Goal: Task Accomplishment & Management: Manage account settings

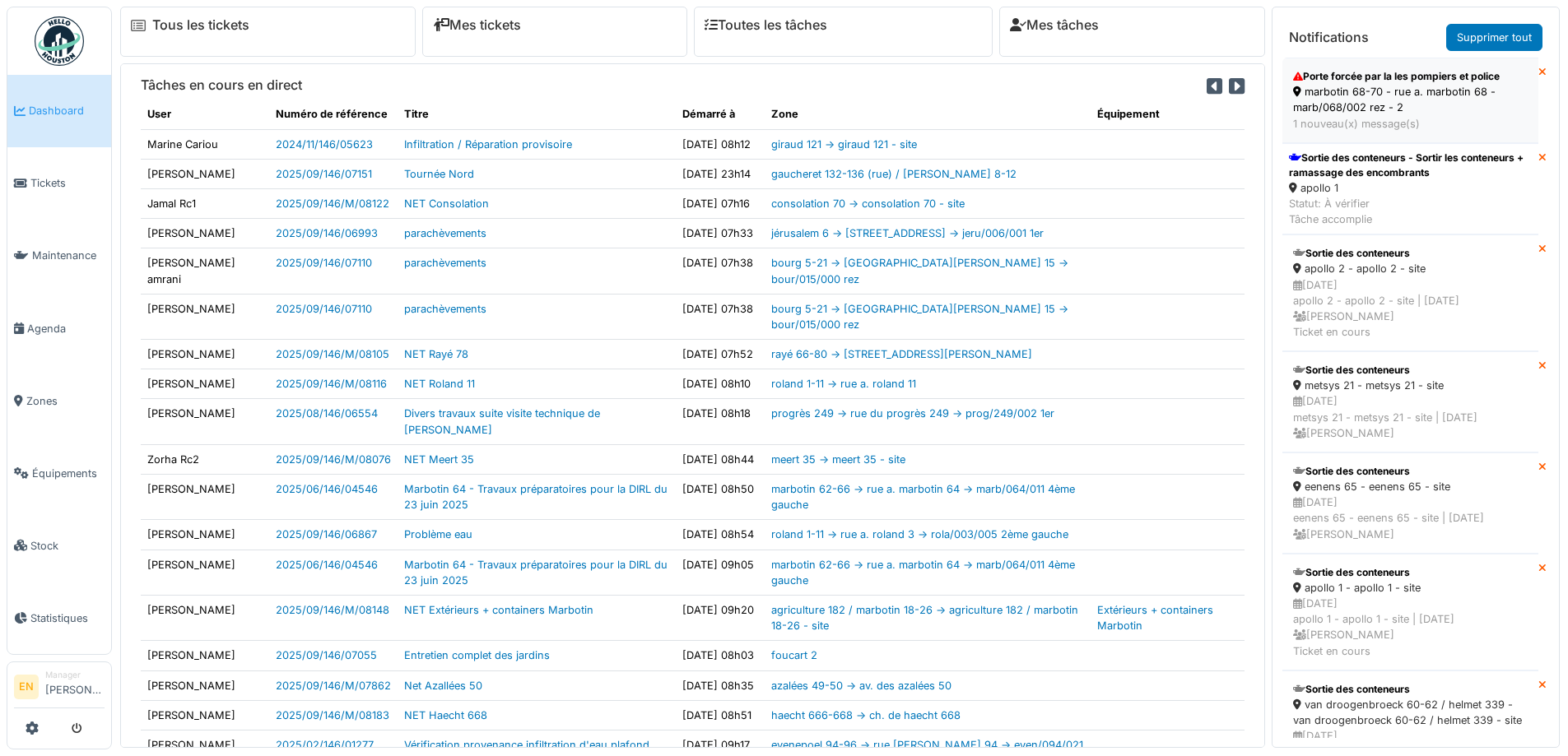
click at [1338, 87] on div "marbotin 68-70 - rue a. marbotin 68 - marb/068/002 rez - 2" at bounding box center [1410, 100] width 235 height 32
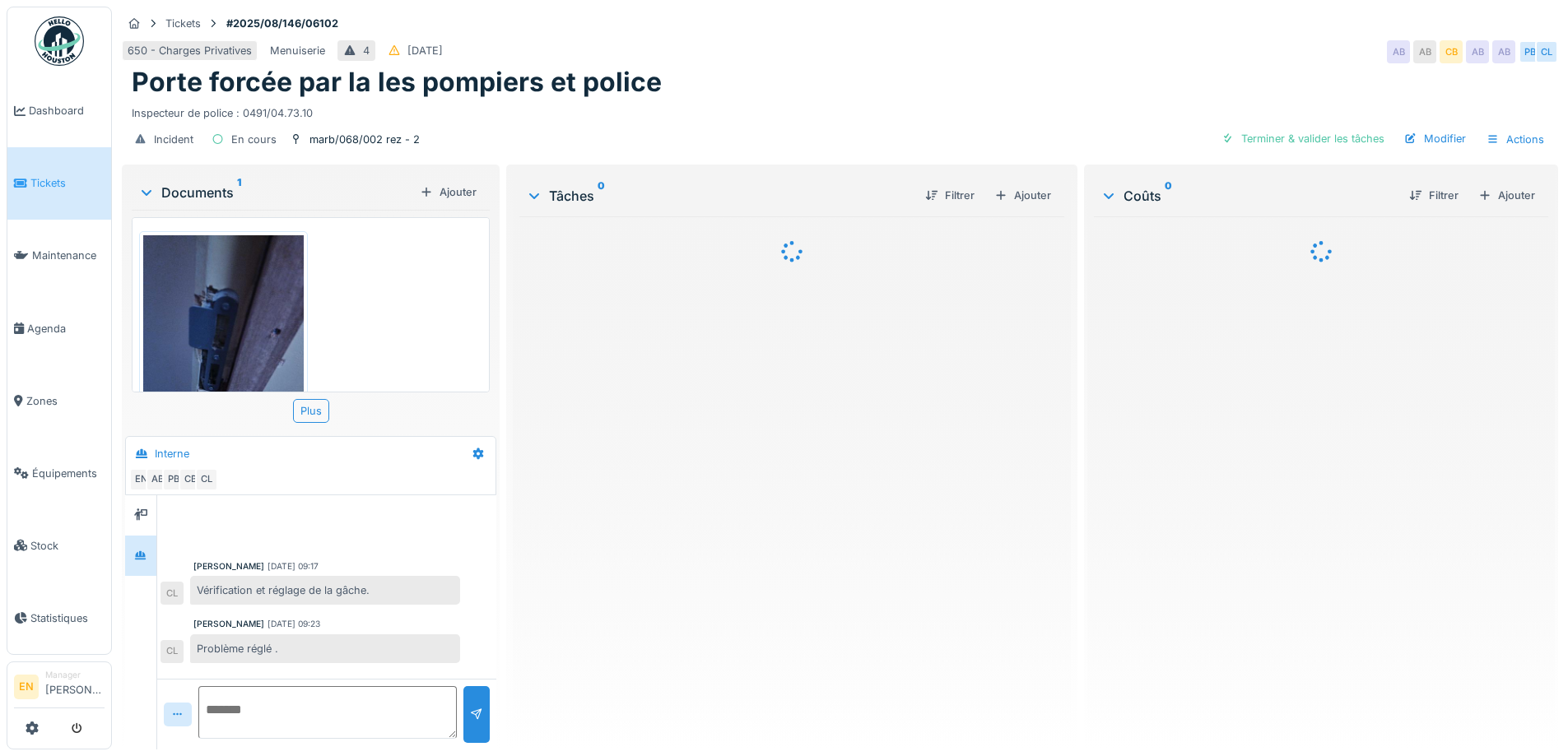
scroll to position [144, 0]
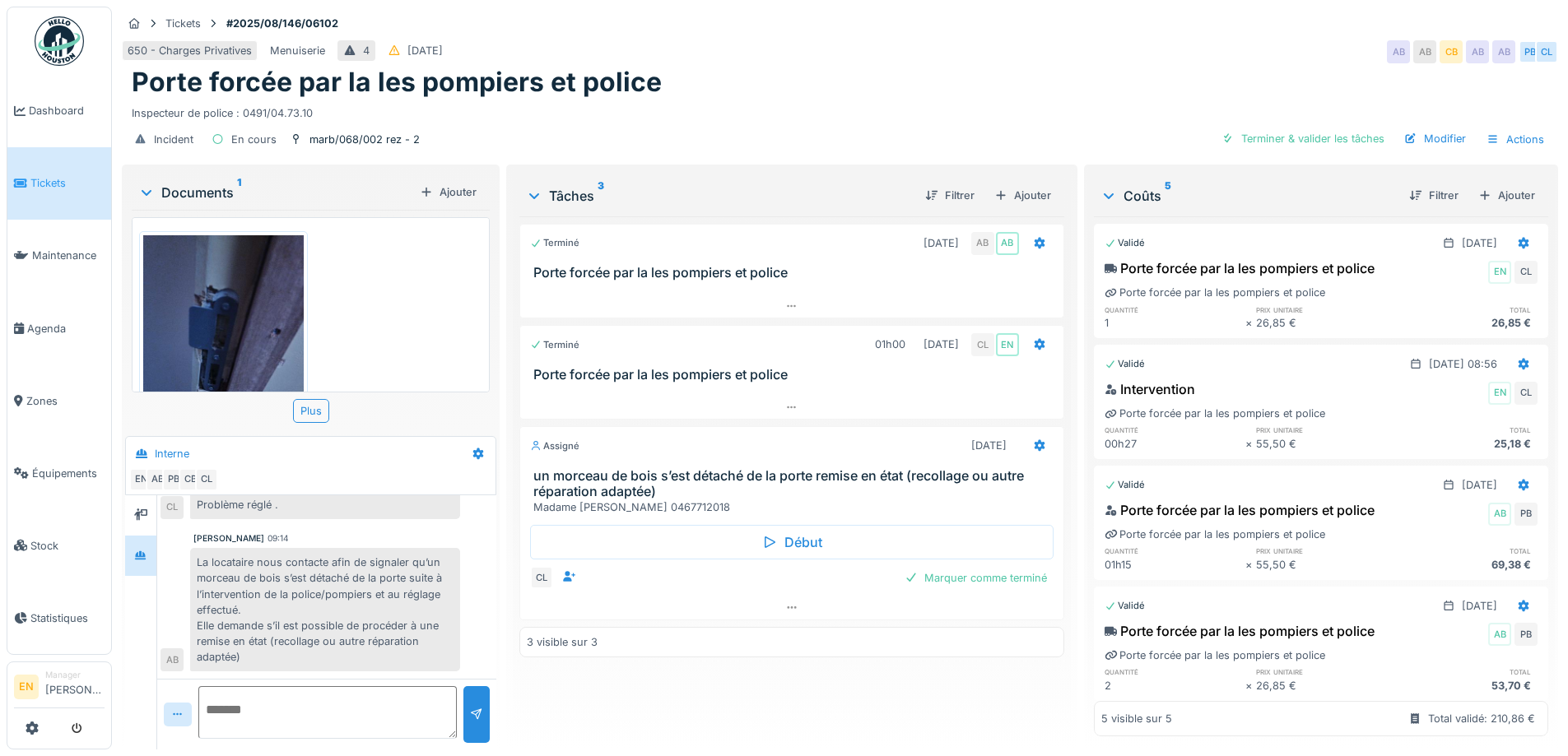
click at [674, 698] on div "Terminé 31/07/2025 AB AB Porte forcée par la les pompiers et police Terminé 01h…" at bounding box center [791, 477] width 544 height 520
click at [779, 615] on div at bounding box center [791, 607] width 542 height 24
click at [761, 694] on div "Terminé 31/07/2025 AB AB Porte forcée par la les pompiers et police Terminé 01h…" at bounding box center [791, 477] width 544 height 520
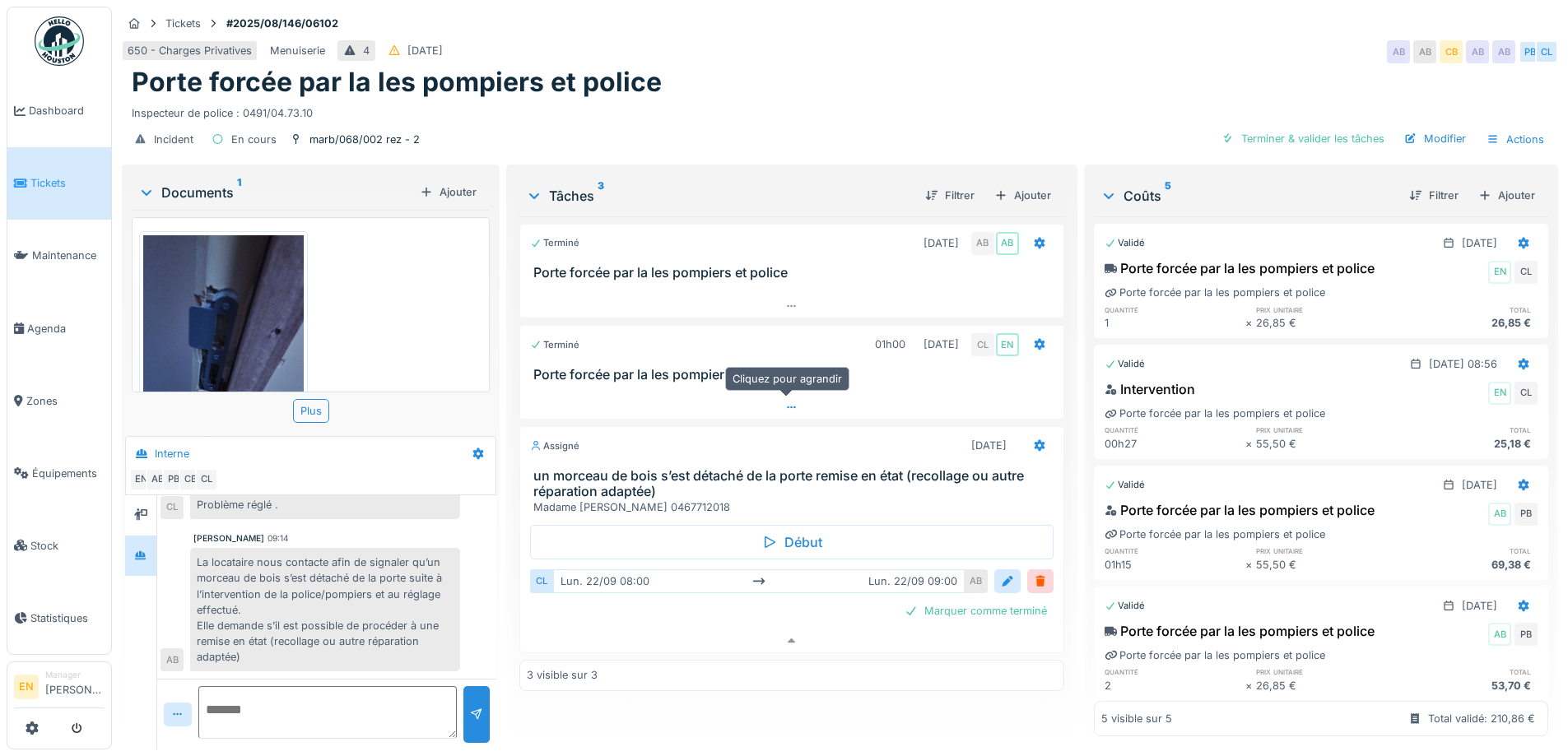
click at [780, 414] on div at bounding box center [791, 407] width 542 height 24
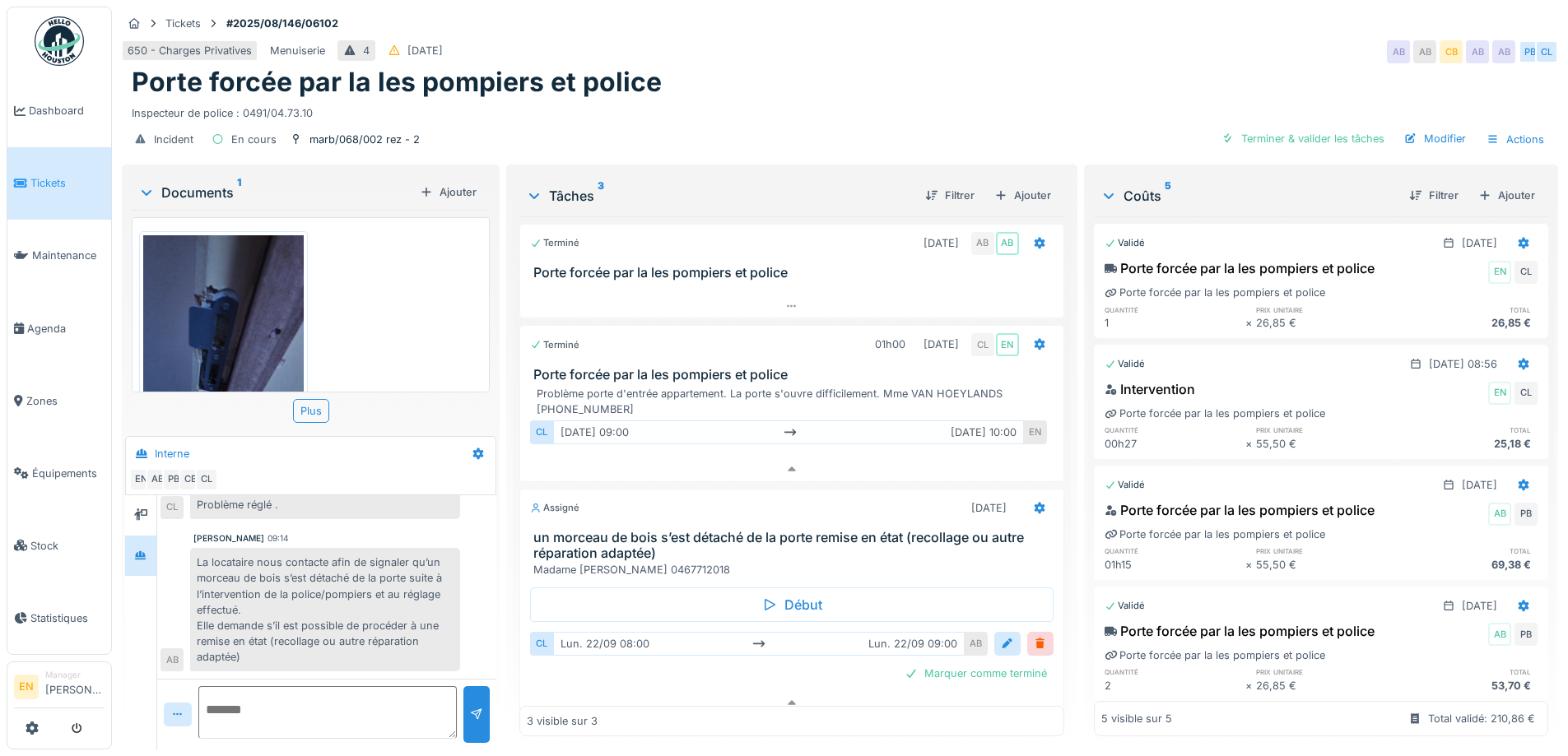
click at [1024, 84] on div "Porte forcée par la les pompiers et police" at bounding box center [839, 82] width 1416 height 32
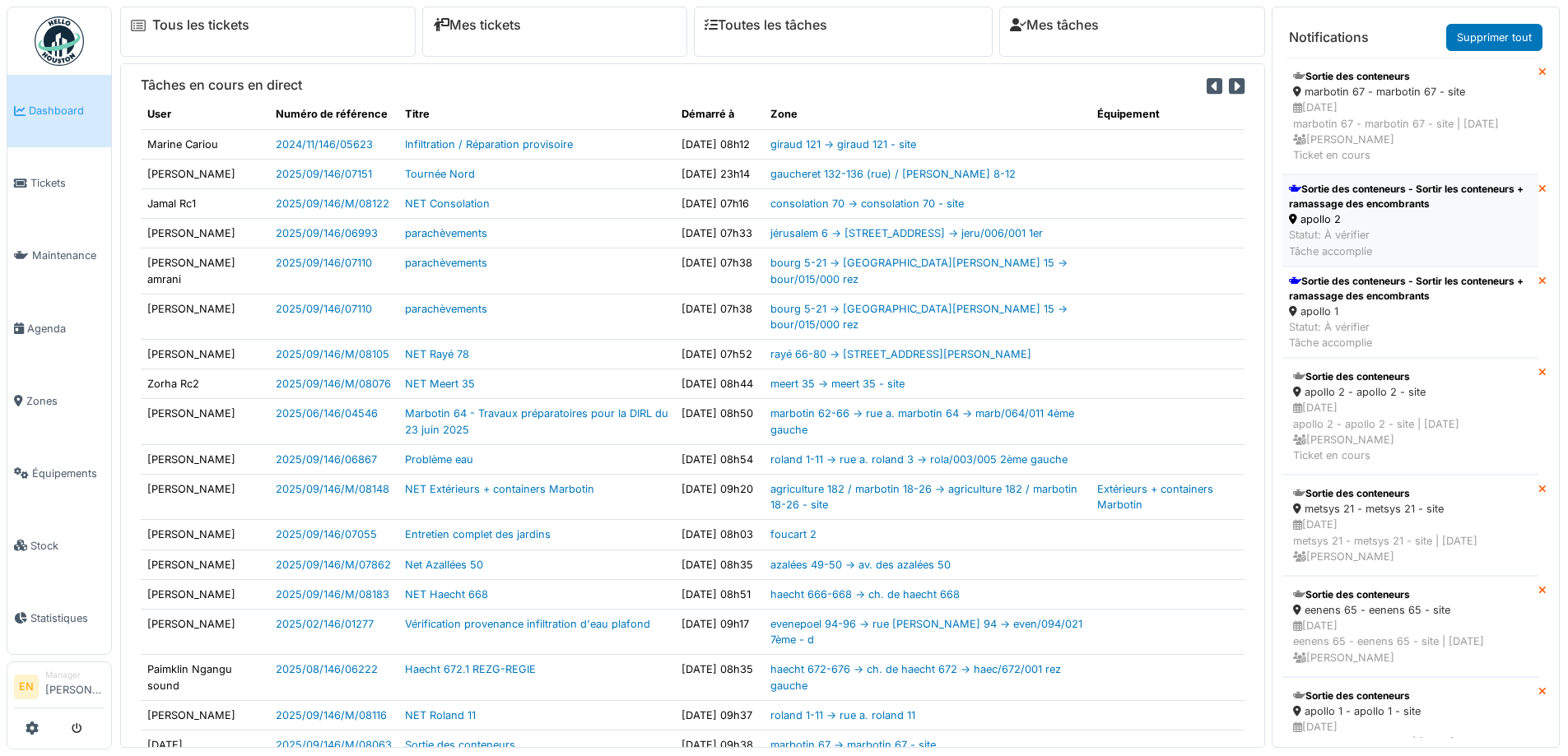
click at [1381, 211] on div "Sortie des conteneurs - Sortir les conteneurs + ramassage des encombrants" at bounding box center [1409, 197] width 243 height 30
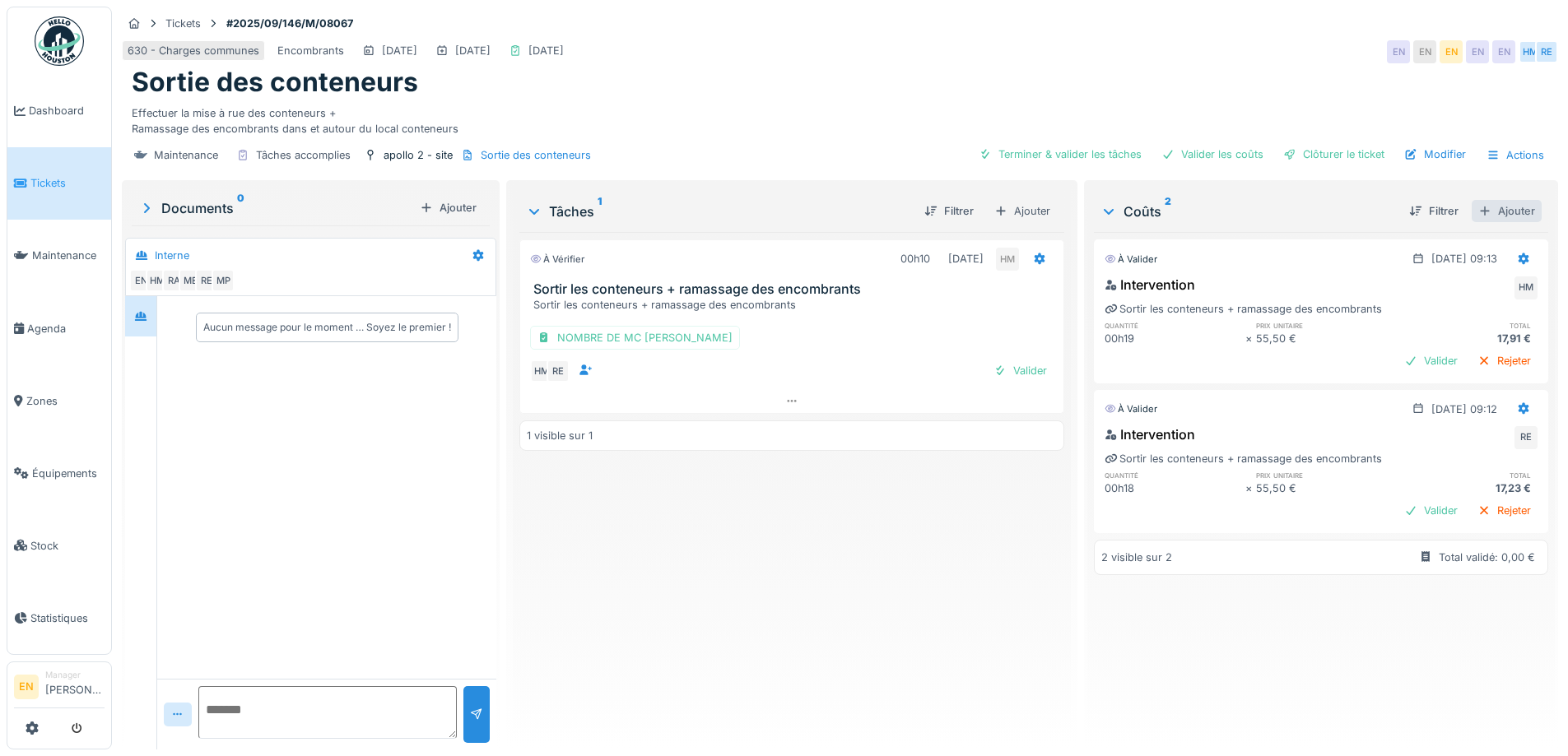
click at [1486, 213] on div "Ajouter" at bounding box center [1507, 210] width 70 height 22
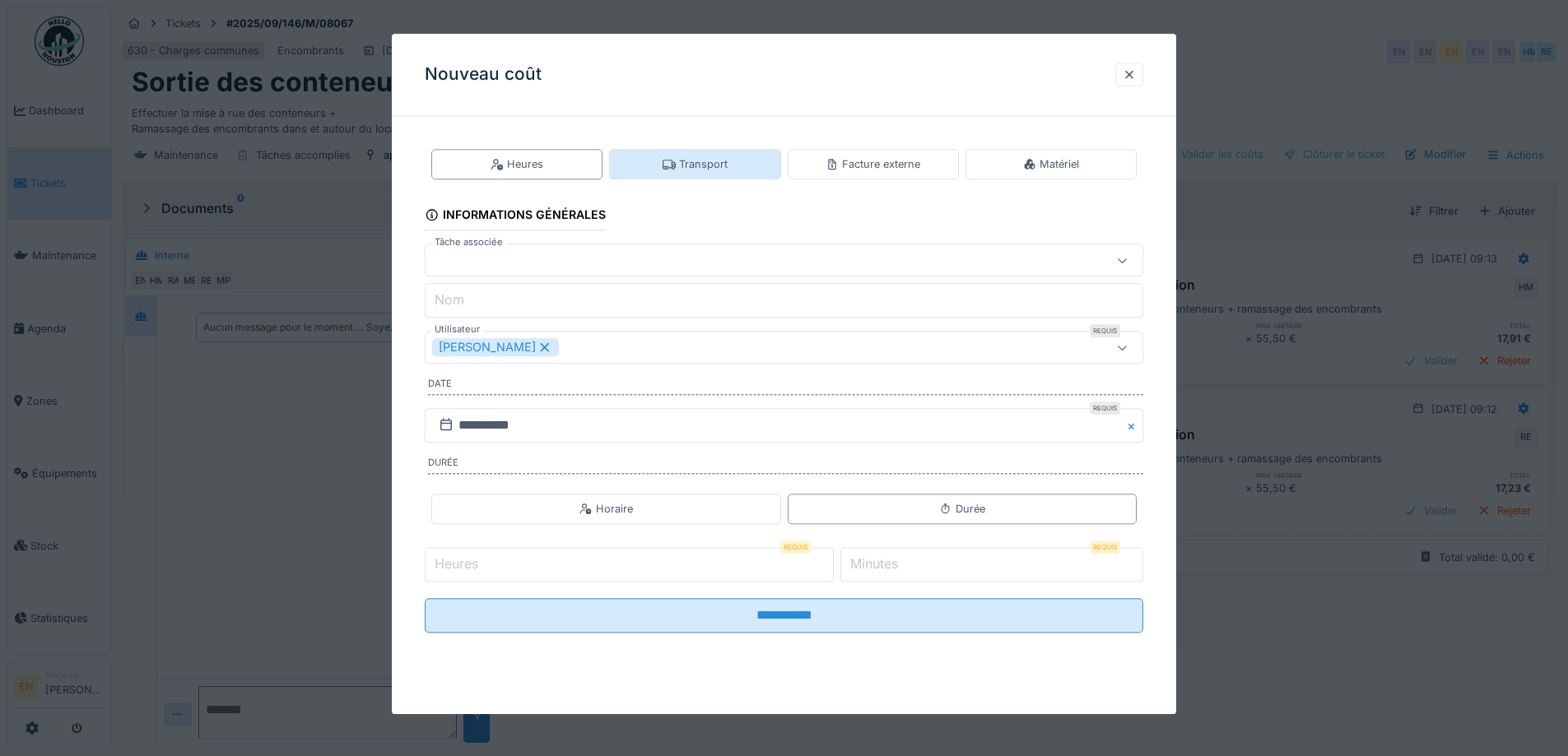
click at [715, 163] on div "Transport" at bounding box center [695, 164] width 65 height 16
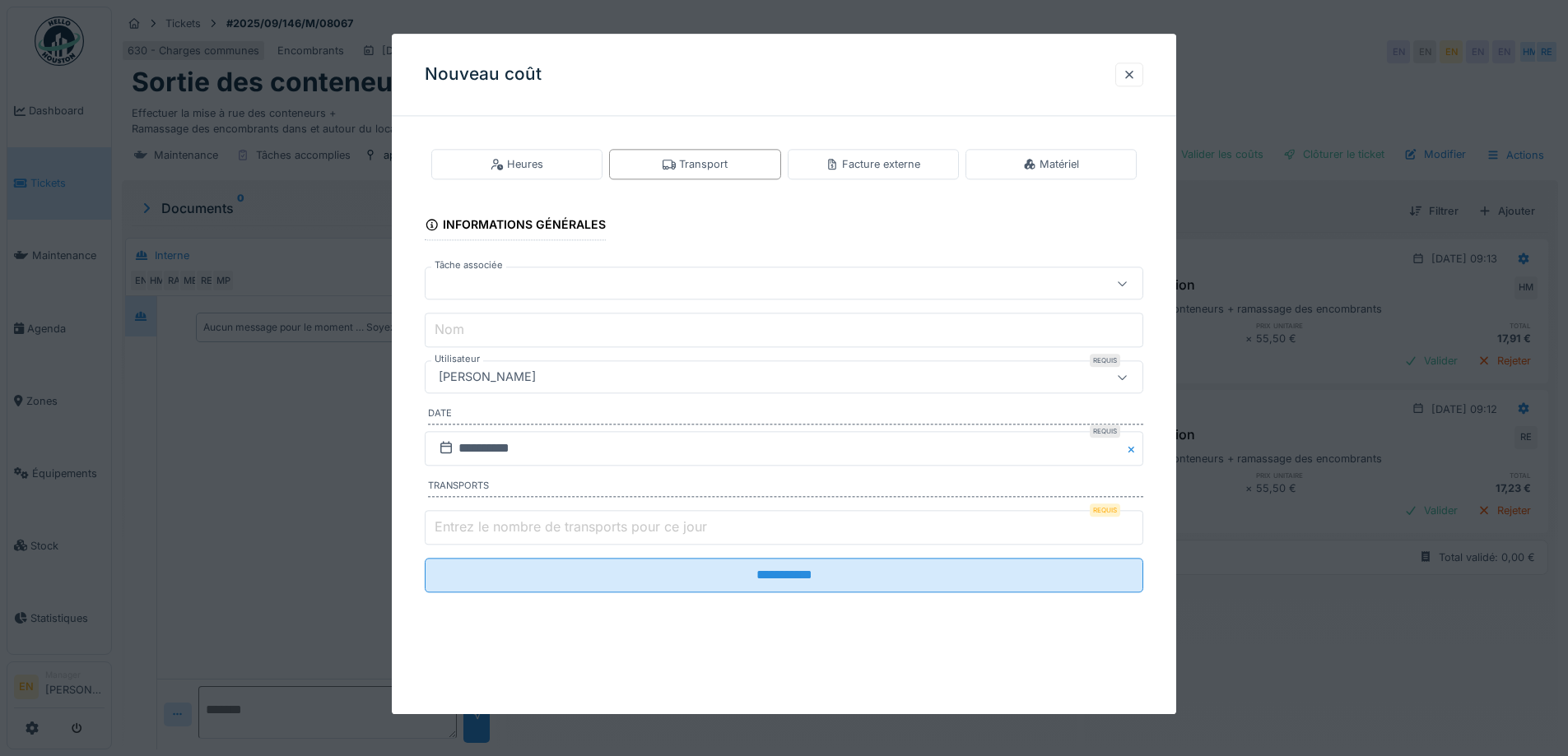
click at [632, 389] on div "[PERSON_NAME]" at bounding box center [784, 378] width 718 height 33
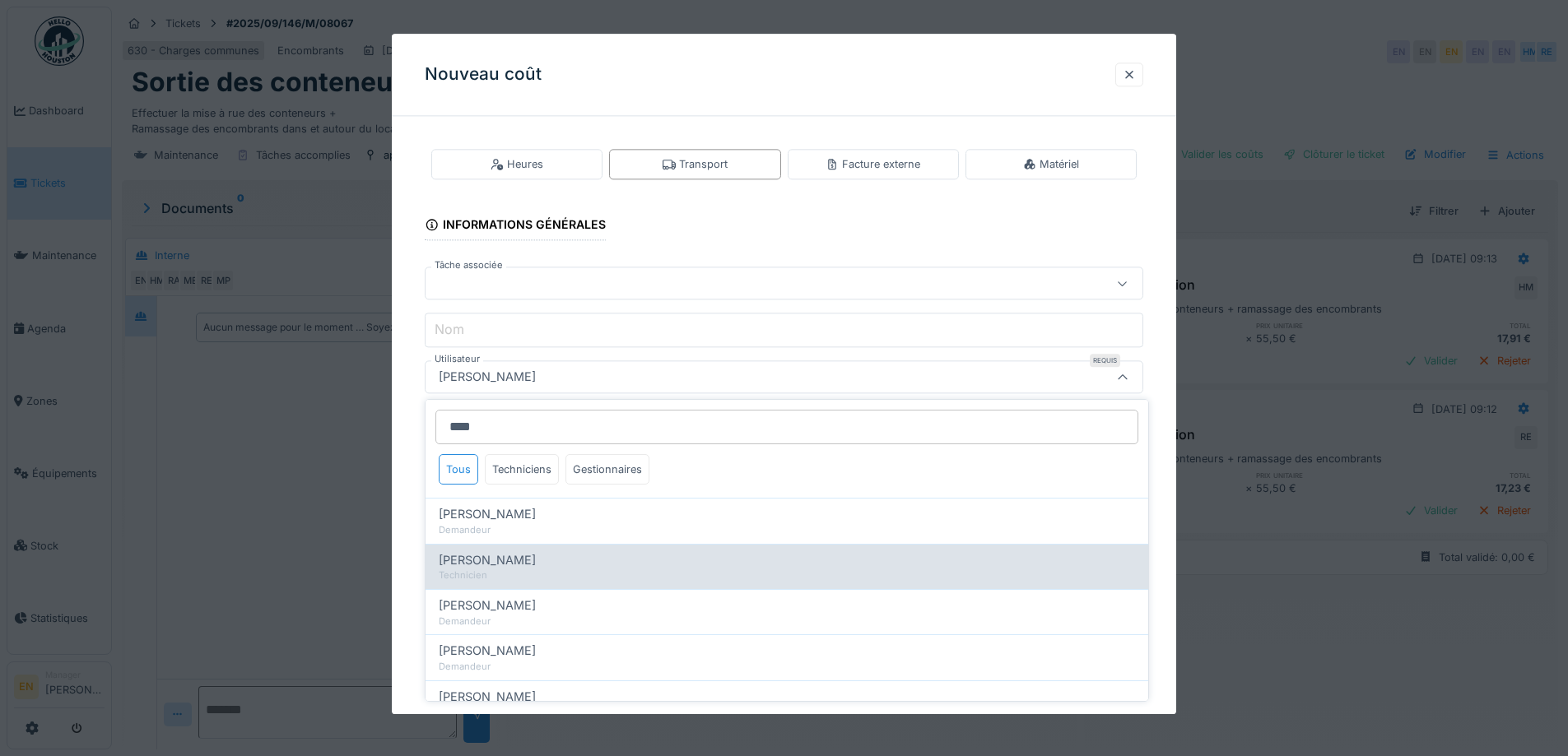
type input "****"
click at [522, 571] on div "Technicien" at bounding box center [787, 576] width 696 height 14
type input "****"
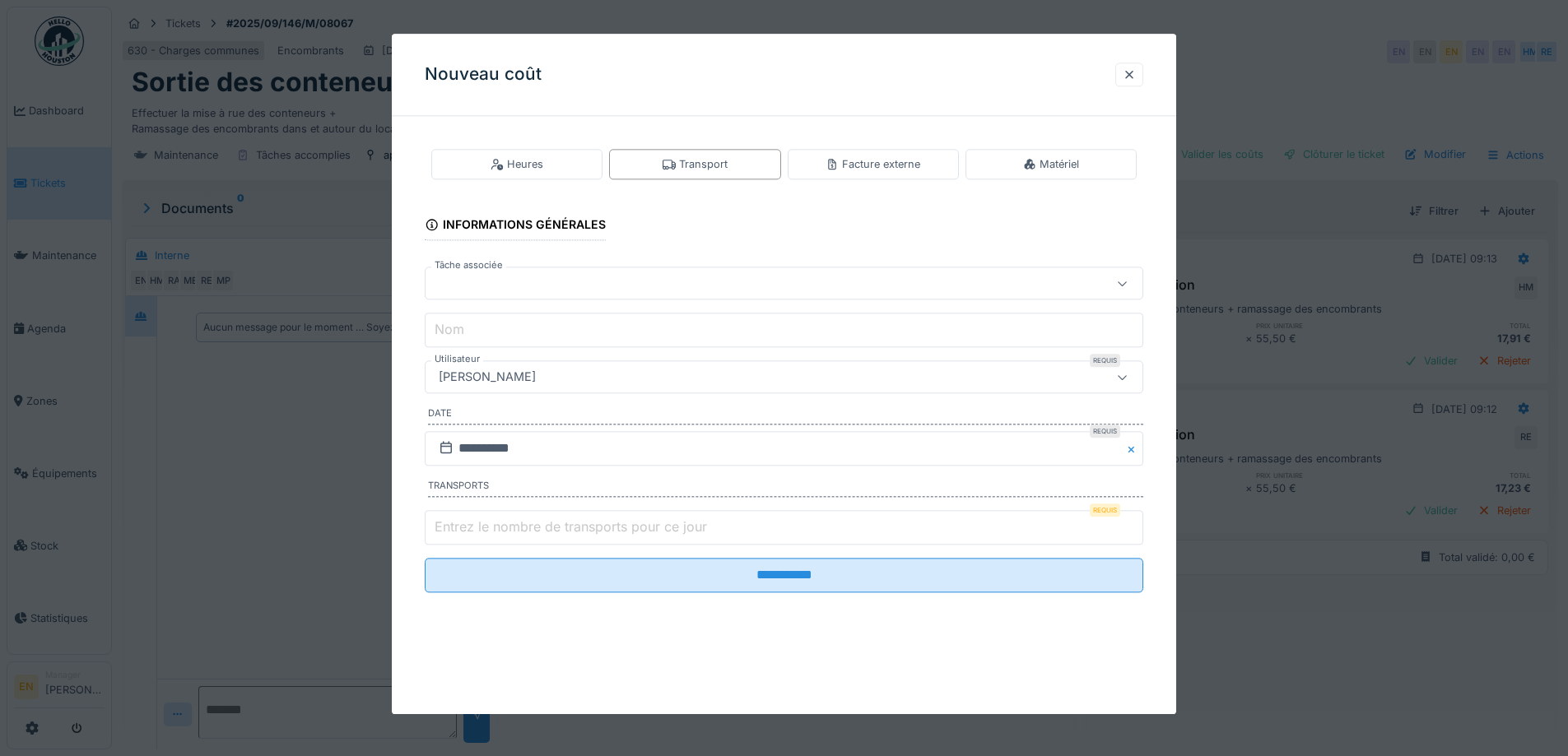
type input "*"
click at [1135, 522] on input "*" at bounding box center [784, 526] width 718 height 34
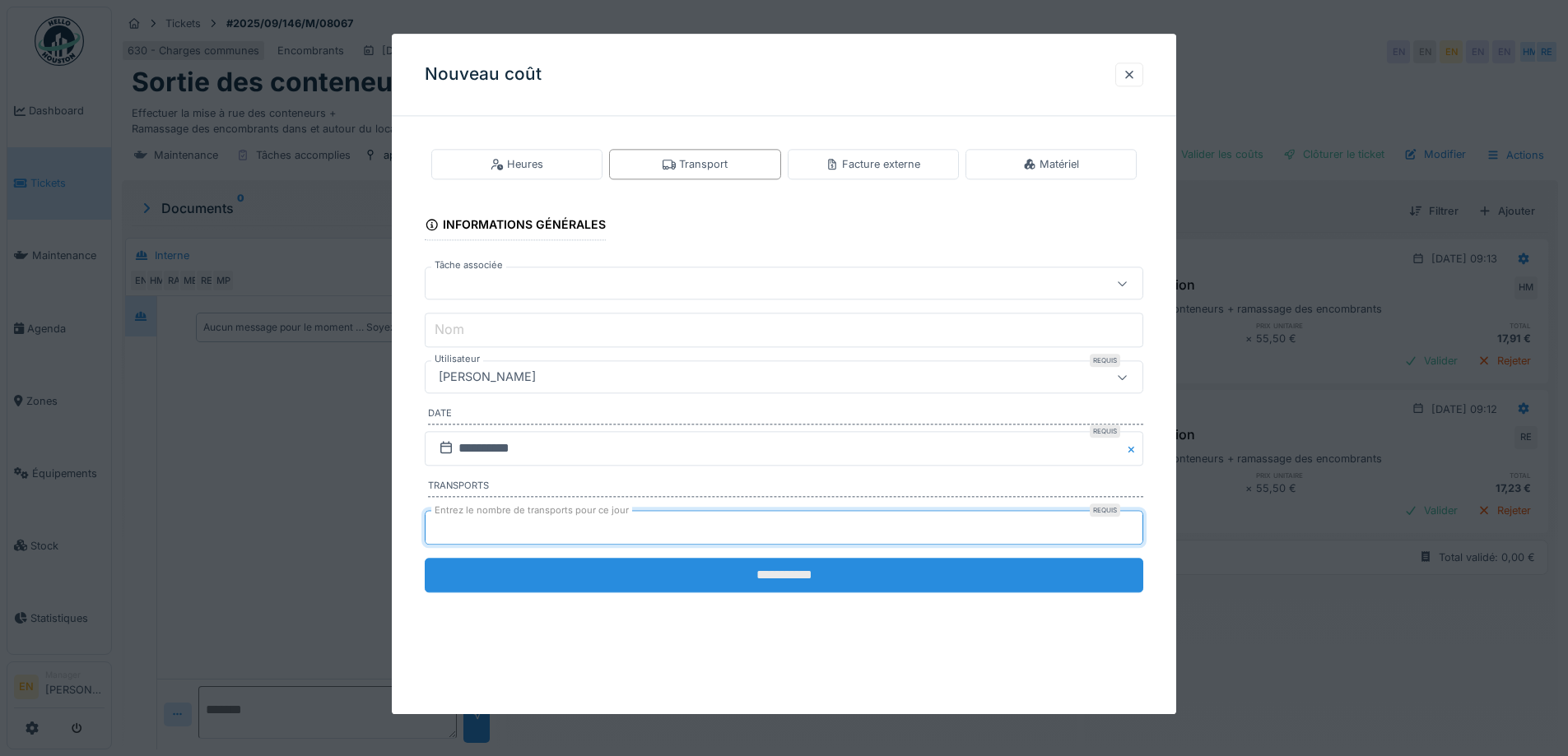
click at [808, 570] on input "**********" at bounding box center [784, 575] width 718 height 34
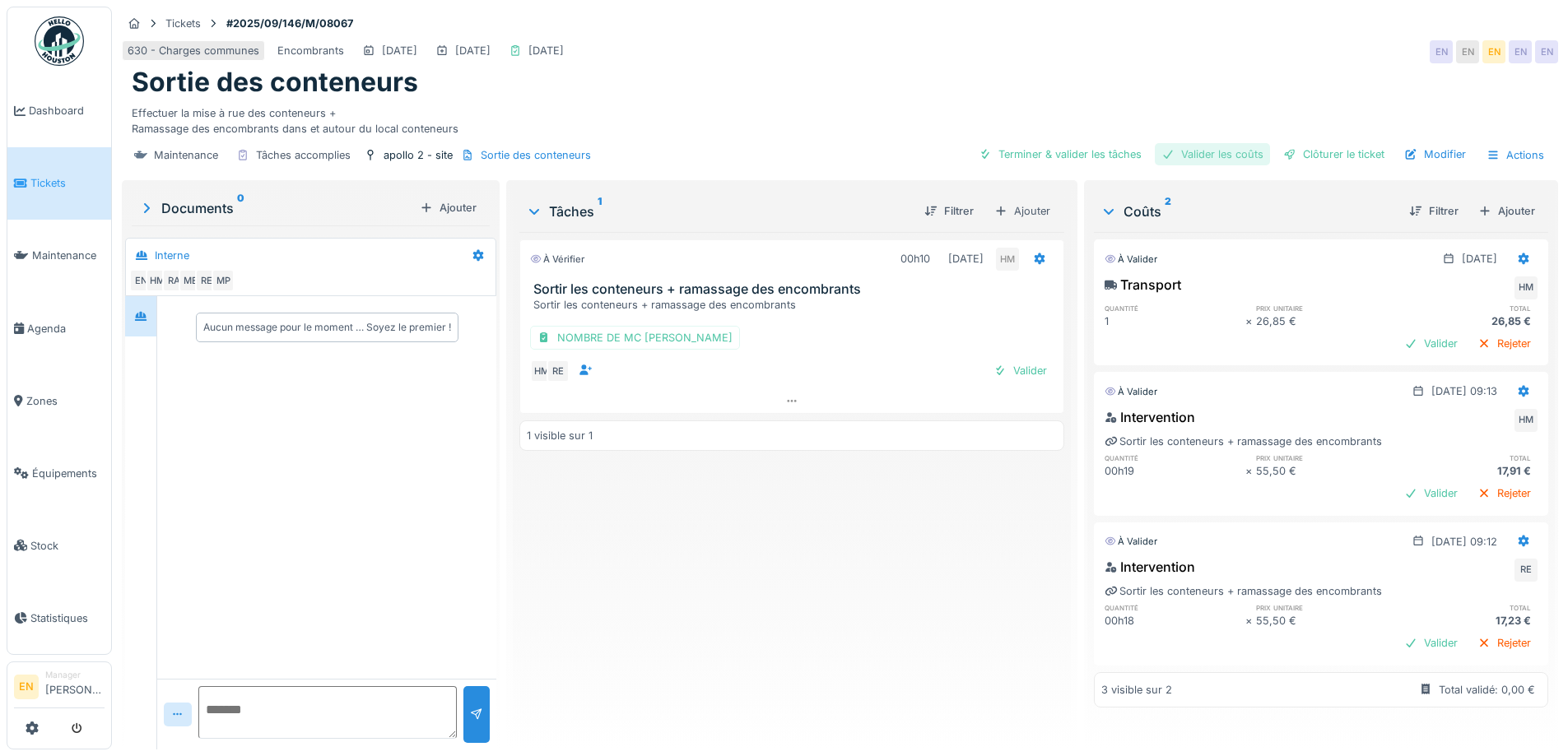
click at [1202, 159] on div "Valider les coûts" at bounding box center [1212, 153] width 116 height 22
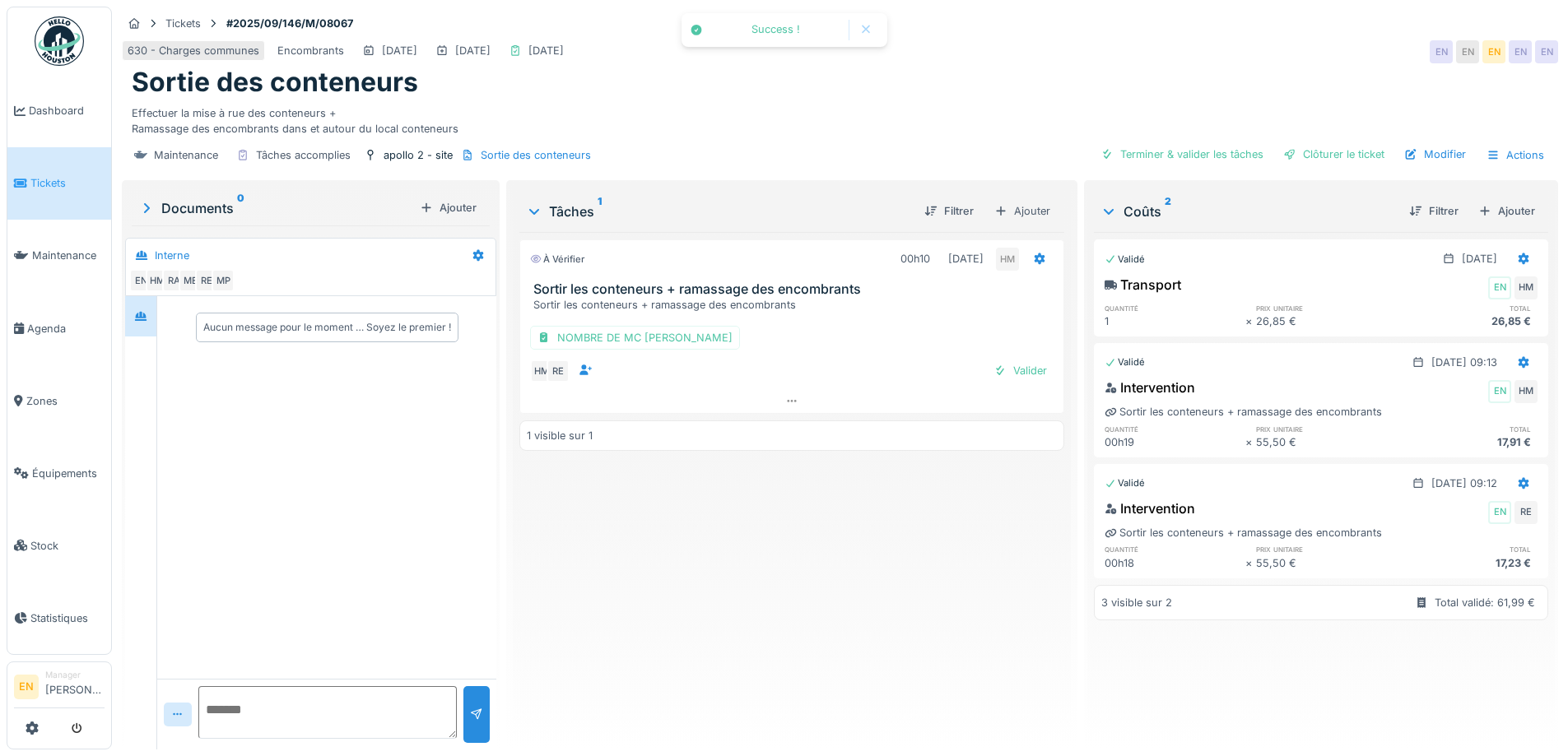
click at [845, 595] on div "À vérifier 00h10 16/09/2025 HM Sortir les conteneurs + ramassage des encombrant…" at bounding box center [791, 484] width 544 height 505
click at [1340, 162] on div "Clôturer le ticket" at bounding box center [1333, 153] width 115 height 22
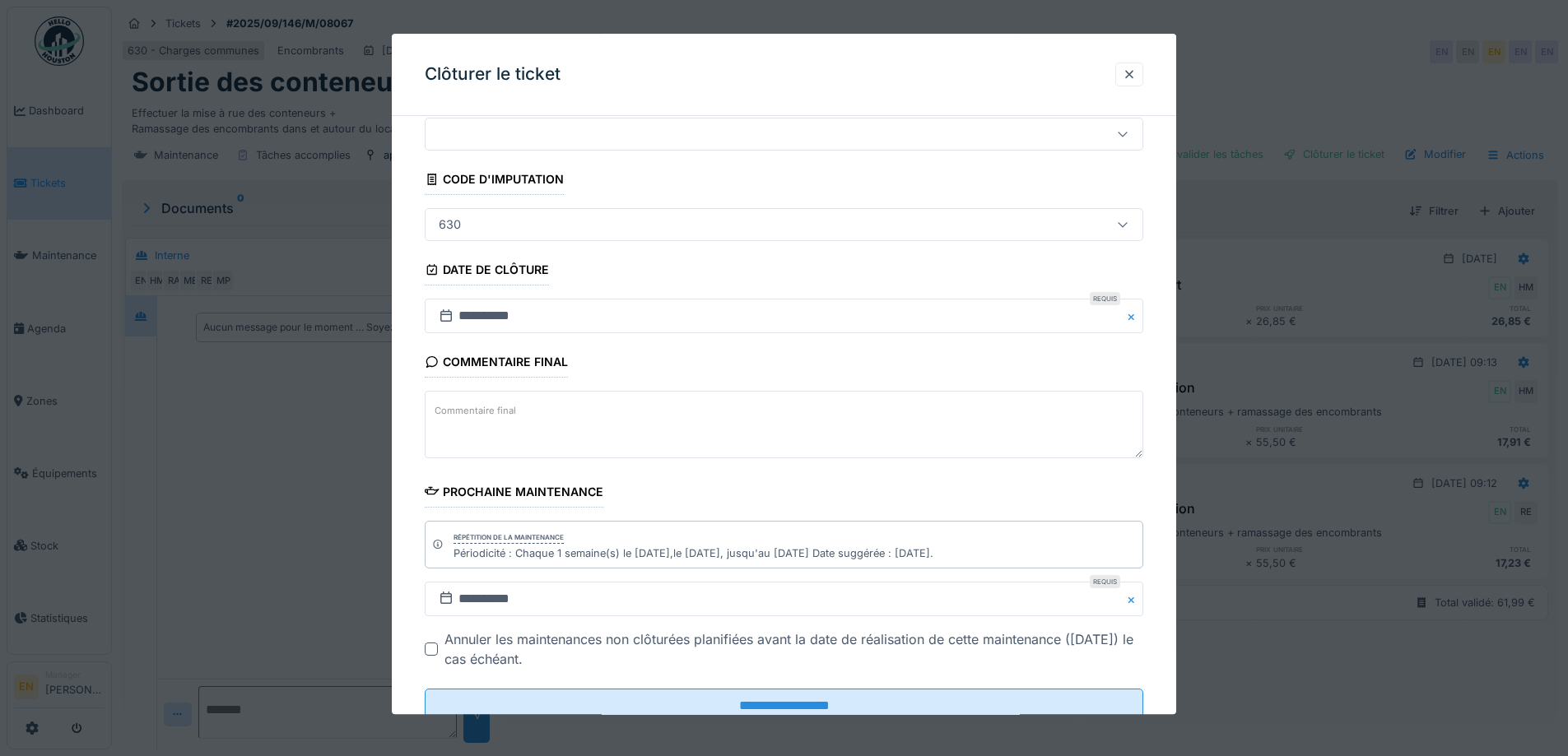
scroll to position [111, 0]
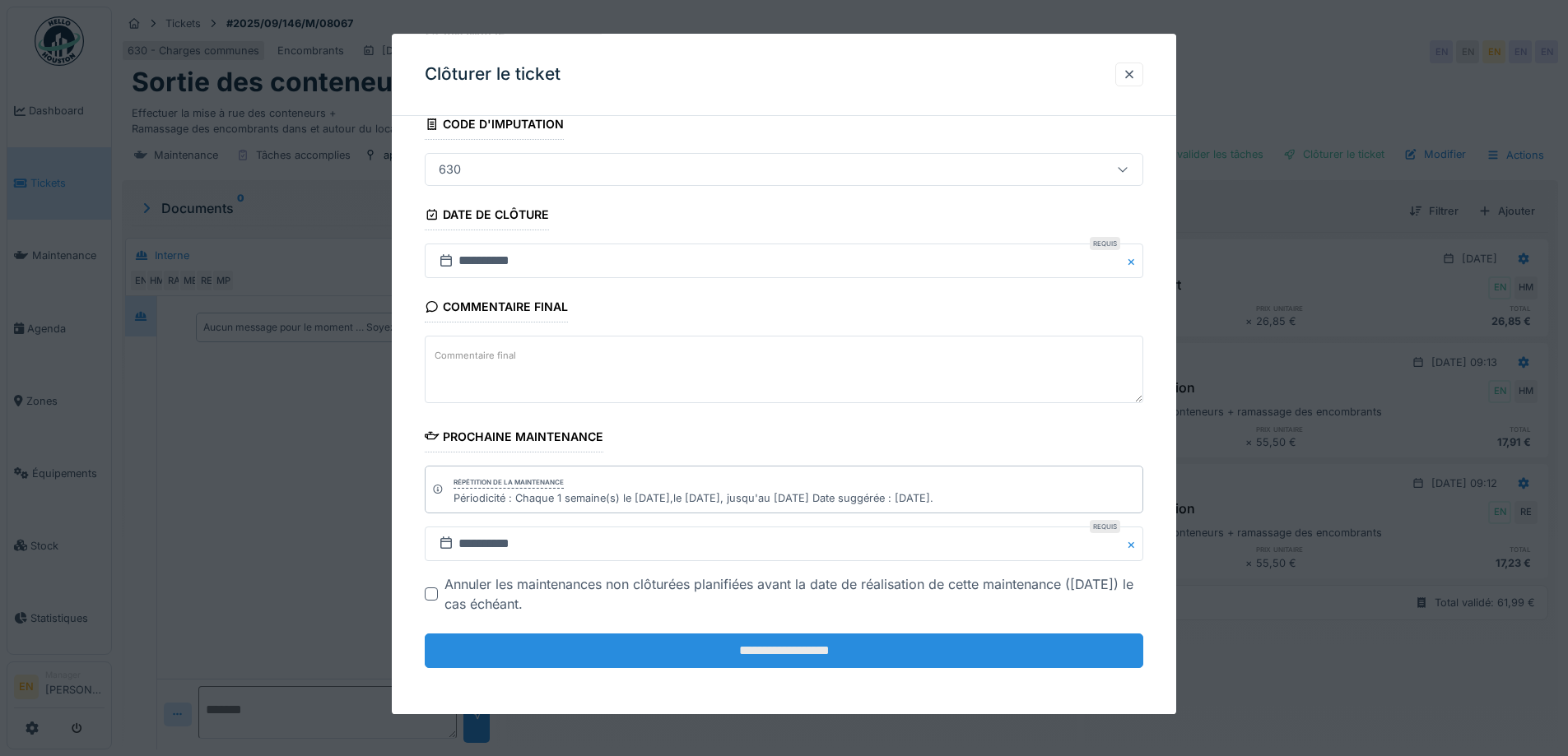
click at [797, 647] on input "**********" at bounding box center [784, 650] width 718 height 34
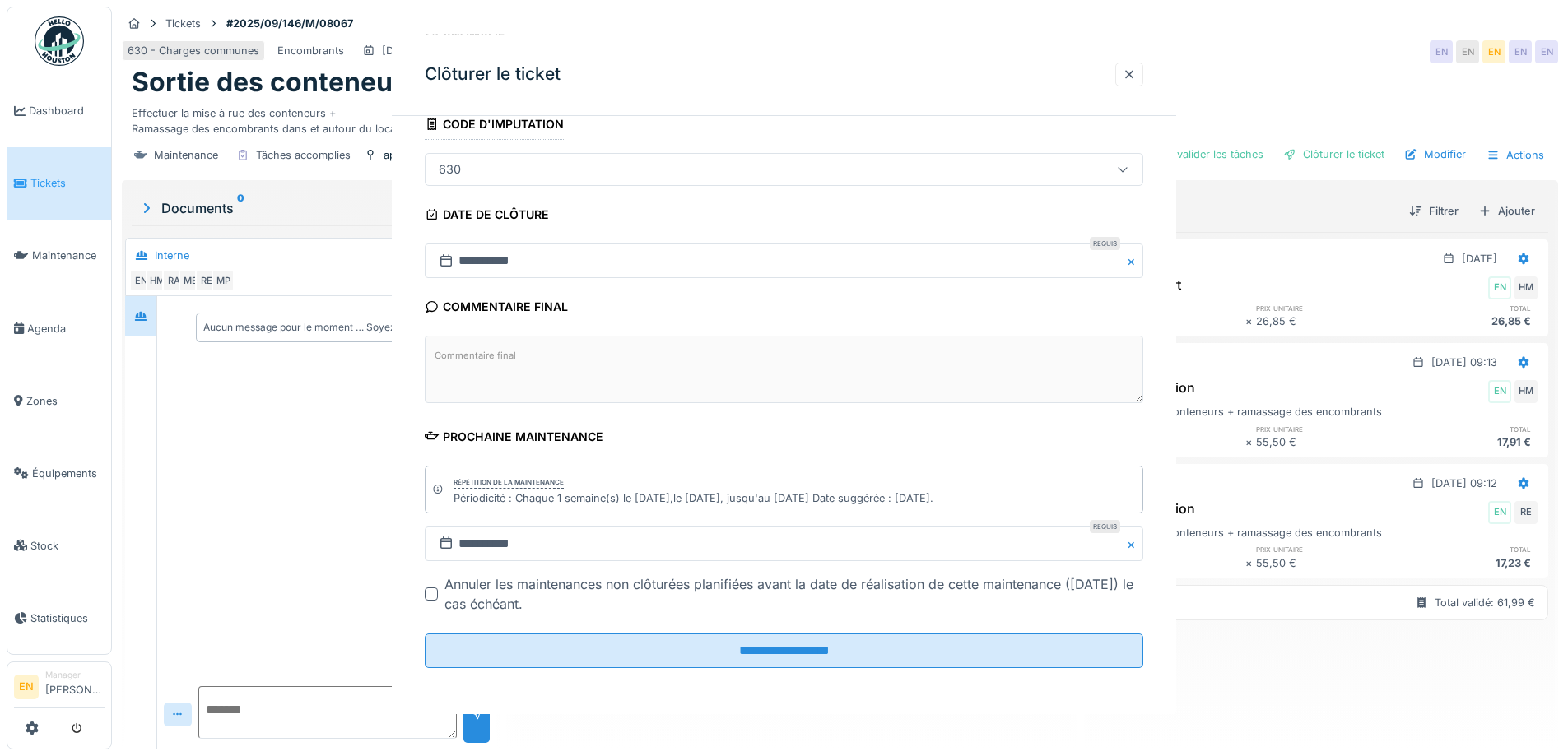
scroll to position [0, 0]
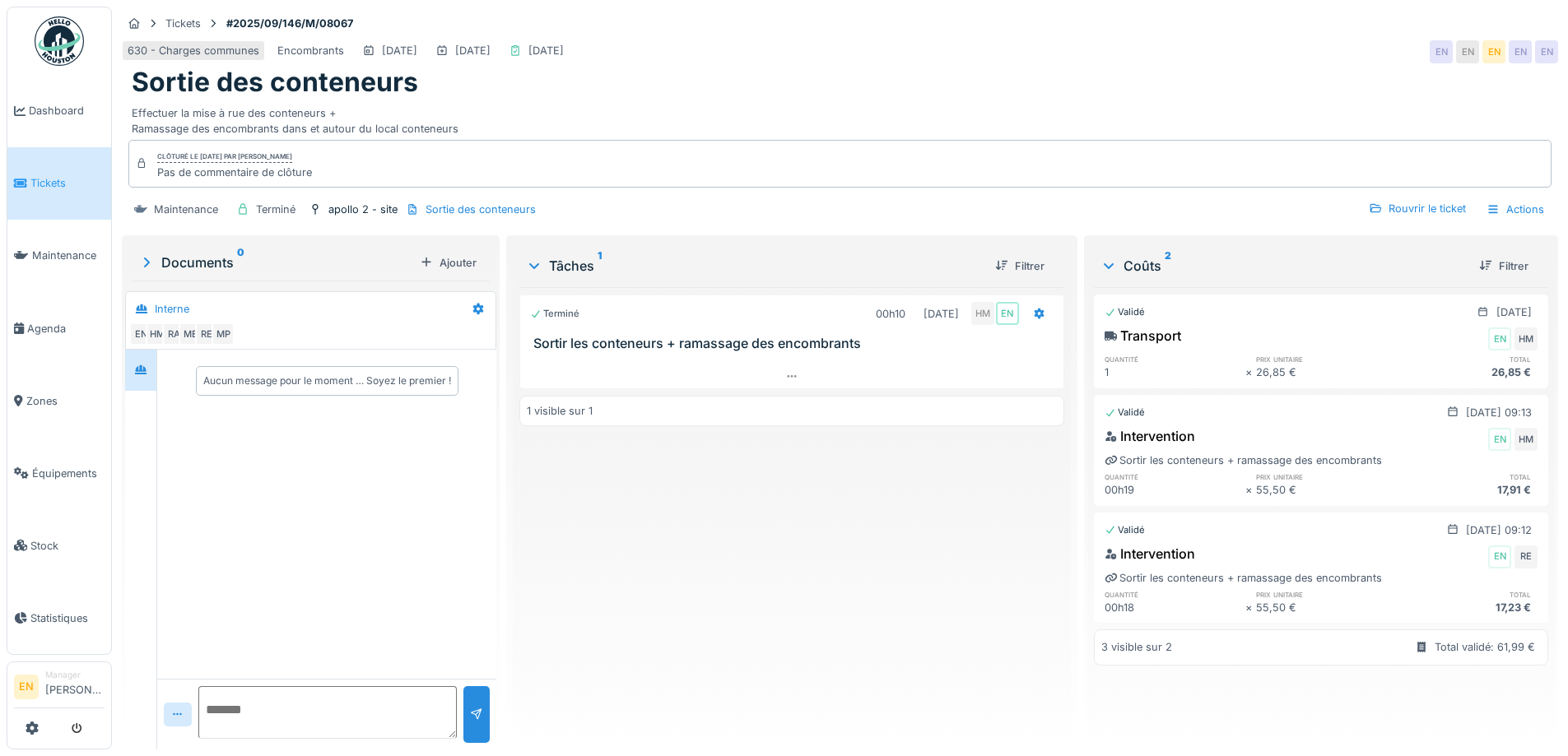
click at [795, 649] on div "Terminé 00h10 16/09/2025 HM EN Sortir les conteneurs + ramassage des encombrant…" at bounding box center [791, 512] width 544 height 449
click at [803, 636] on div "Terminé 00h10 16/09/2025 HM EN Sortir les conteneurs + ramassage des encombrant…" at bounding box center [791, 512] width 544 height 449
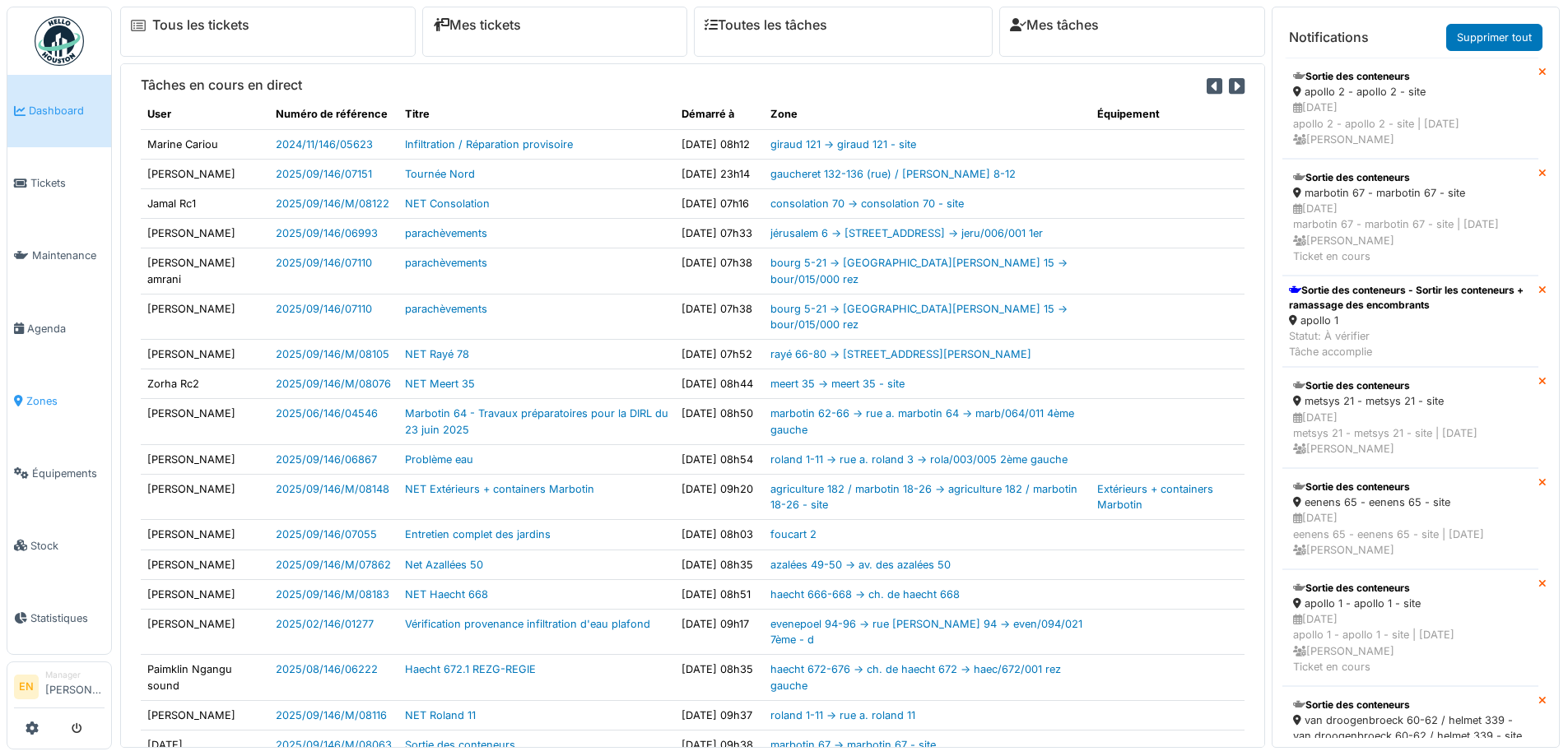
click at [47, 395] on span "Zones" at bounding box center [65, 401] width 78 height 16
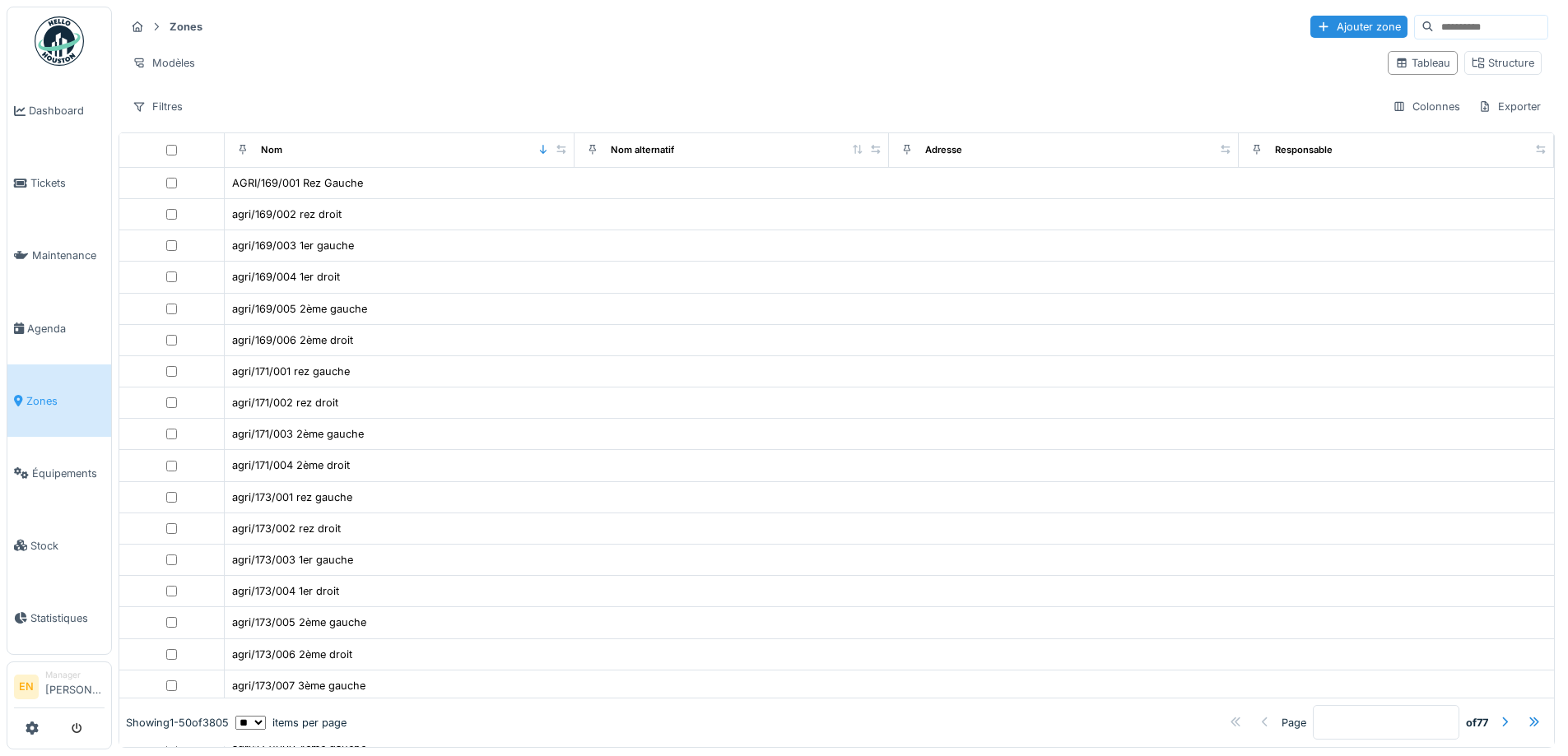
click at [1433, 25] on input at bounding box center [1490, 27] width 114 height 23
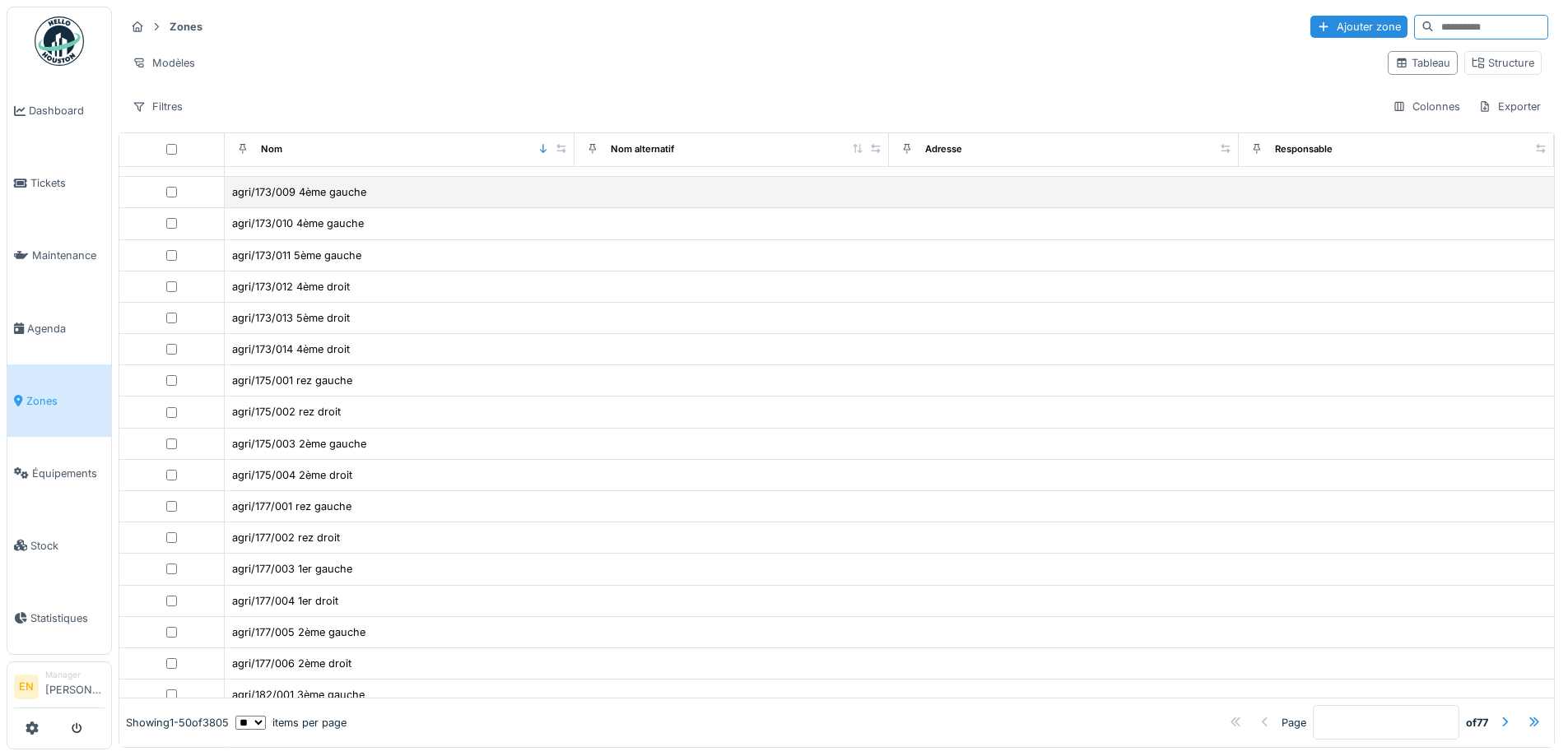
scroll to position [576, 0]
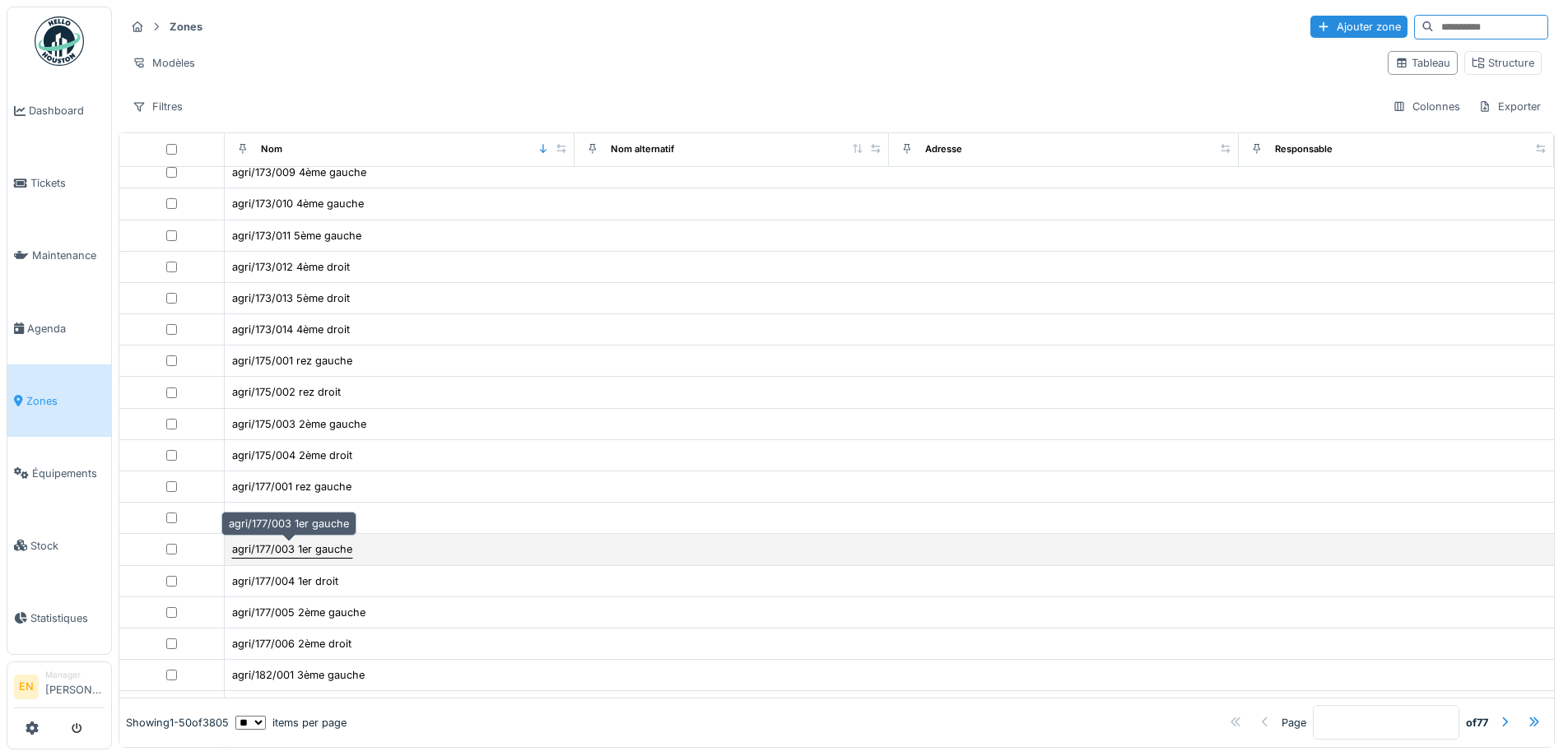
click at [302, 545] on div "agri/177/003 1er gauche" at bounding box center [292, 549] width 120 height 16
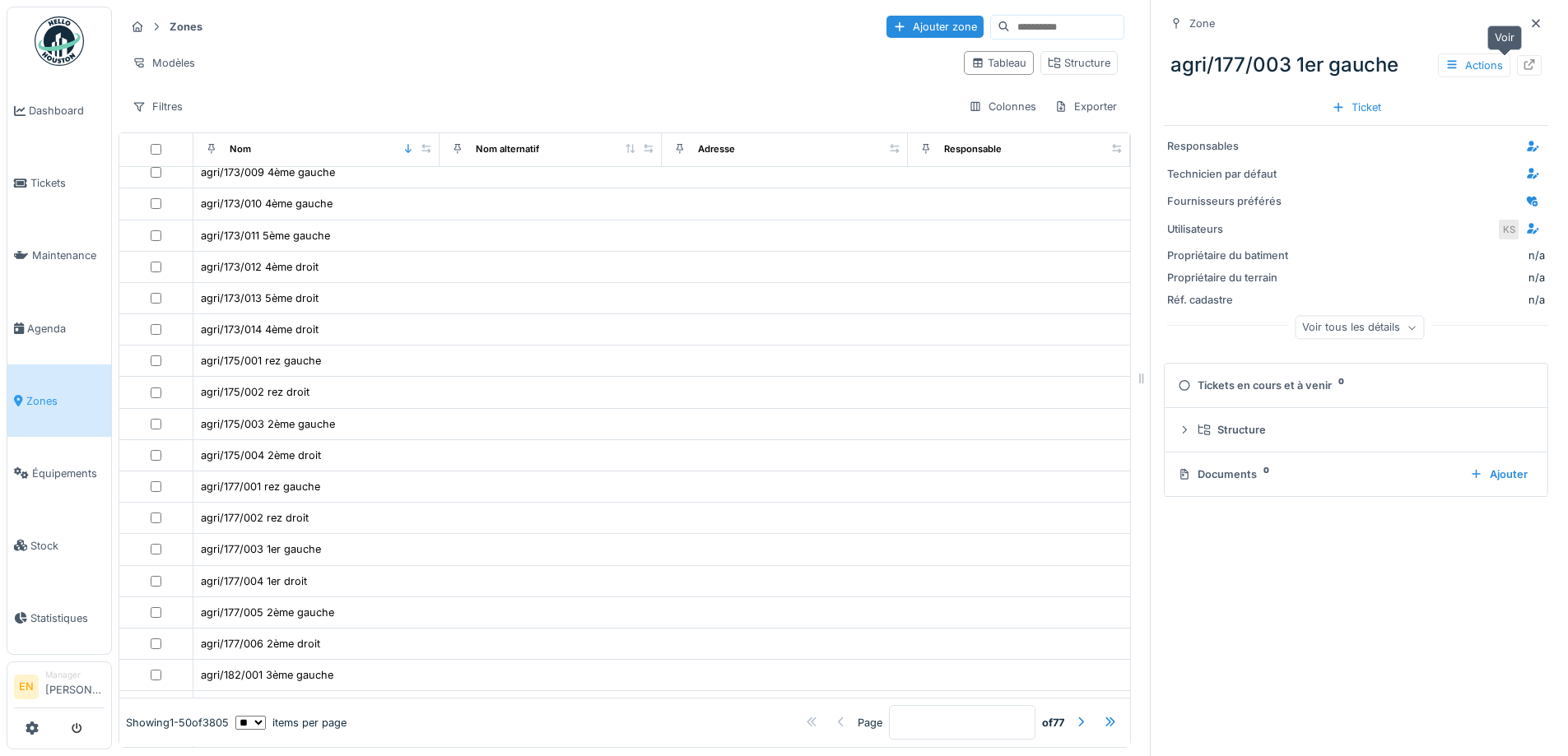
click at [1522, 68] on icon at bounding box center [1529, 65] width 13 height 11
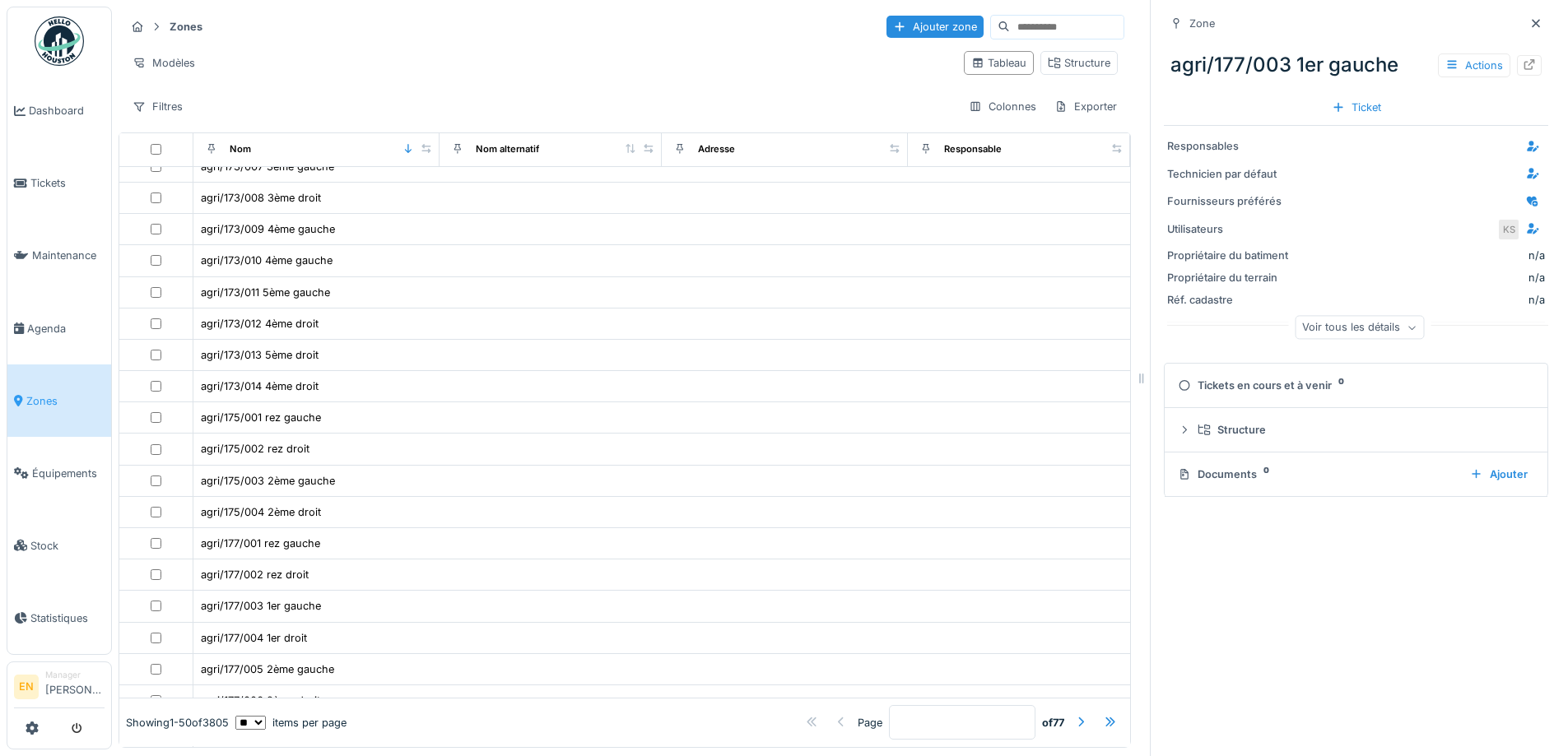
scroll to position [494, 0]
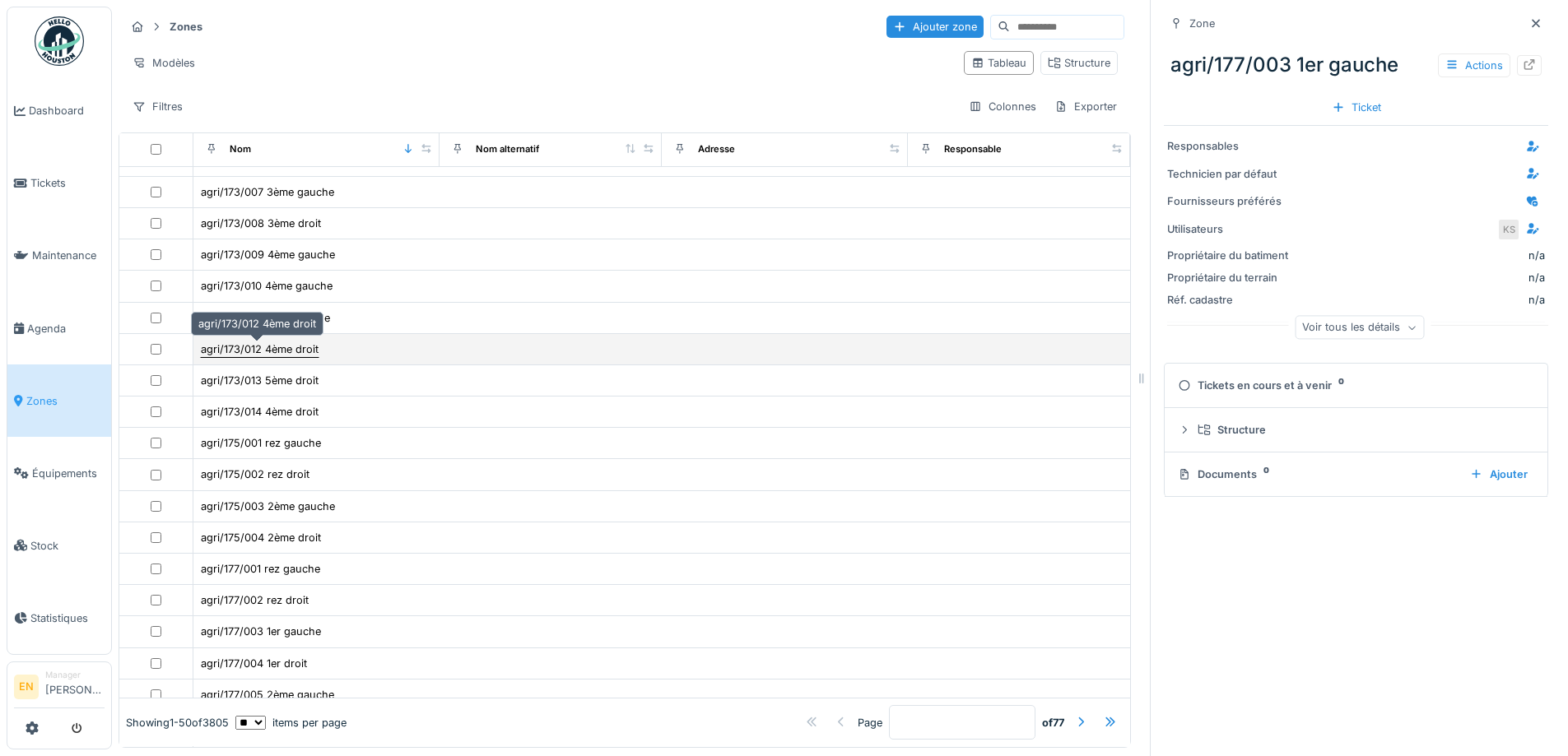
click at [271, 355] on div "agri/173/012 4ème droit" at bounding box center [259, 350] width 117 height 16
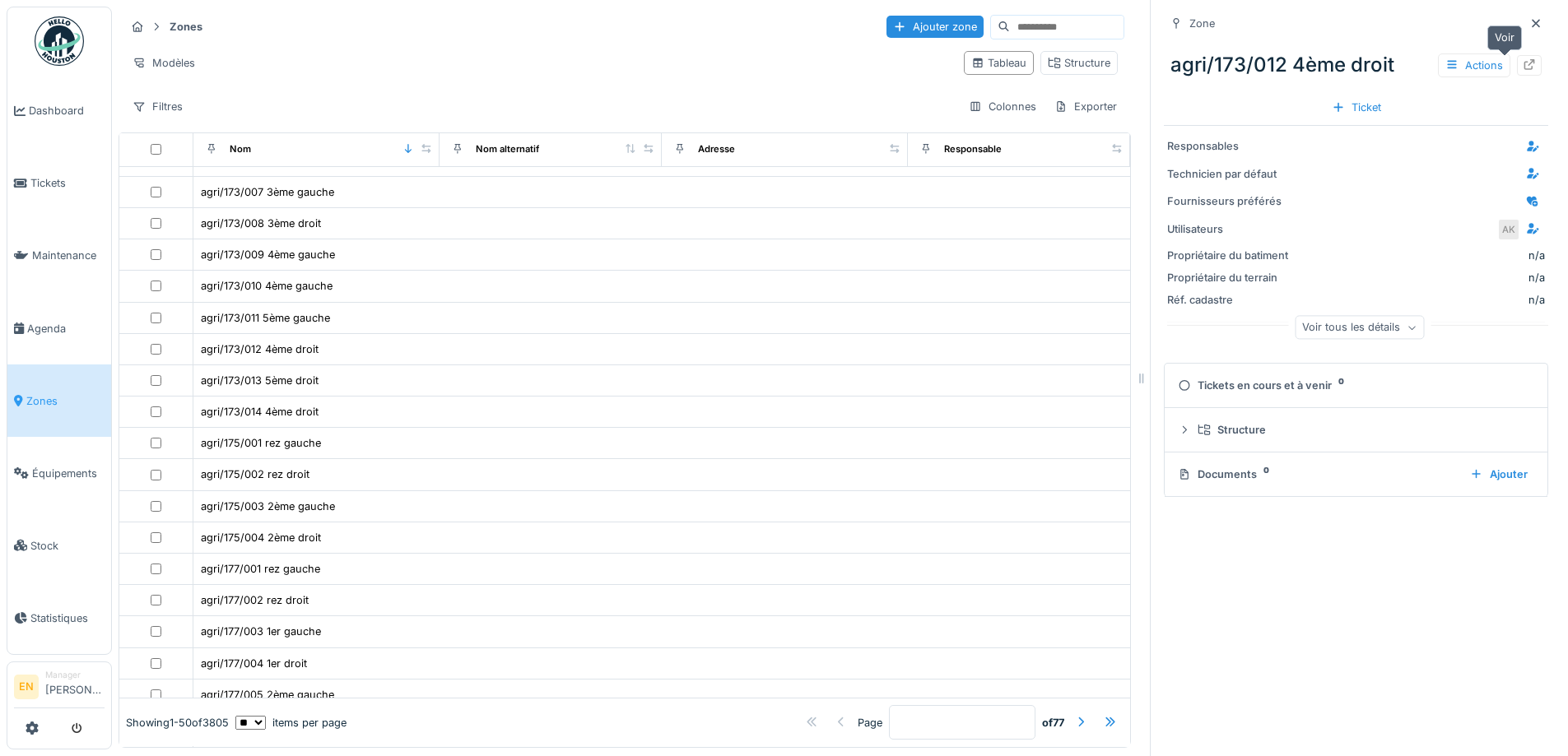
click at [1522, 66] on icon at bounding box center [1529, 65] width 13 height 11
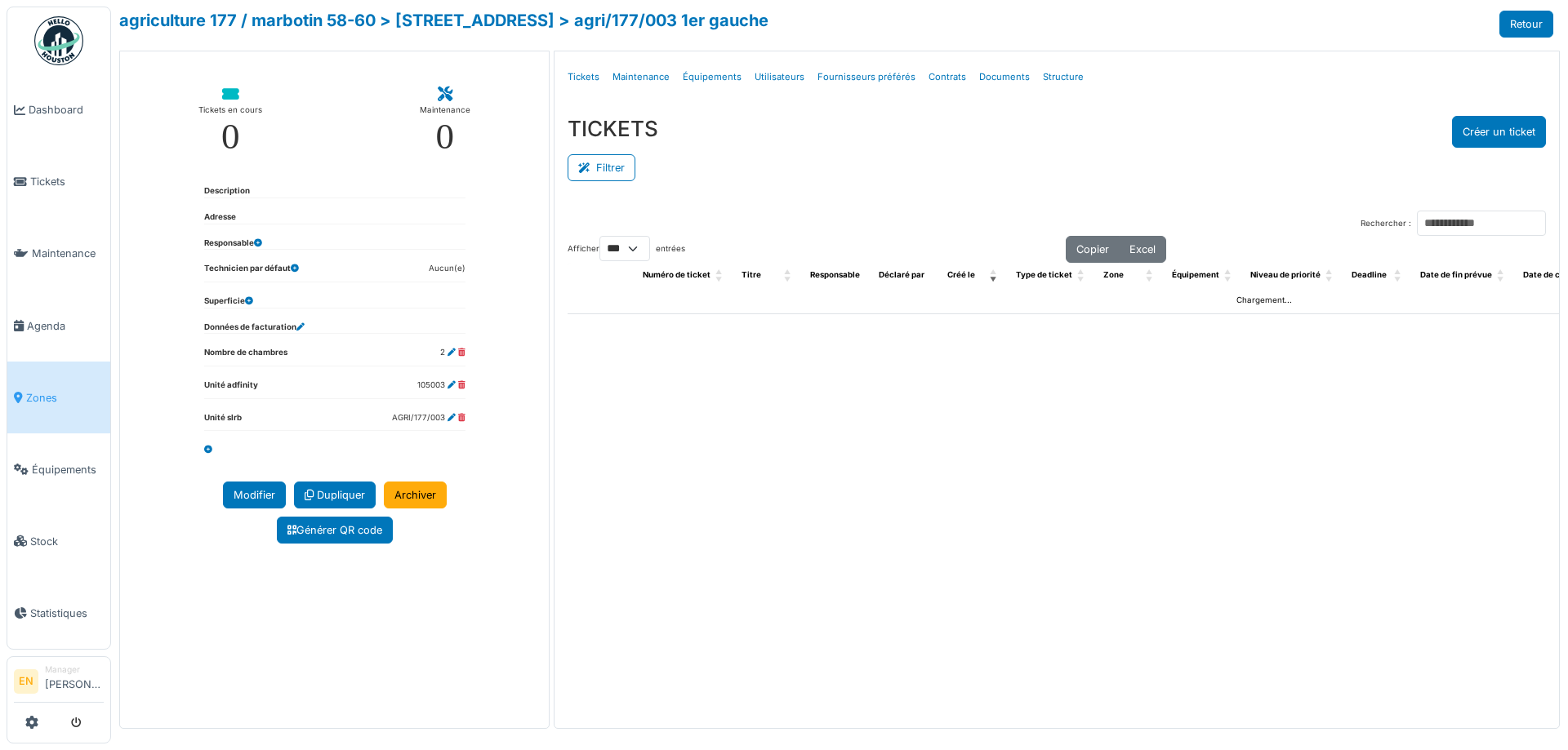
select select "***"
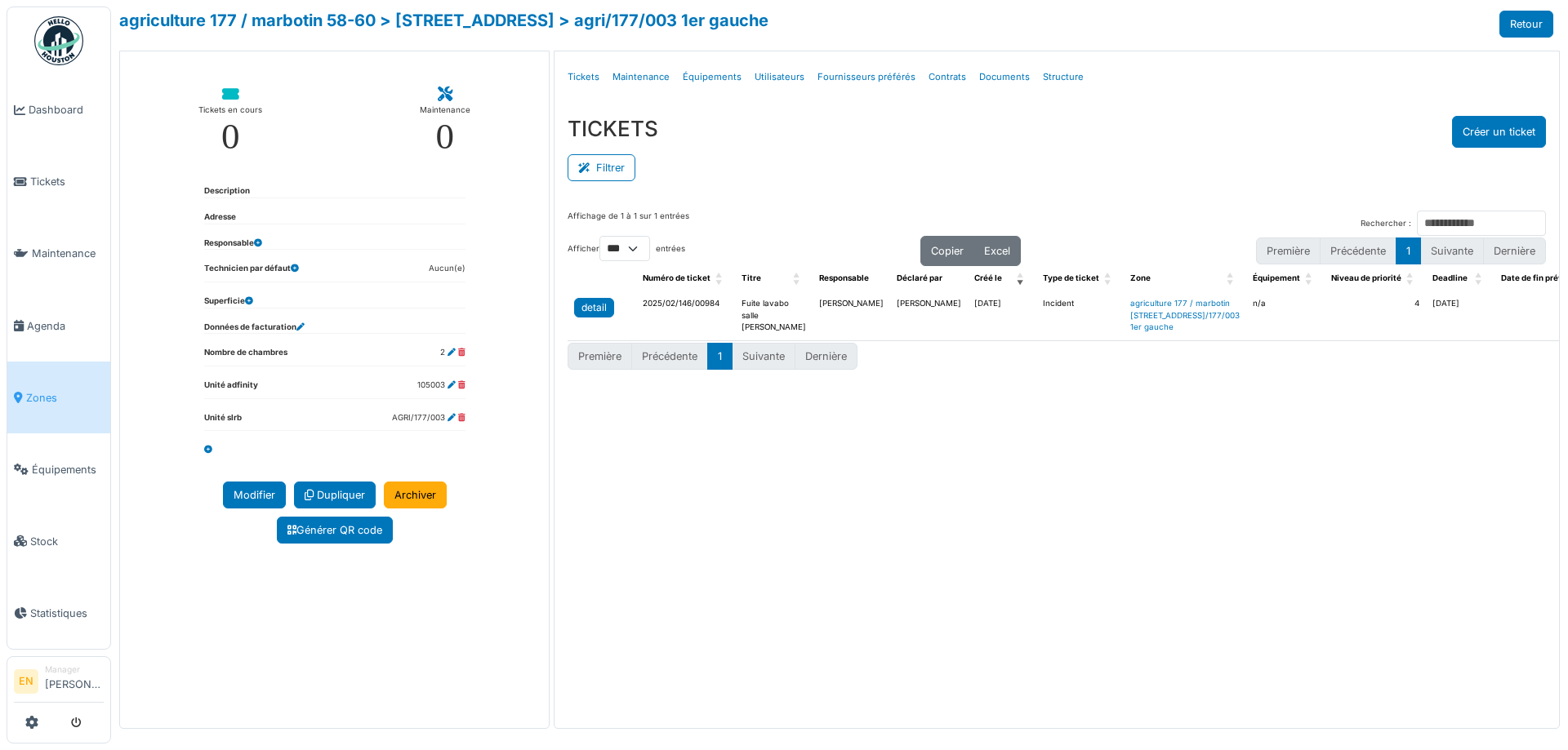
click at [588, 309] on div "detail" at bounding box center [594, 308] width 25 height 15
click at [1505, 133] on button "Créer un ticket" at bounding box center [1498, 131] width 94 height 32
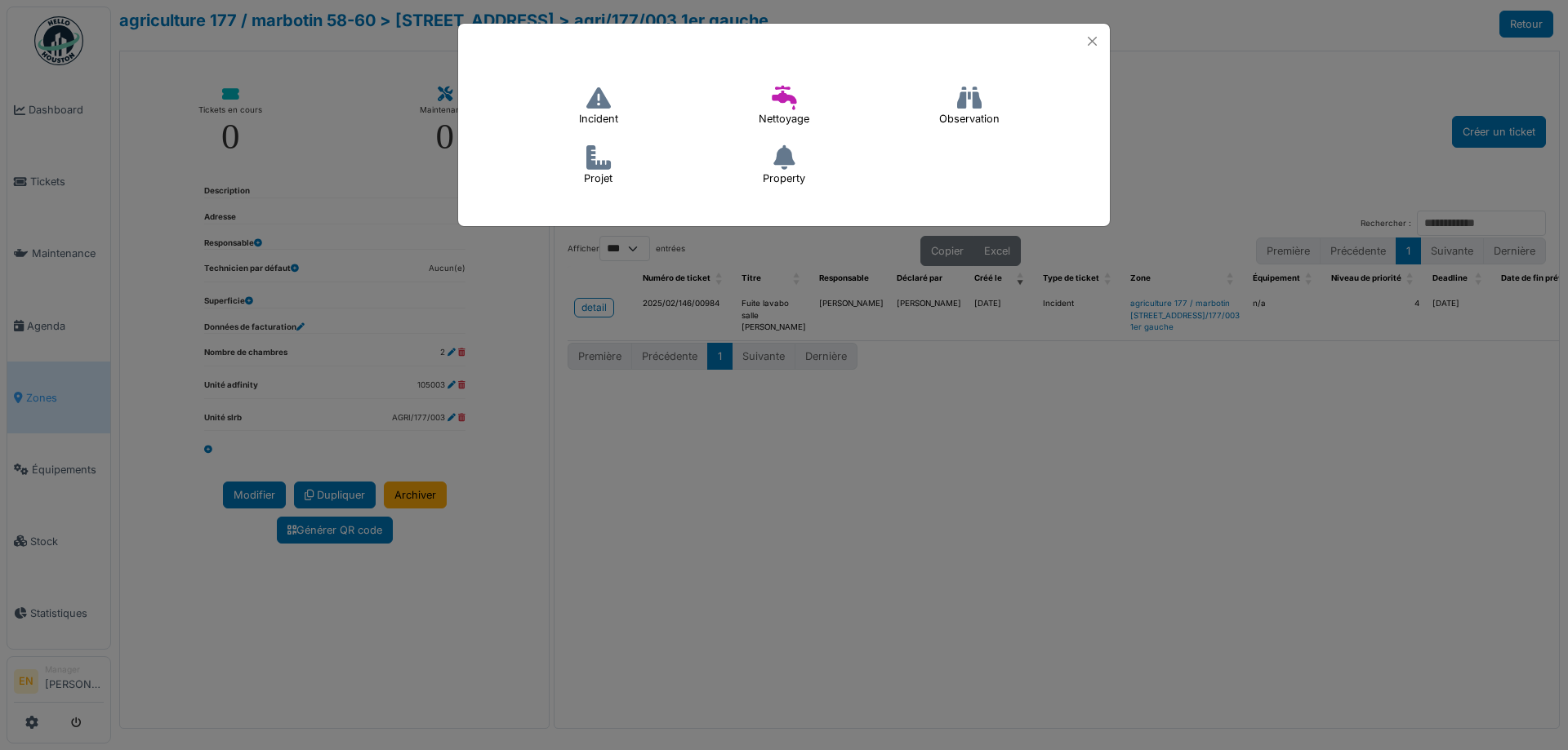
click at [606, 113] on h4 "Incident" at bounding box center [599, 106] width 61 height 52
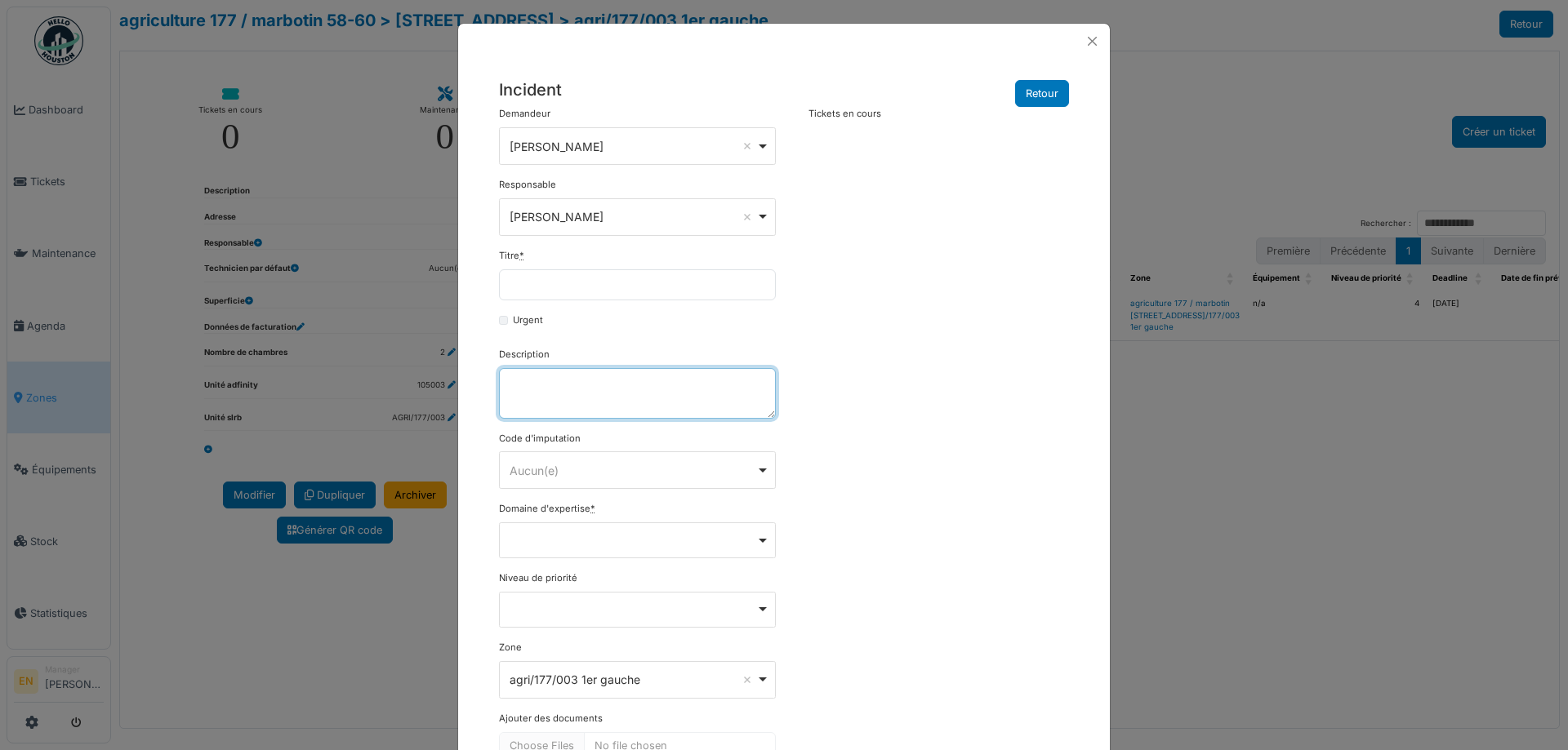
click at [575, 390] on textarea "Description" at bounding box center [637, 394] width 276 height 50
paste textarea "**********"
type textarea "**********"
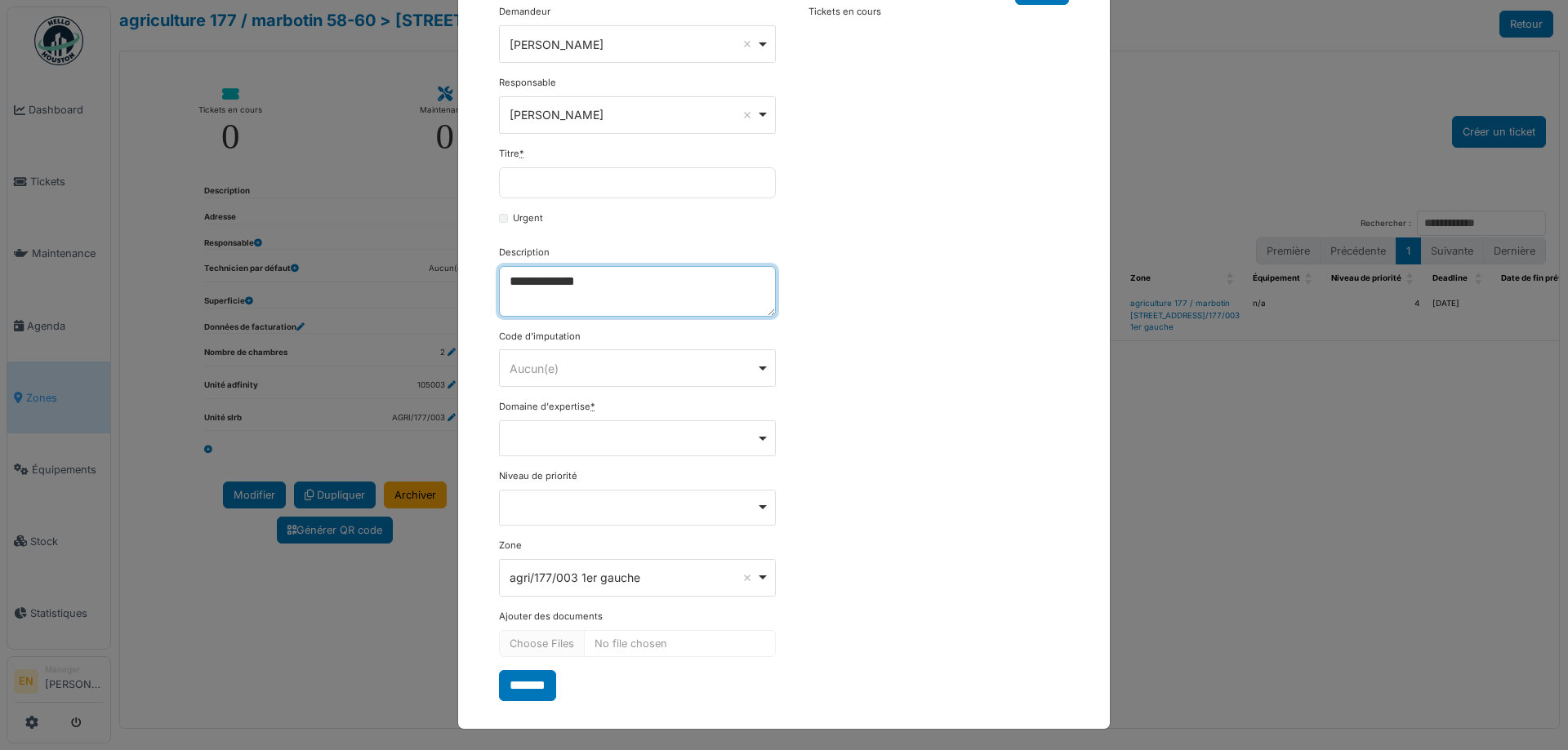
scroll to position [104, 0]
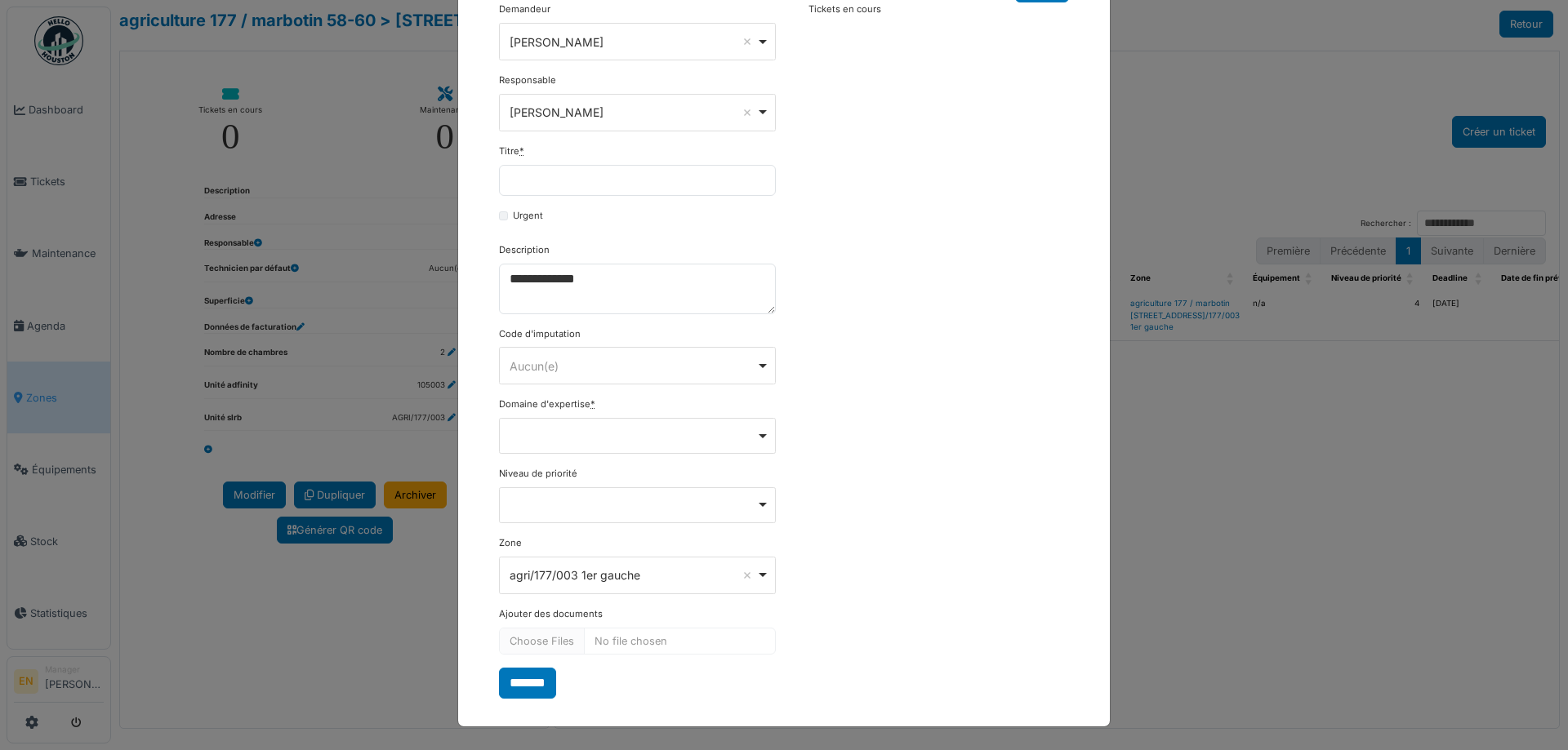
click at [857, 400] on div "**********" at bounding box center [784, 350] width 586 height 695
click at [759, 434] on div "Remove item" at bounding box center [637, 435] width 262 height 7
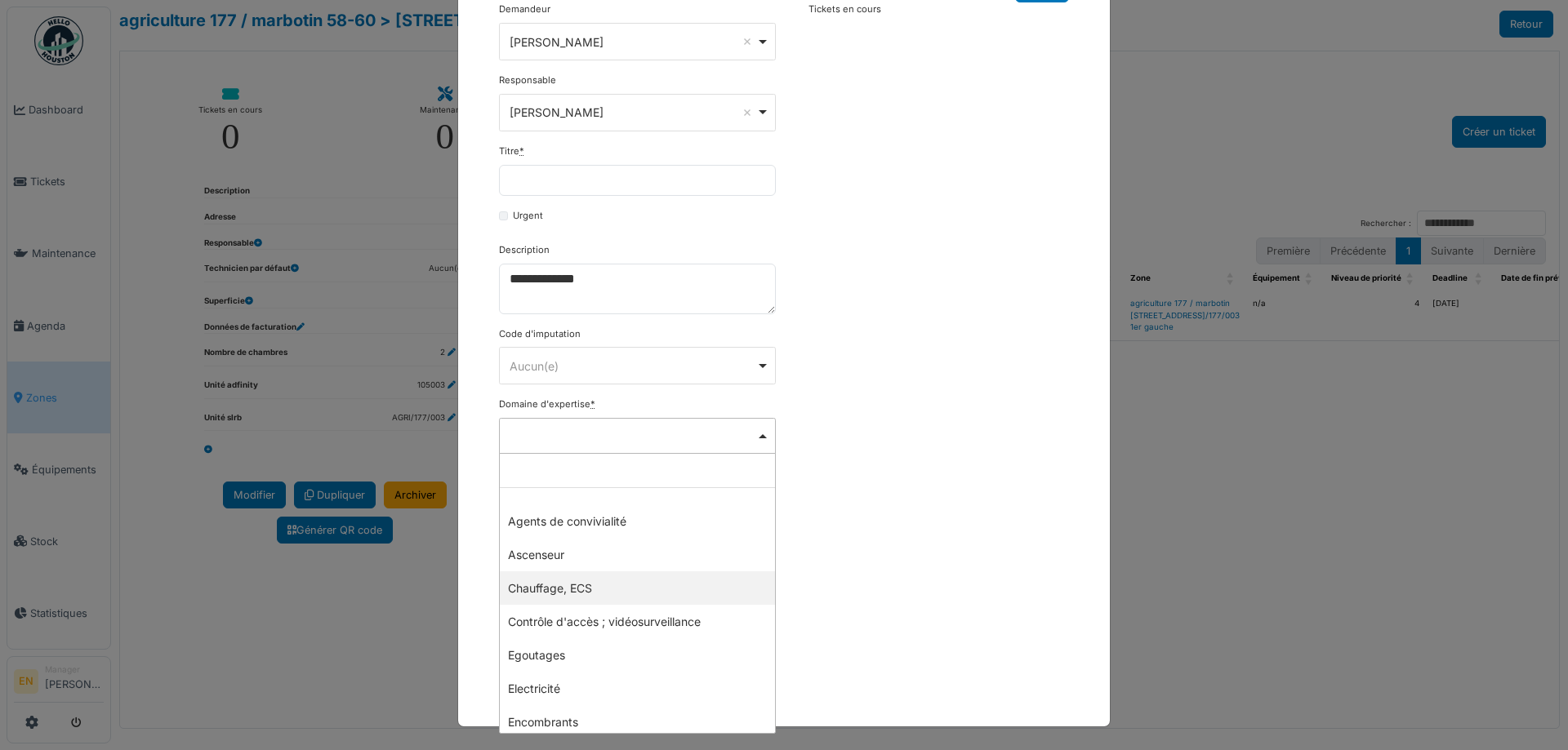
select select "***"
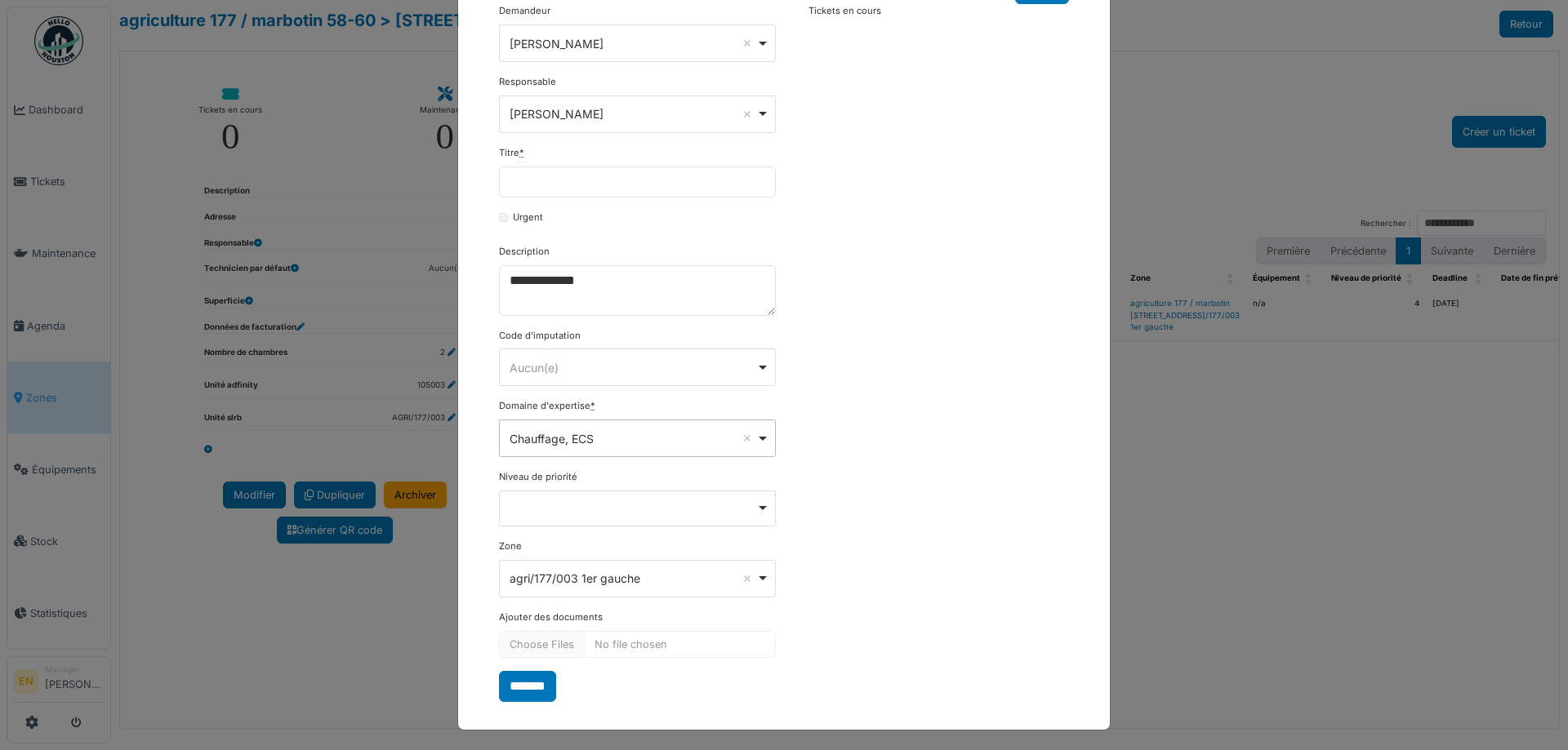
scroll to position [106, 0]
drag, startPoint x: 533, startPoint y: 688, endPoint x: 611, endPoint y: 748, distance: 98.4
click at [603, 749] on html "Dashboard Tickets Maintenance Agenda Zones Équipements Stock Statistiques EN Ma…" at bounding box center [784, 375] width 1568 height 750
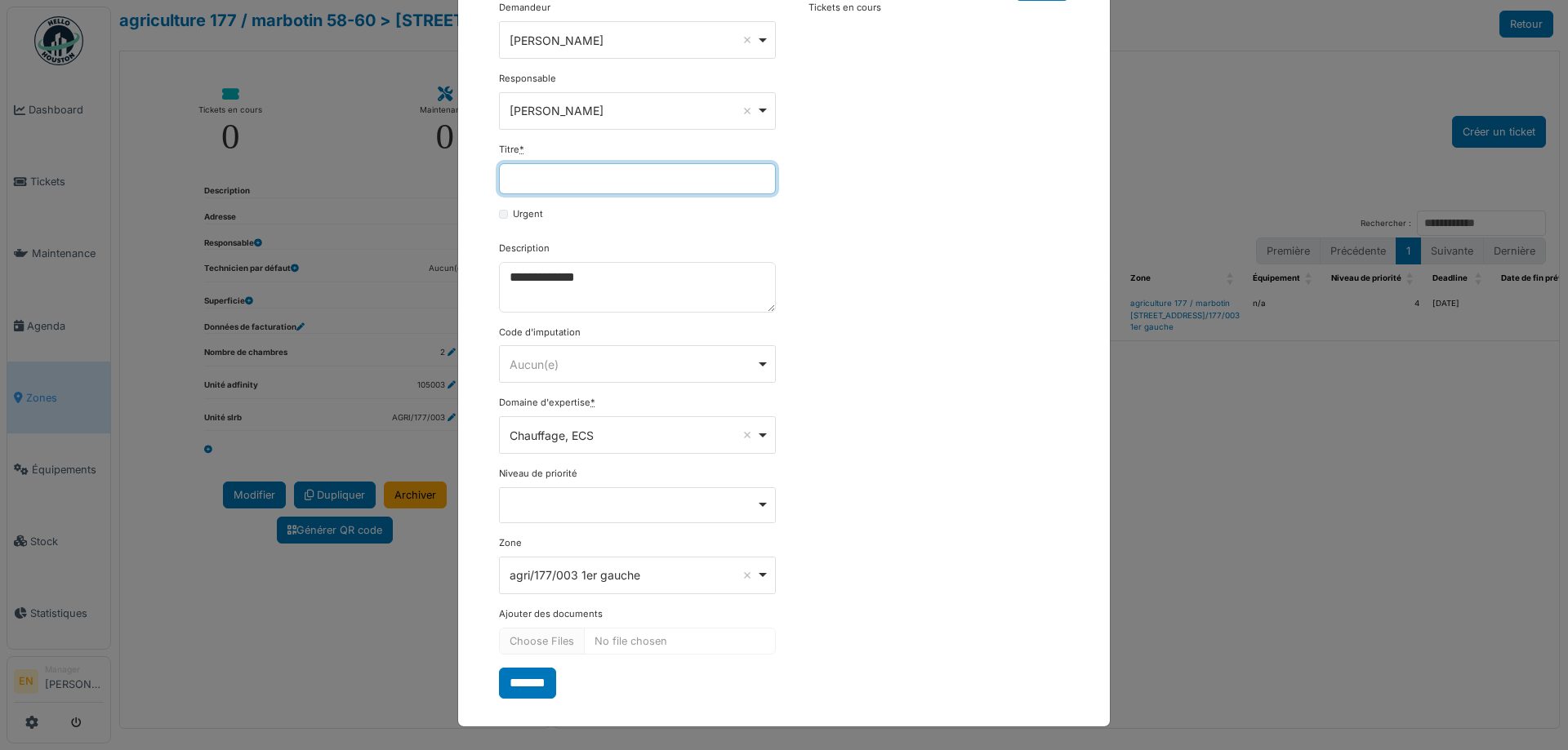
click at [619, 182] on input "Titre *" at bounding box center [637, 179] width 276 height 31
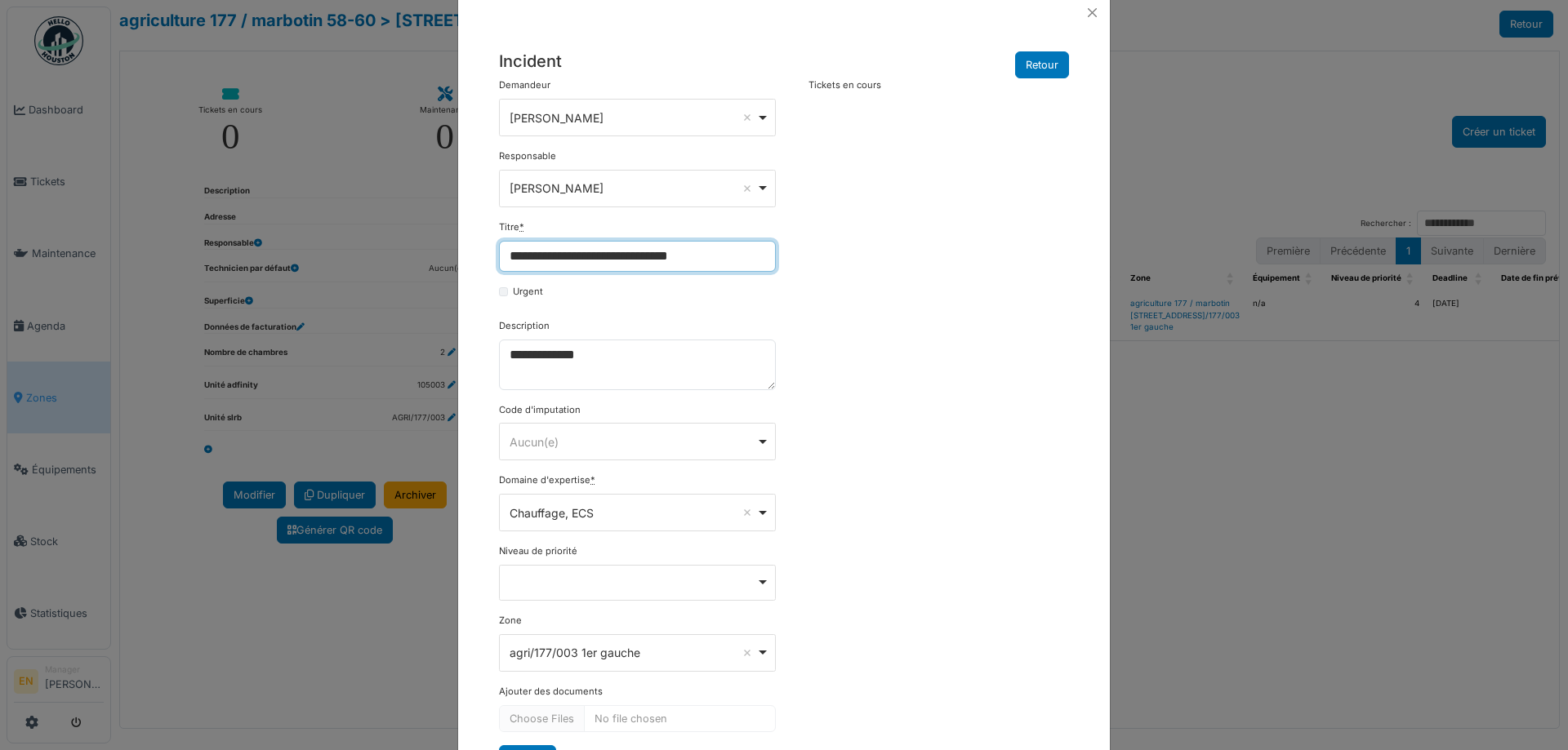
scroll to position [24, 0]
type input "**********"
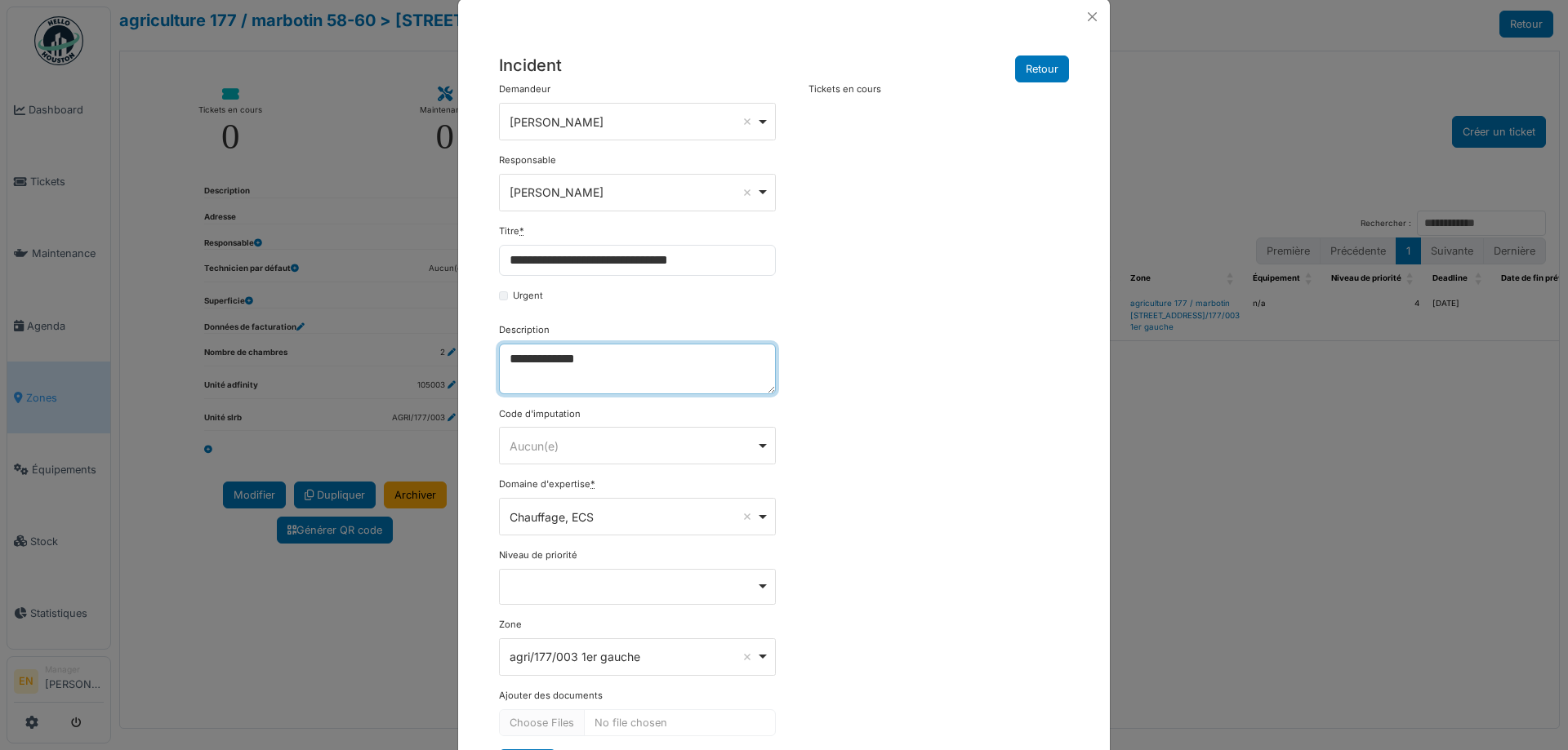
click at [499, 361] on textarea "**********" at bounding box center [637, 368] width 276 height 50
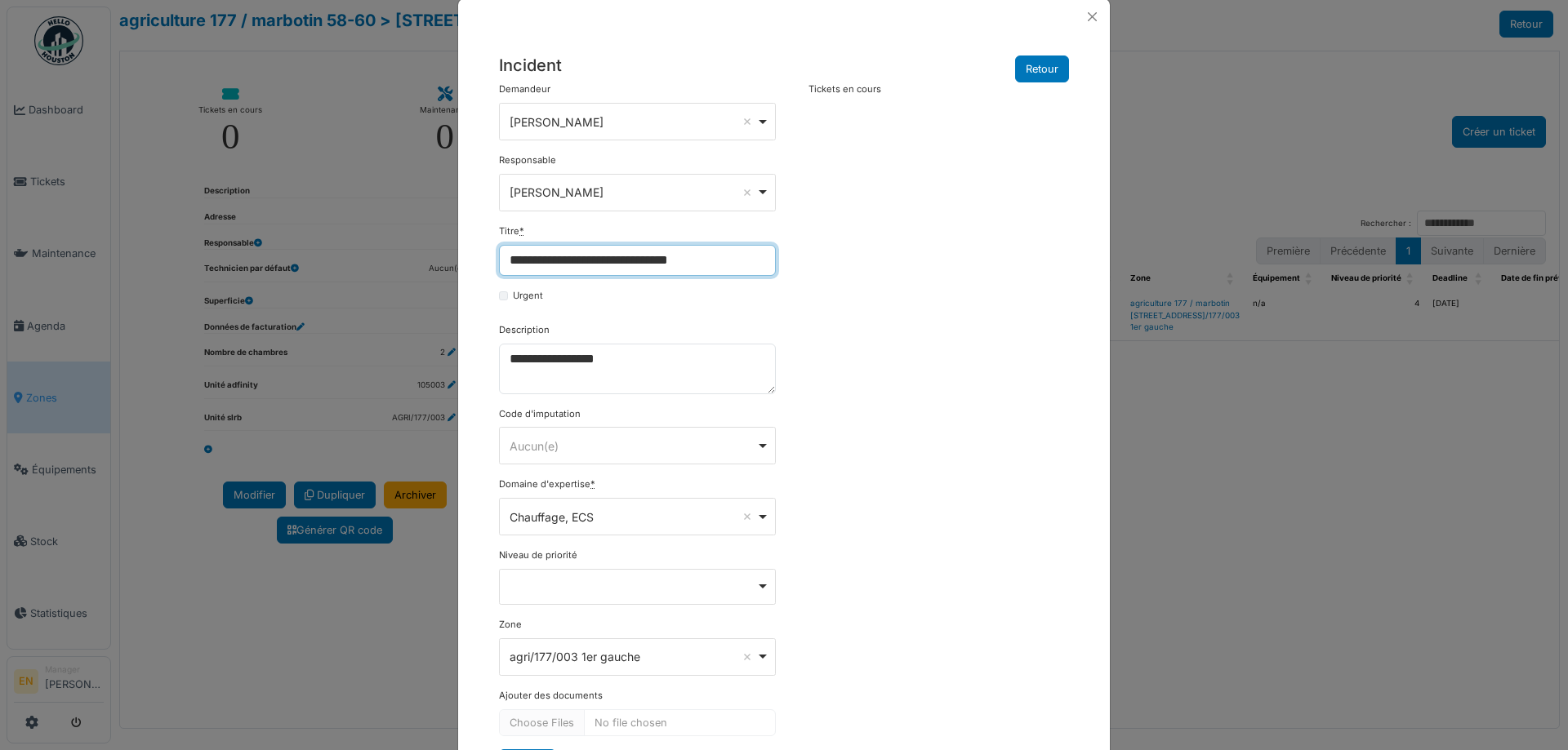
drag, startPoint x: 721, startPoint y: 256, endPoint x: 482, endPoint y: 268, distance: 239.3
click at [482, 268] on div "**********" at bounding box center [784, 411] width 652 height 754
click at [575, 266] on input "**********" at bounding box center [637, 261] width 276 height 31
drag, startPoint x: 566, startPoint y: 259, endPoint x: 719, endPoint y: 263, distance: 153.1
click at [719, 263] on input "**********" at bounding box center [637, 261] width 276 height 31
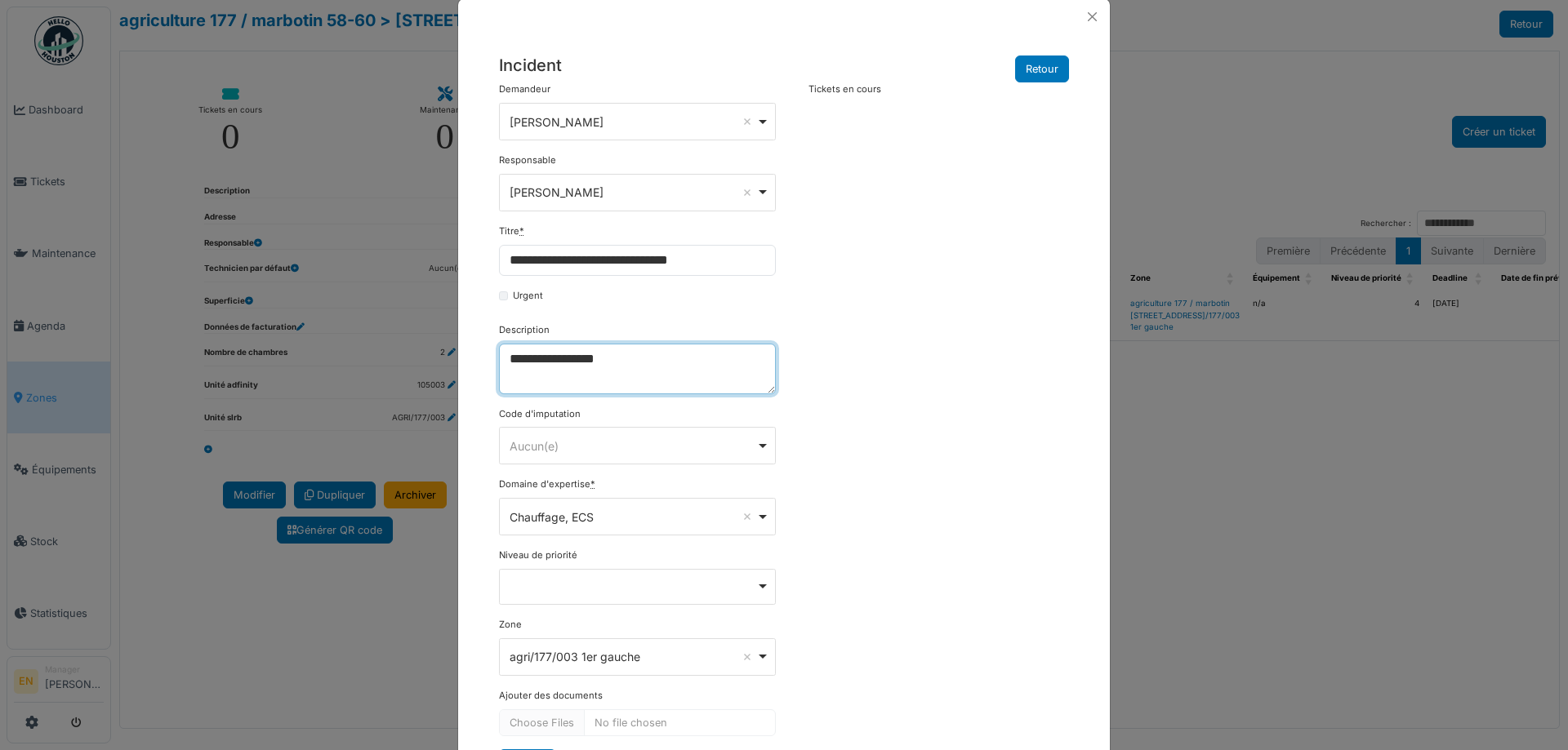
click at [531, 357] on textarea "**********" at bounding box center [637, 368] width 276 height 50
paste textarea "**********"
click at [531, 357] on textarea "**********" at bounding box center [637, 368] width 276 height 50
click at [626, 363] on textarea "**********" at bounding box center [637, 368] width 276 height 50
click at [612, 387] on textarea "**********" at bounding box center [637, 368] width 276 height 50
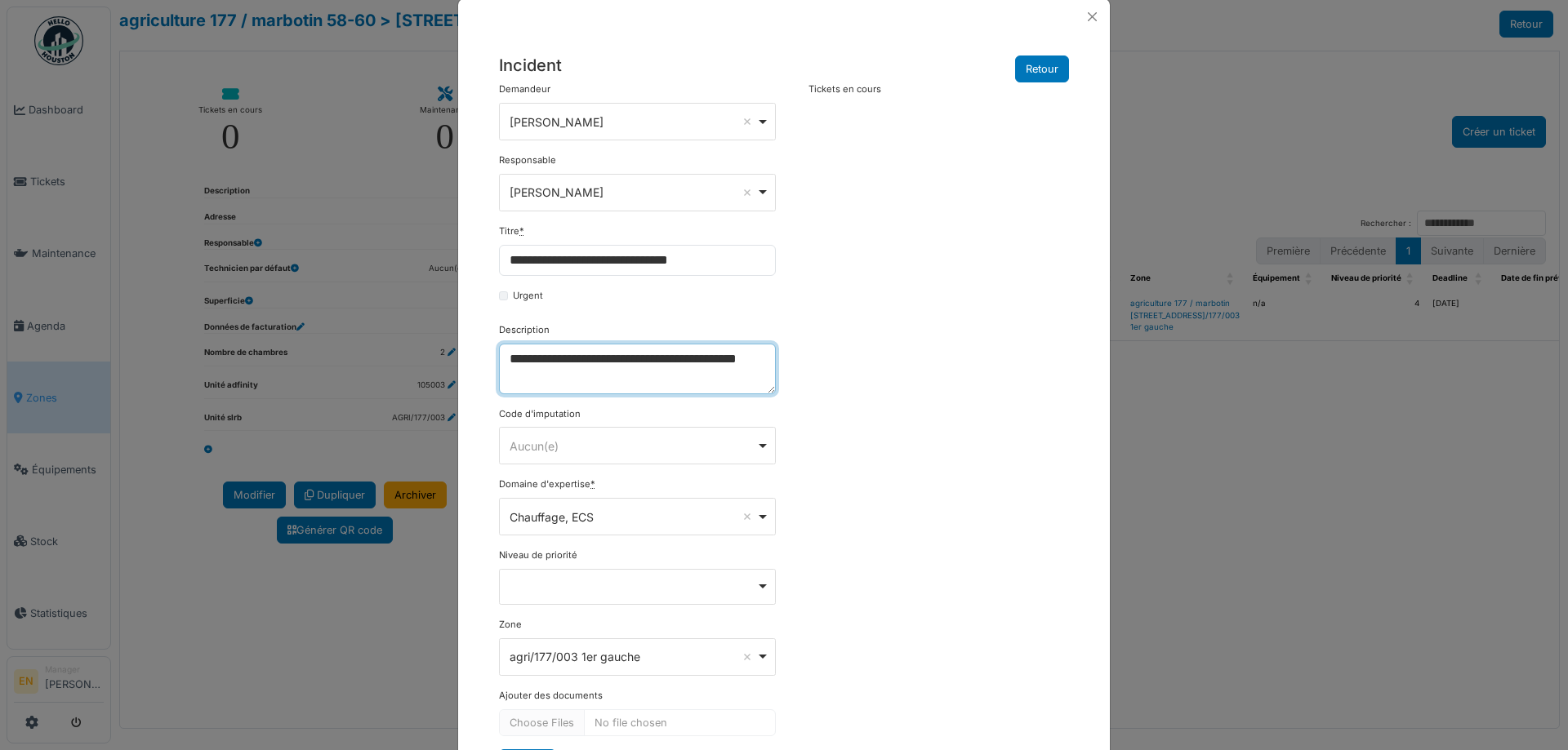
scroll to position [106, 0]
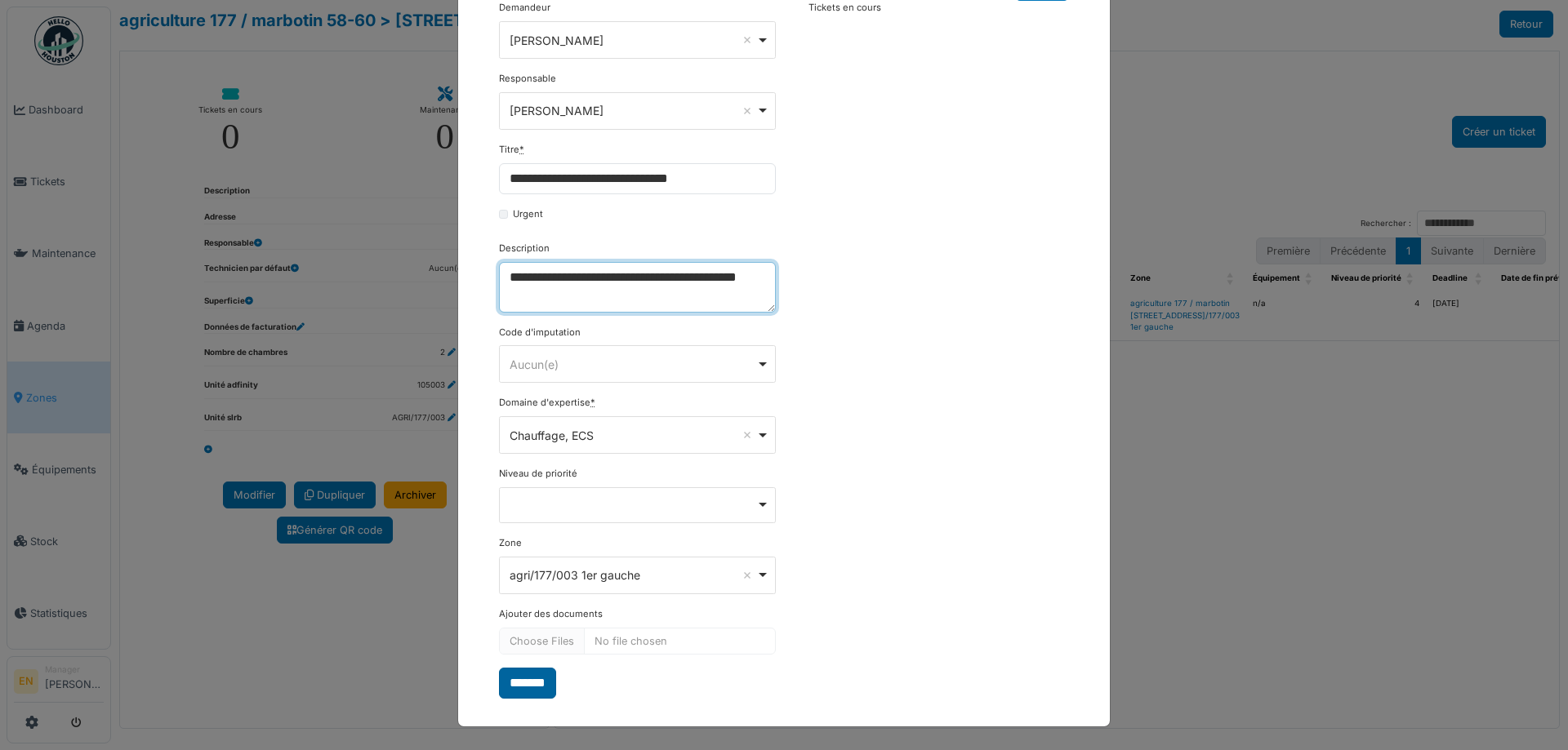
type textarea "**********"
click at [537, 682] on input "*******" at bounding box center [528, 683] width 57 height 31
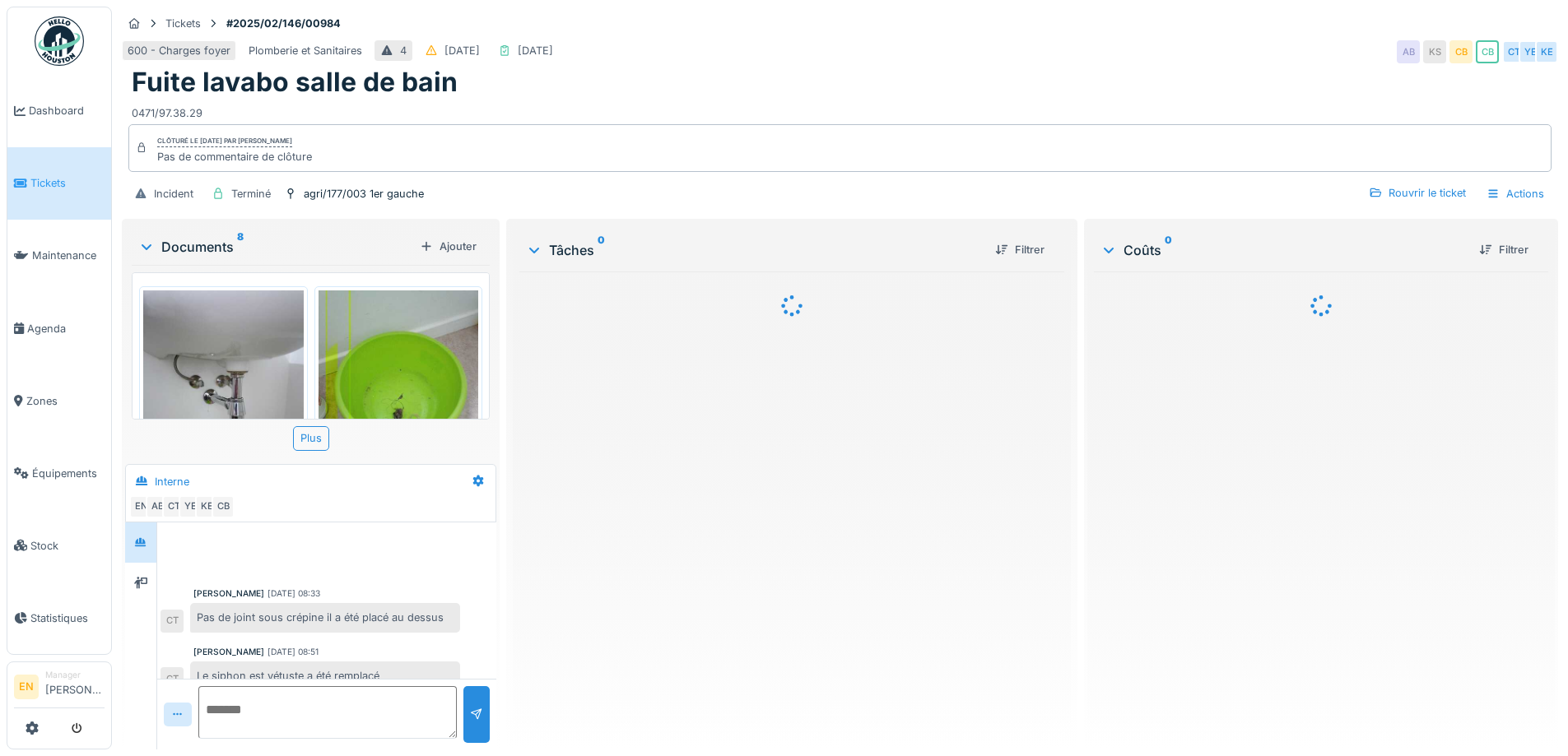
scroll to position [330, 0]
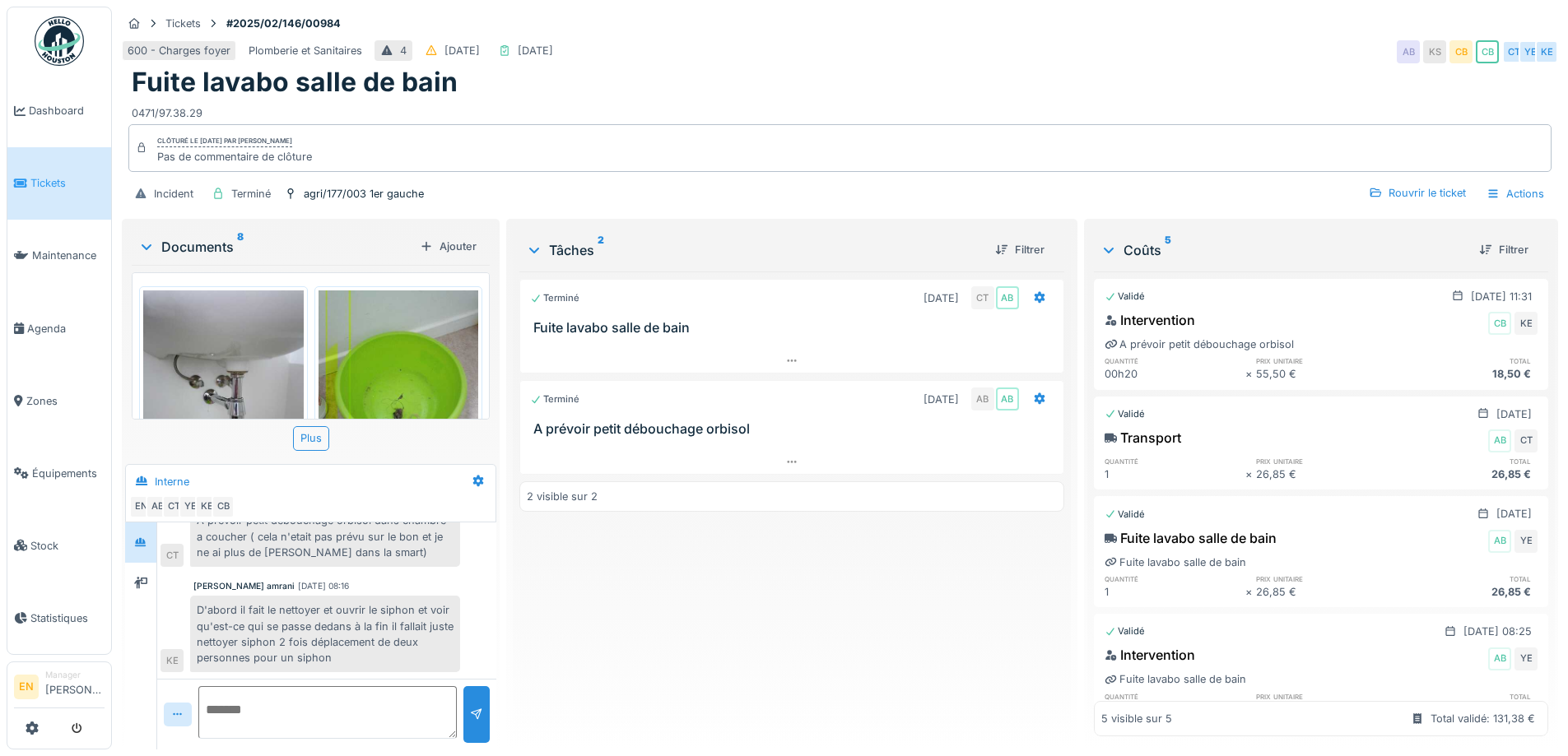
click at [728, 122] on div "Tickets #2025/02/146/00984 600 - Charges foyer Plomberie et Sanitaires 4 02/02/…" at bounding box center [839, 111] width 1443 height 209
click at [613, 581] on div "Terminé 30/01/2025 CT AB Fuite lavabo salle de bain Terminé 05/02/2025 AB AB A …" at bounding box center [791, 504] width 544 height 465
drag, startPoint x: 133, startPoint y: 109, endPoint x: 201, endPoint y: 119, distance: 68.7
click at [201, 119] on div "0471/97.38.29" at bounding box center [839, 110] width 1416 height 22
copy div "0471/97.38.29"
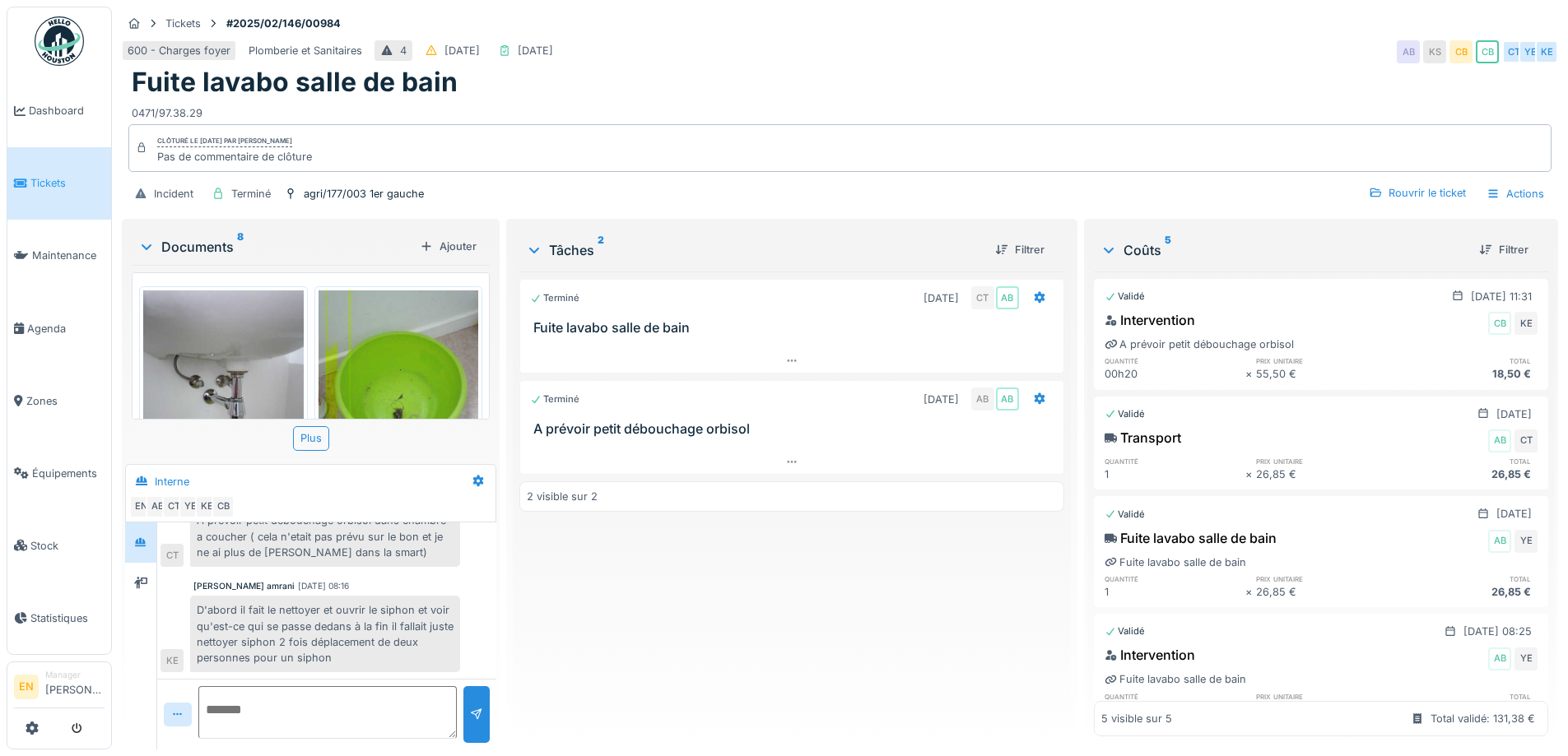
click at [1293, 43] on div "600 - Charges foyer Plomberie et Sanitaires 4 02/02/2025 06/02/2025 AB KS CB CB…" at bounding box center [839, 52] width 1436 height 30
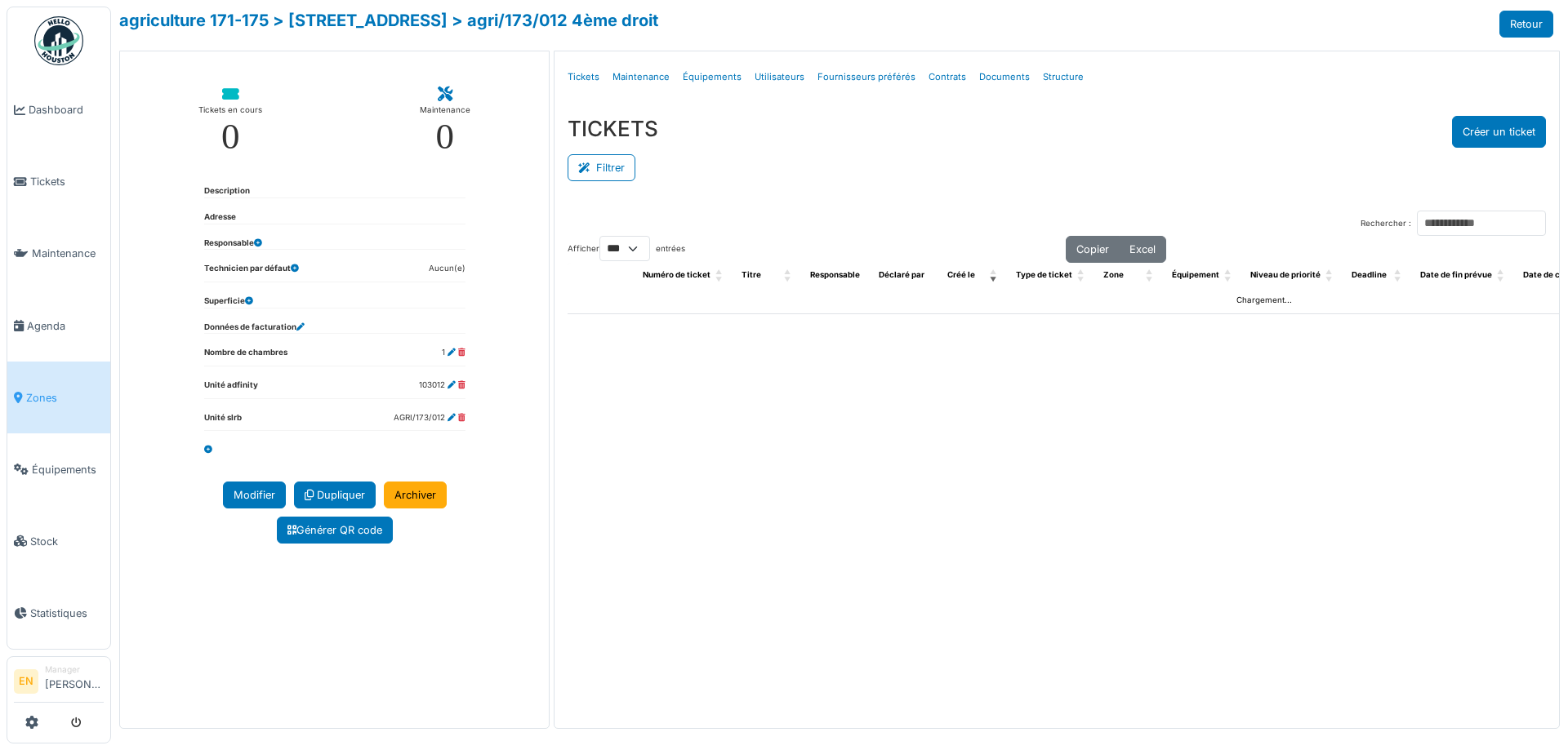
select select "***"
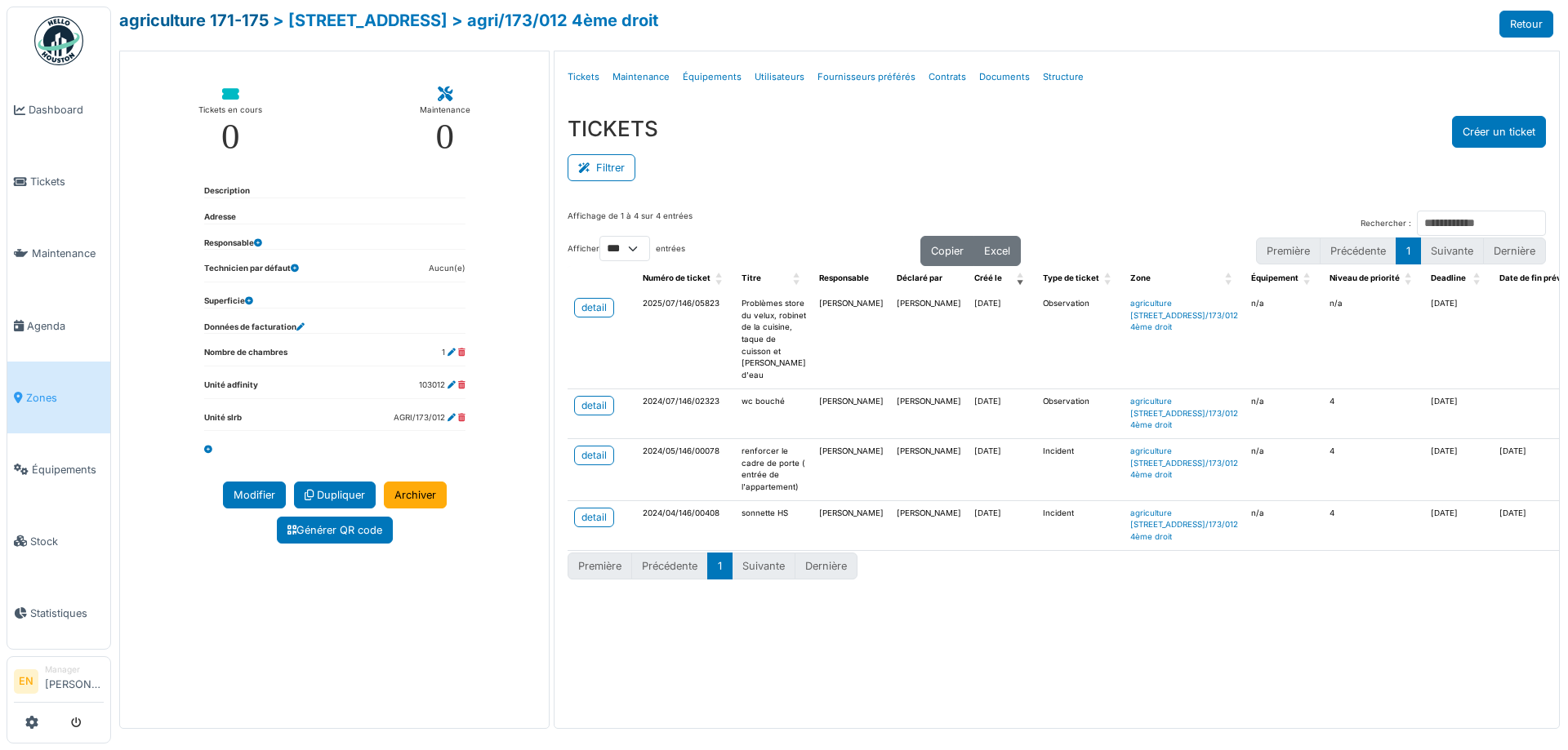
click at [199, 19] on link "agriculture 171-175" at bounding box center [194, 20] width 149 height 20
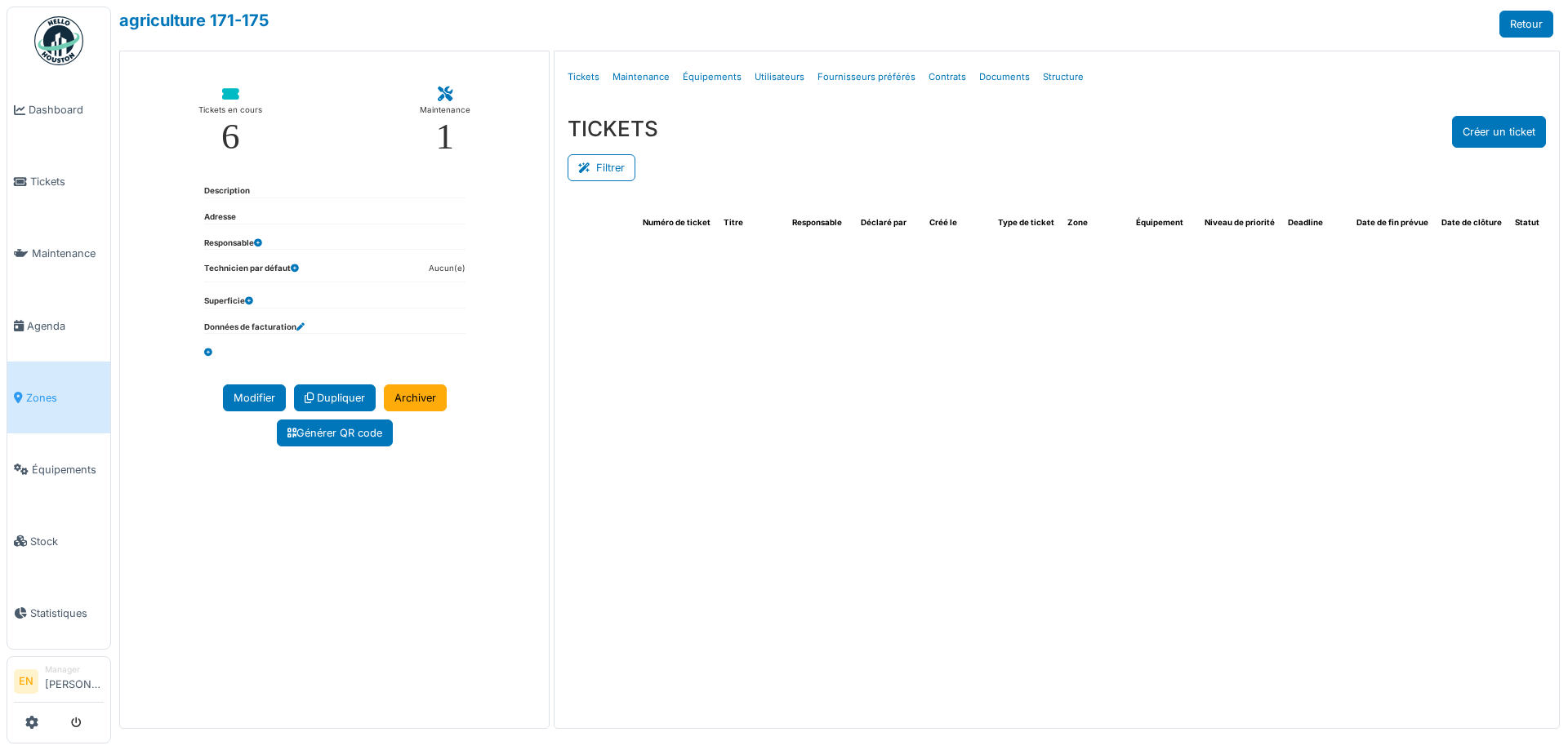
select select "***"
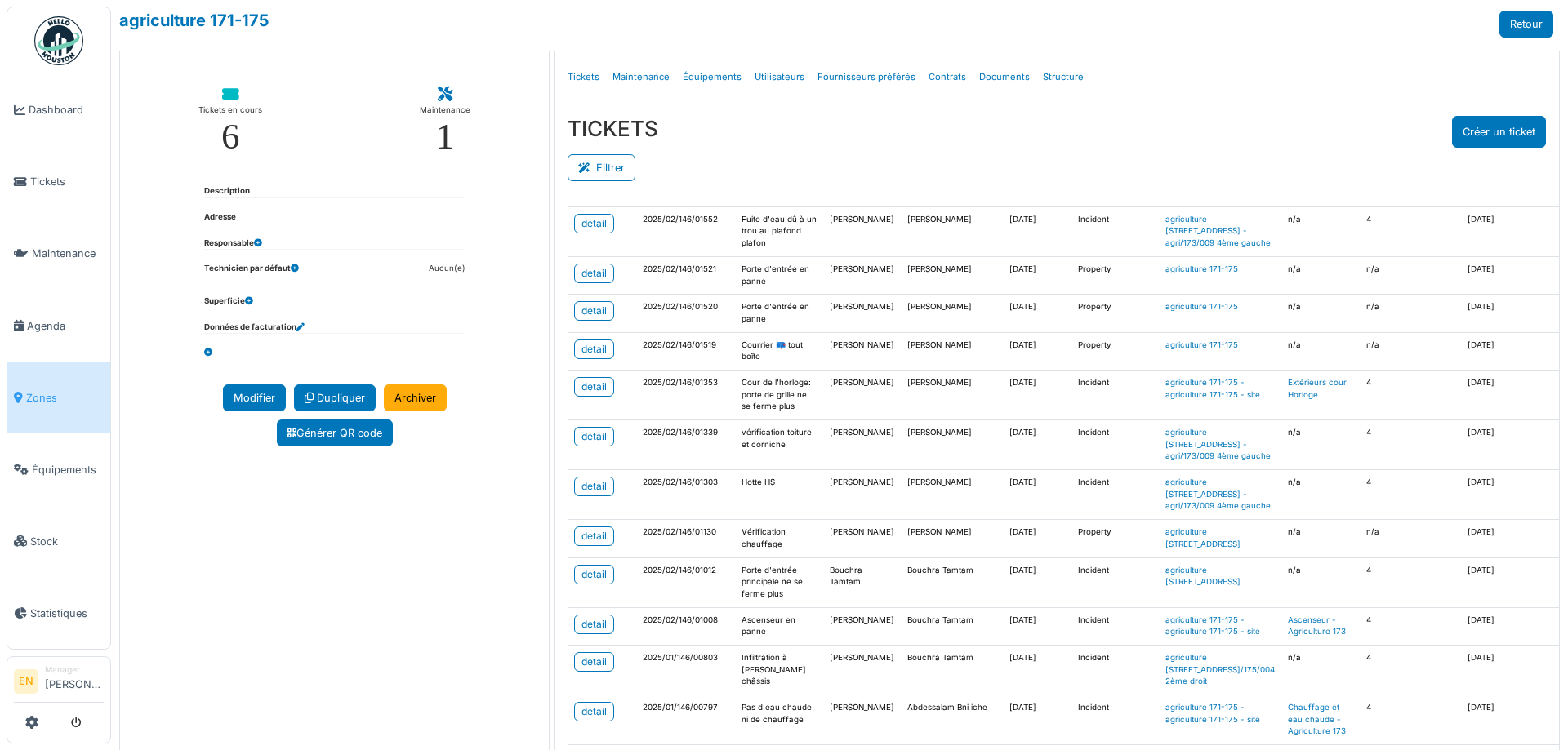
scroll to position [3184, 0]
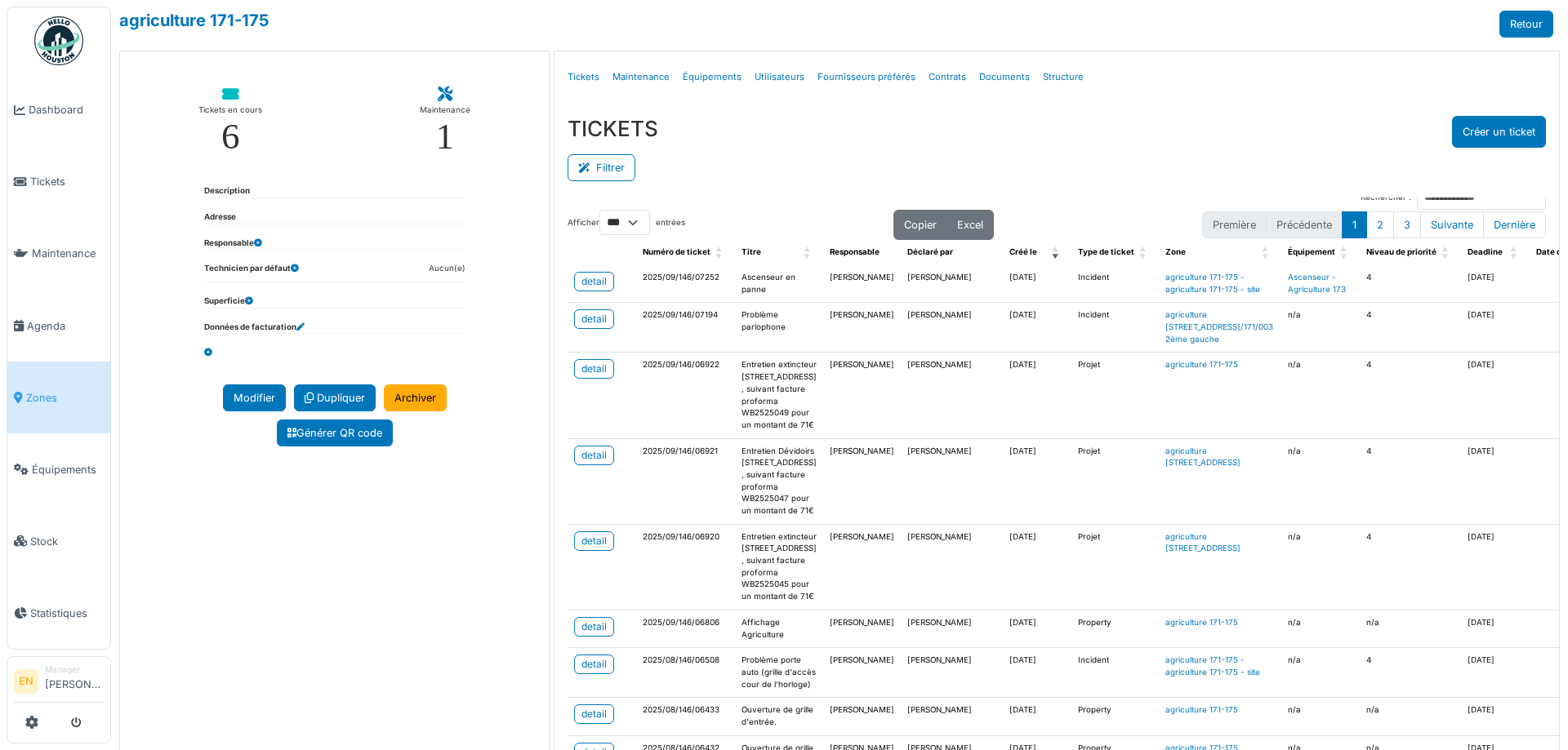
scroll to position [0, 0]
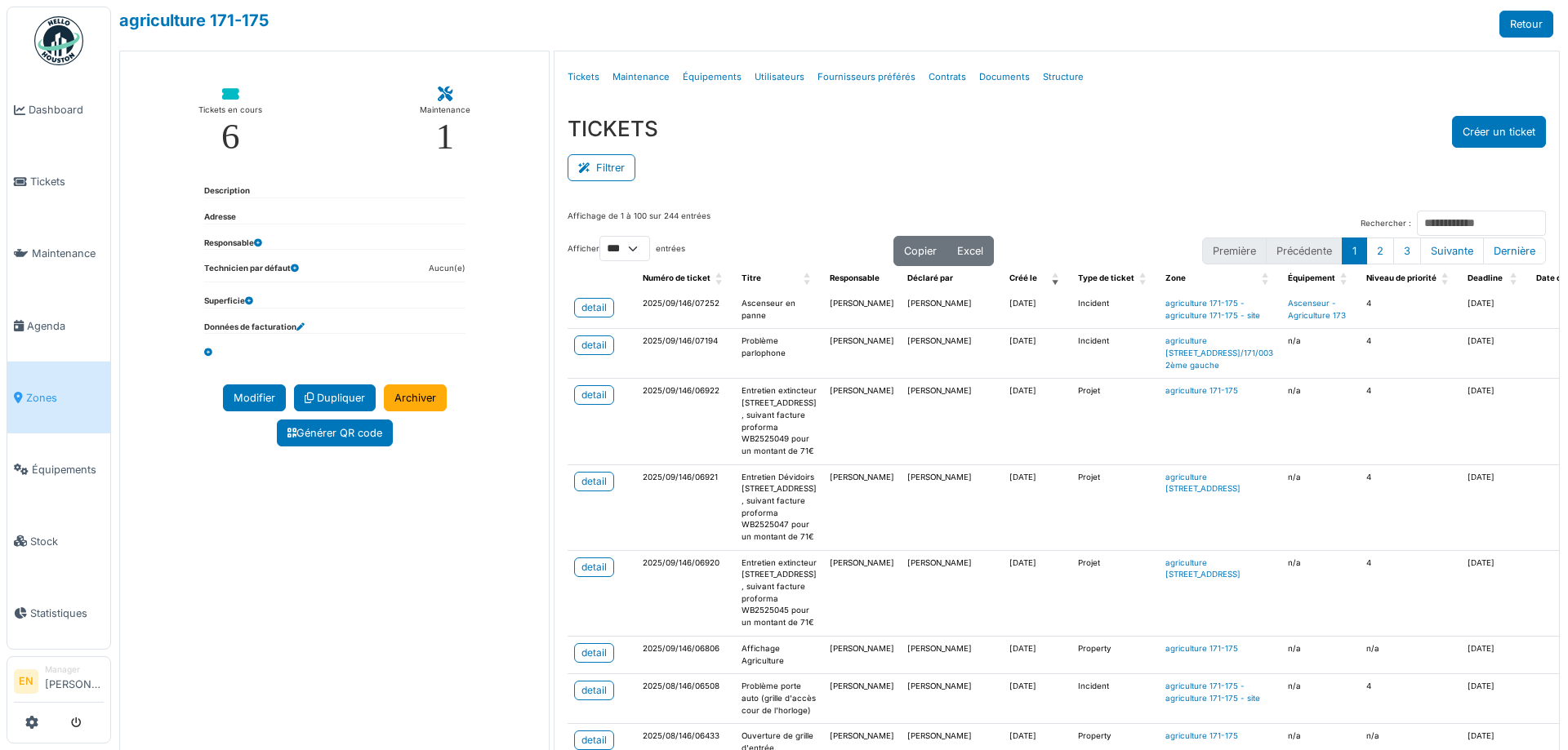
click at [793, 165] on div "Filtrer" at bounding box center [1056, 166] width 978 height 37
click at [1088, 121] on div "TICKETS Créer un ticket" at bounding box center [1056, 131] width 978 height 32
click at [1113, 151] on div "Filtrer" at bounding box center [1056, 166] width 978 height 37
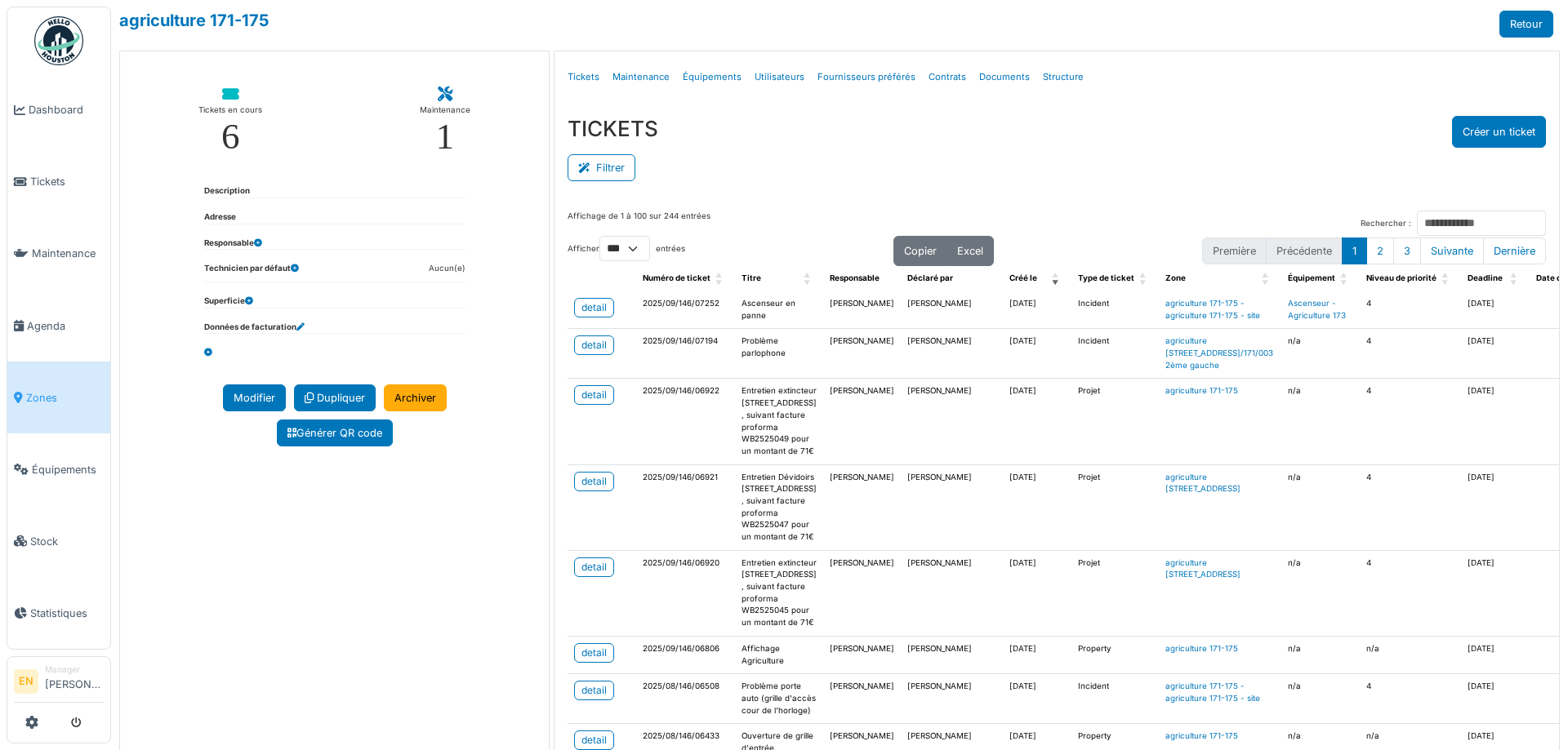
click at [1078, 129] on div "TICKETS Créer un ticket" at bounding box center [1056, 131] width 978 height 32
click at [1231, 167] on div "Filtrer" at bounding box center [1056, 166] width 978 height 37
click at [1113, 118] on div "TICKETS Créer un ticket" at bounding box center [1056, 131] width 978 height 32
click at [1176, 127] on div "TICKETS Créer un ticket" at bounding box center [1056, 131] width 978 height 32
click at [1176, 128] on div "TICKETS Créer un ticket" at bounding box center [1056, 131] width 978 height 32
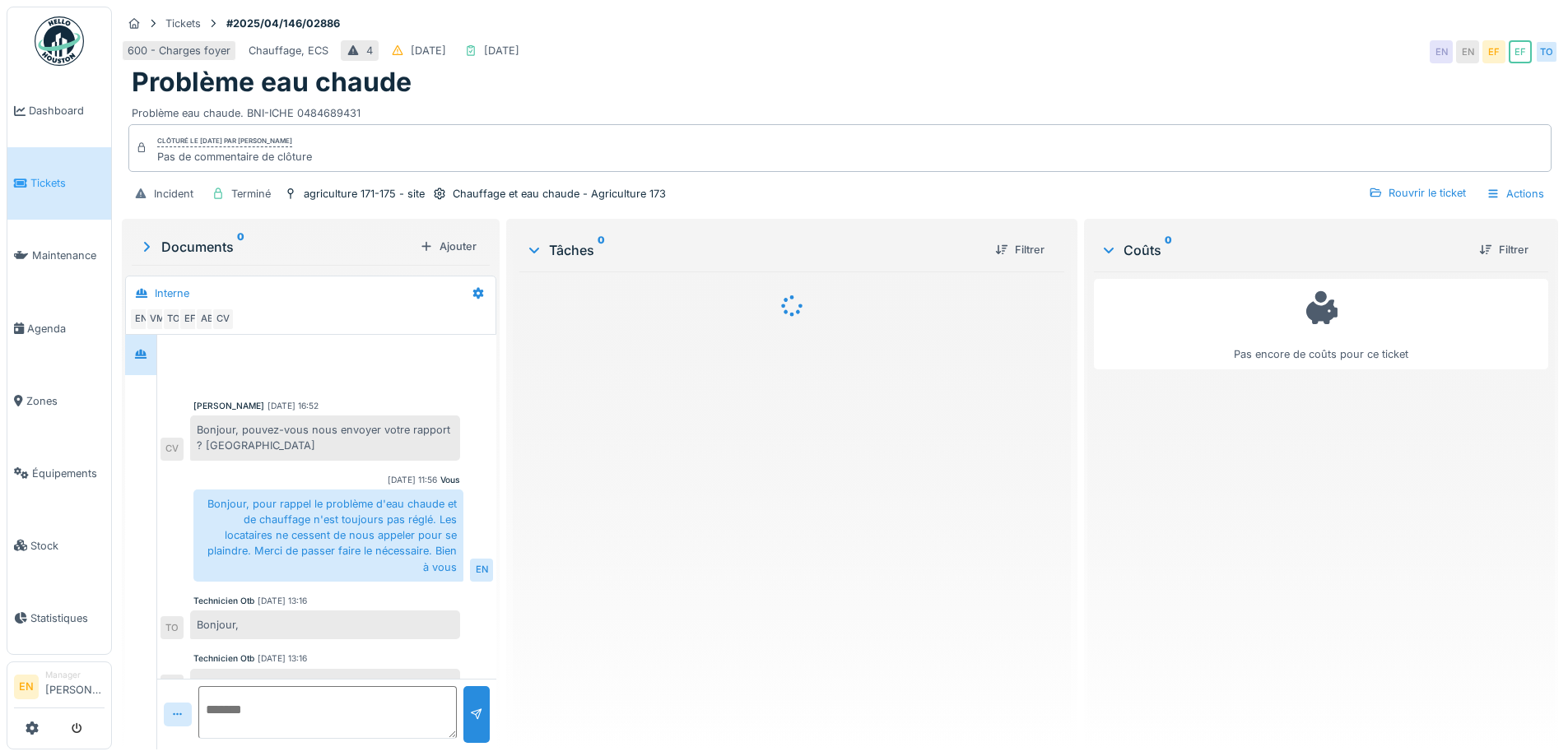
scroll to position [459, 0]
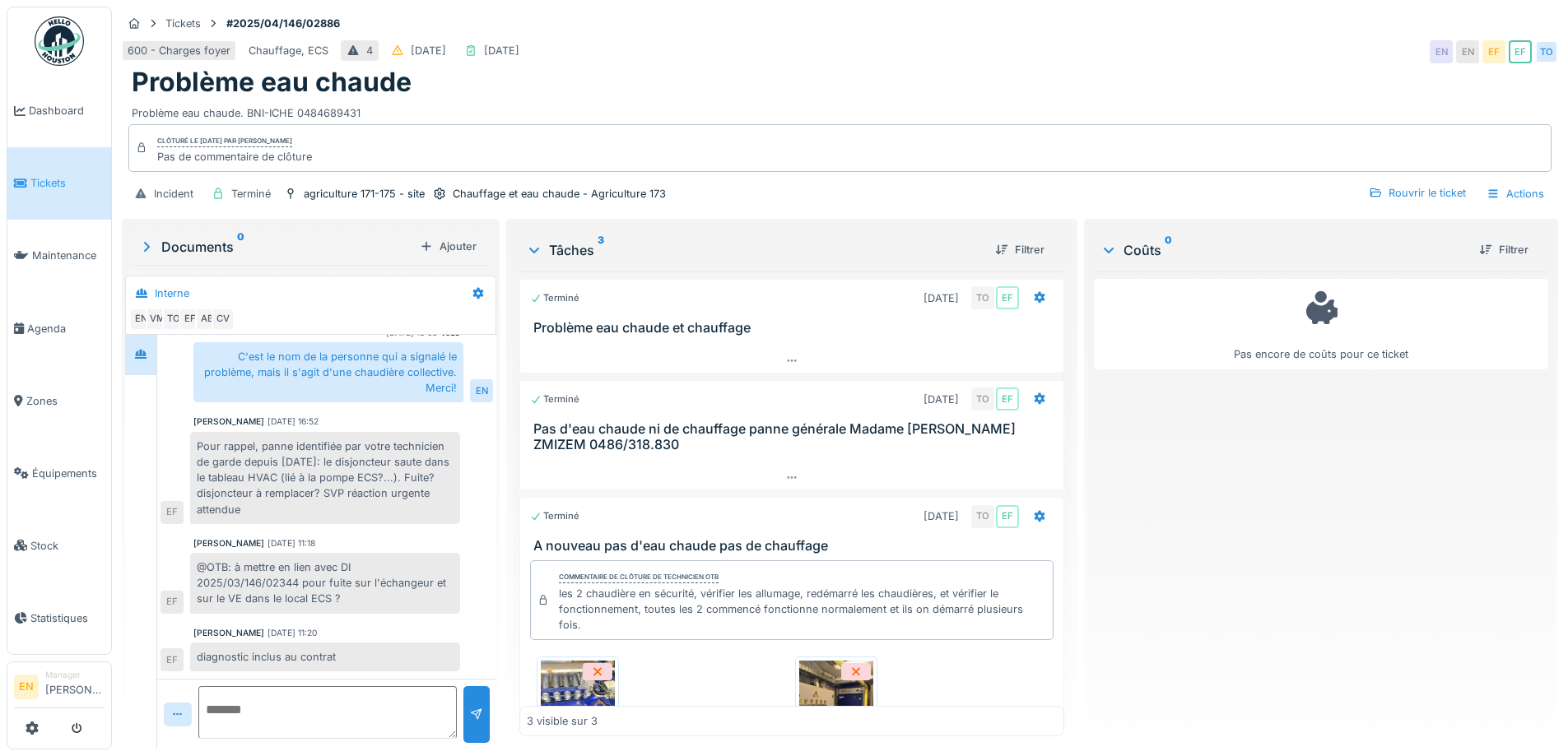
click at [1139, 64] on div "600 - Charges foyer Chauffage, ECS 4 [DATE] [DATE] EN EN EF EF TO" at bounding box center [839, 52] width 1436 height 30
click at [1055, 82] on div "Problème eau chaude" at bounding box center [839, 82] width 1416 height 32
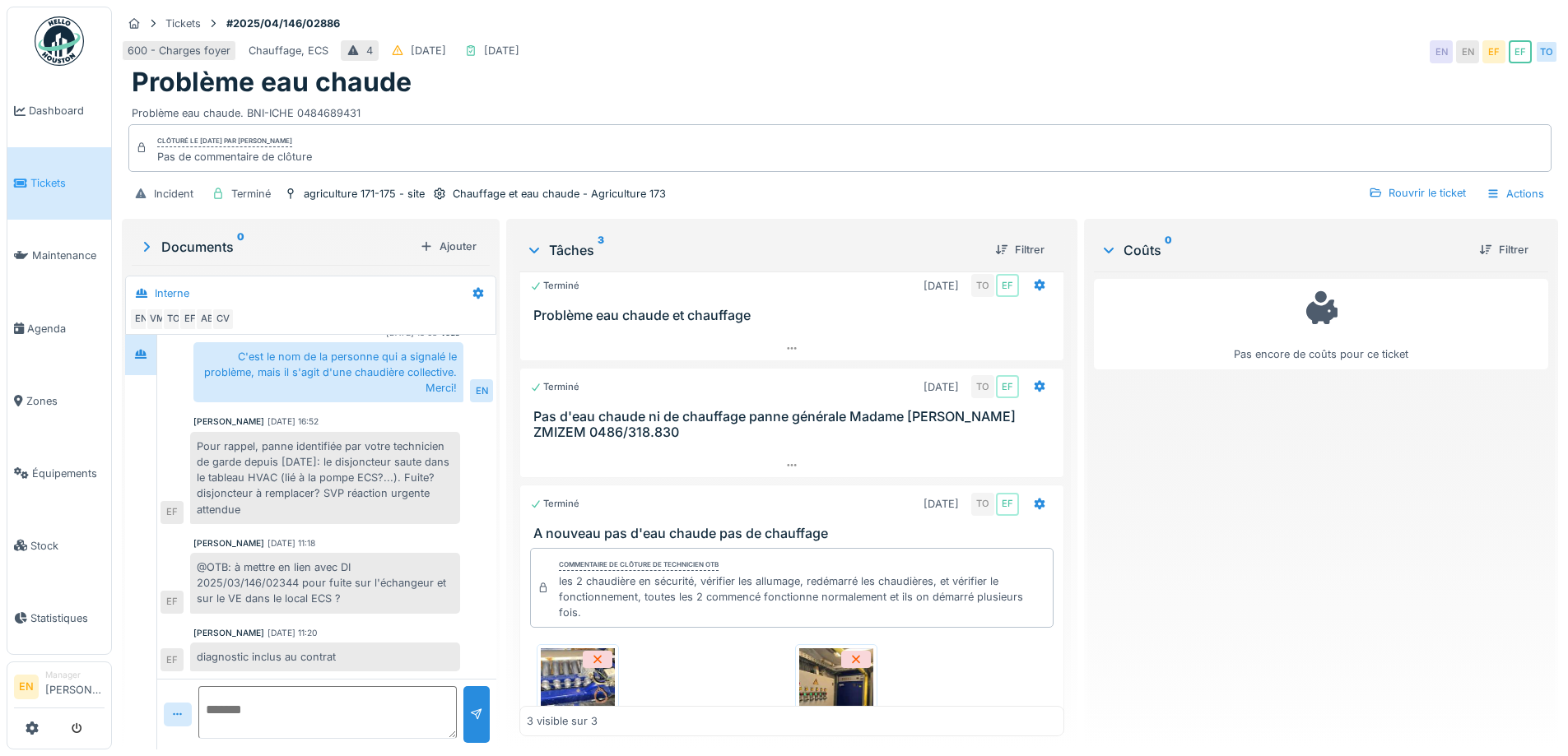
scroll to position [0, 0]
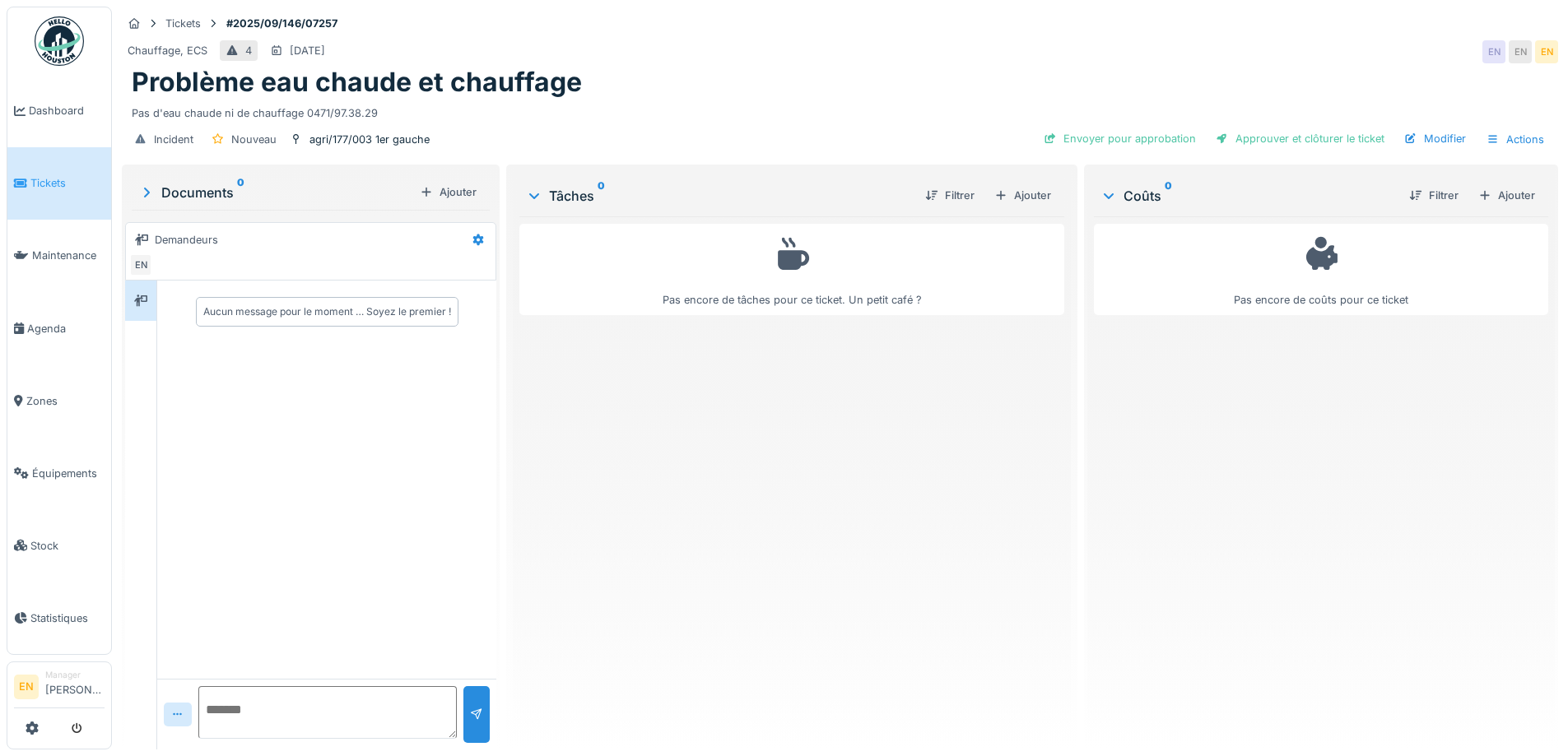
click at [766, 557] on div "Pas encore de tâches pour ce ticket. Un petit café ?" at bounding box center [791, 477] width 544 height 520
click at [355, 140] on div "agri/177/003 1er gauche" at bounding box center [369, 139] width 120 height 16
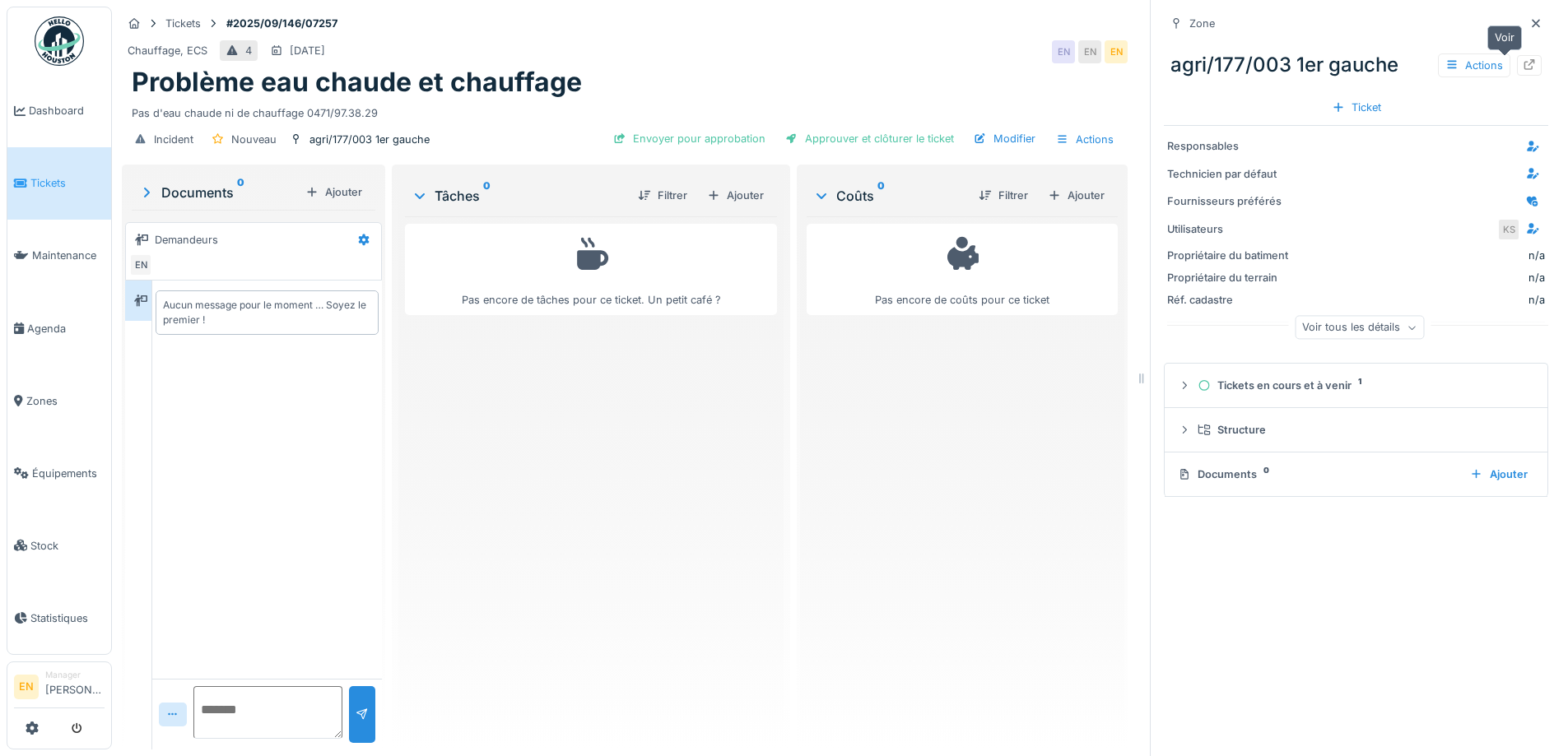
click at [1522, 66] on icon at bounding box center [1529, 65] width 13 height 11
click at [1529, 20] on icon at bounding box center [1535, 24] width 13 height 11
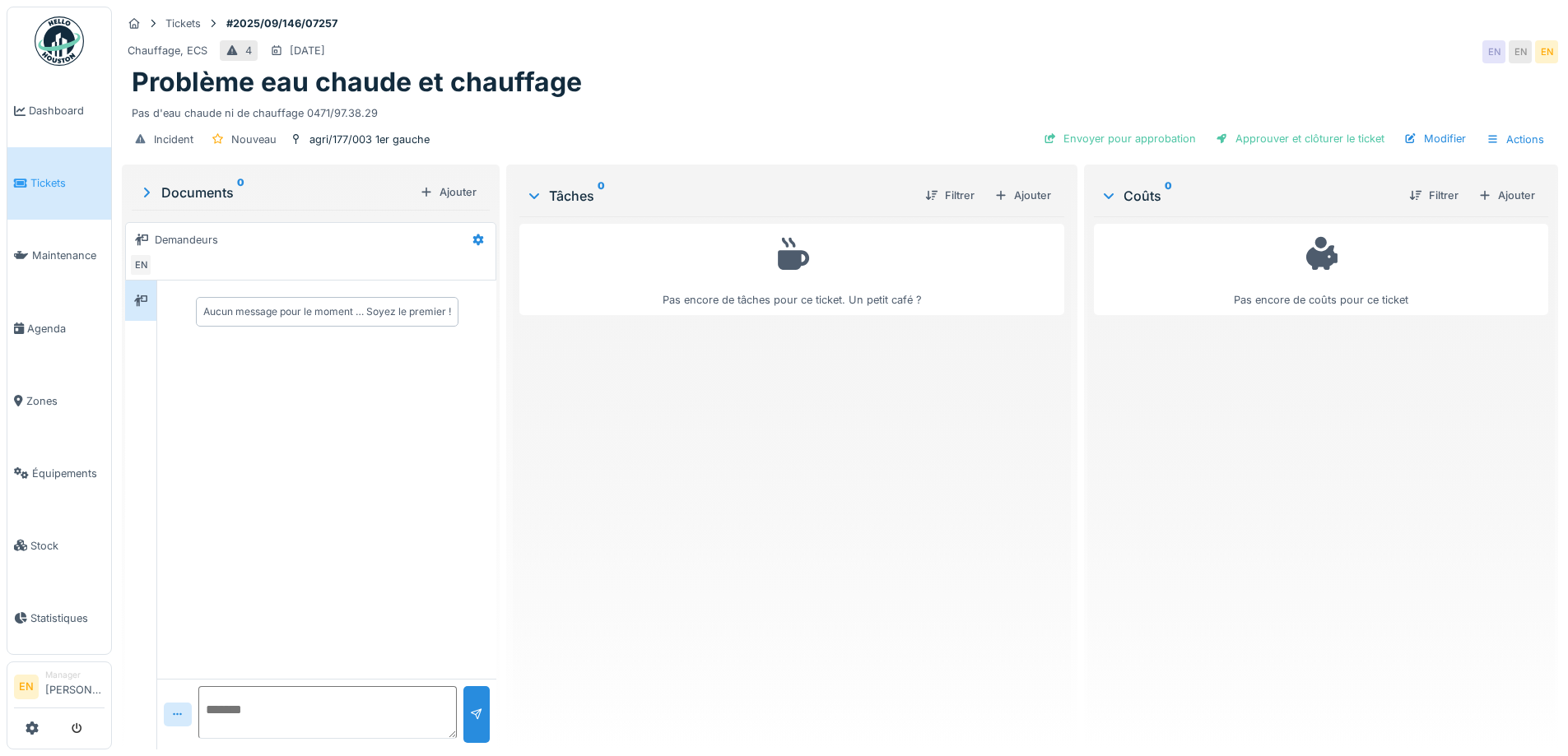
click at [824, 396] on div "Pas encore de tâches pour ce ticket. Un petit café ?" at bounding box center [791, 477] width 544 height 520
click at [787, 400] on div "Pas encore de tâches pour ce ticket. Un petit café ?" at bounding box center [791, 477] width 544 height 520
click at [1033, 199] on div "Ajouter" at bounding box center [1022, 194] width 70 height 22
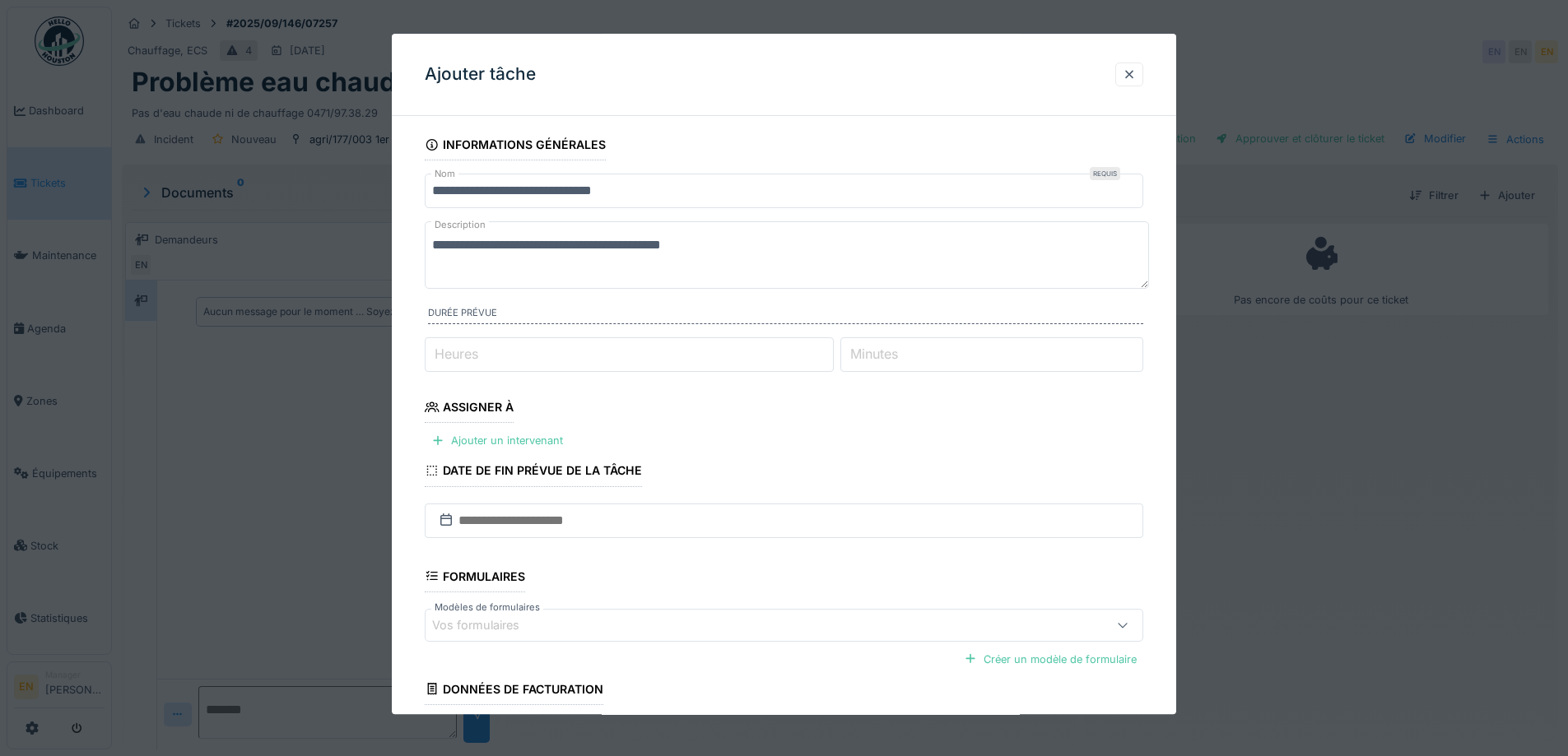
click at [647, 244] on textarea "**********" at bounding box center [787, 255] width 724 height 67
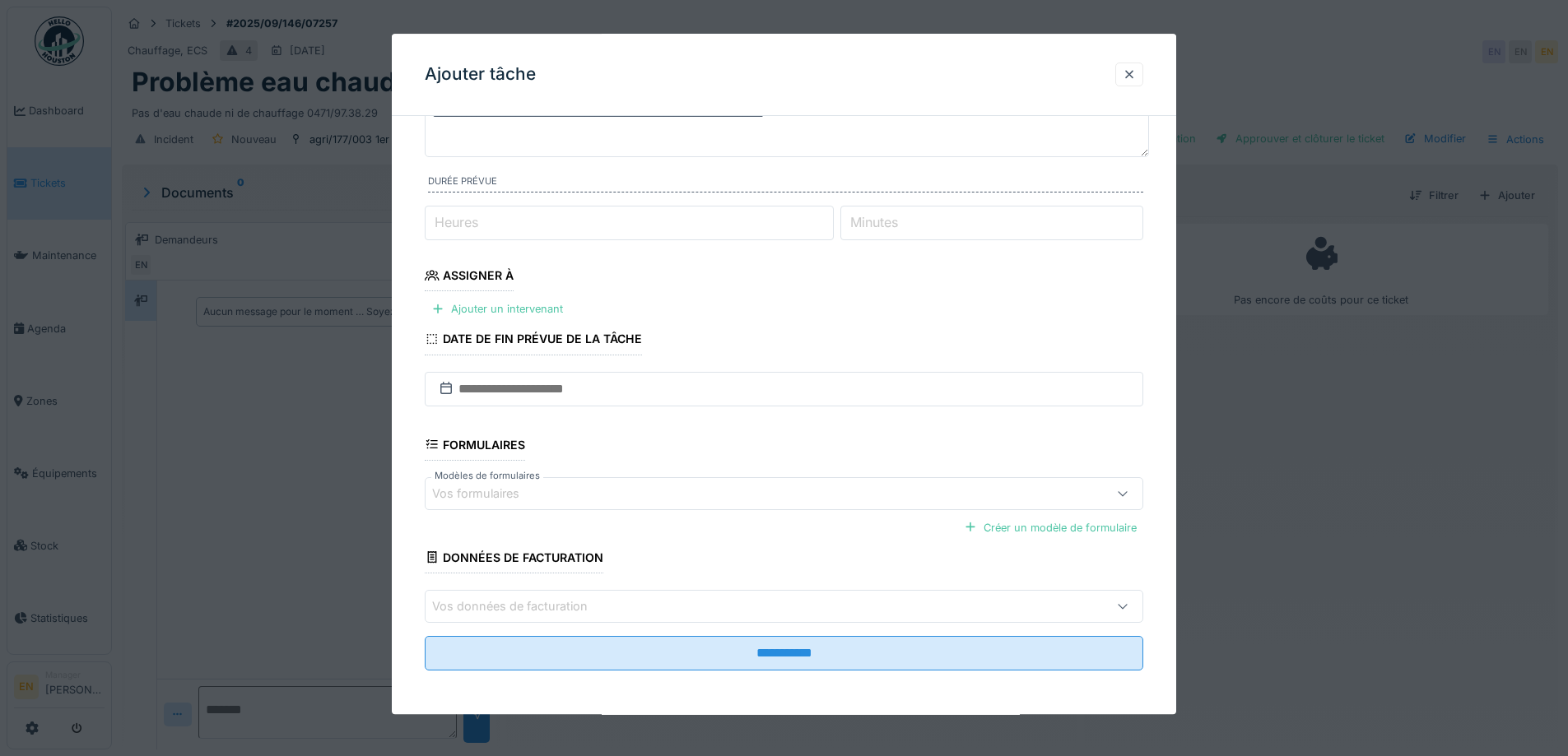
scroll to position [134, 0]
type textarea "**********"
click at [541, 301] on div "Ajouter un intervenant" at bounding box center [497, 307] width 145 height 22
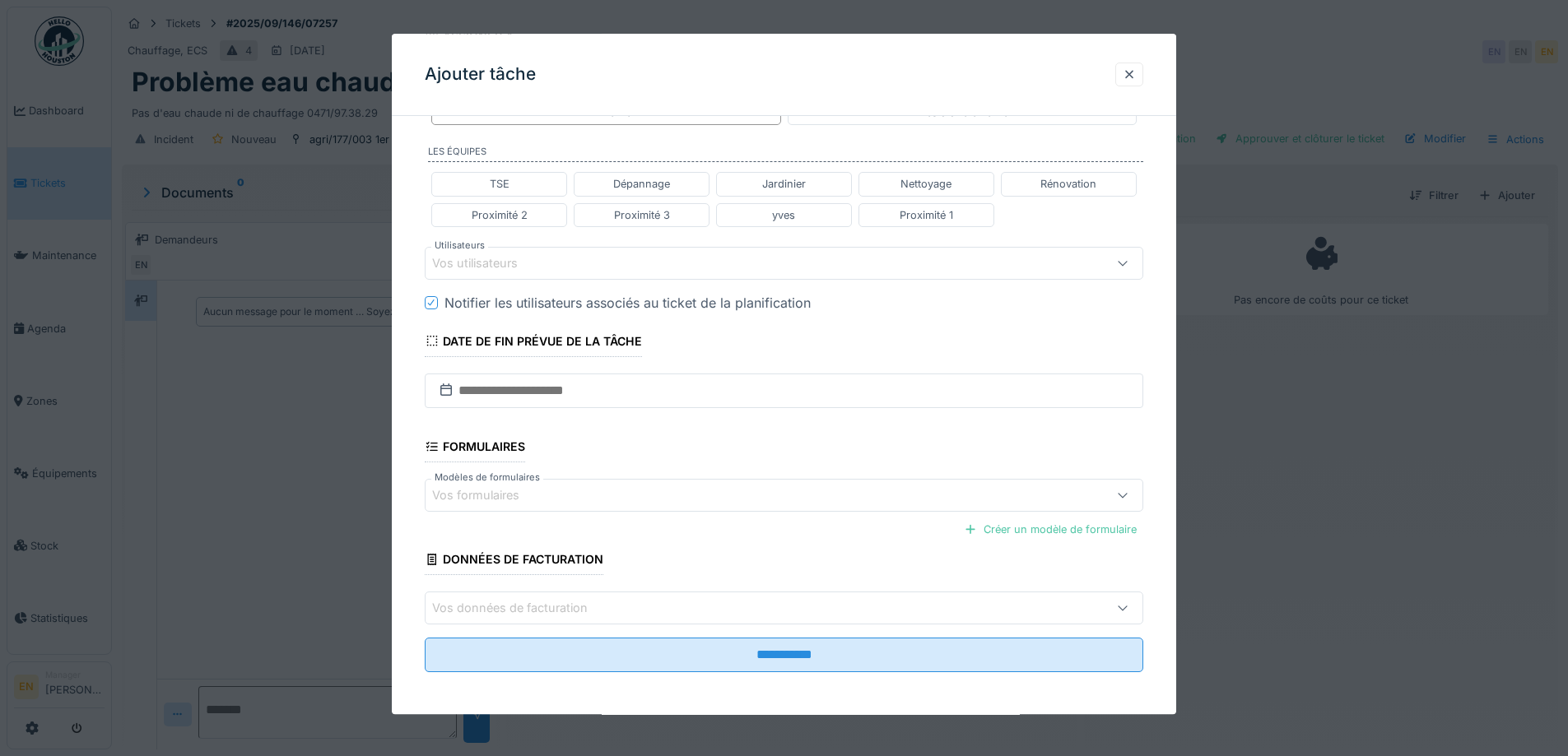
scroll to position [375, 0]
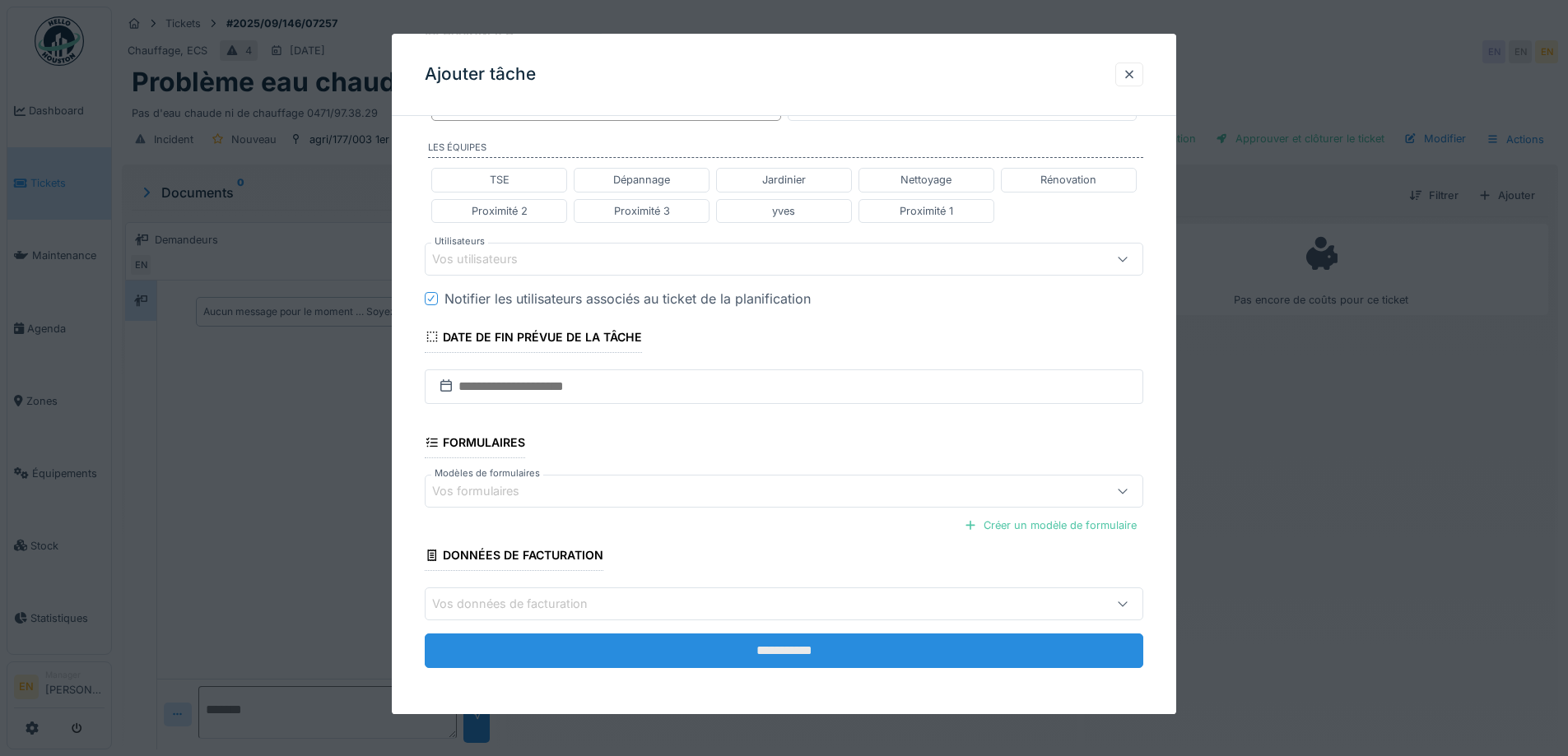
click at [813, 662] on input "**********" at bounding box center [784, 651] width 718 height 34
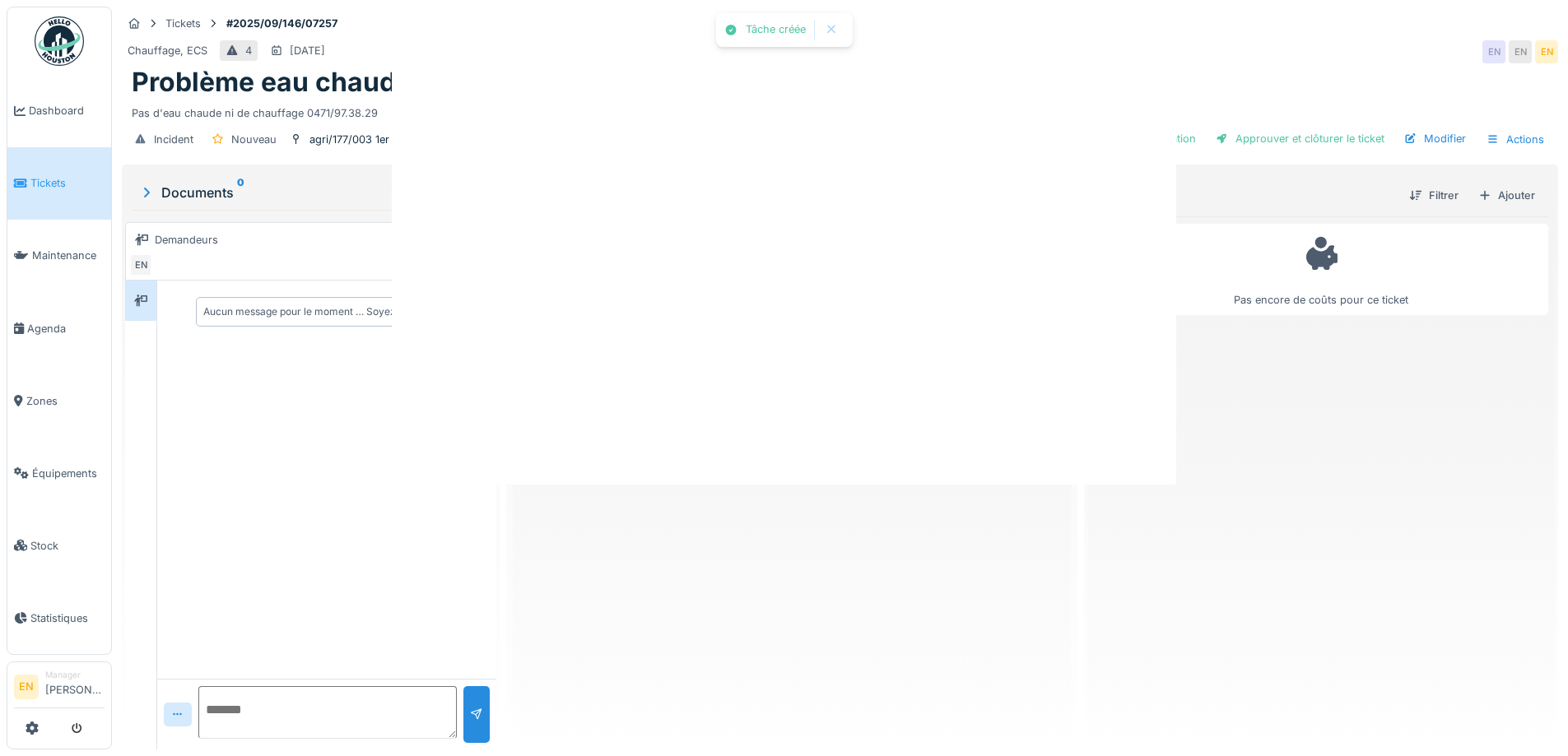
scroll to position [0, 0]
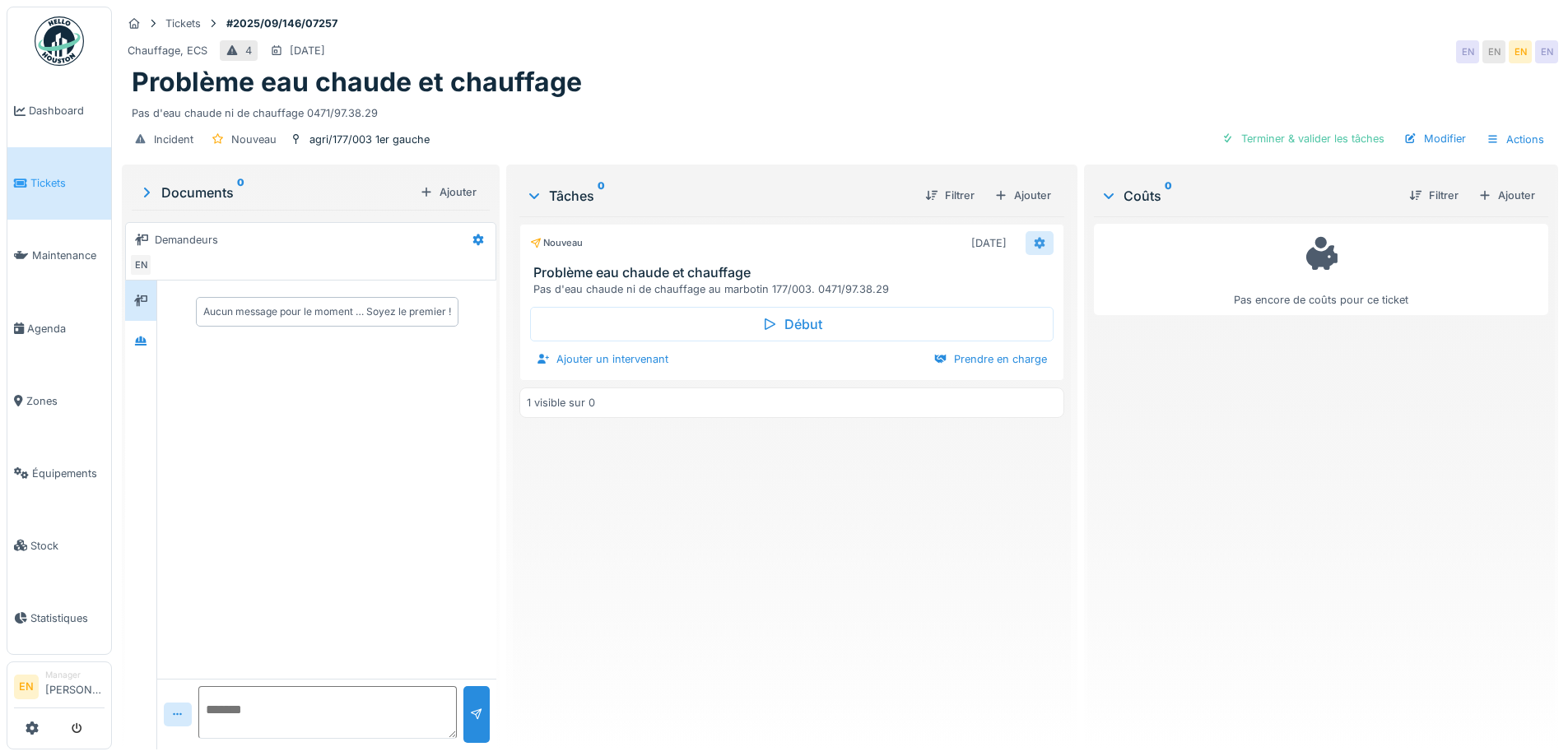
click at [1025, 237] on div at bounding box center [1039, 243] width 28 height 24
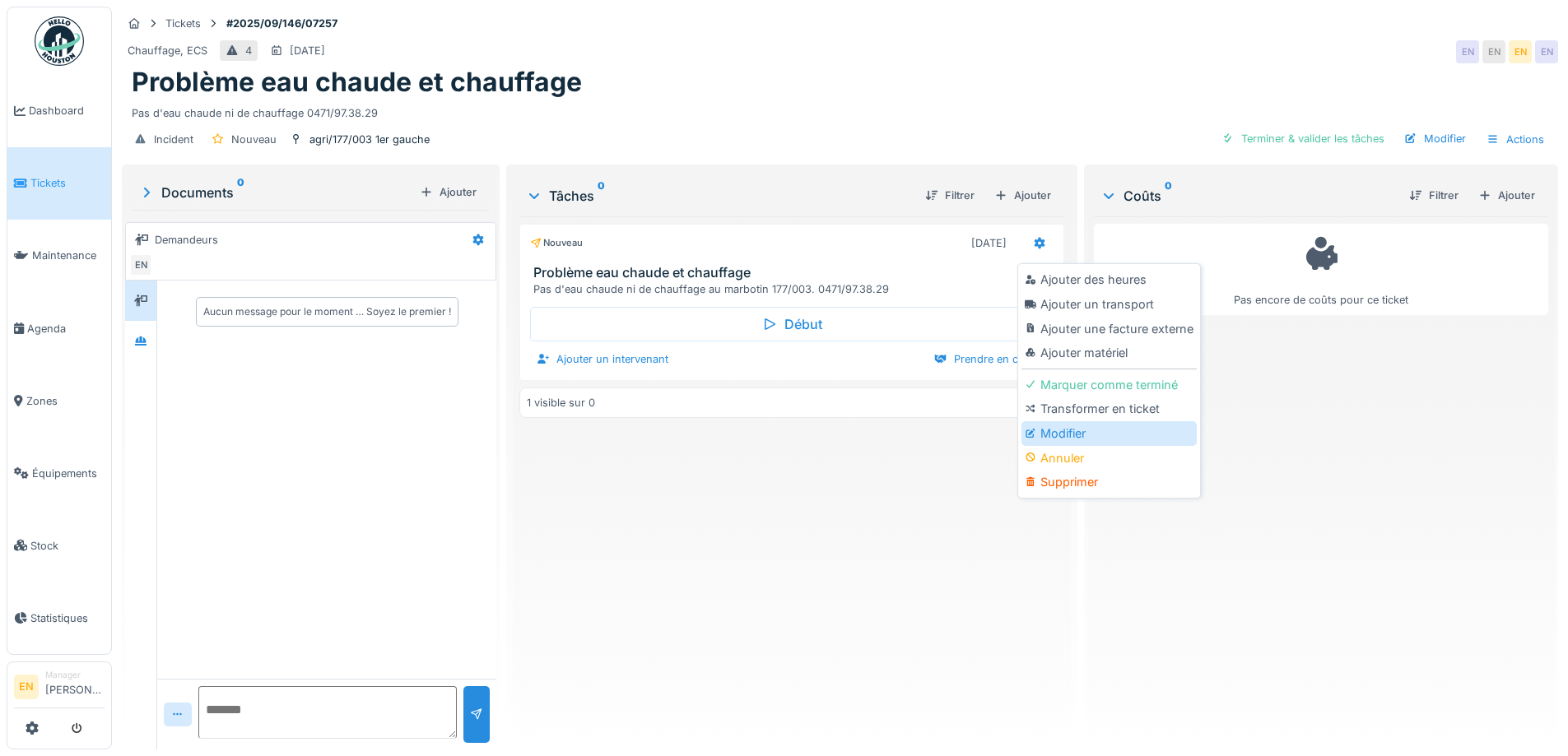
click at [1069, 423] on div "Modifier" at bounding box center [1109, 434] width 175 height 25
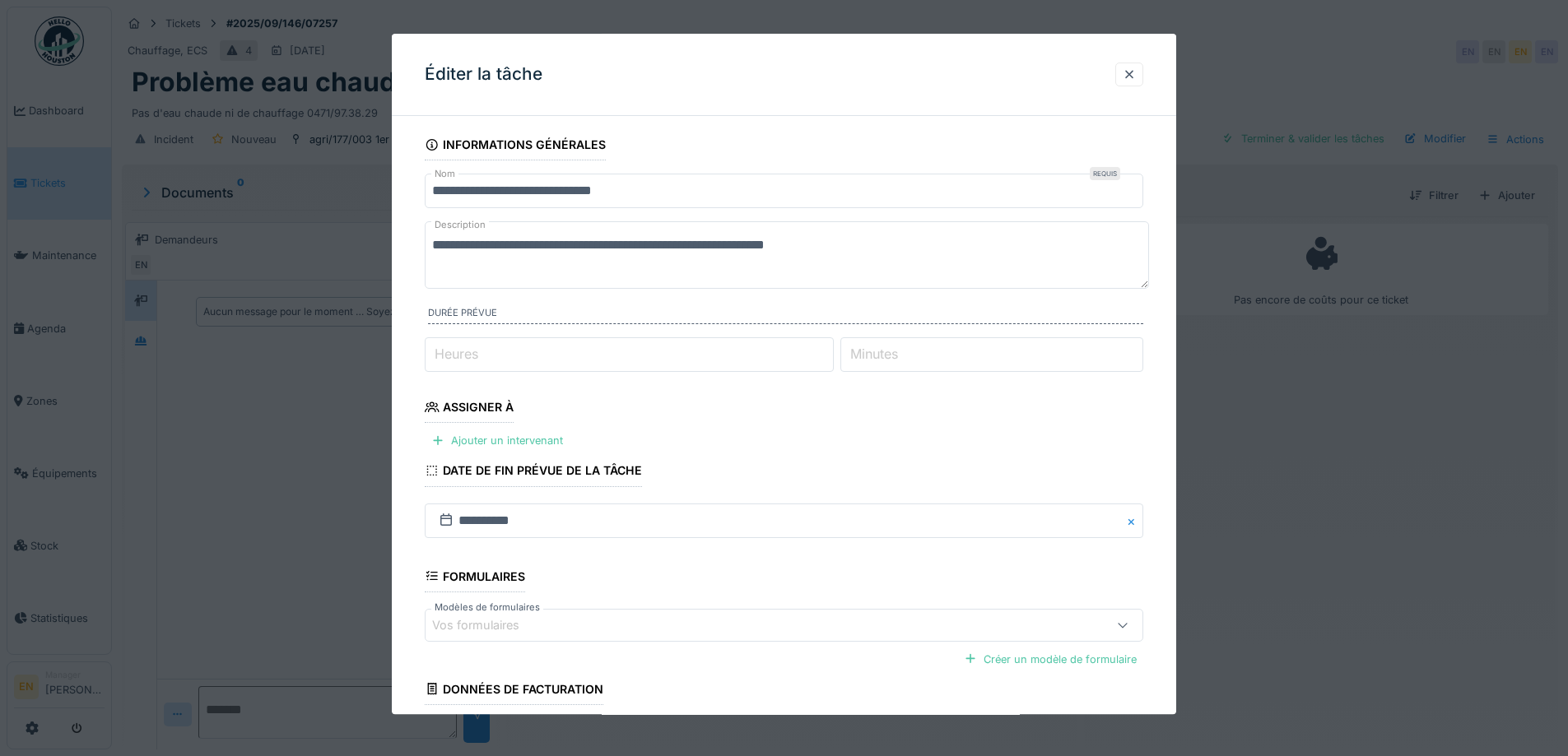
scroll to position [134, 0]
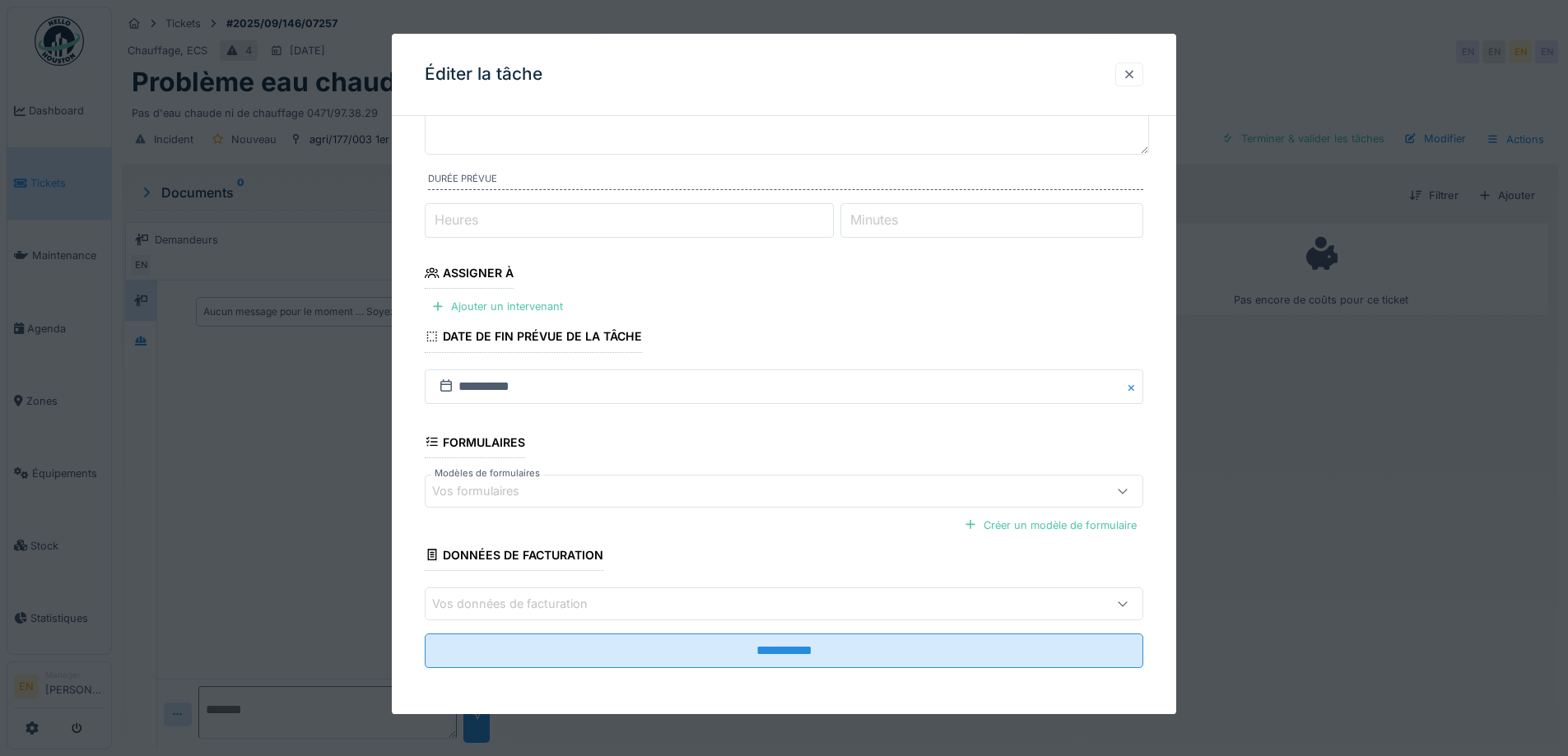
click at [1133, 74] on div at bounding box center [1128, 74] width 13 height 16
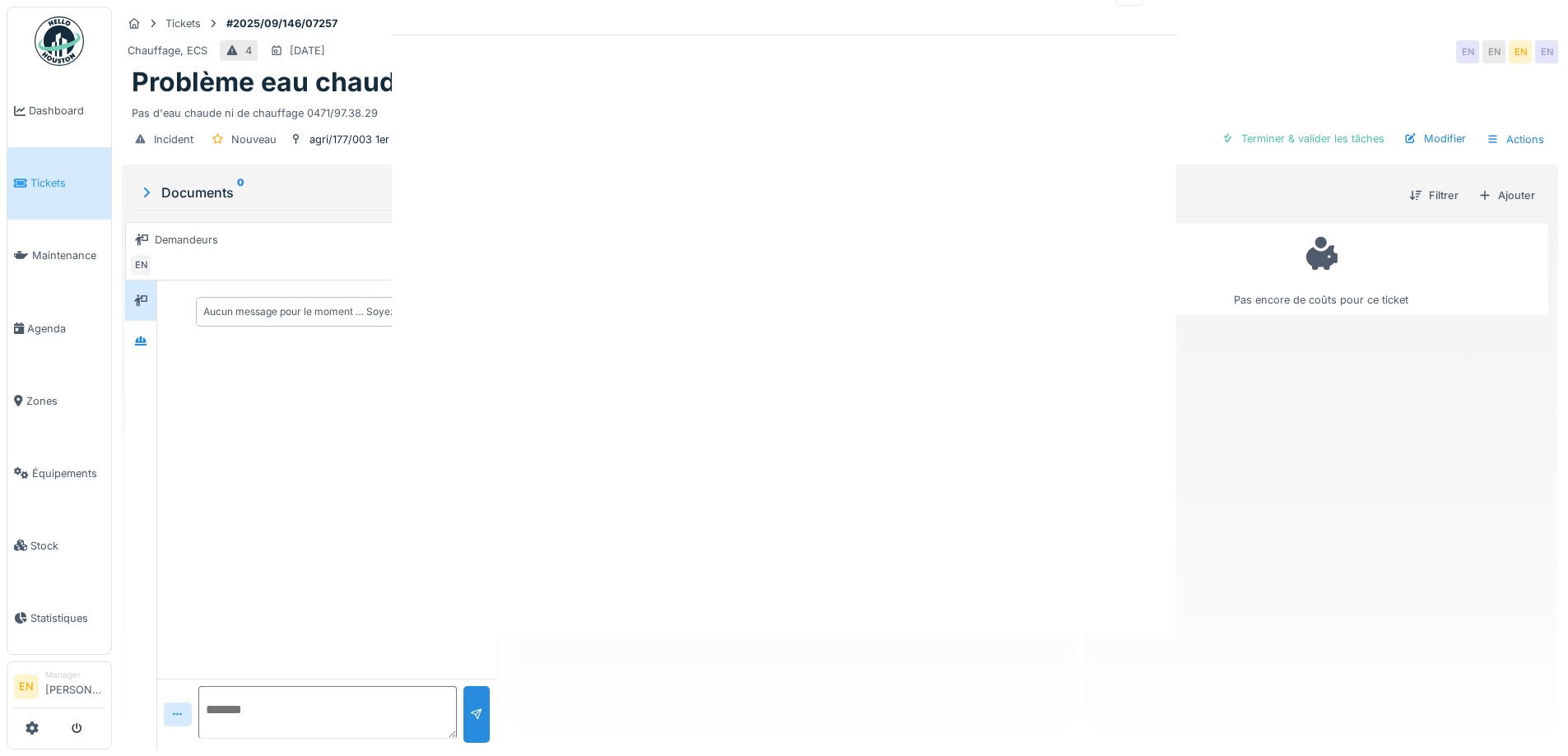
scroll to position [0, 0]
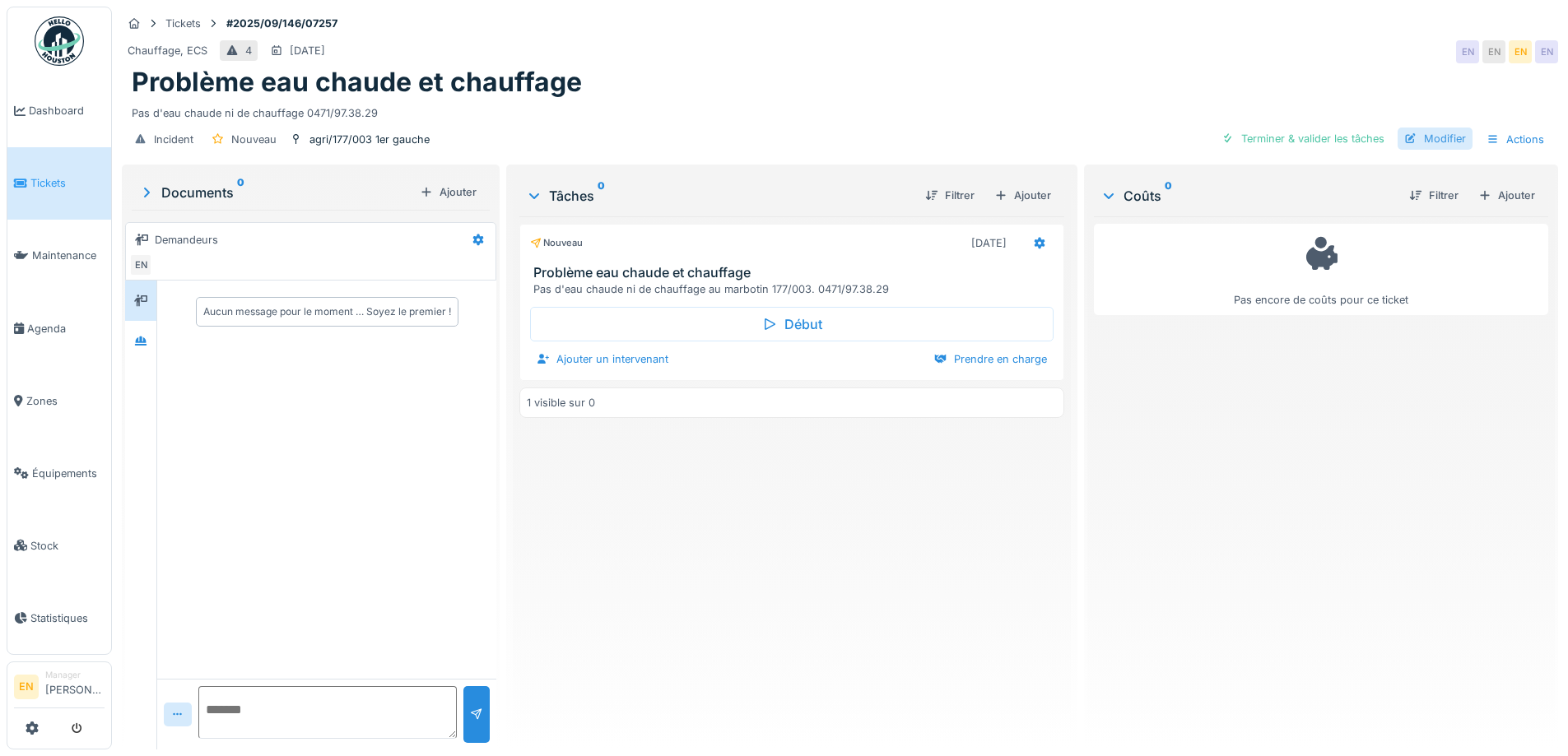
click at [1427, 128] on div "Modifier" at bounding box center [1434, 138] width 74 height 22
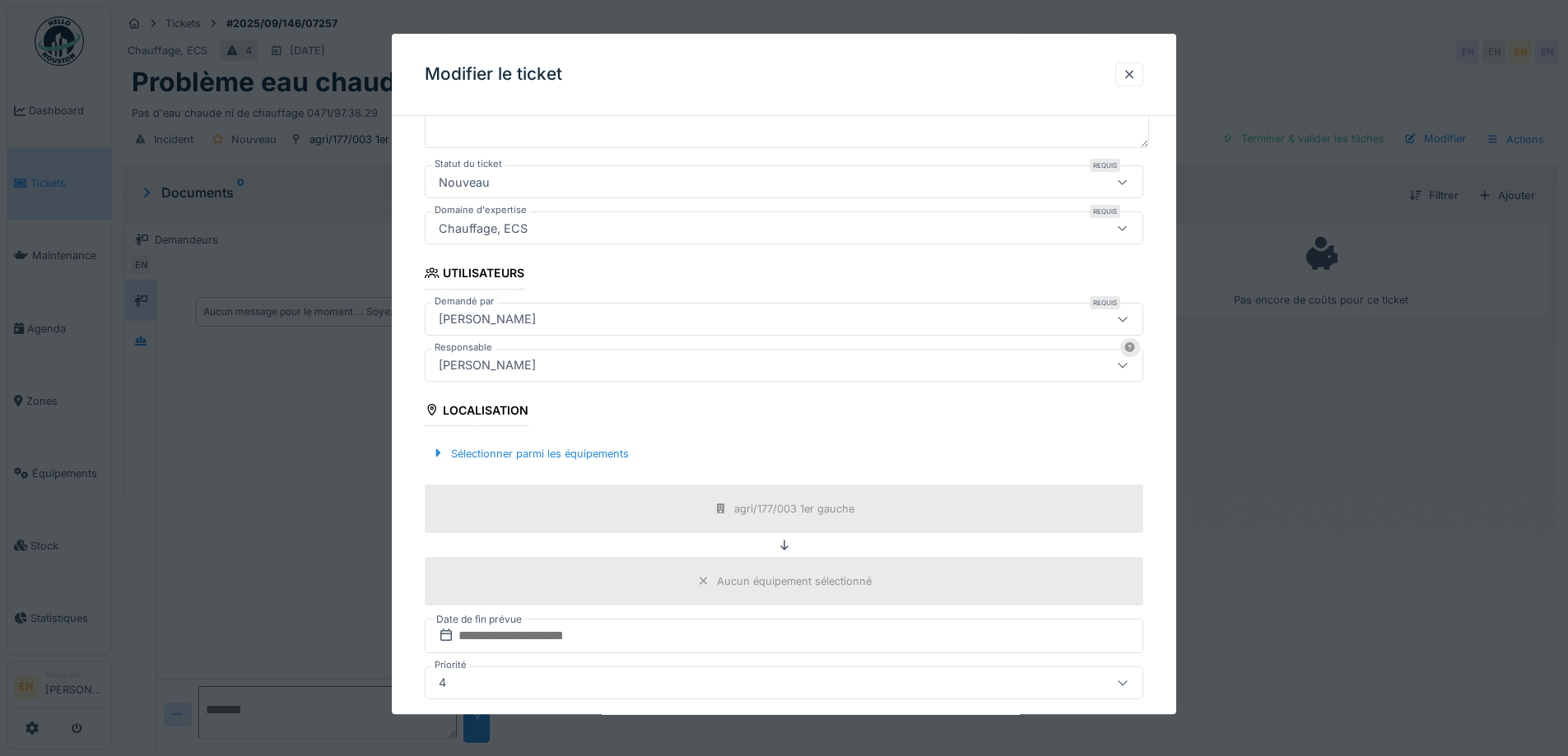
scroll to position [247, 0]
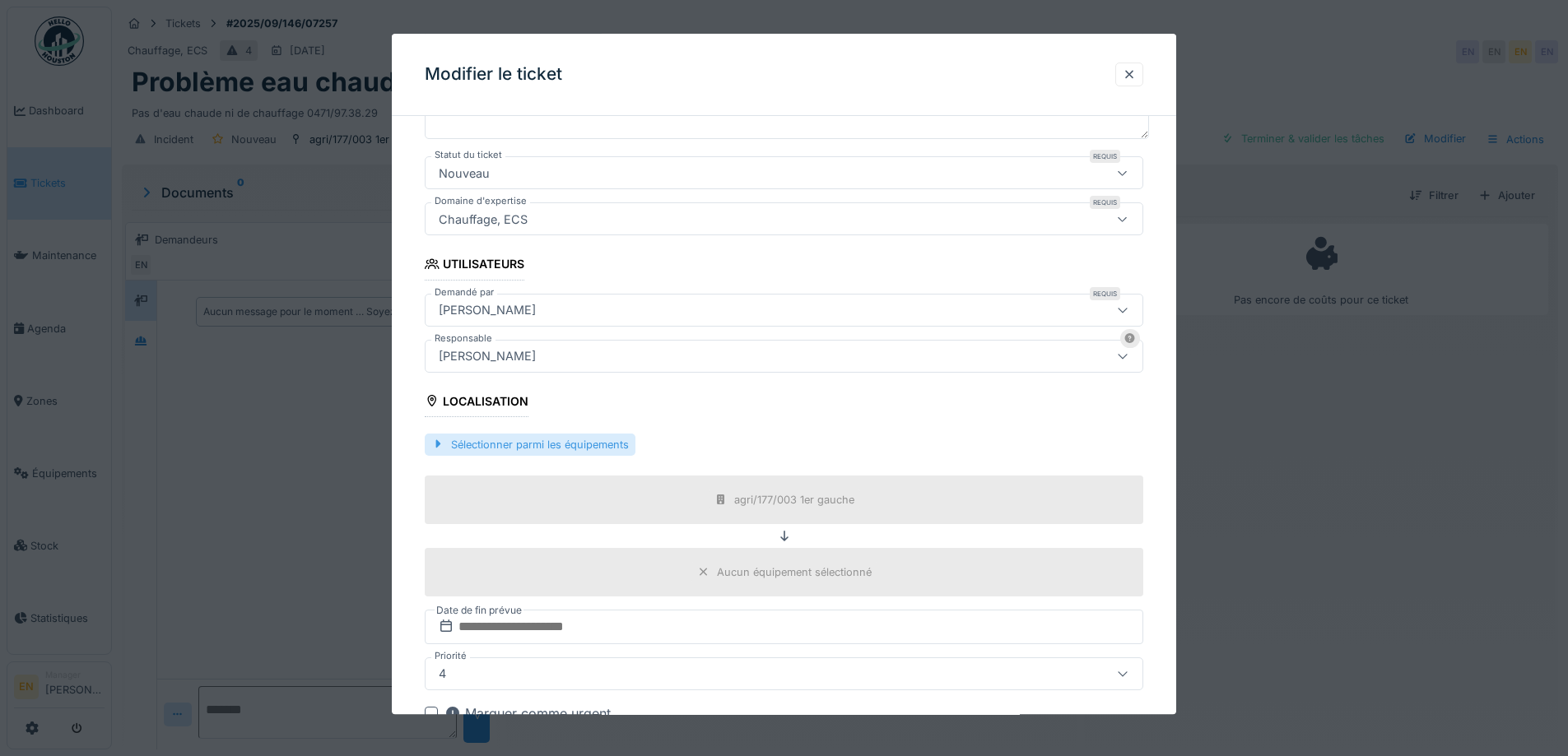
click at [612, 439] on div "Sélectionner parmi les équipements" at bounding box center [530, 444] width 210 height 22
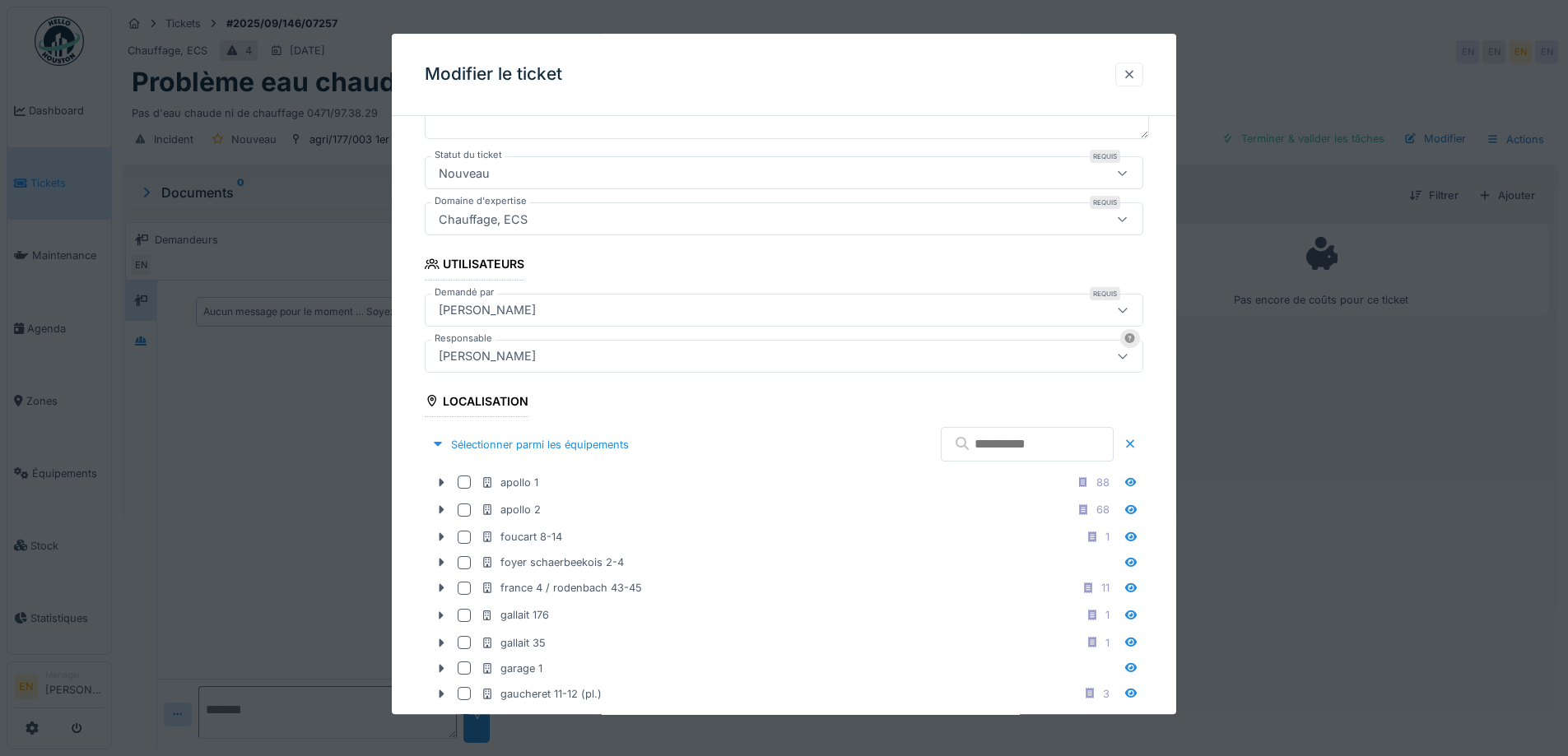
click at [1129, 77] on div at bounding box center [1128, 74] width 13 height 16
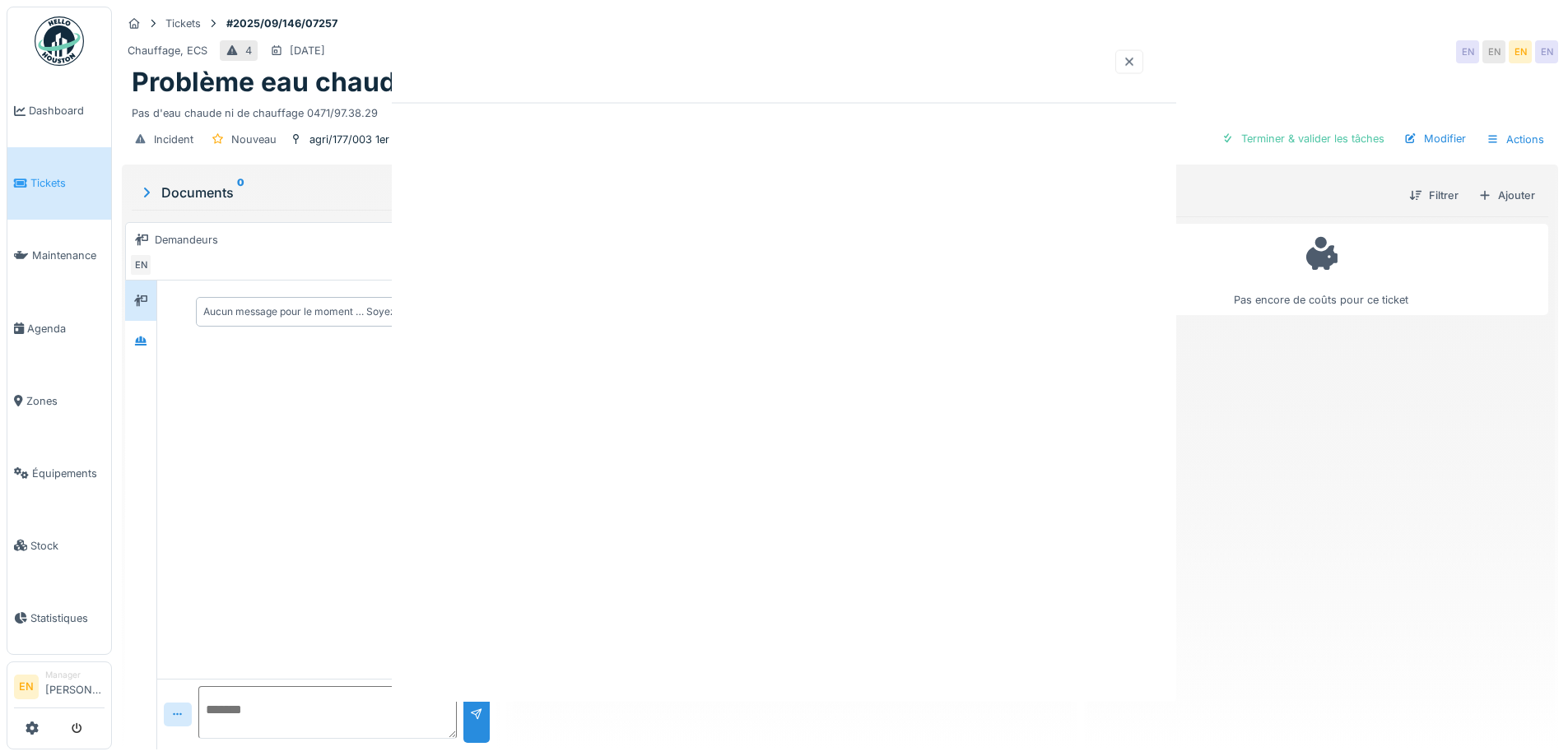
scroll to position [0, 0]
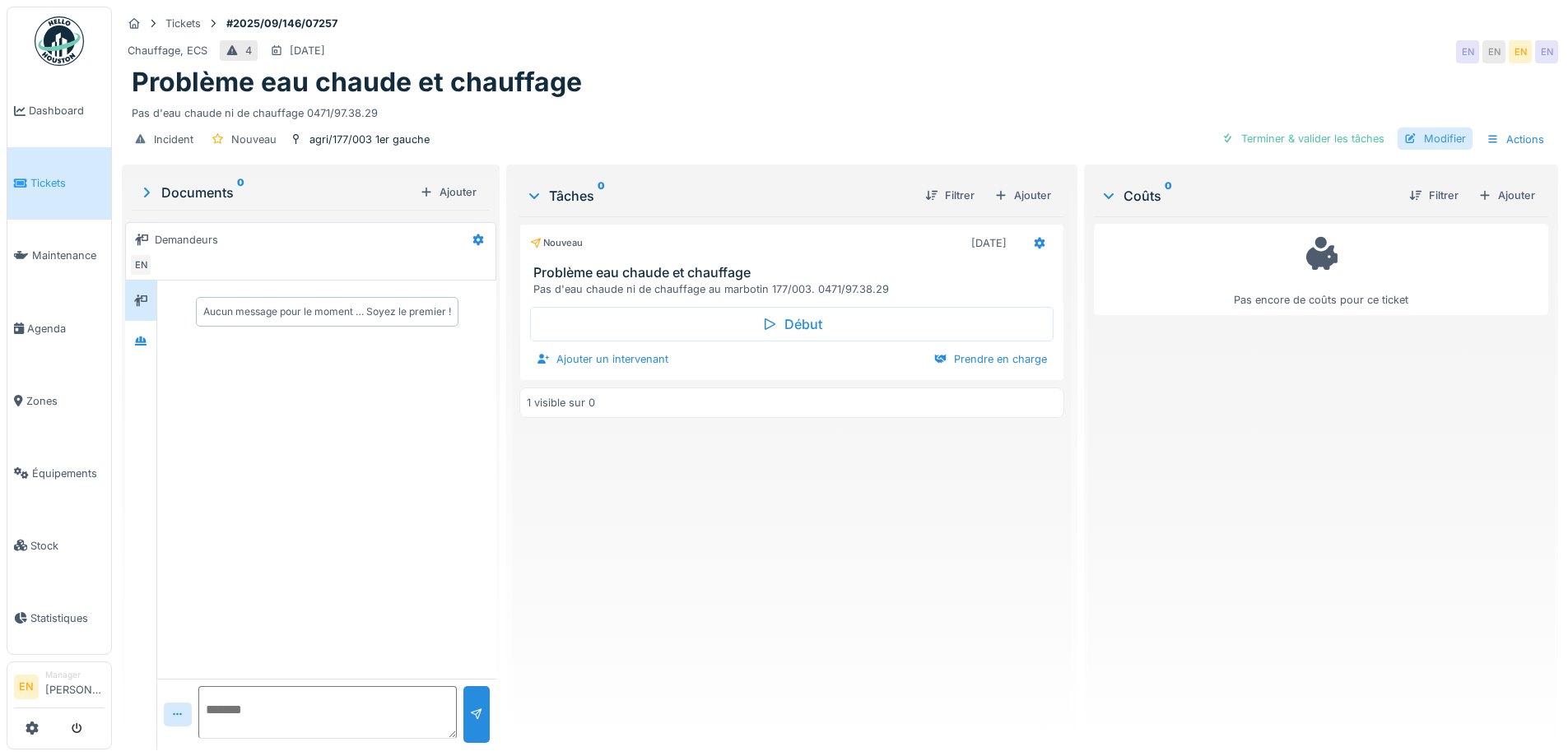
click at [1412, 128] on div "Modifier" at bounding box center [1434, 138] width 74 height 22
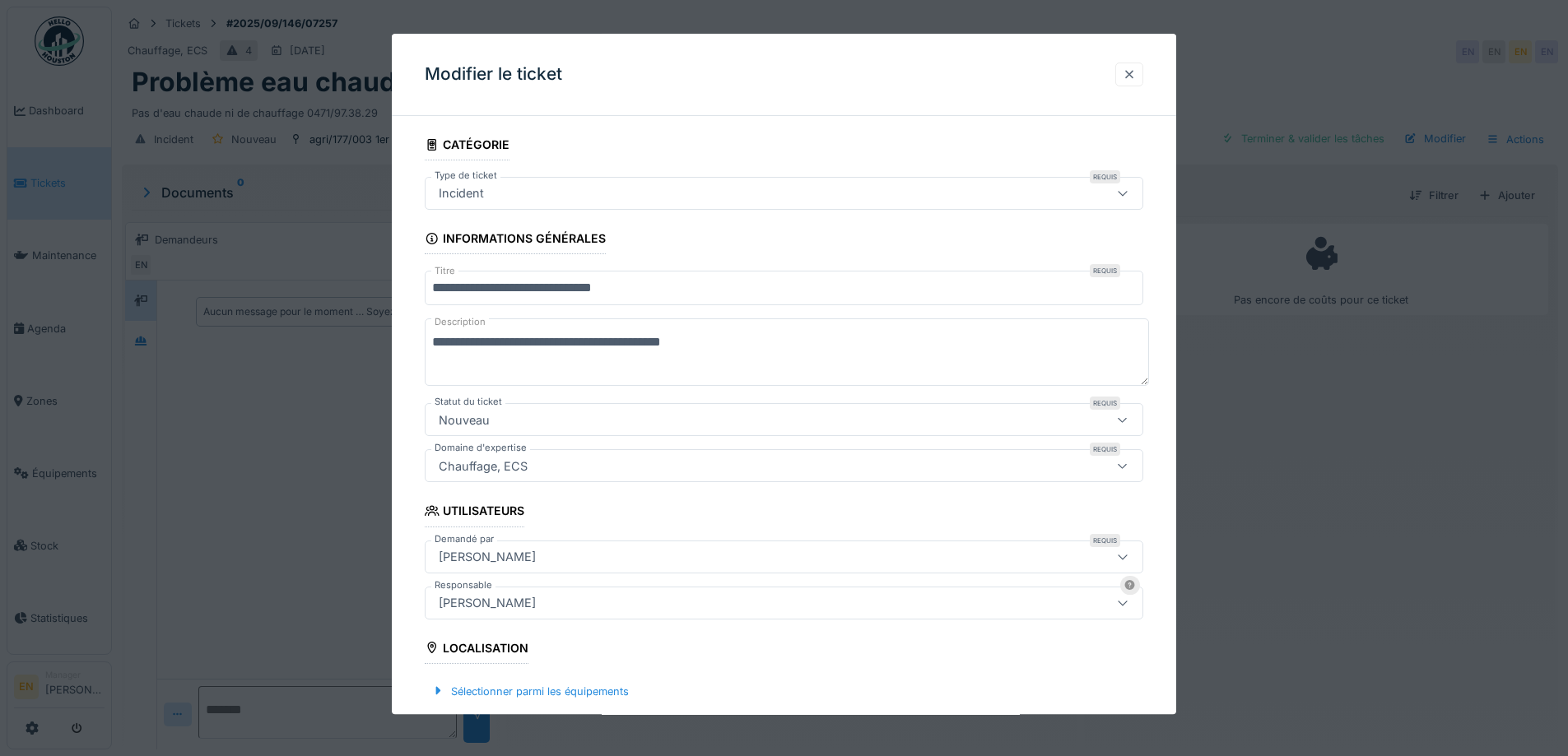
click at [1135, 77] on div at bounding box center [1128, 74] width 13 height 16
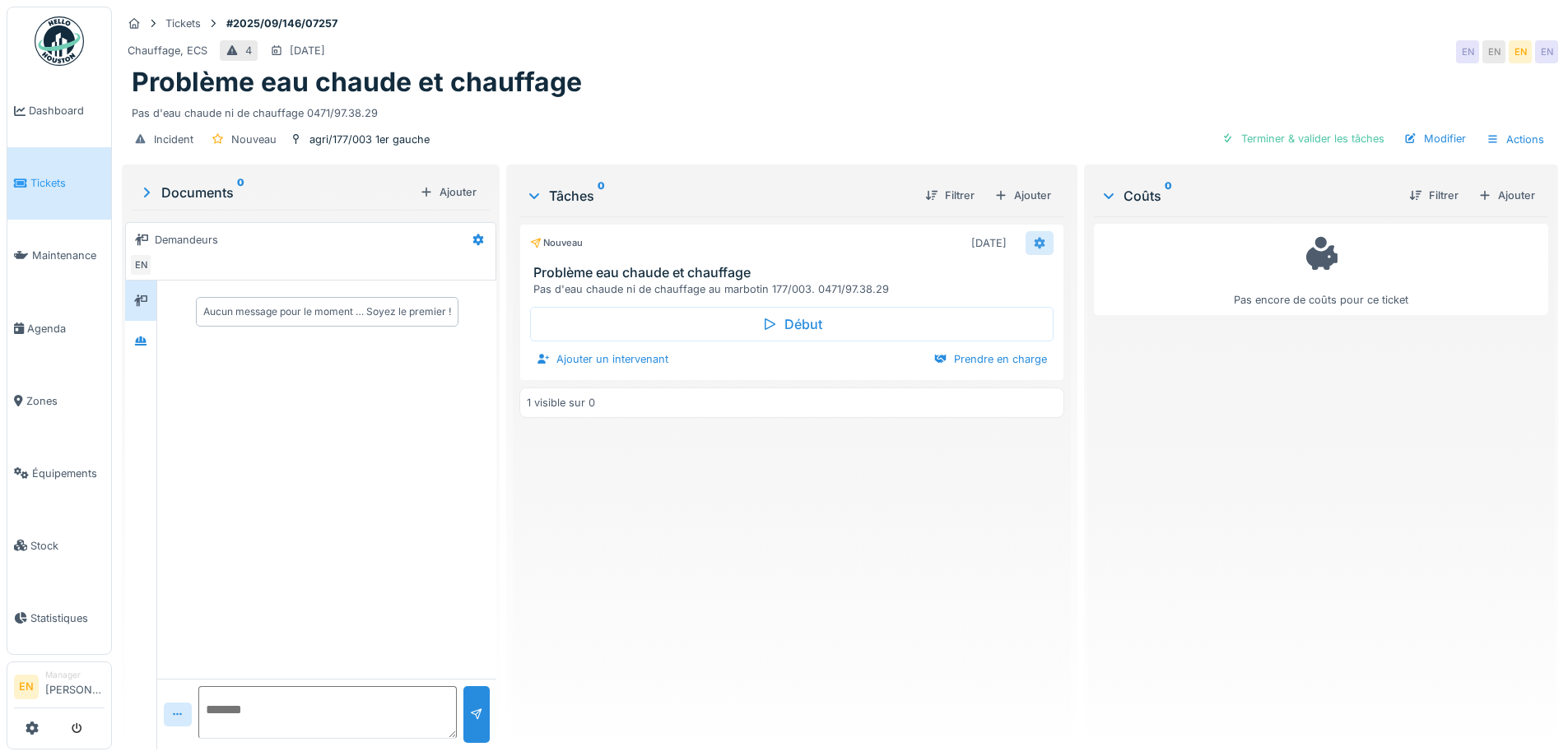
click at [1033, 251] on div at bounding box center [1039, 244] width 13 height 16
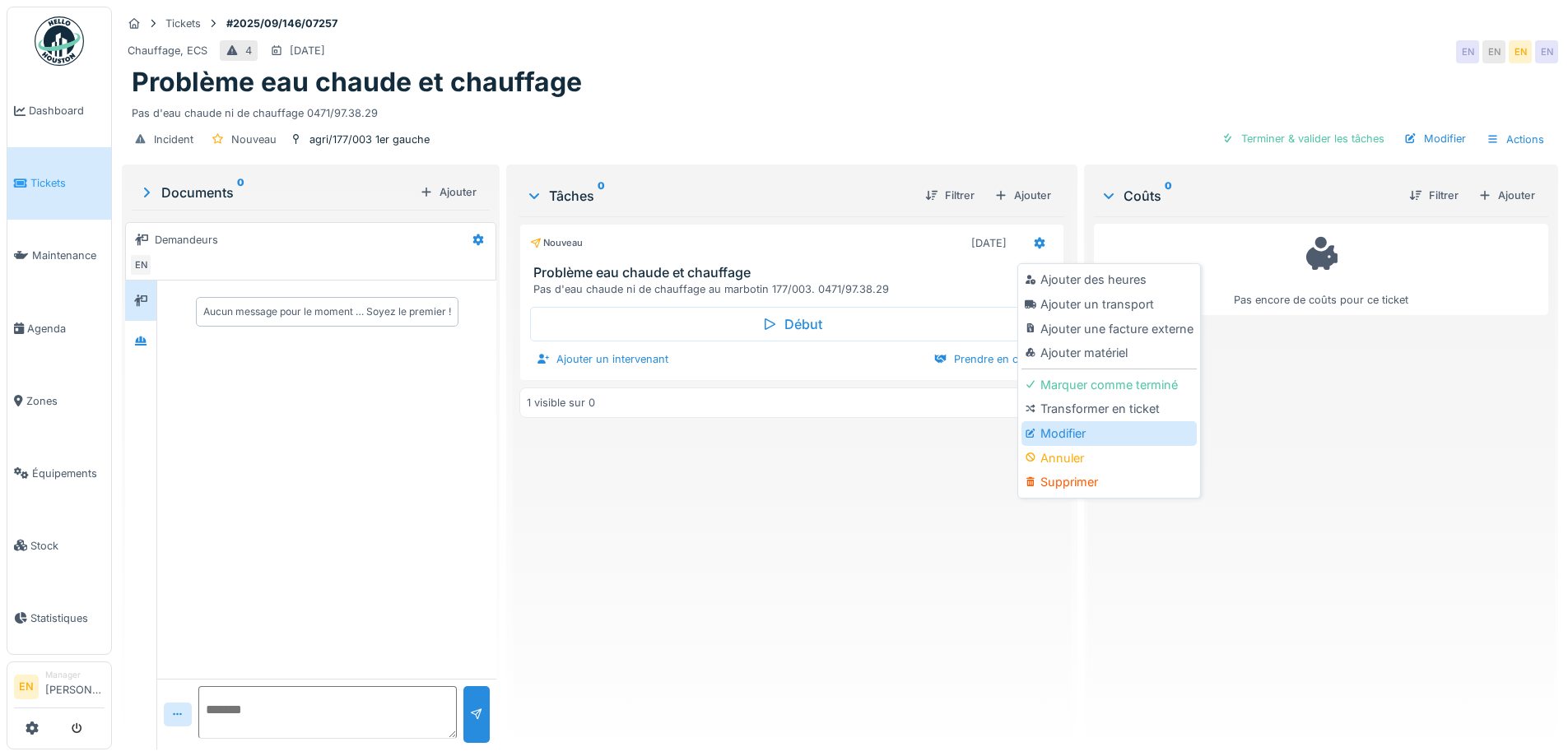
click at [1061, 434] on div "Modifier" at bounding box center [1109, 434] width 175 height 25
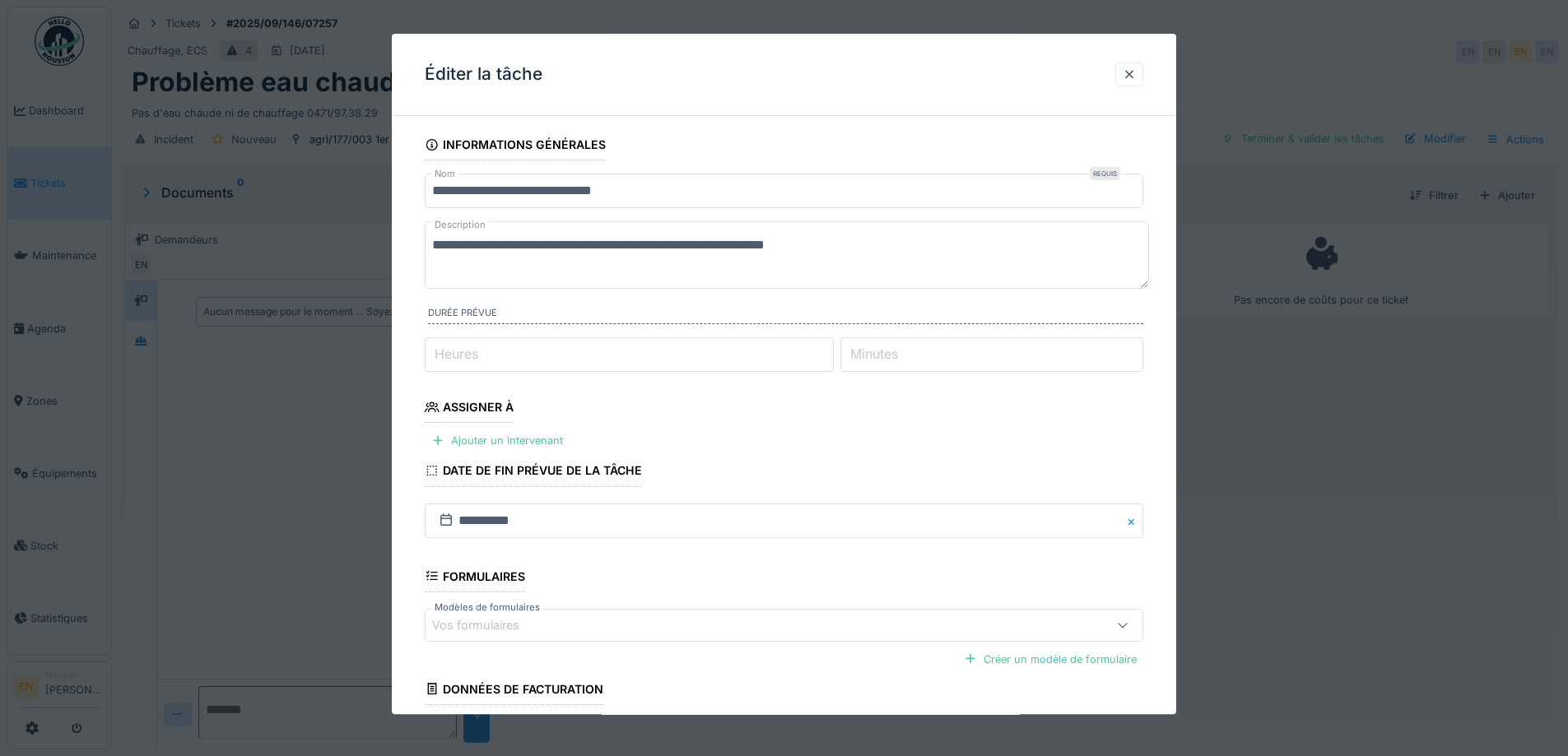
drag, startPoint x: 721, startPoint y: 245, endPoint x: 671, endPoint y: 243, distance: 50.0
click at [671, 243] on textarea "**********" at bounding box center [787, 255] width 724 height 67
type textarea "**********"
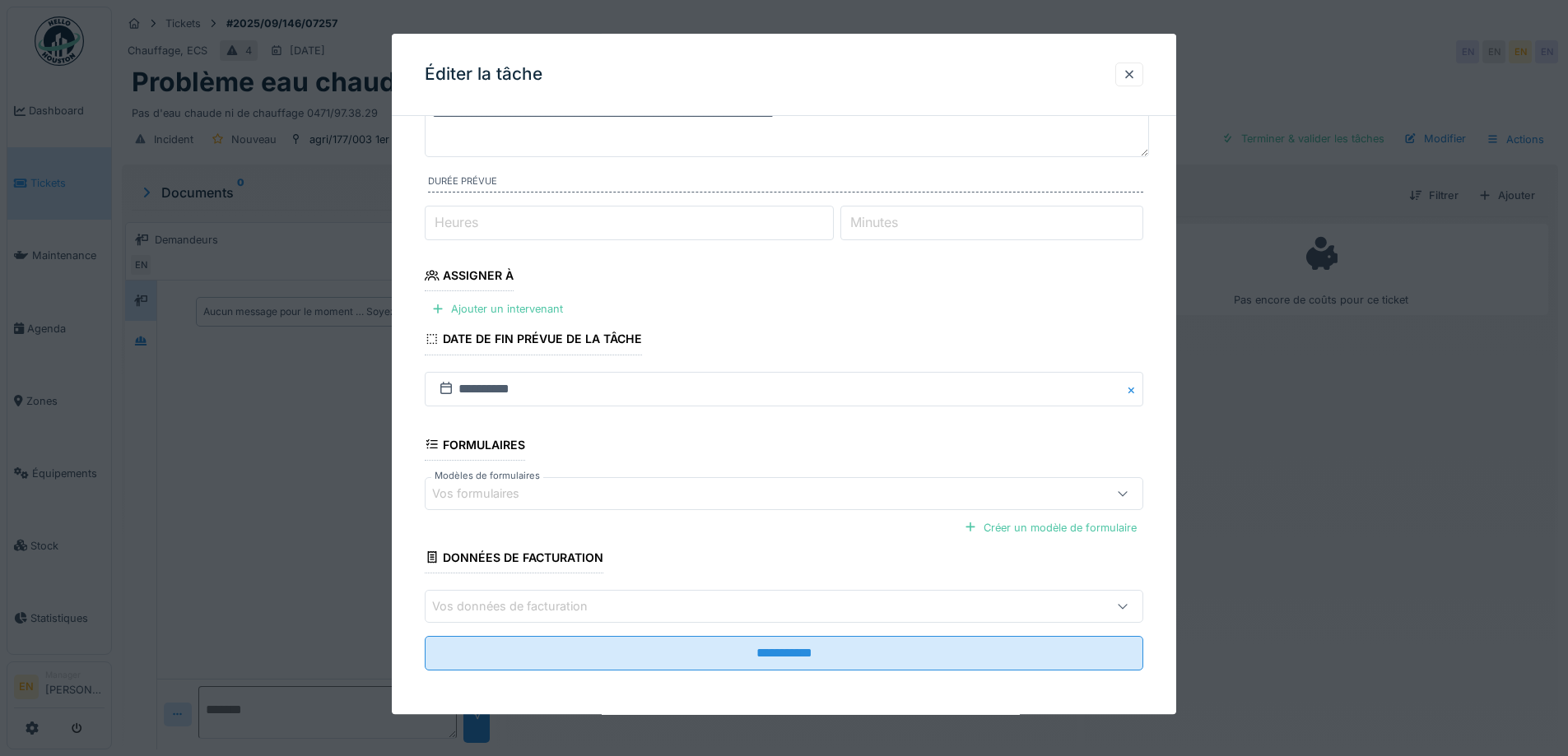
scroll to position [134, 0]
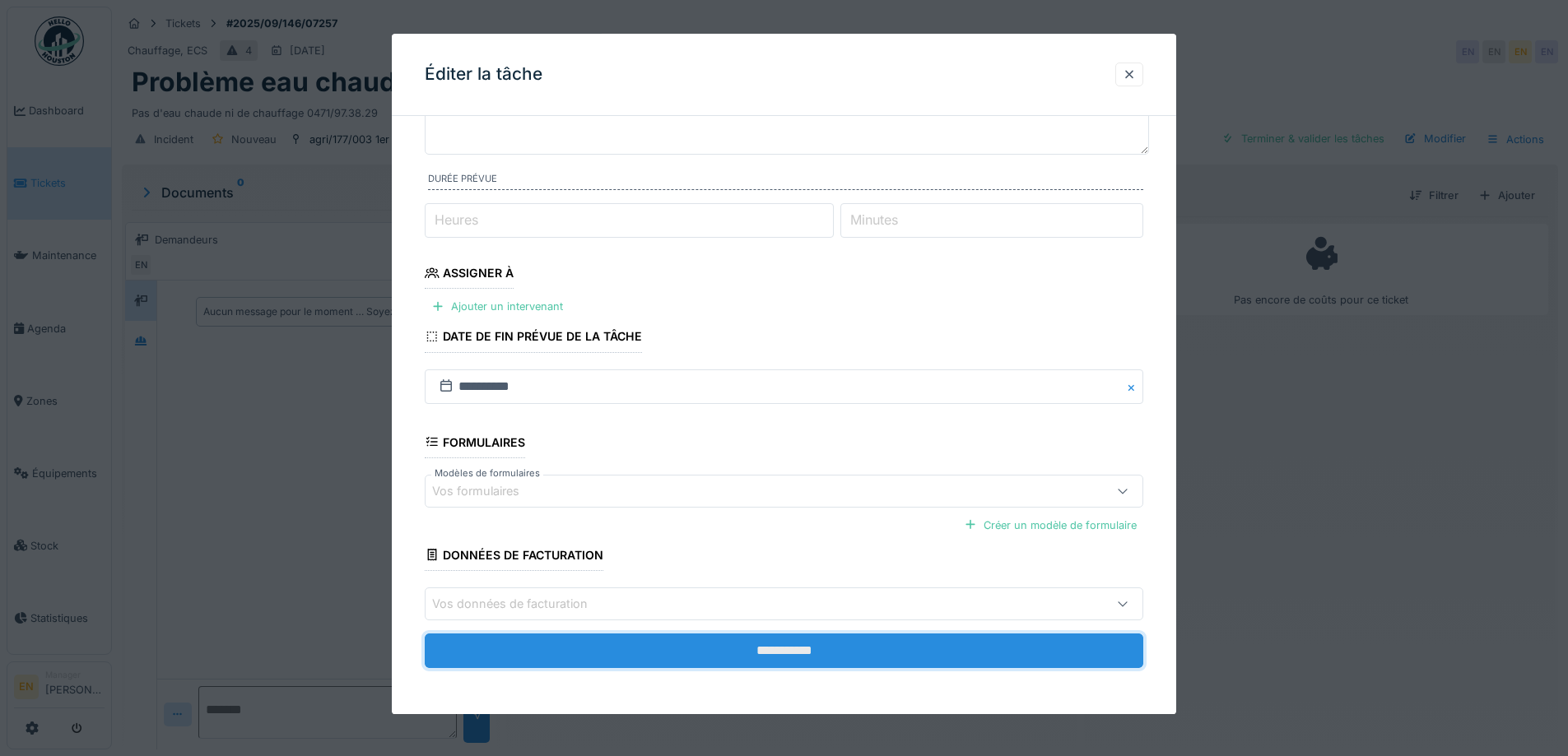
click at [793, 651] on input "**********" at bounding box center [784, 650] width 718 height 34
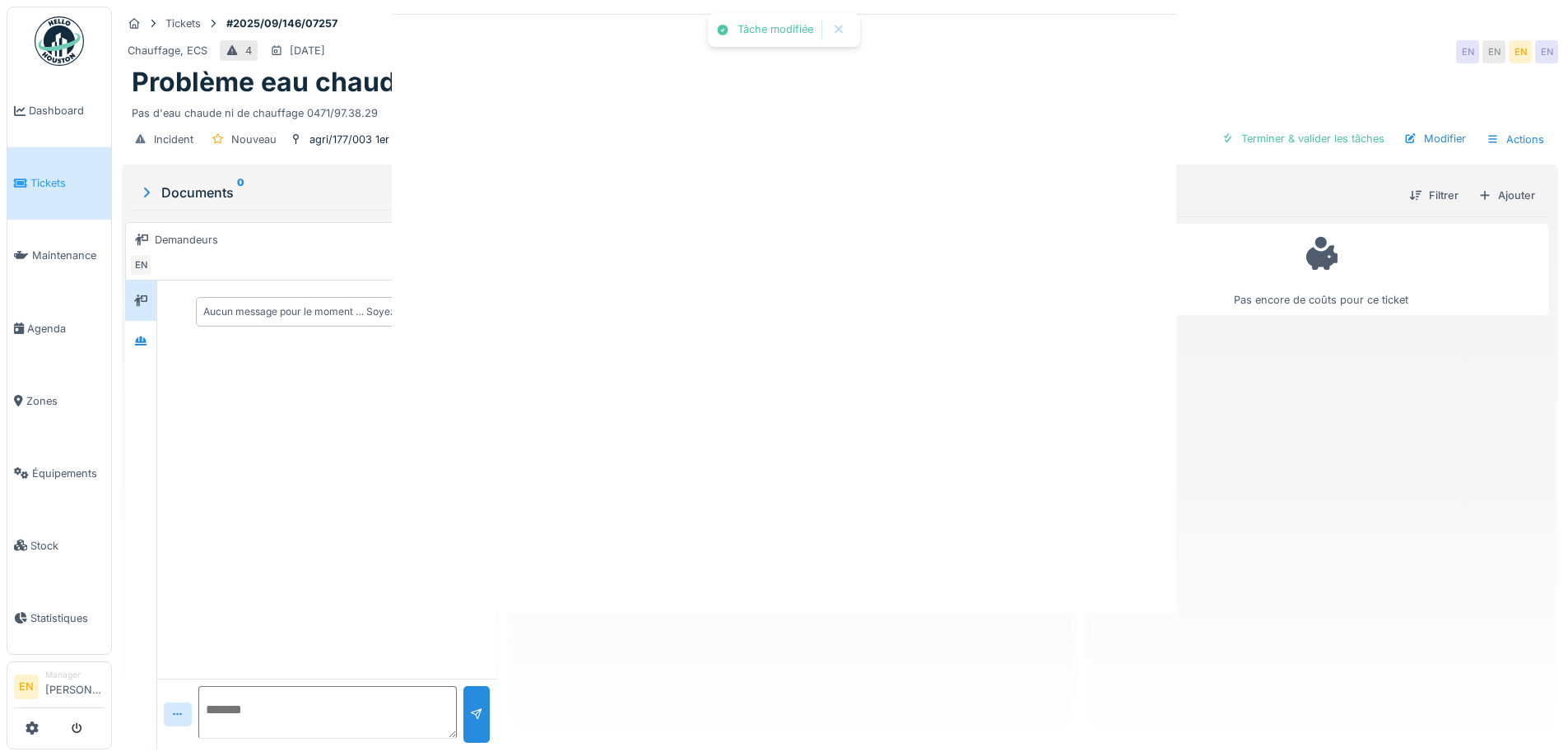
scroll to position [0, 0]
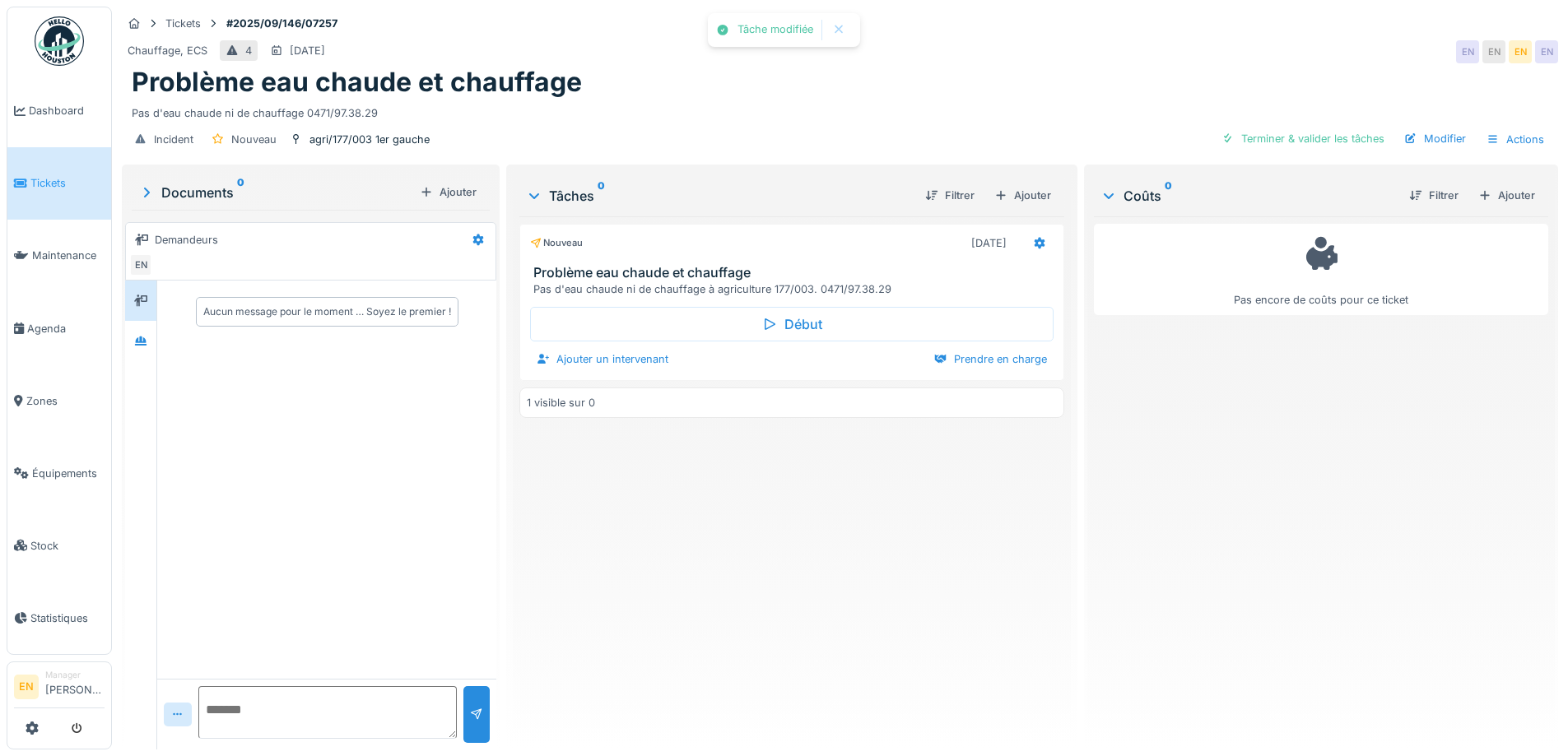
click at [1017, 575] on div "Nouveau 21/09/2025 Problème eau chaude et chauffage Pas d'eau chaude ni de chau…" at bounding box center [791, 477] width 544 height 520
click at [1433, 132] on div "Modifier" at bounding box center [1434, 138] width 74 height 22
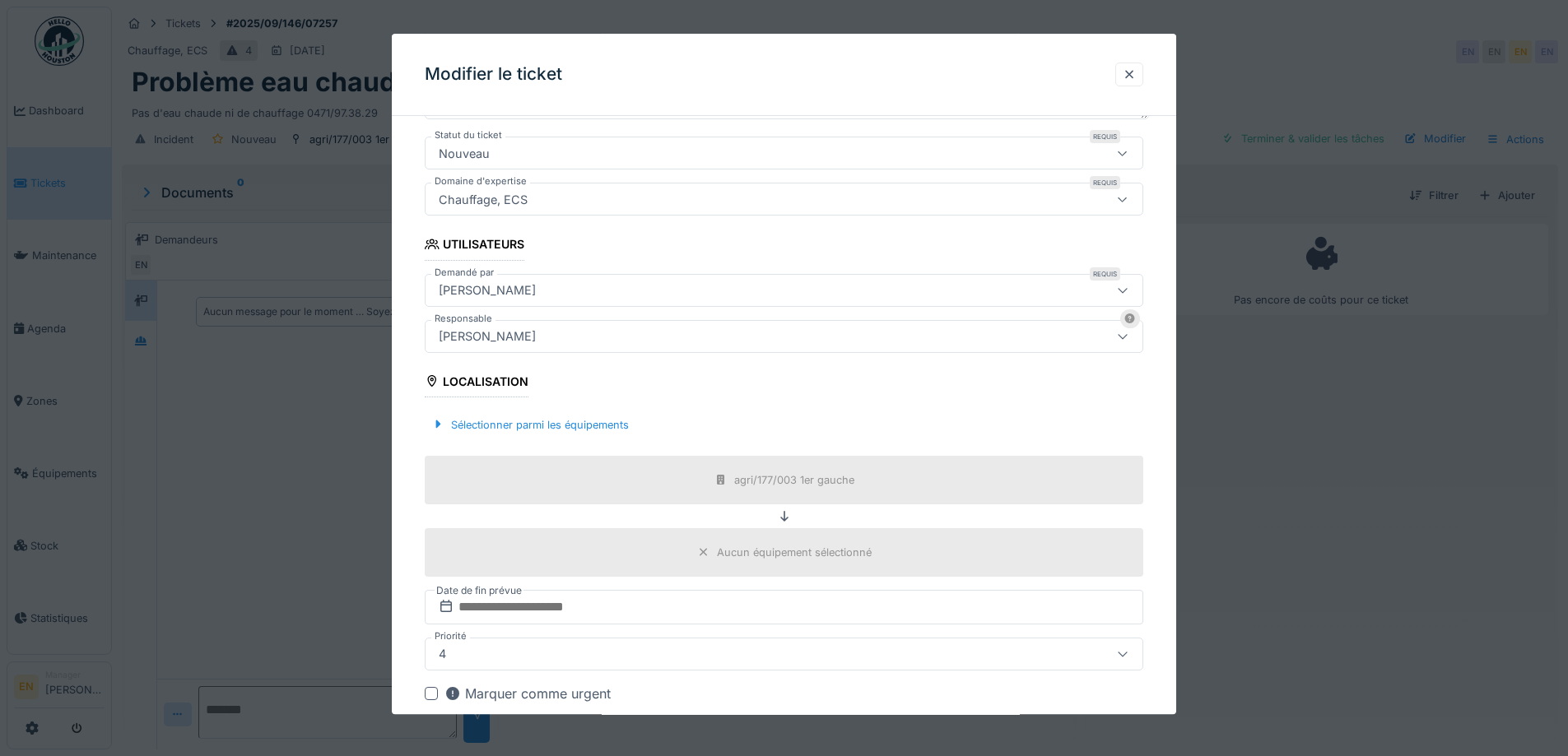
scroll to position [329, 0]
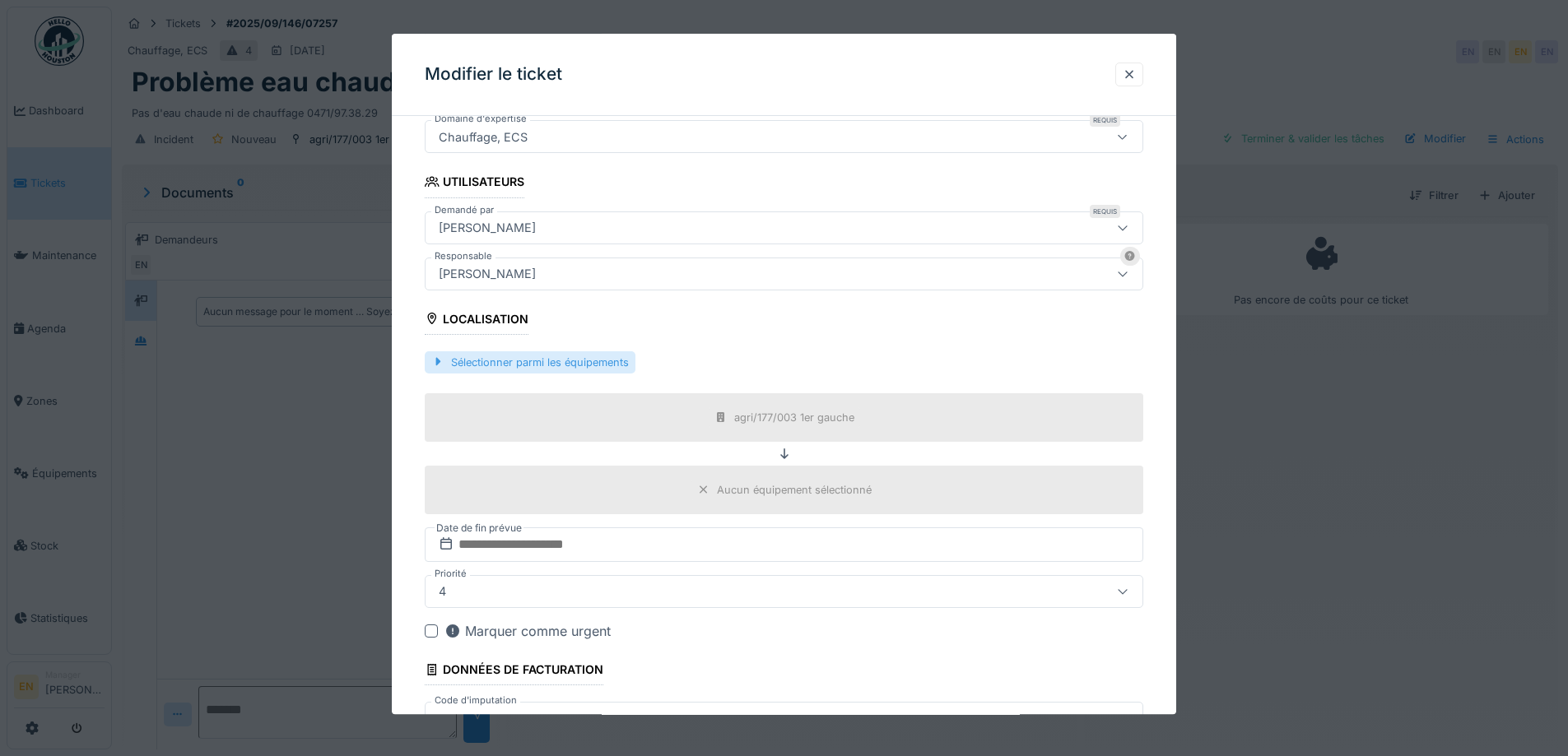
click at [590, 357] on div "Sélectionner parmi les équipements" at bounding box center [530, 362] width 210 height 22
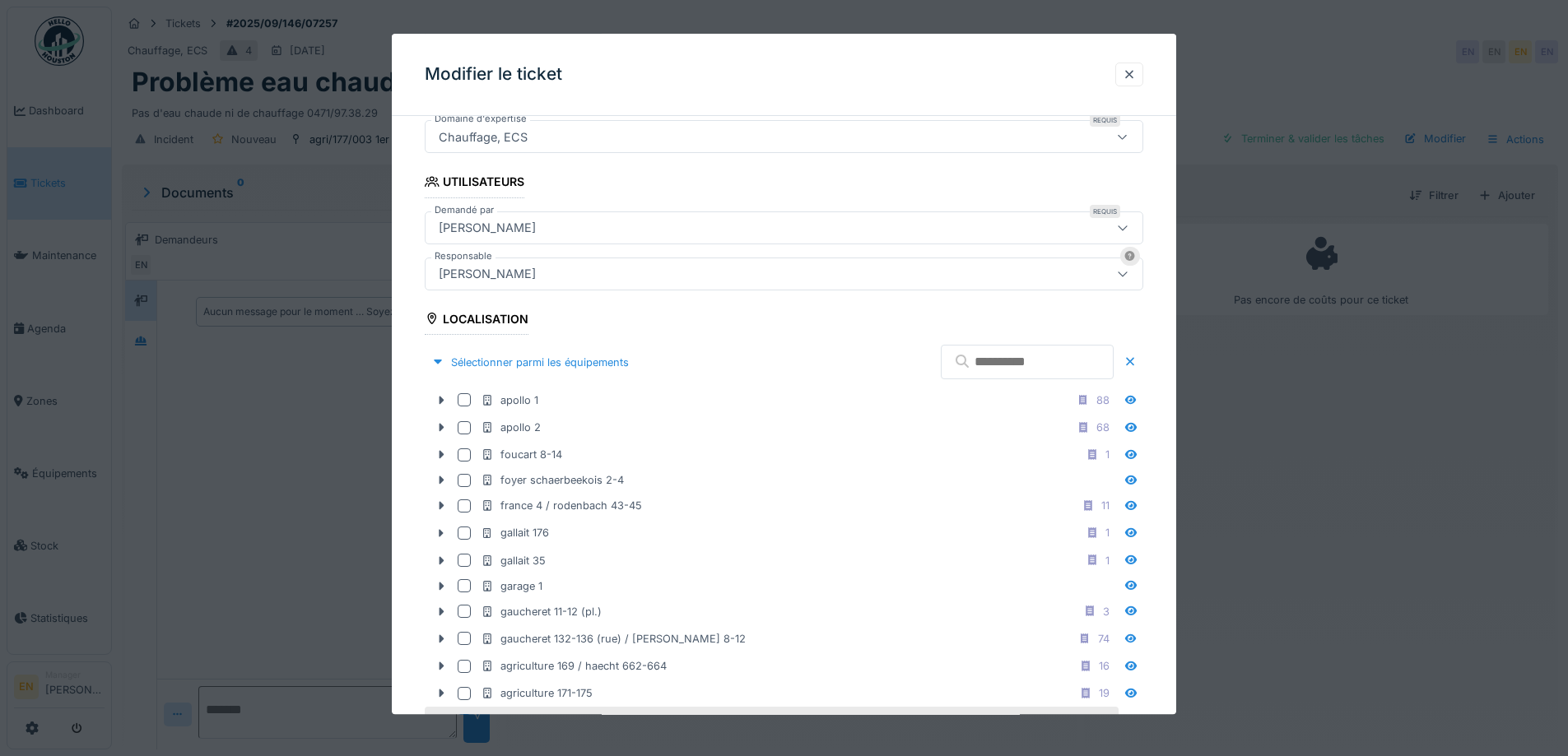
drag, startPoint x: 1134, startPoint y: 80, endPoint x: 975, endPoint y: 265, distance: 243.9
click at [1013, 218] on div "**********" at bounding box center [783, 374] width 784 height 681
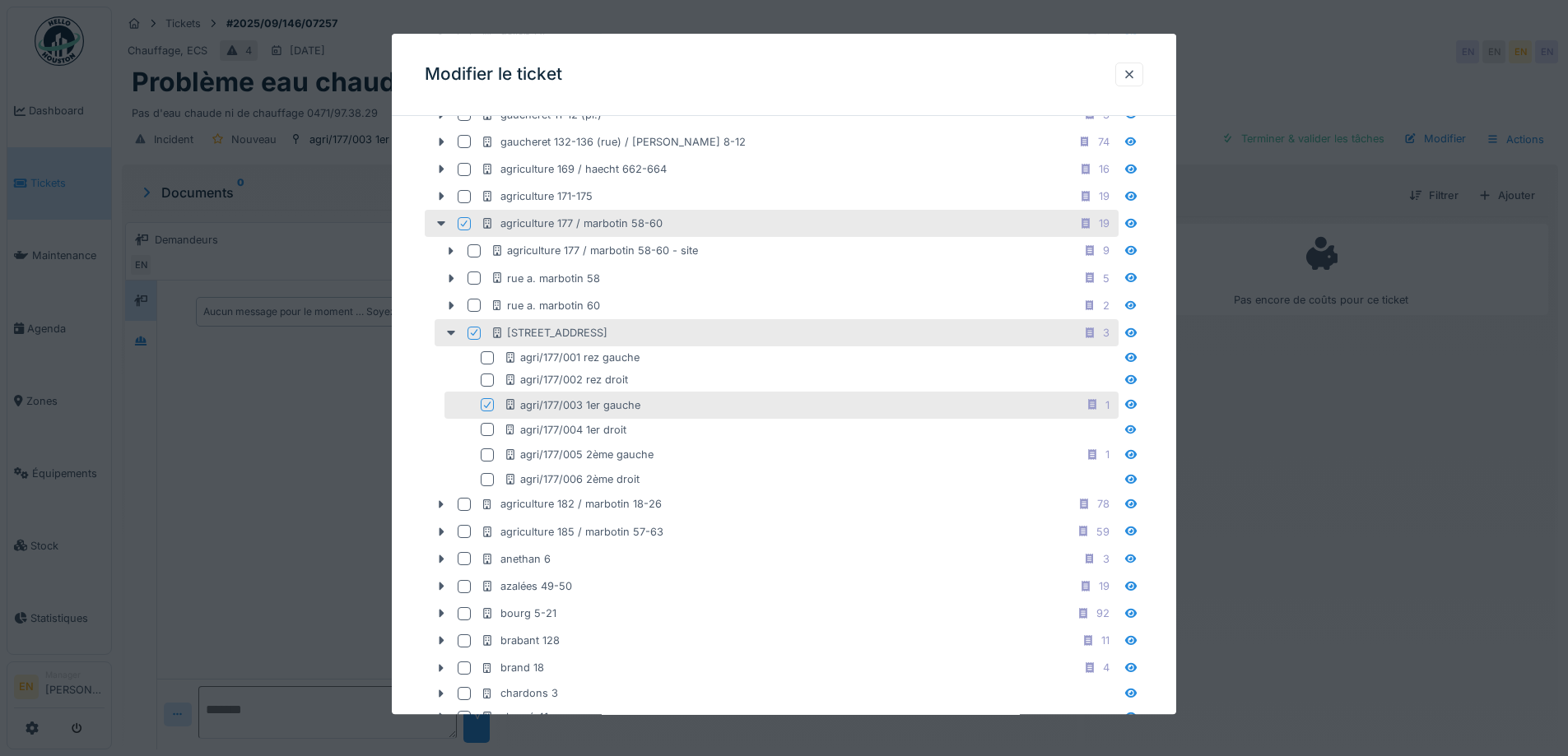
scroll to position [823, 0]
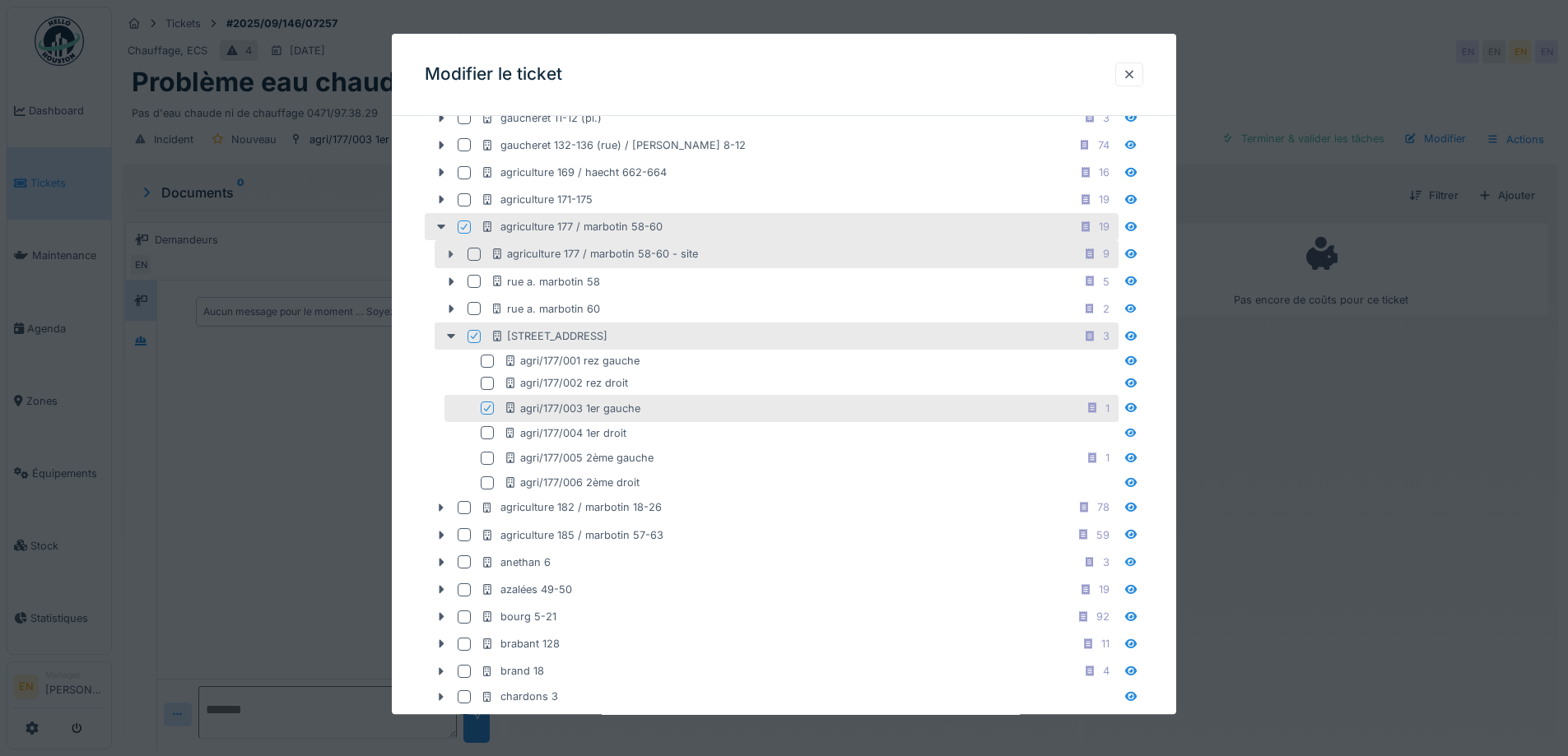
click at [453, 255] on icon at bounding box center [452, 255] width 5 height 8
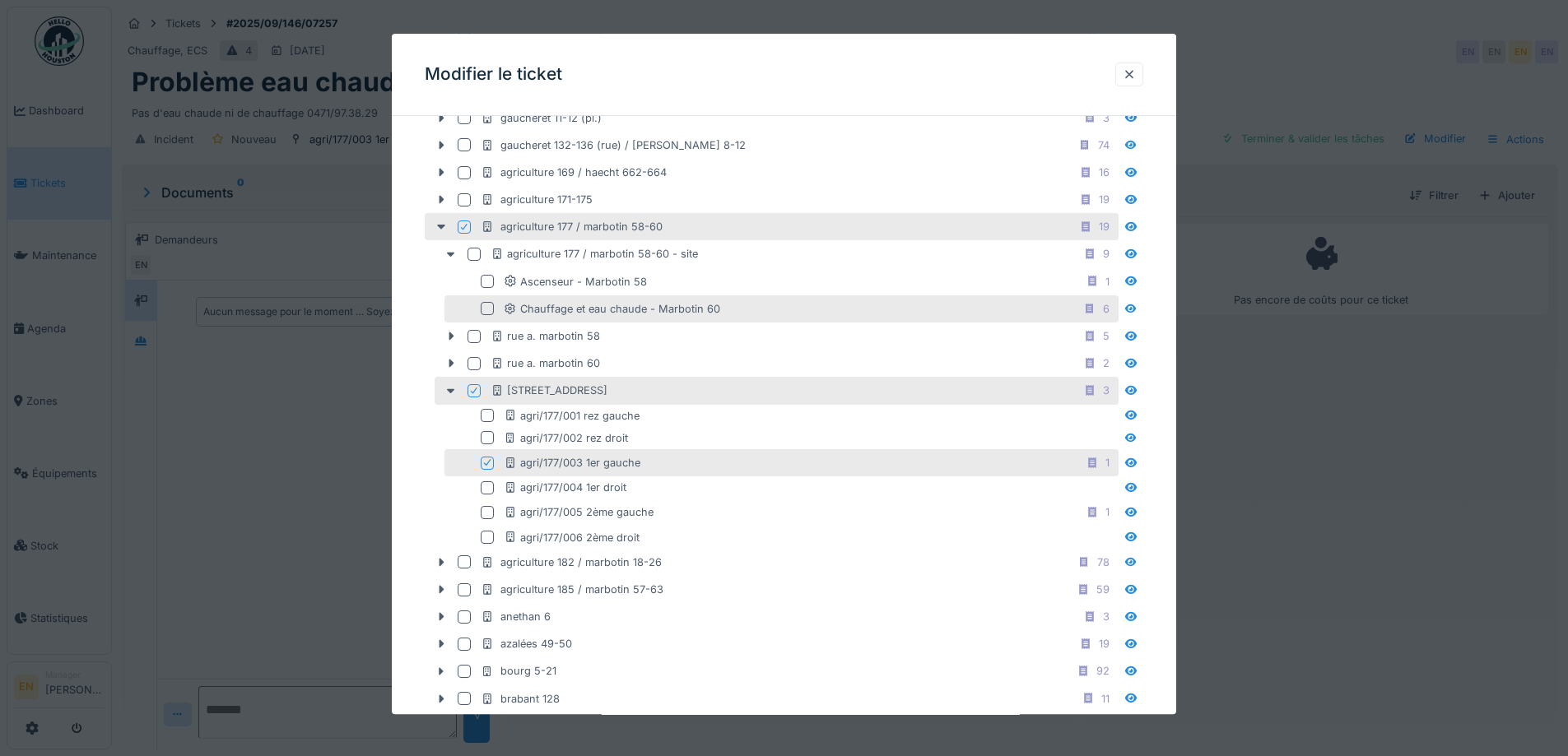
click at [489, 308] on div at bounding box center [487, 309] width 13 height 13
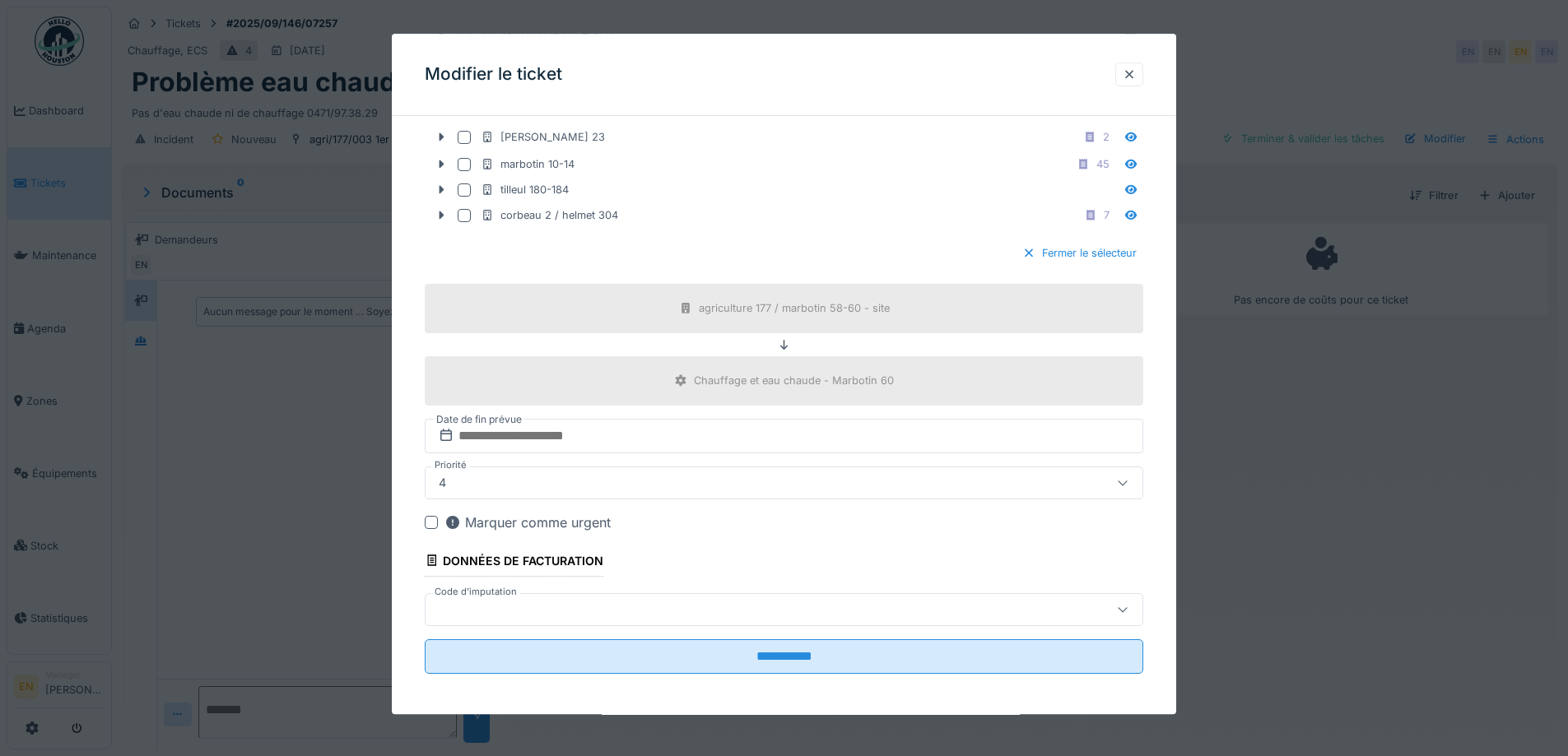
scroll to position [6730, 0]
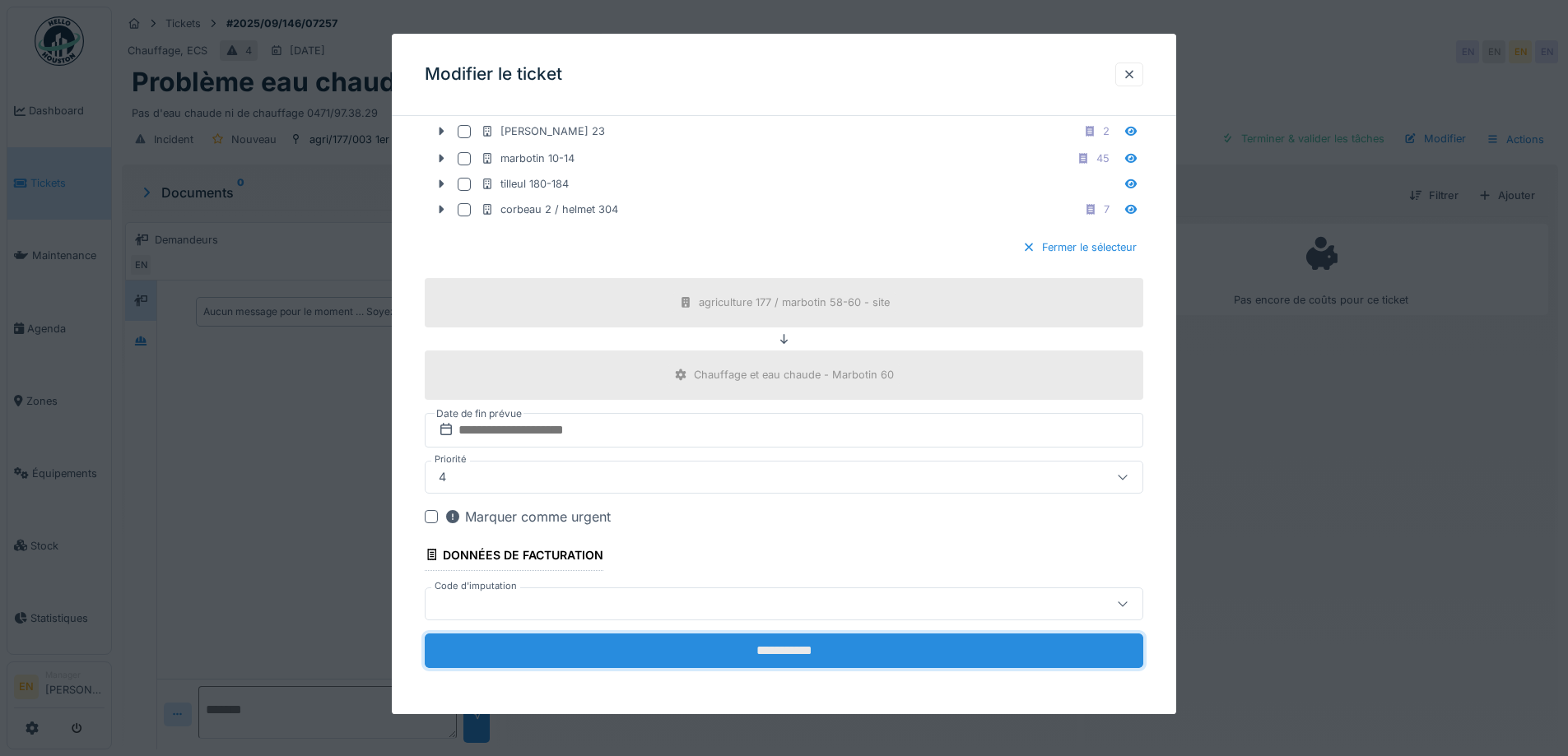
click at [775, 647] on input "**********" at bounding box center [784, 650] width 718 height 34
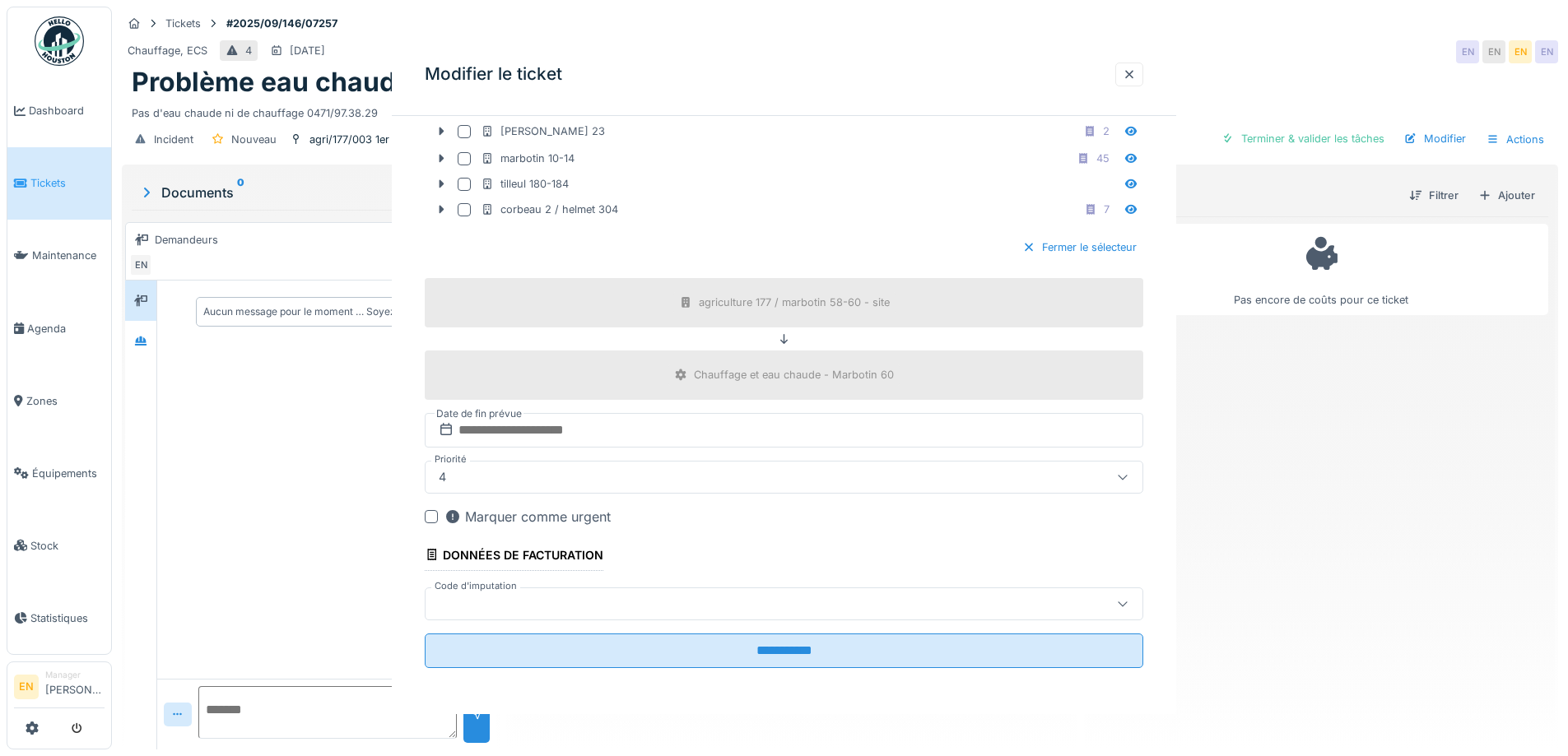
scroll to position [0, 0]
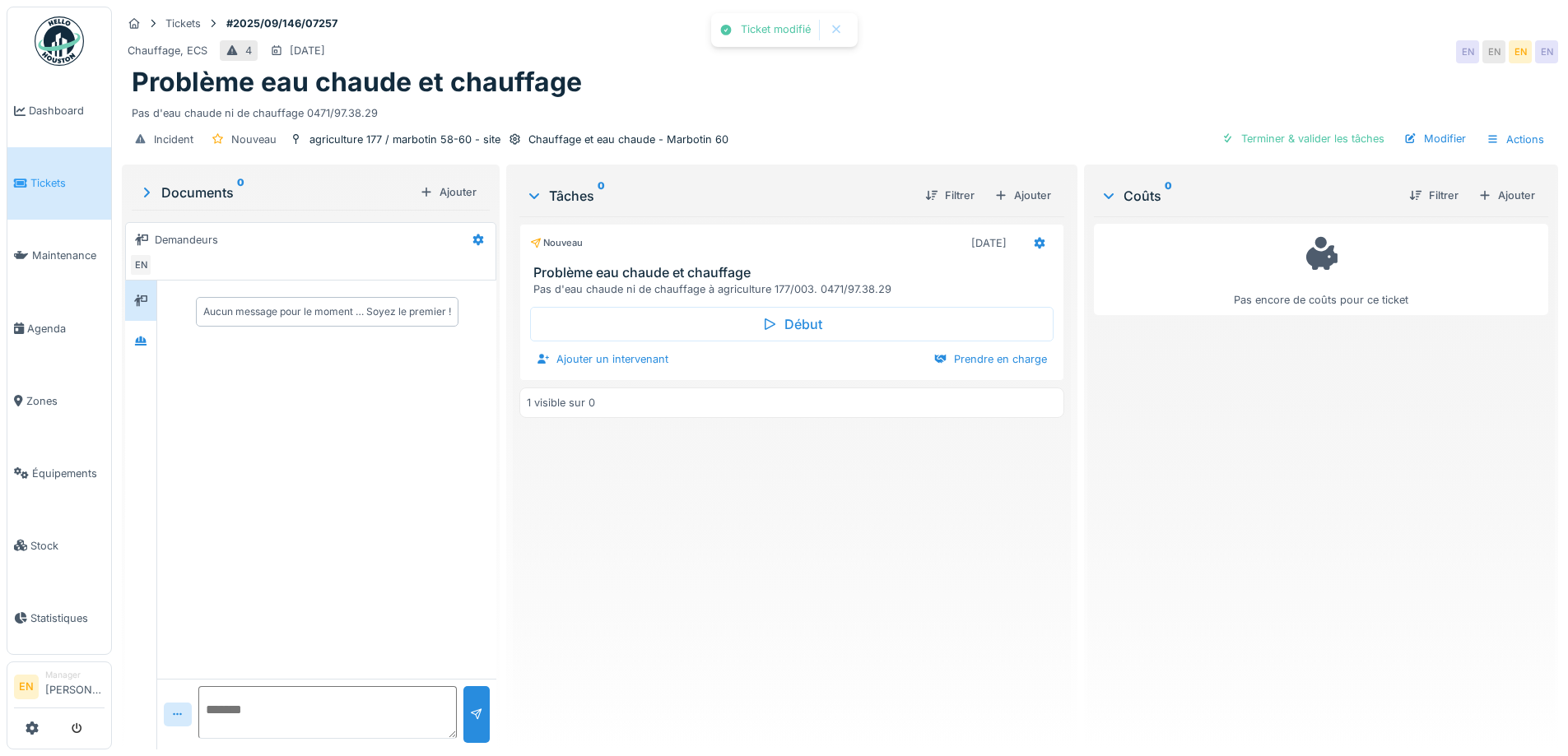
click at [823, 634] on div "Nouveau 21/09/2025 Problème eau chaude et chauffage Pas d'eau chaude ni de chau…" at bounding box center [791, 477] width 544 height 520
click at [827, 617] on div "Nouveau 21/09/2025 Problème eau chaude et chauffage Pas d'eau chaude ni de chau…" at bounding box center [791, 477] width 544 height 520
click at [828, 610] on div "Nouveau 21/09/2025 Problème eau chaude et chauffage Pas d'eau chaude ni de chau…" at bounding box center [791, 477] width 544 height 520
click at [1422, 141] on div "Modifier" at bounding box center [1434, 138] width 74 height 22
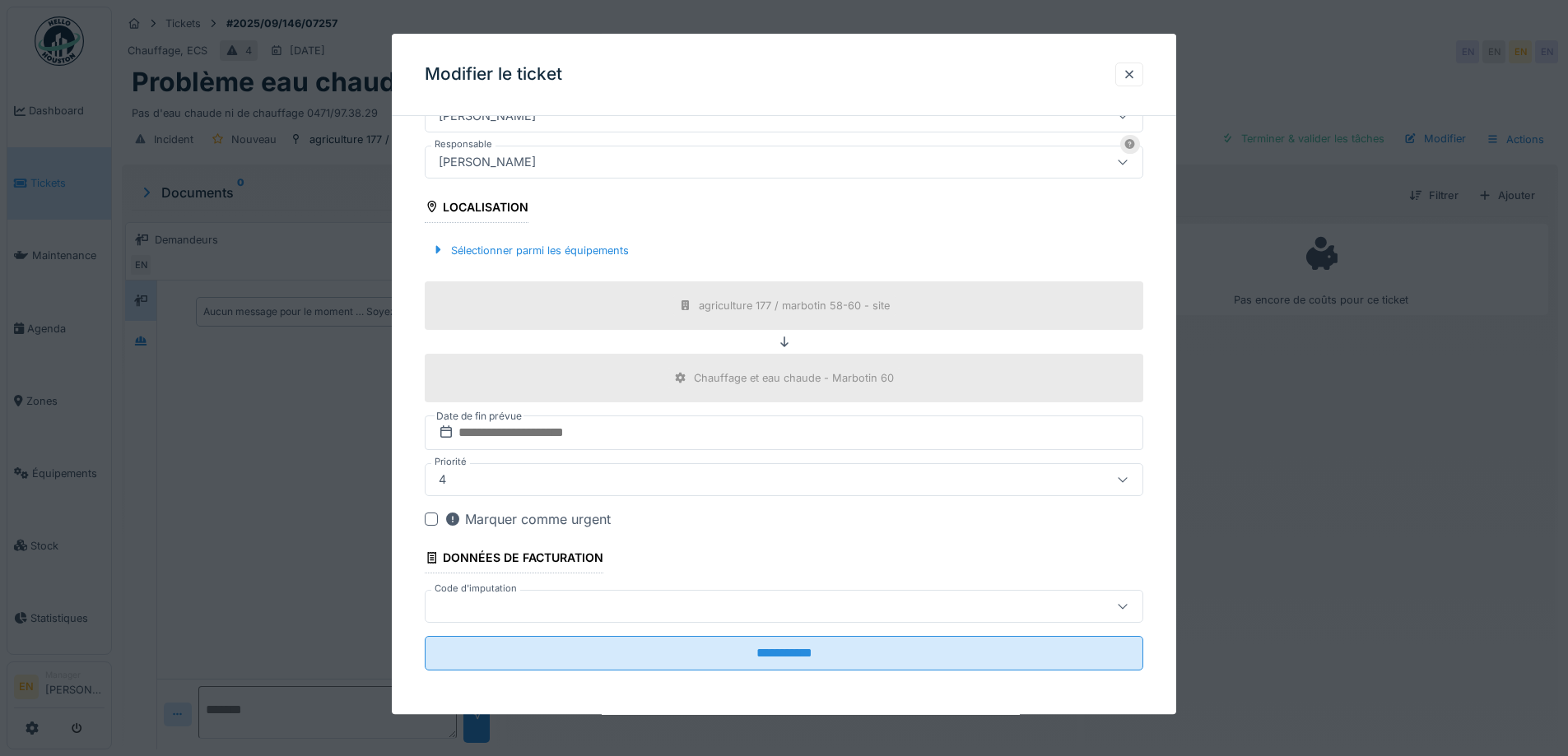
scroll to position [443, 0]
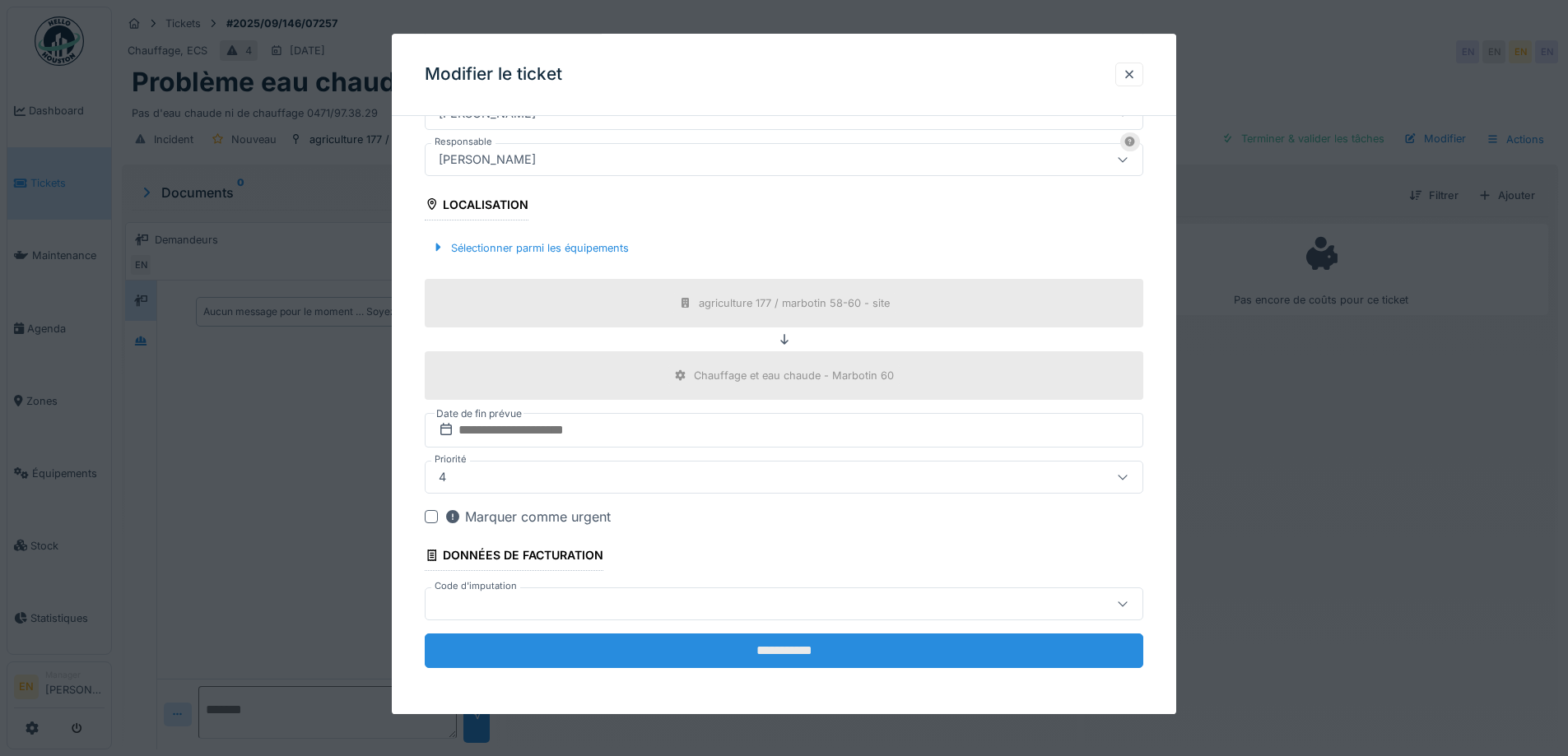
click at [794, 646] on input "**********" at bounding box center [784, 650] width 718 height 34
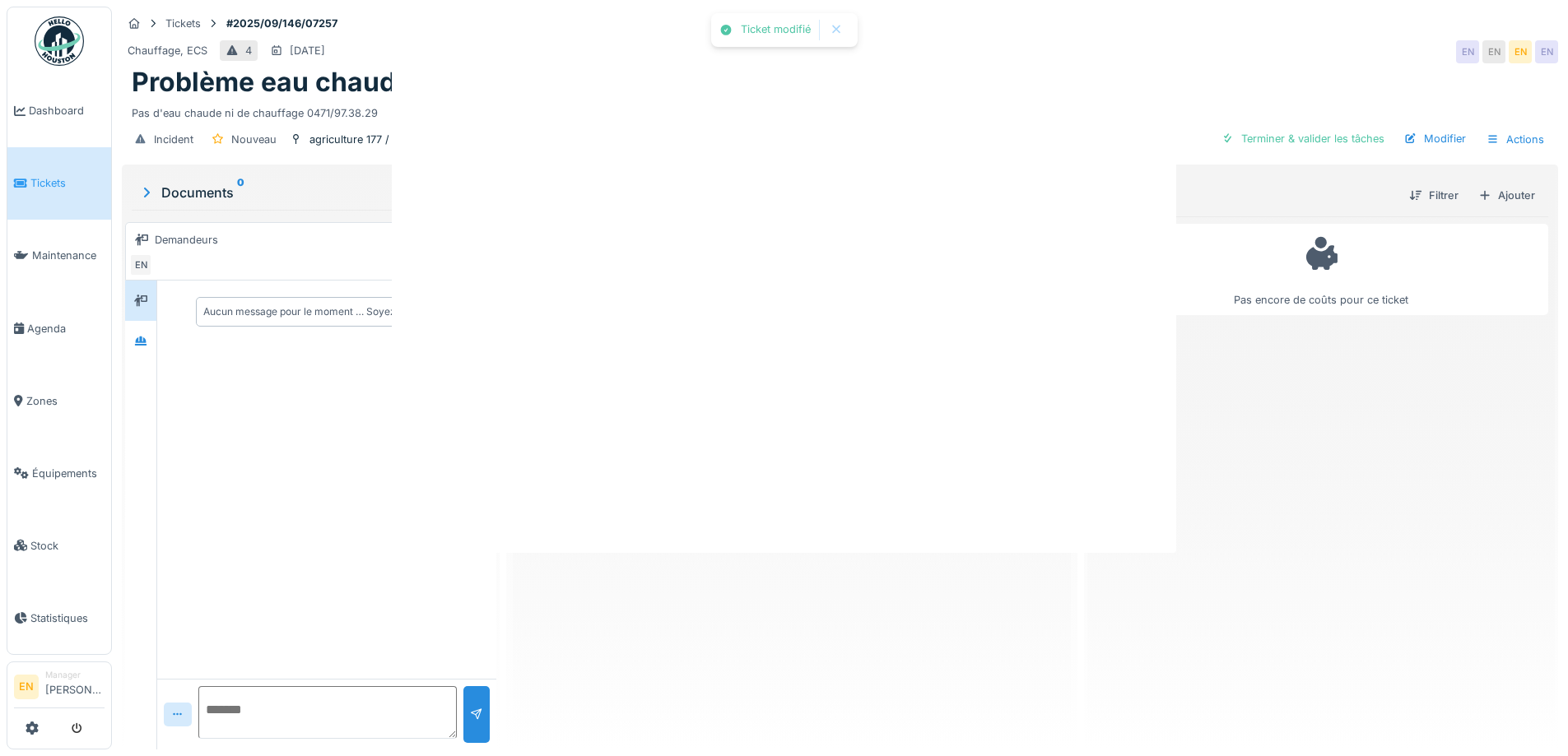
scroll to position [0, 0]
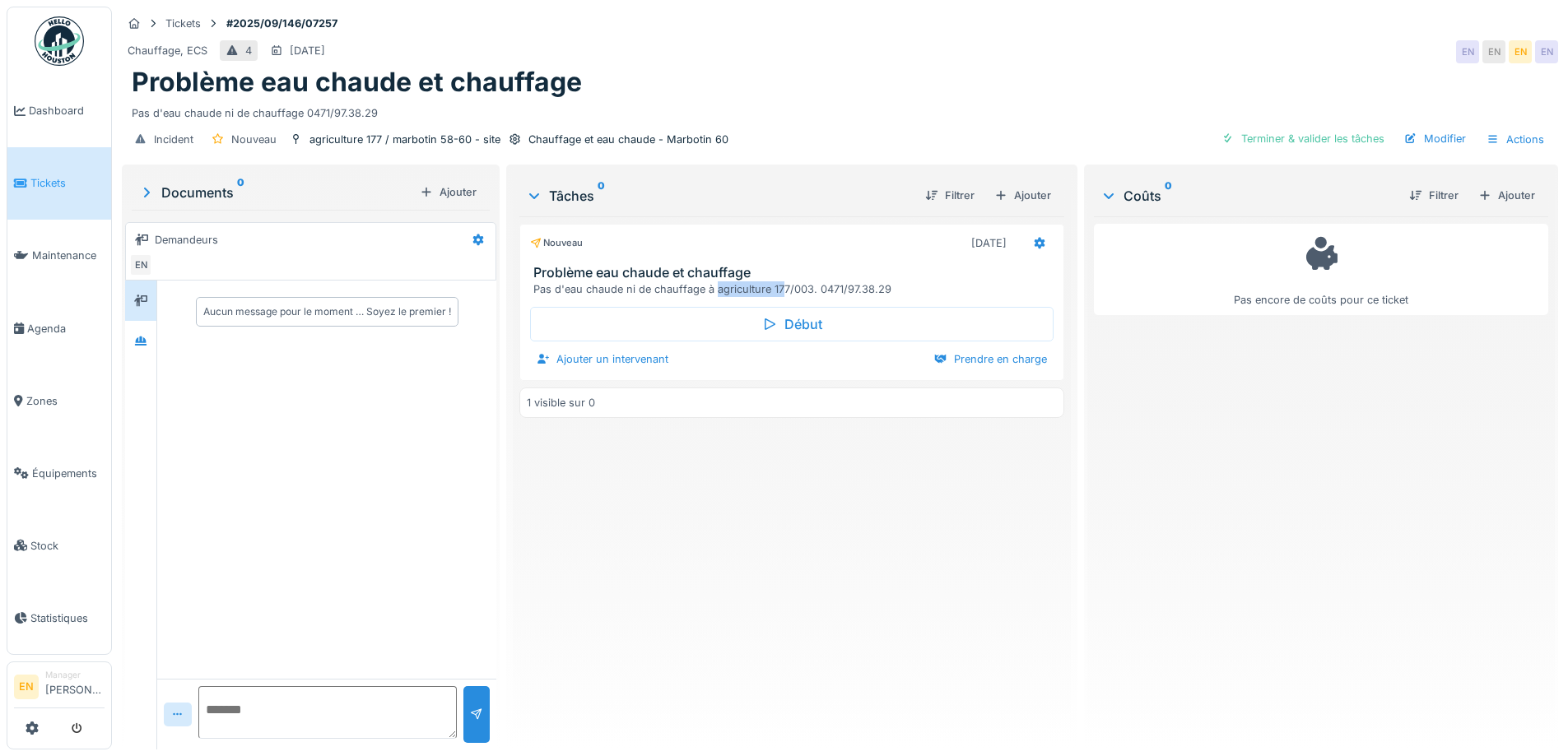
drag, startPoint x: 713, startPoint y: 283, endPoint x: 780, endPoint y: 289, distance: 67.3
click at [780, 289] on div "Pas d'eau chaude ni de chauffage à agriculture 177/003. 0471/97.38.29" at bounding box center [795, 289] width 523 height 16
click at [703, 285] on div "Pas d'eau chaude ni de chauffage à agriculture 177/003. 0471/97.38.29" at bounding box center [795, 289] width 523 height 16
drag, startPoint x: 700, startPoint y: 288, endPoint x: 808, endPoint y: 293, distance: 108.1
click at [808, 293] on div "Pas d'eau chaude ni de chauffage à agriculture 177/003. 0471/97.38.29" at bounding box center [795, 289] width 523 height 16
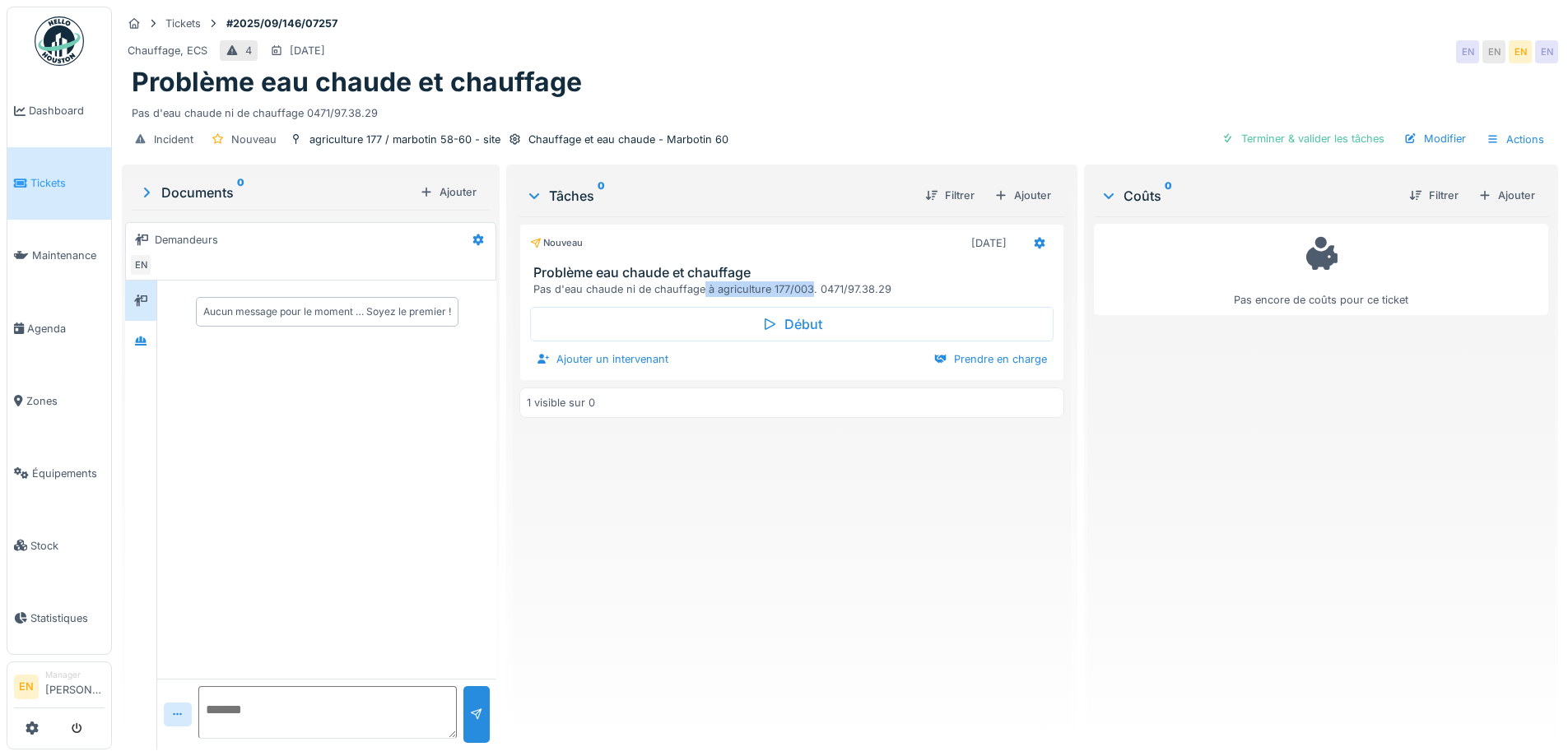
copy div "à agriculture 177/003"
click at [844, 68] on div "Problème eau chaude et chauffage" at bounding box center [839, 82] width 1416 height 32
click at [1423, 139] on div "Modifier" at bounding box center [1434, 138] width 74 height 22
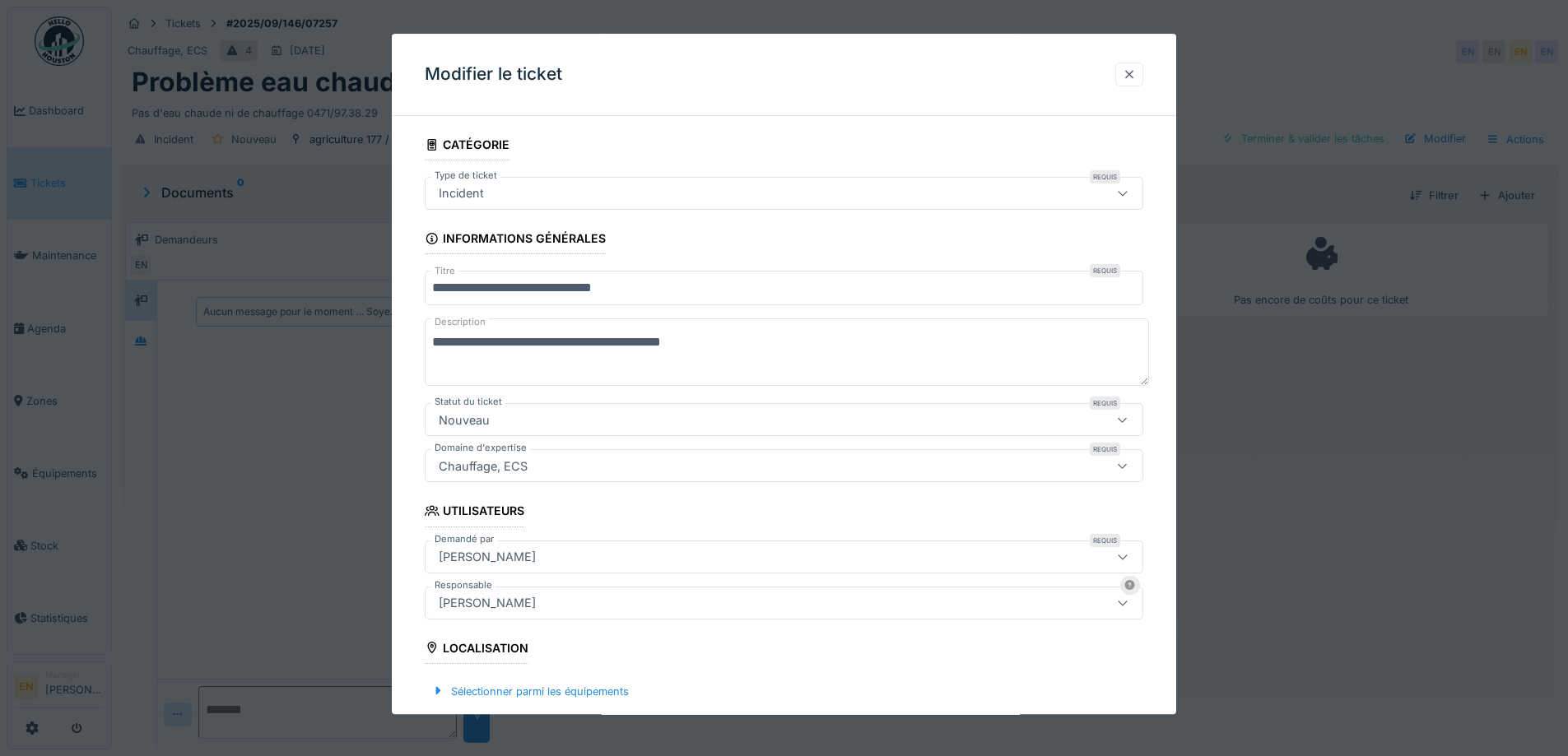
click at [1143, 71] on div at bounding box center [1129, 74] width 28 height 24
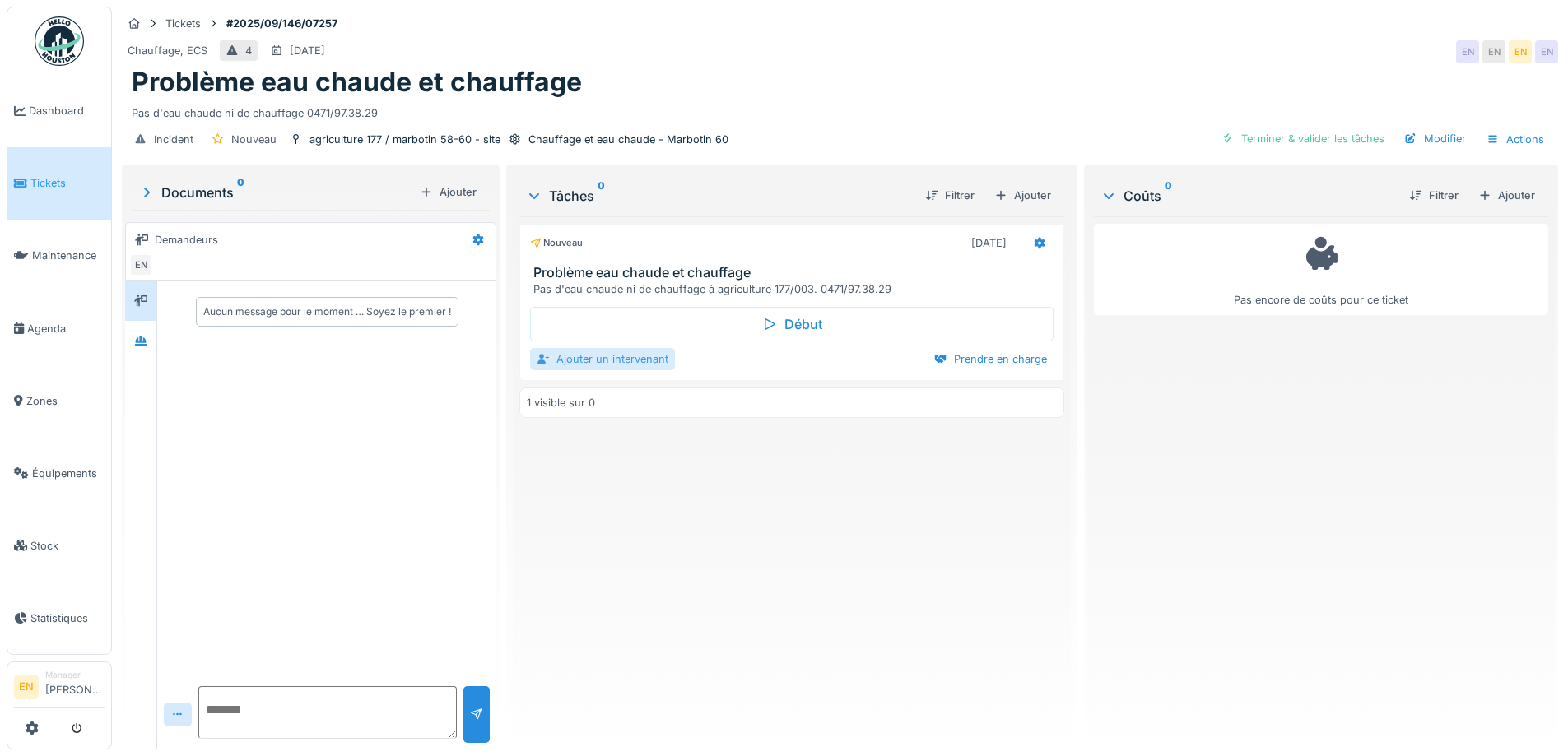
click at [617, 355] on div "Ajouter un intervenant" at bounding box center [602, 358] width 145 height 22
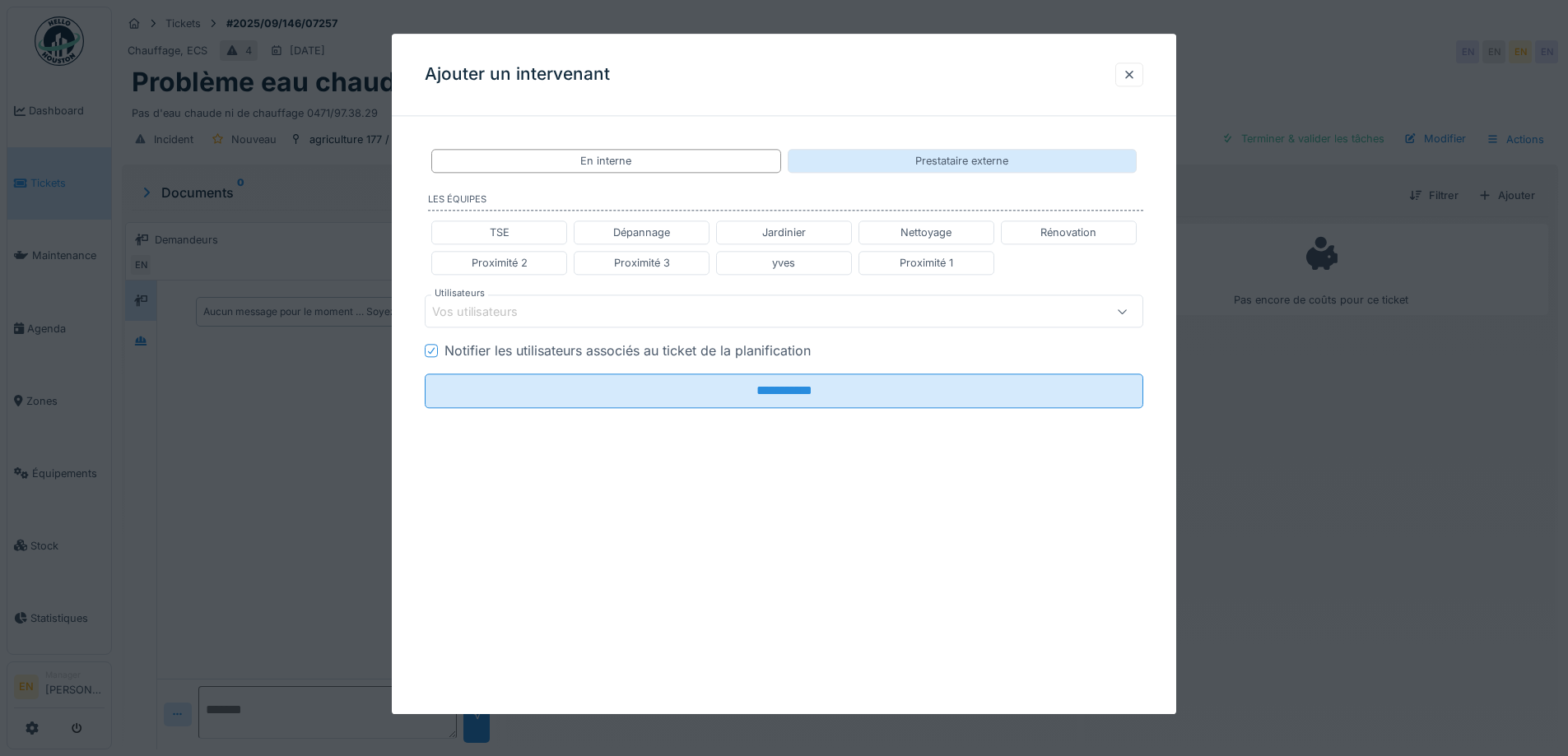
click at [985, 161] on div "Prestataire externe" at bounding box center [962, 161] width 93 height 16
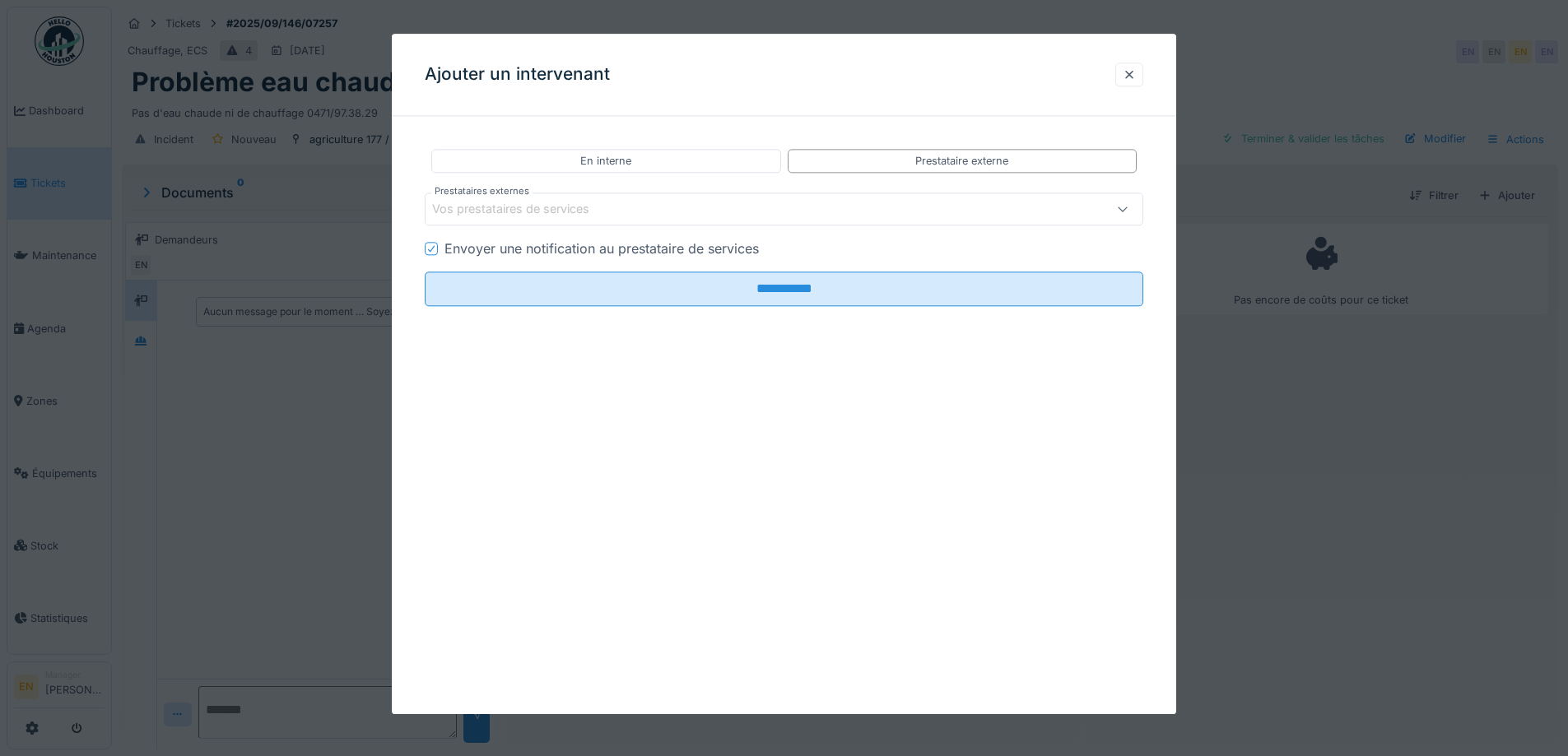
click at [599, 208] on div "Vos prestataires de services" at bounding box center [522, 209] width 180 height 18
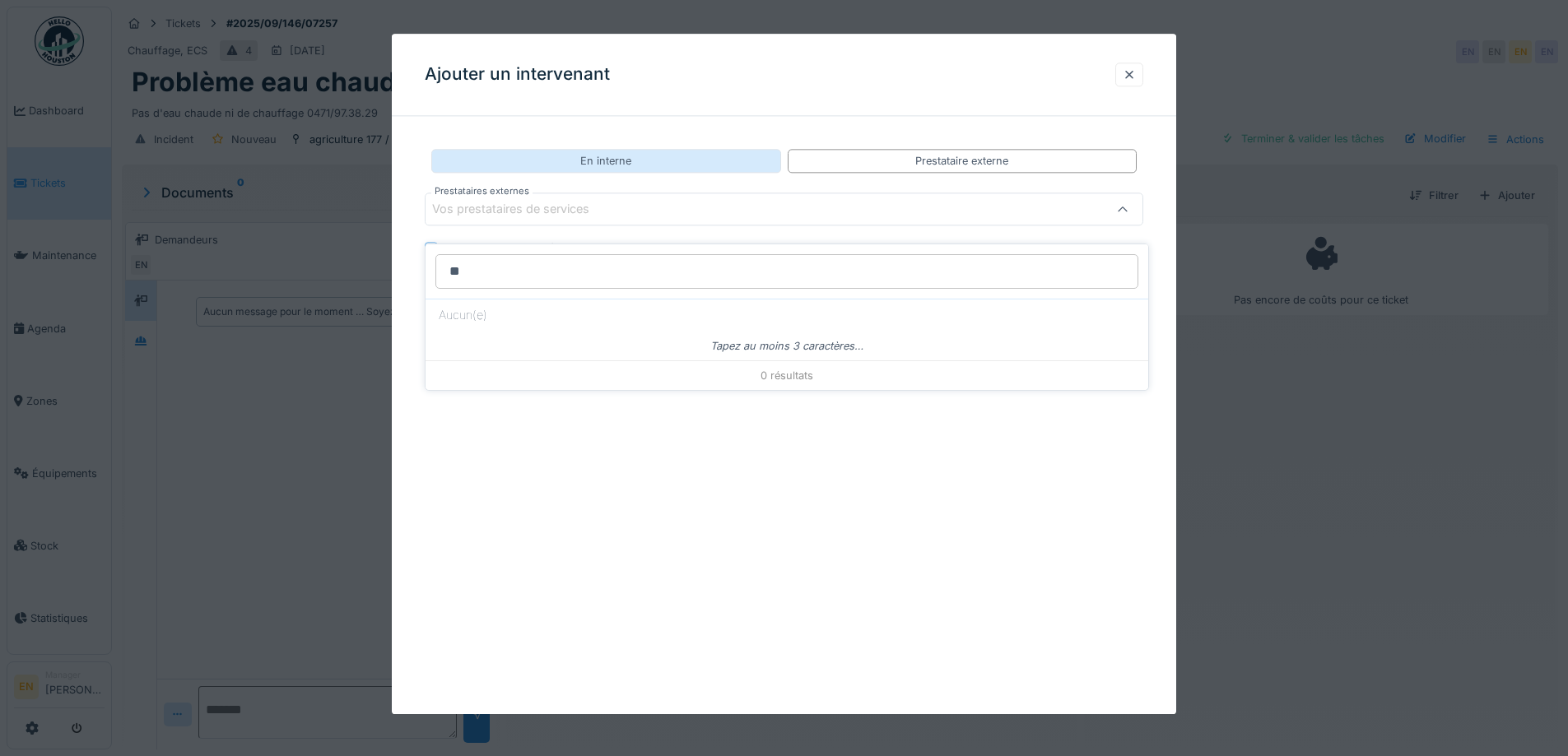
type input "*"
click at [653, 159] on div "En interne" at bounding box center [605, 160] width 349 height 24
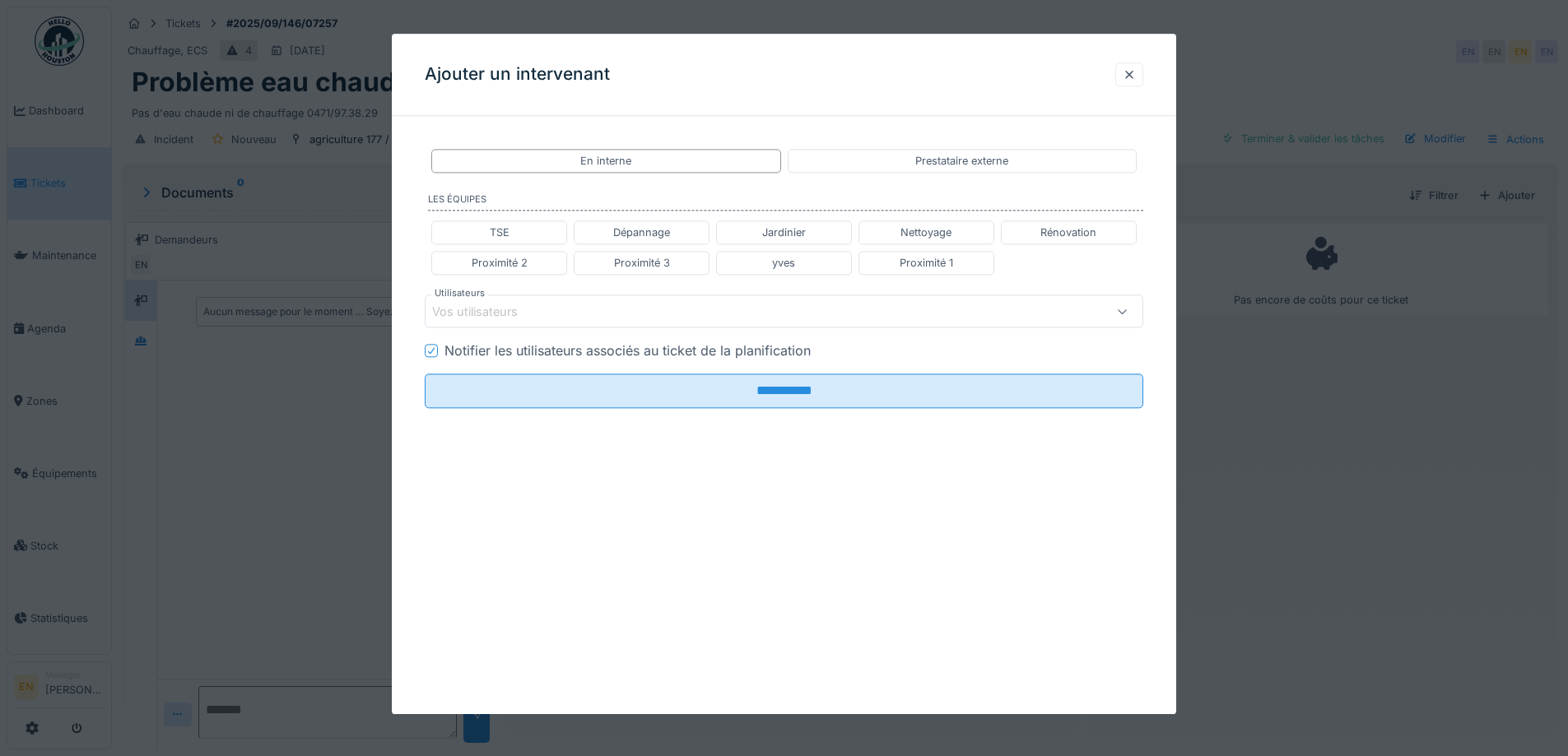
click at [562, 304] on div "Vos utilisateurs" at bounding box center [741, 312] width 619 height 18
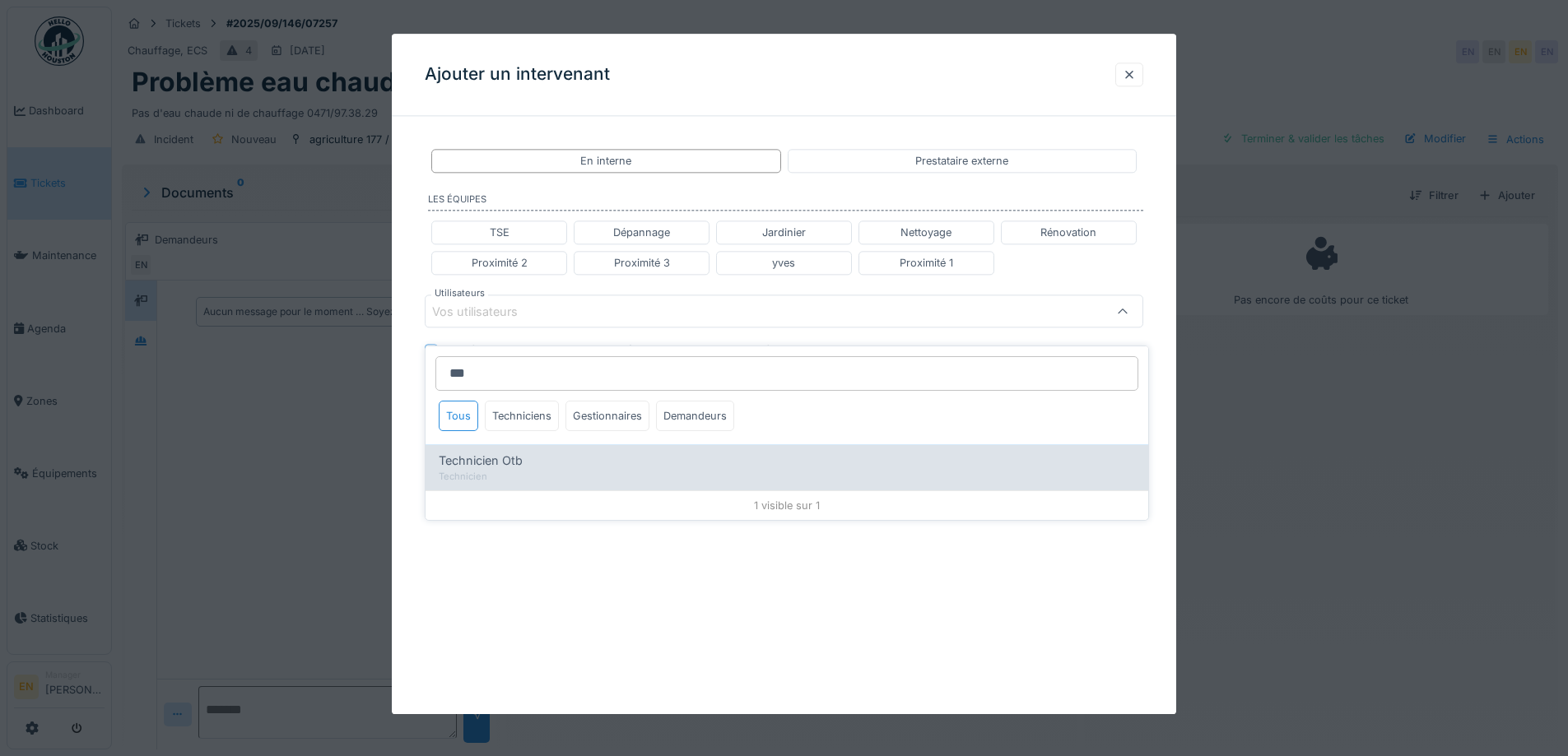
type input "***"
click at [519, 452] on span "Technicien Otb" at bounding box center [481, 461] width 84 height 18
type input "****"
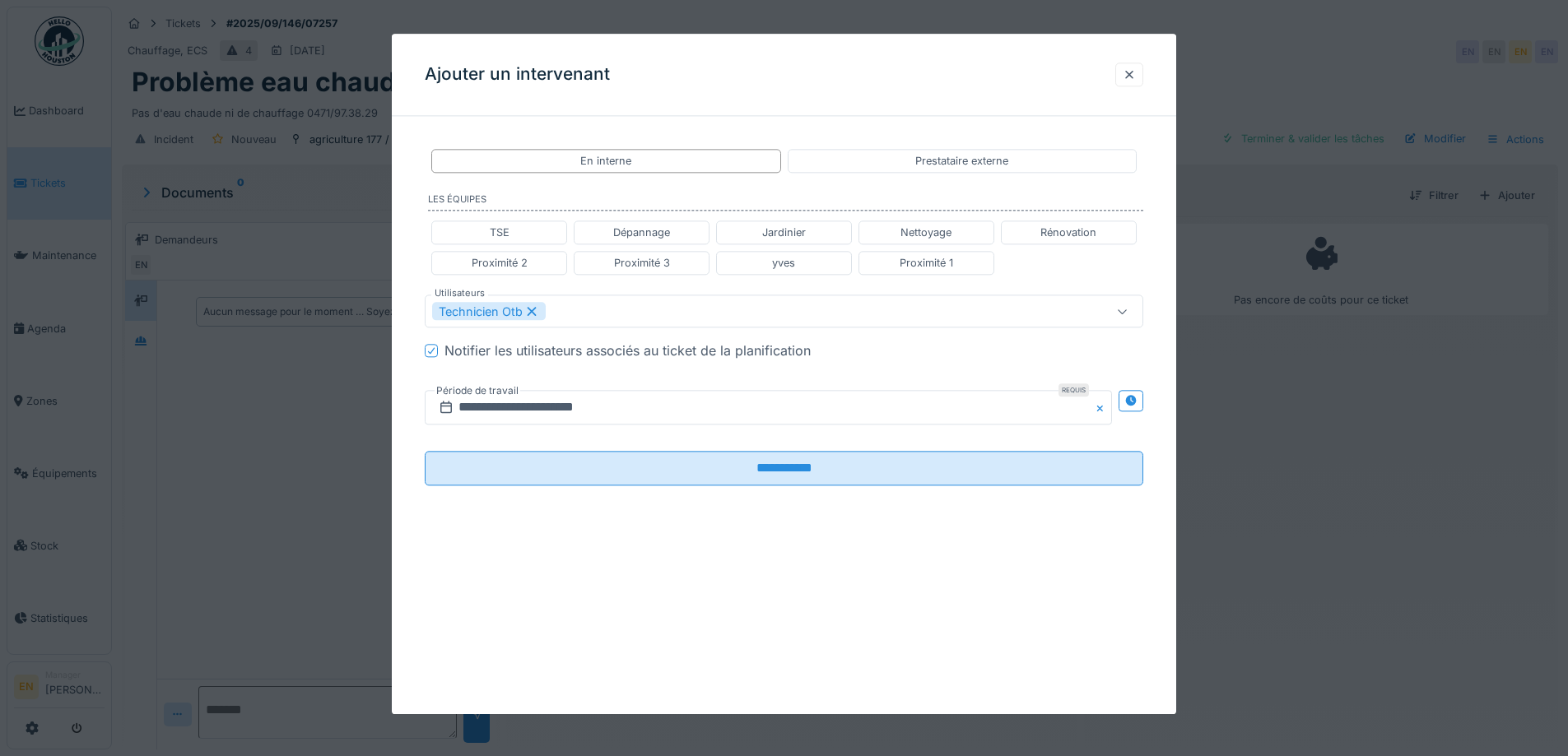
click at [1161, 498] on div "**********" at bounding box center [783, 329] width 784 height 402
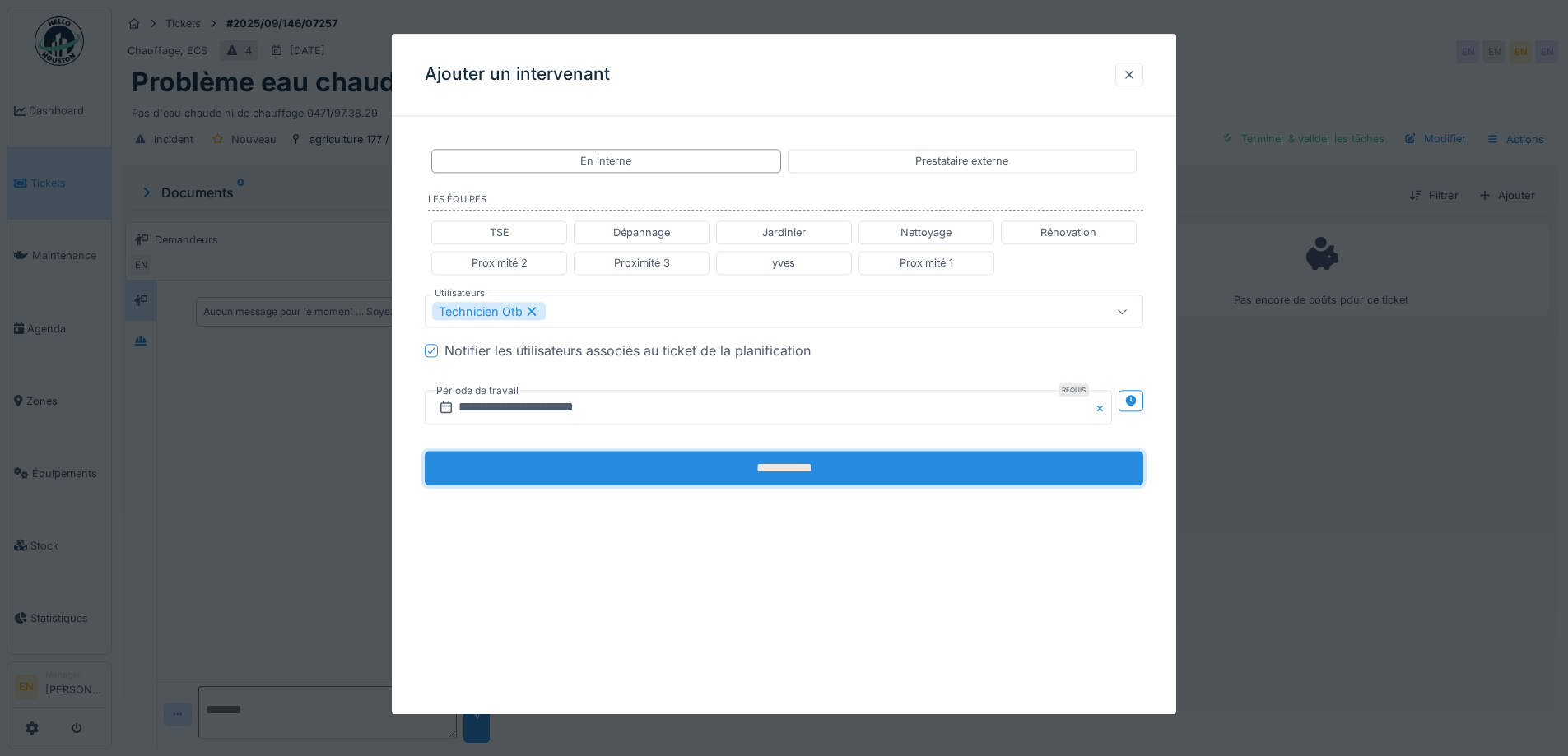
click at [776, 480] on input "**********" at bounding box center [784, 469] width 718 height 34
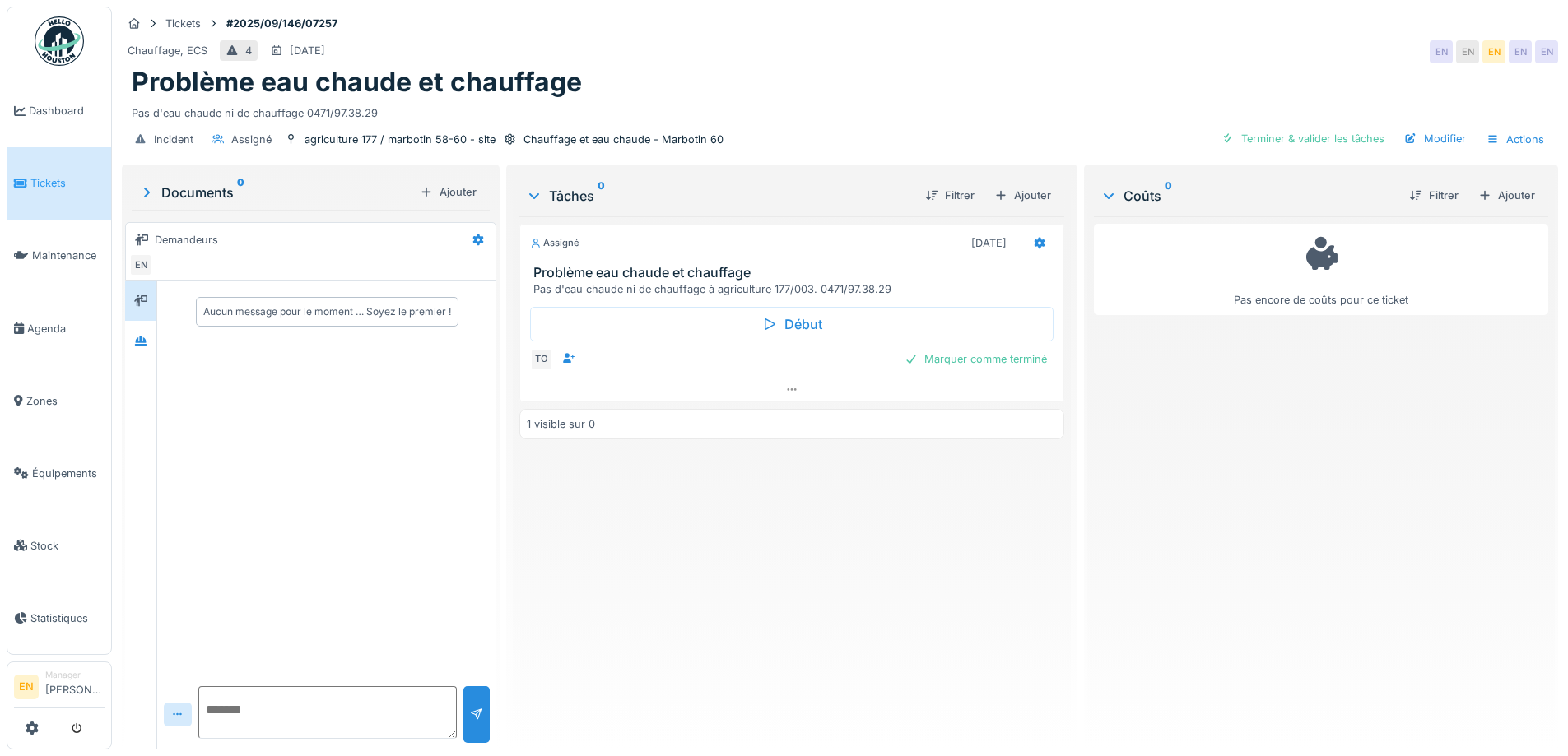
click at [766, 576] on div "Assigné 21/09/2025 Problème eau chaude et chauffage Pas d'eau chaude ni de chau…" at bounding box center [791, 477] width 544 height 520
click at [686, 542] on div "Assigné 21/09/2025 Problème eau chaude et chauffage Pas d'eau chaude ni de chau…" at bounding box center [791, 477] width 544 height 520
click at [743, 565] on div "Assigné 21/09/2025 Problème eau chaude et chauffage Pas d'eau chaude ni de chau…" at bounding box center [791, 477] width 544 height 520
click at [1176, 37] on div "Chauffage, ECS 4 21/09/2025 EN EN EN EN EN" at bounding box center [839, 52] width 1436 height 30
click at [1092, 99] on div "Pas d'eau chaude ni de chauffage 0471/97.38.29" at bounding box center [839, 110] width 1416 height 22
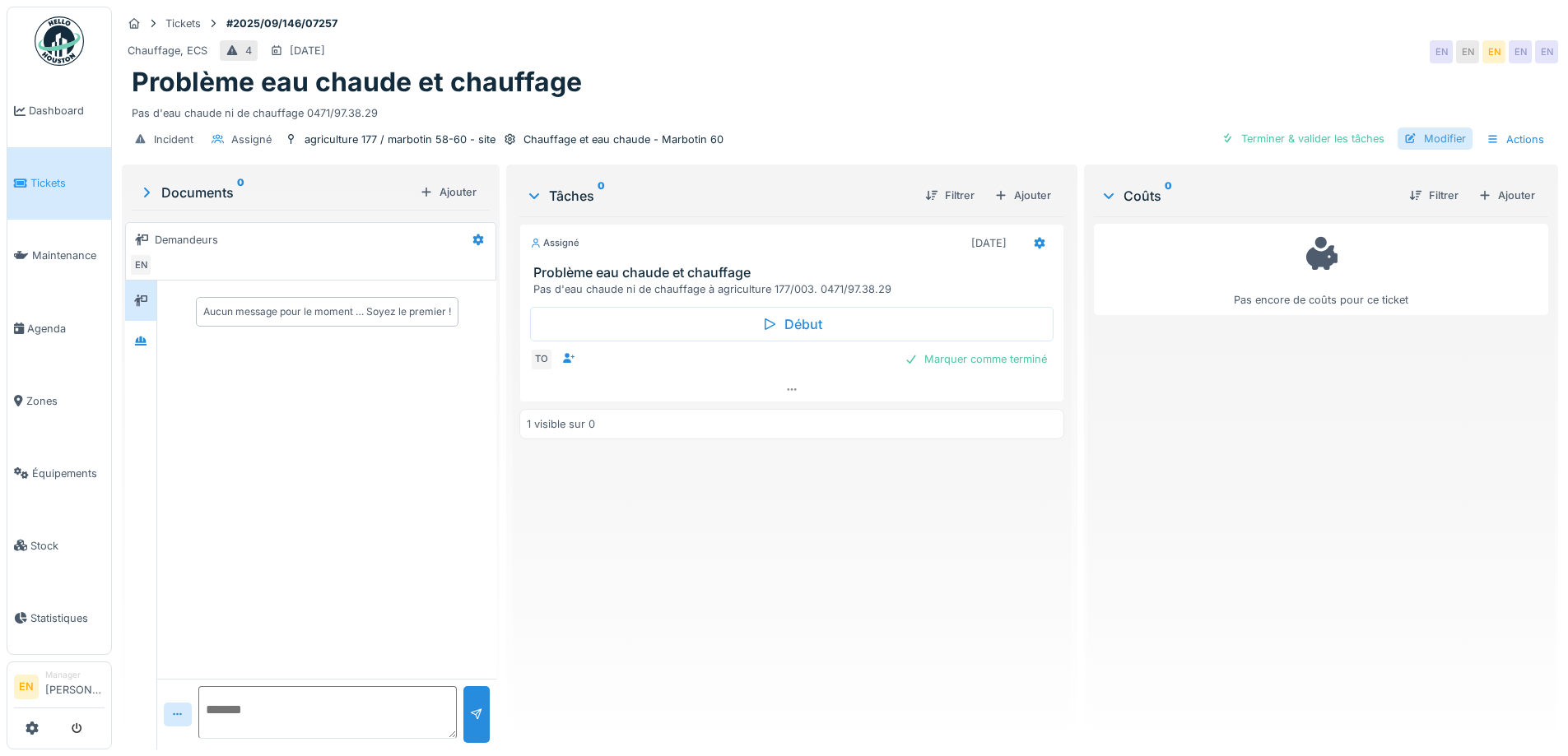
click at [1425, 128] on div "Modifier" at bounding box center [1434, 138] width 74 height 22
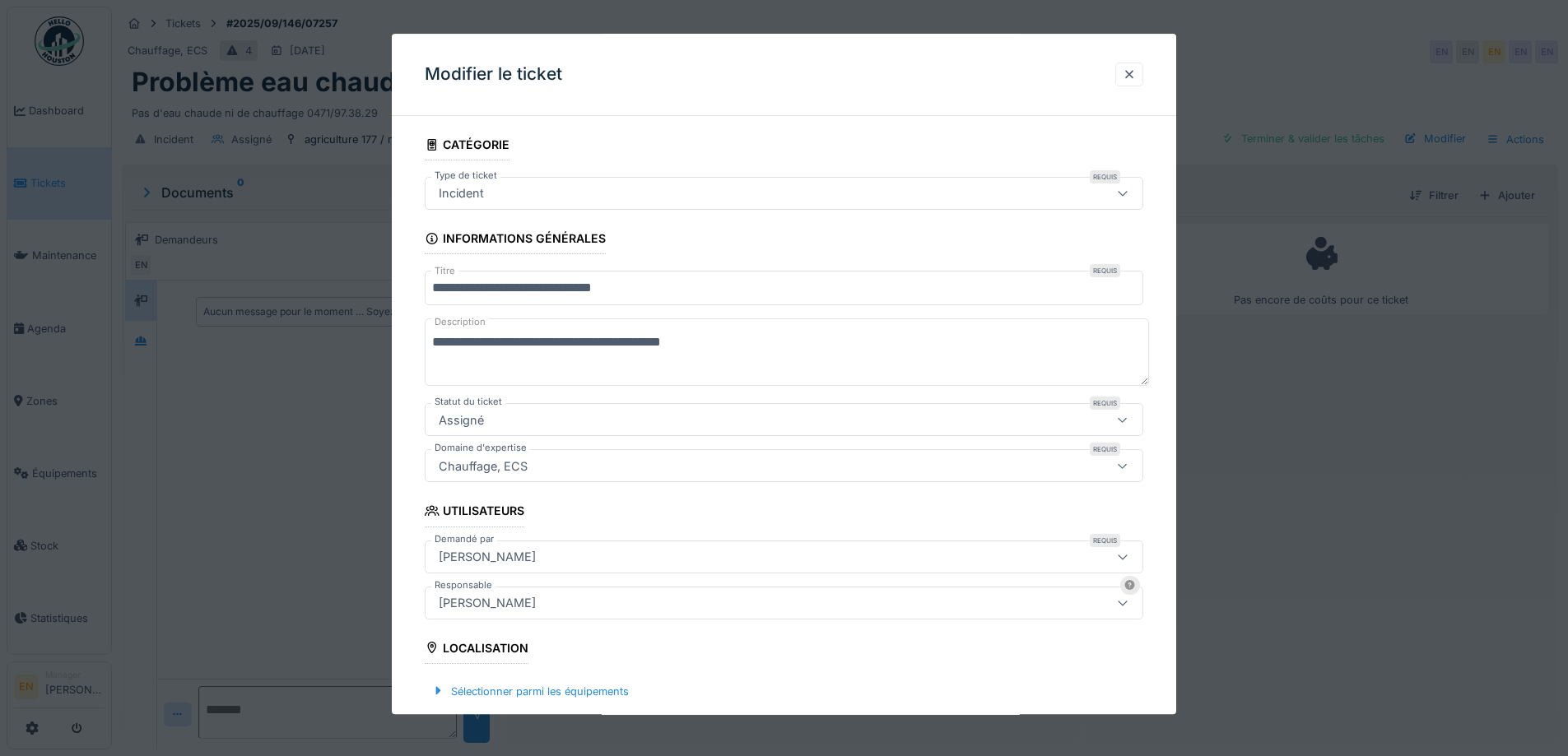
click at [647, 343] on textarea "**********" at bounding box center [787, 352] width 724 height 67
paste textarea "**********"
click at [651, 343] on textarea "**********" at bounding box center [787, 352] width 724 height 67
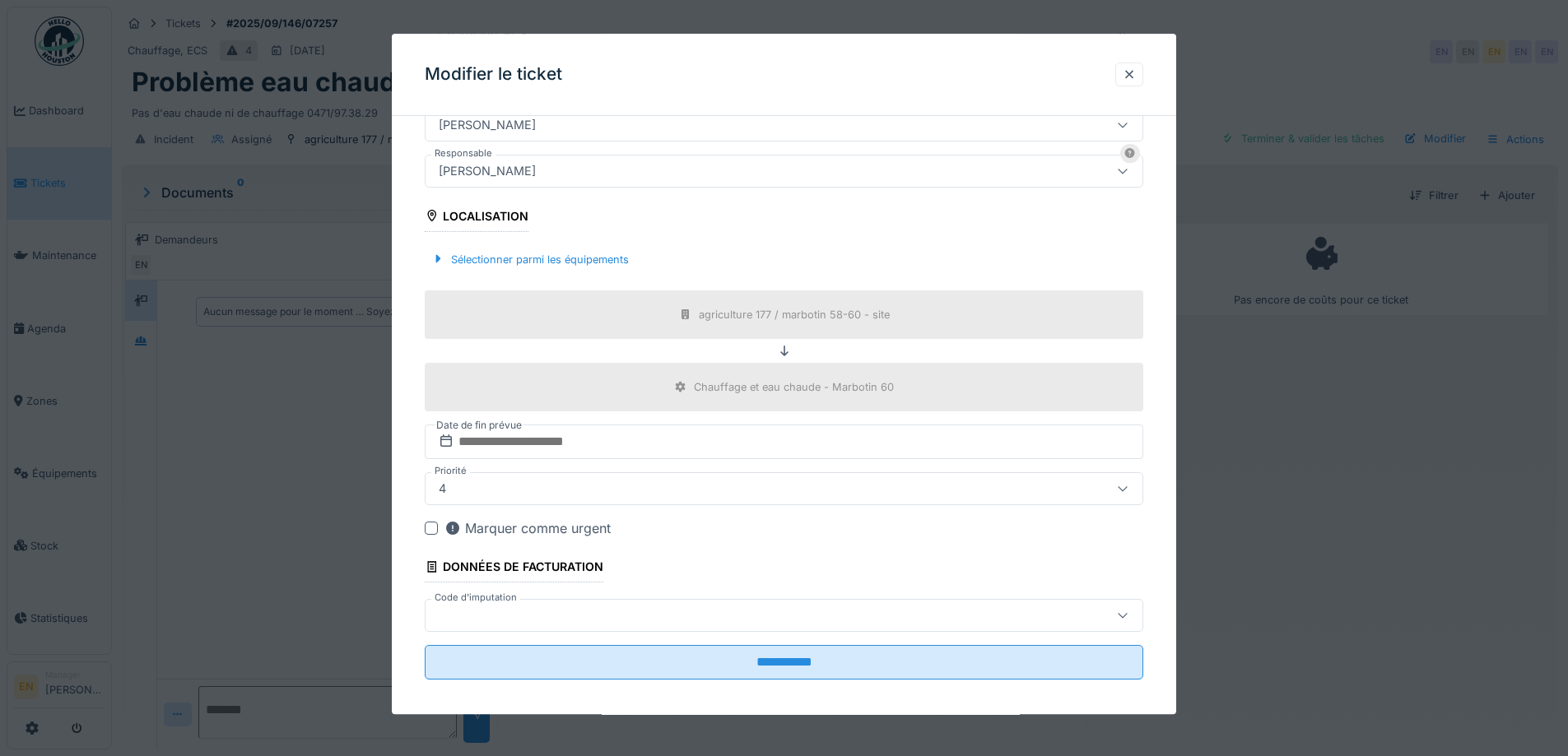
scroll to position [443, 0]
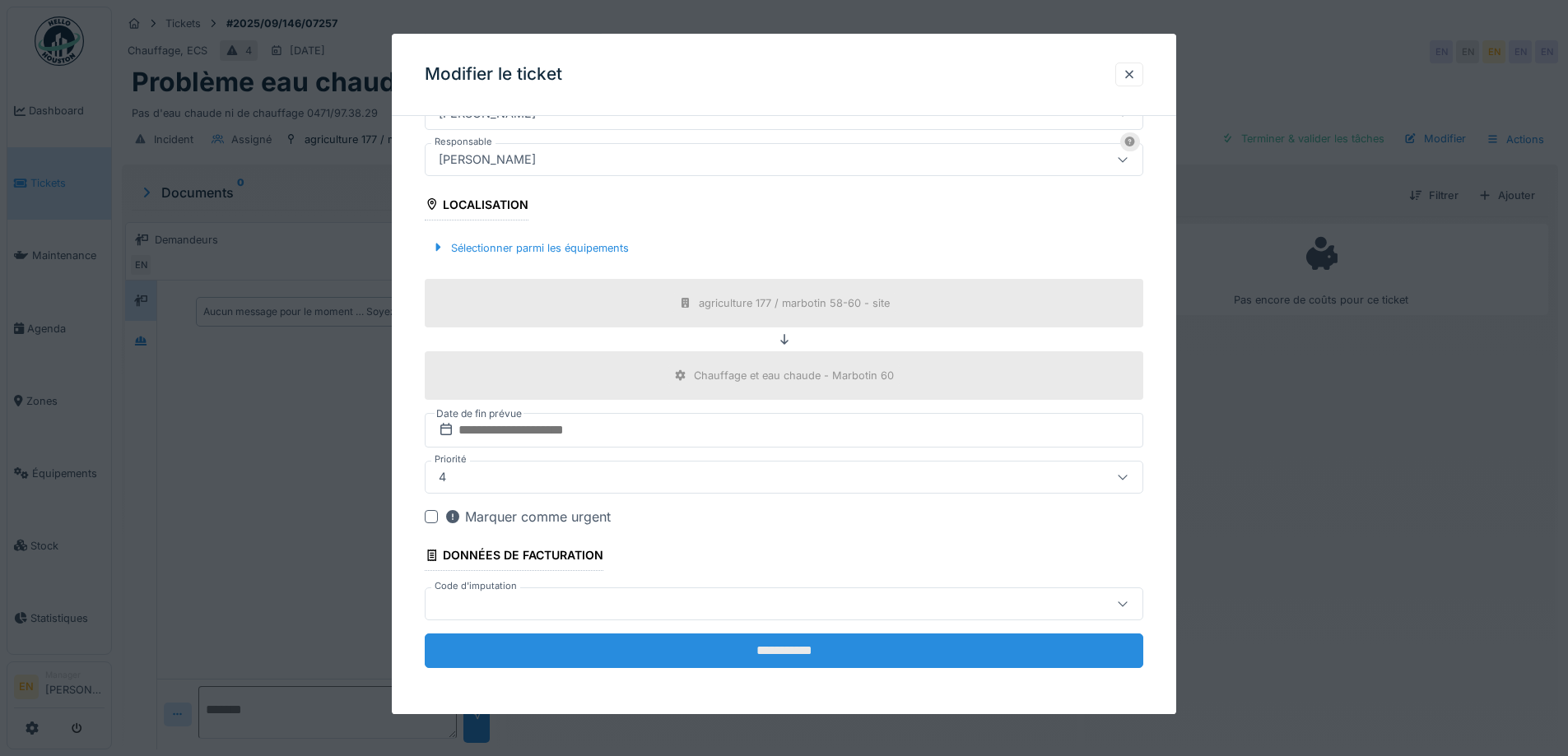
type textarea "**********"
click at [757, 641] on input "**********" at bounding box center [784, 650] width 718 height 34
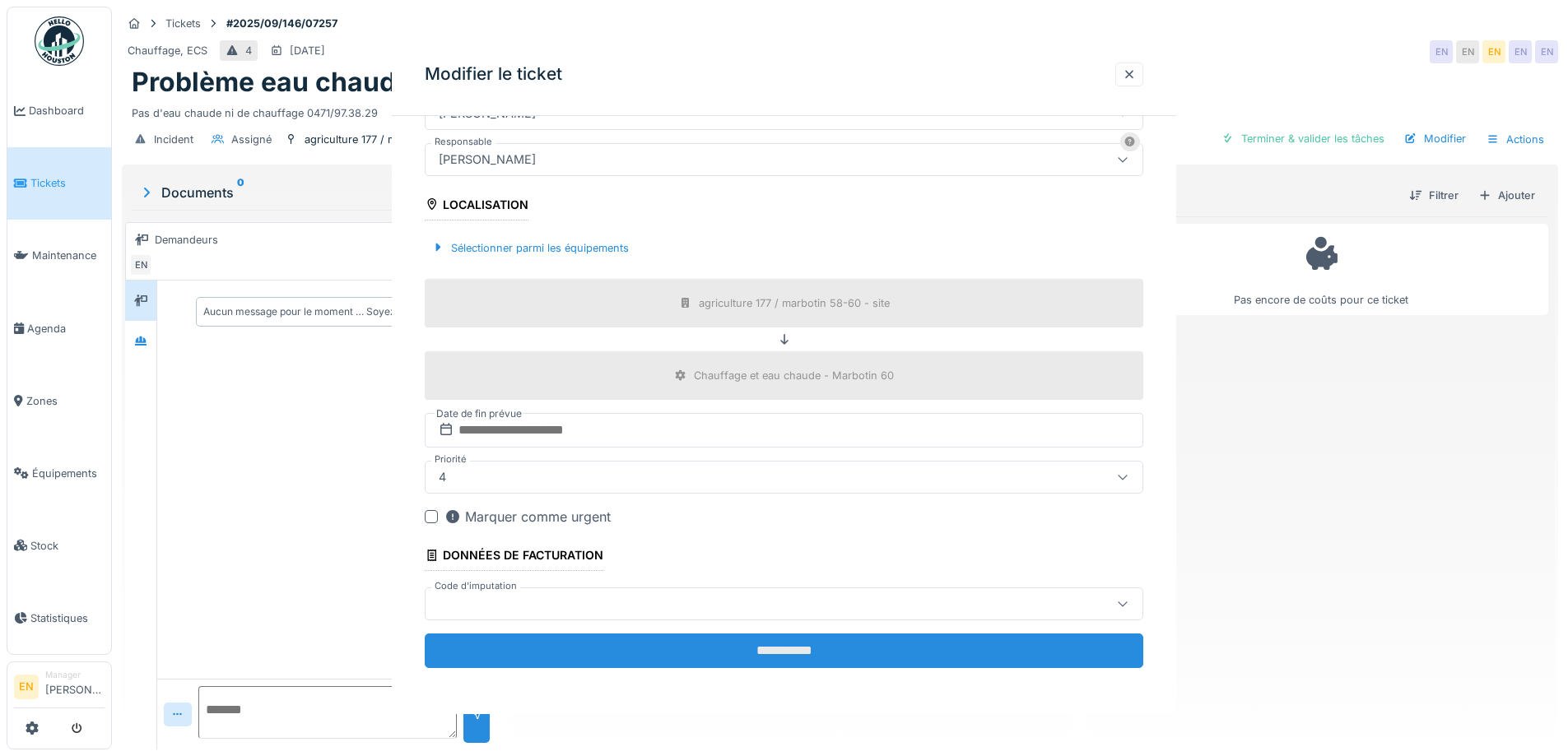
scroll to position [0, 0]
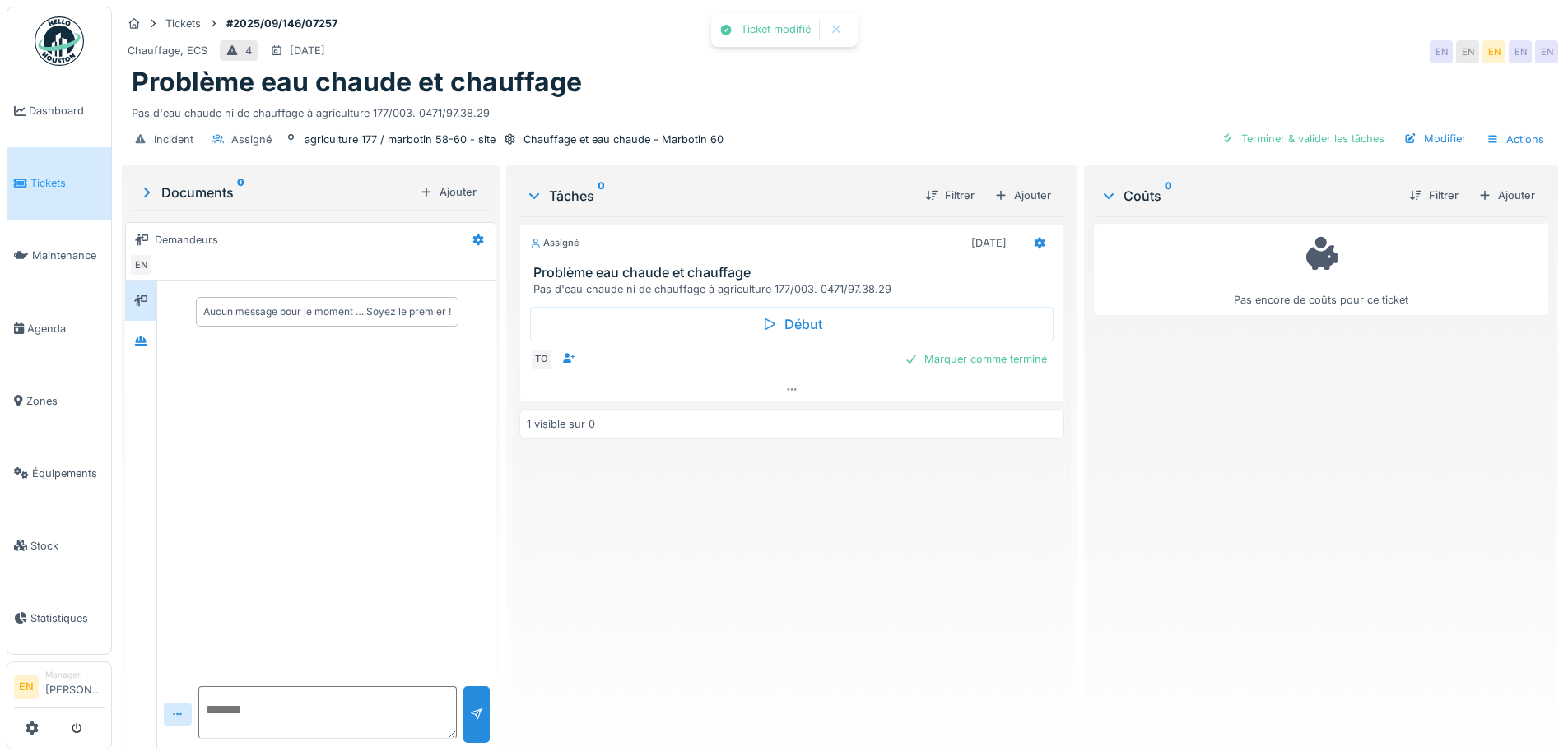
click at [757, 641] on div "Assigné 21/09/2025 Problème eau chaude et chauffage Pas d'eau chaude ni de chau…" at bounding box center [791, 477] width 544 height 520
click at [1089, 46] on div "Chauffage, ECS 4 21/09/2025 EN EN EN EN EN" at bounding box center [839, 52] width 1436 height 30
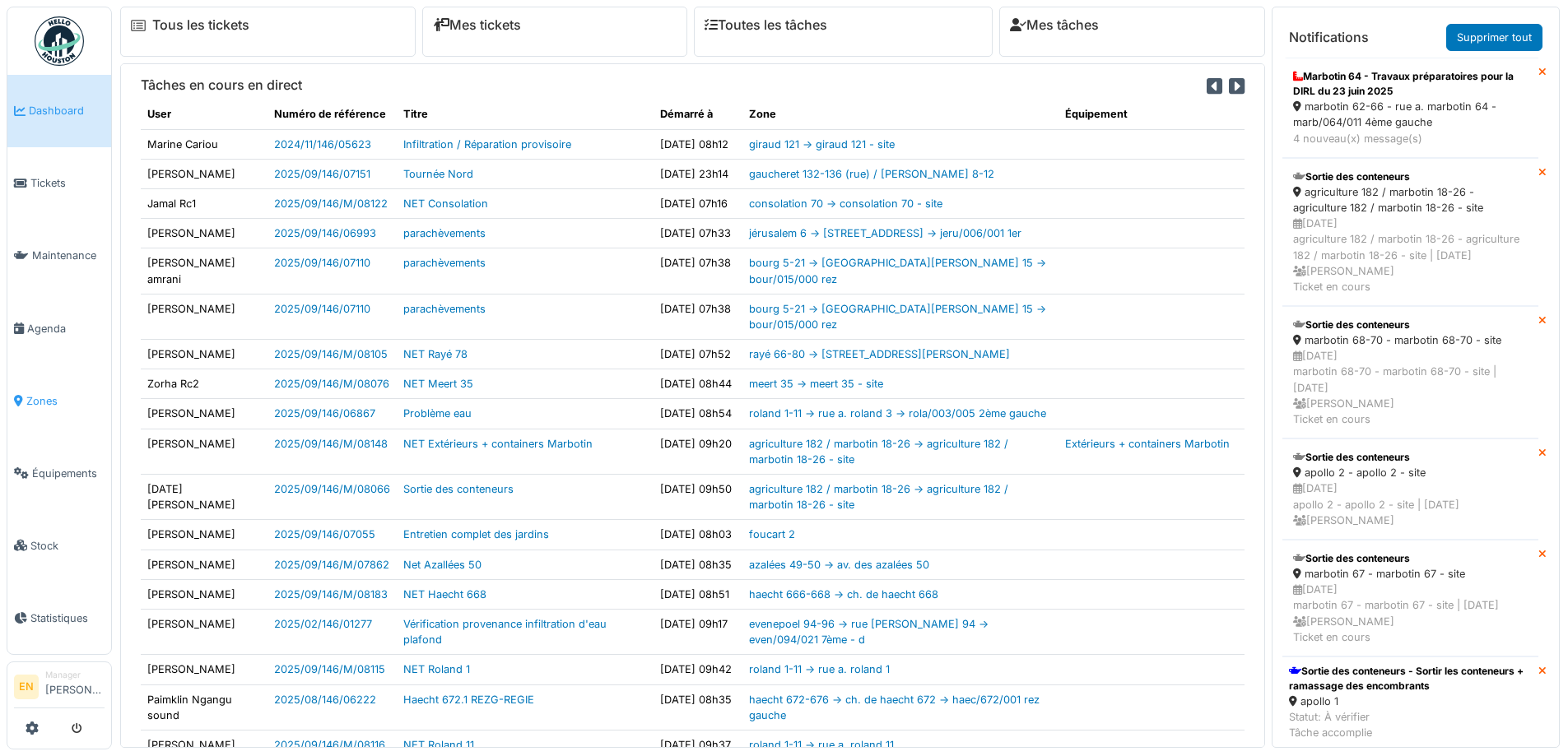
click at [46, 398] on span "Zones" at bounding box center [65, 401] width 78 height 16
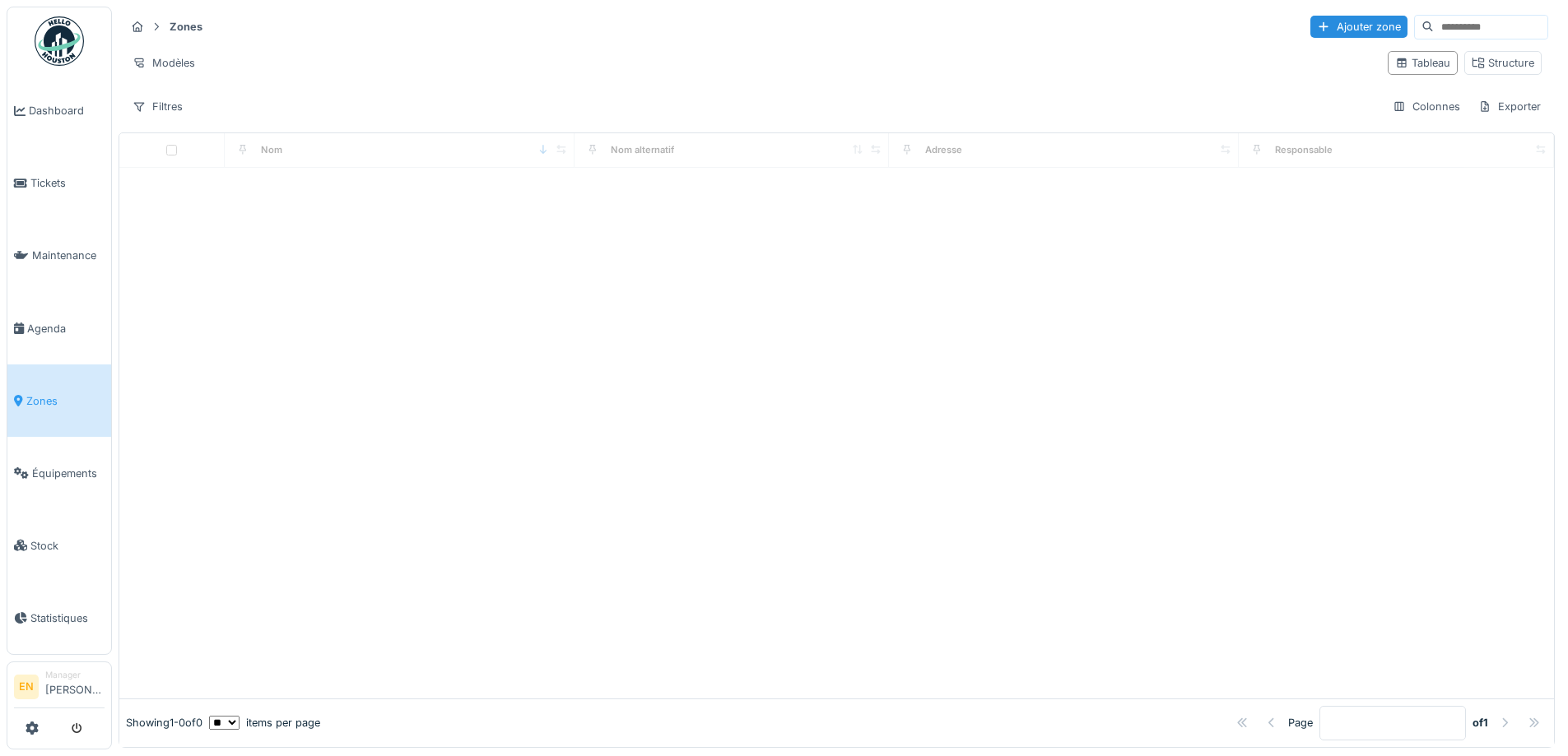
click at [1444, 21] on input at bounding box center [1490, 27] width 114 height 23
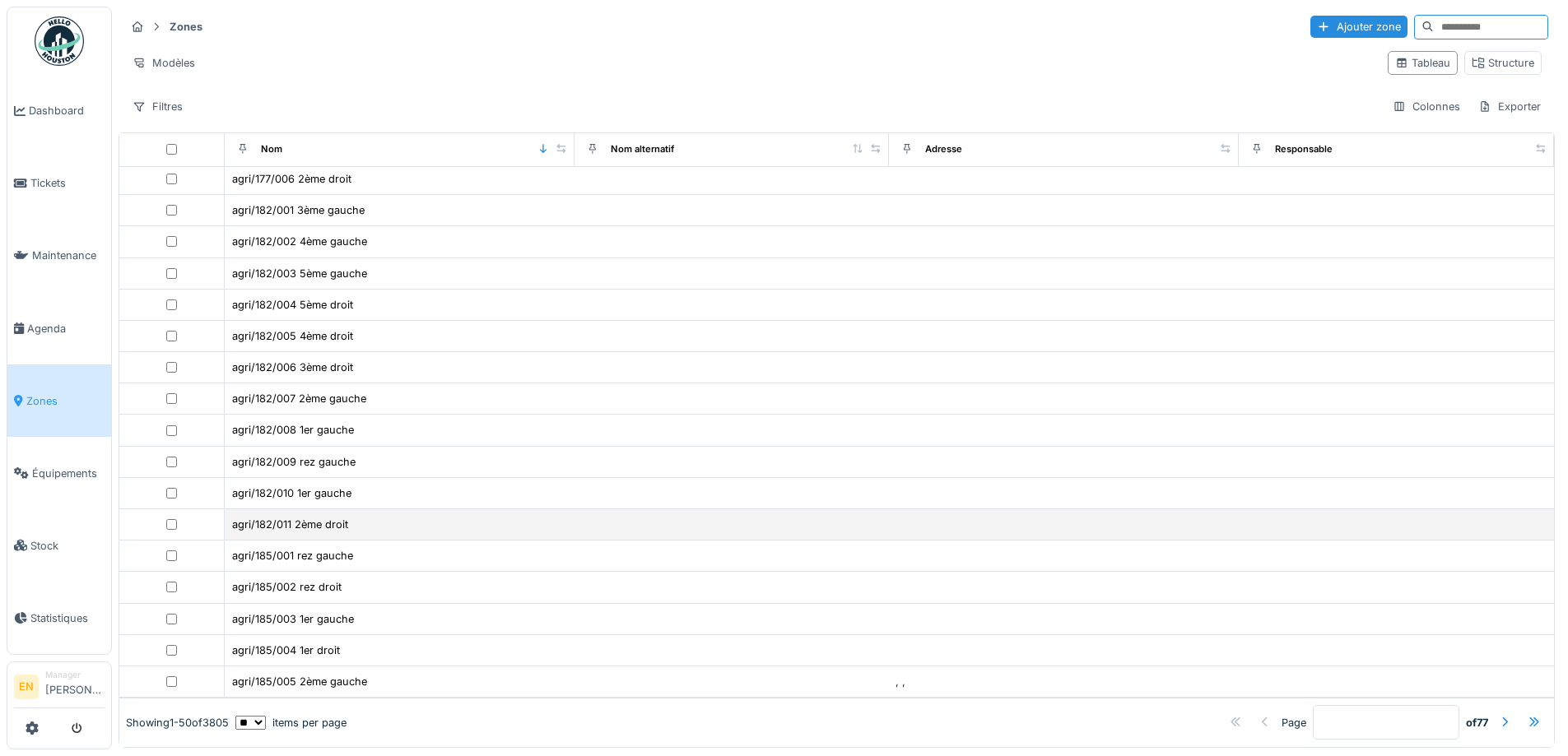
scroll to position [11, 0]
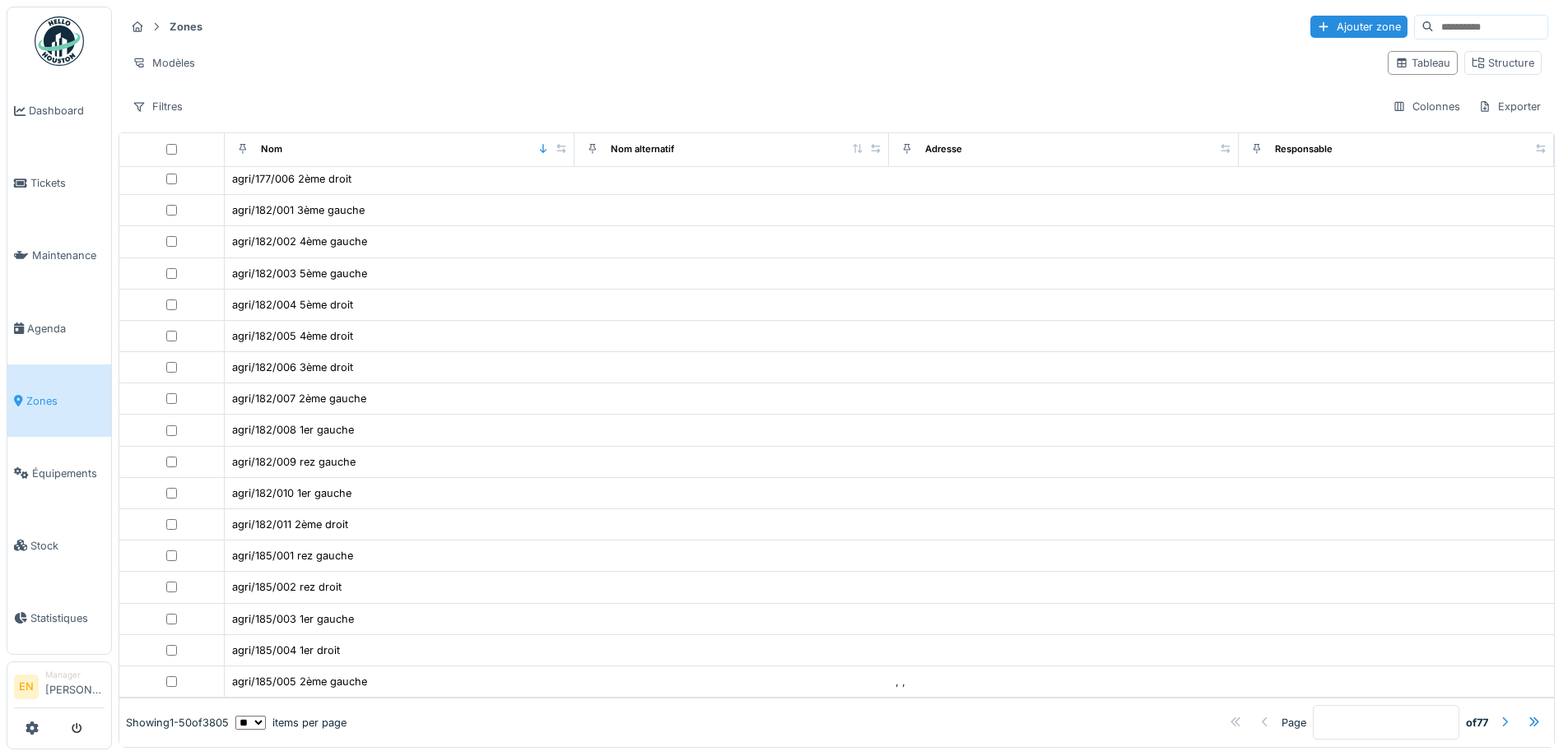
click at [1498, 715] on div at bounding box center [1504, 723] width 13 height 16
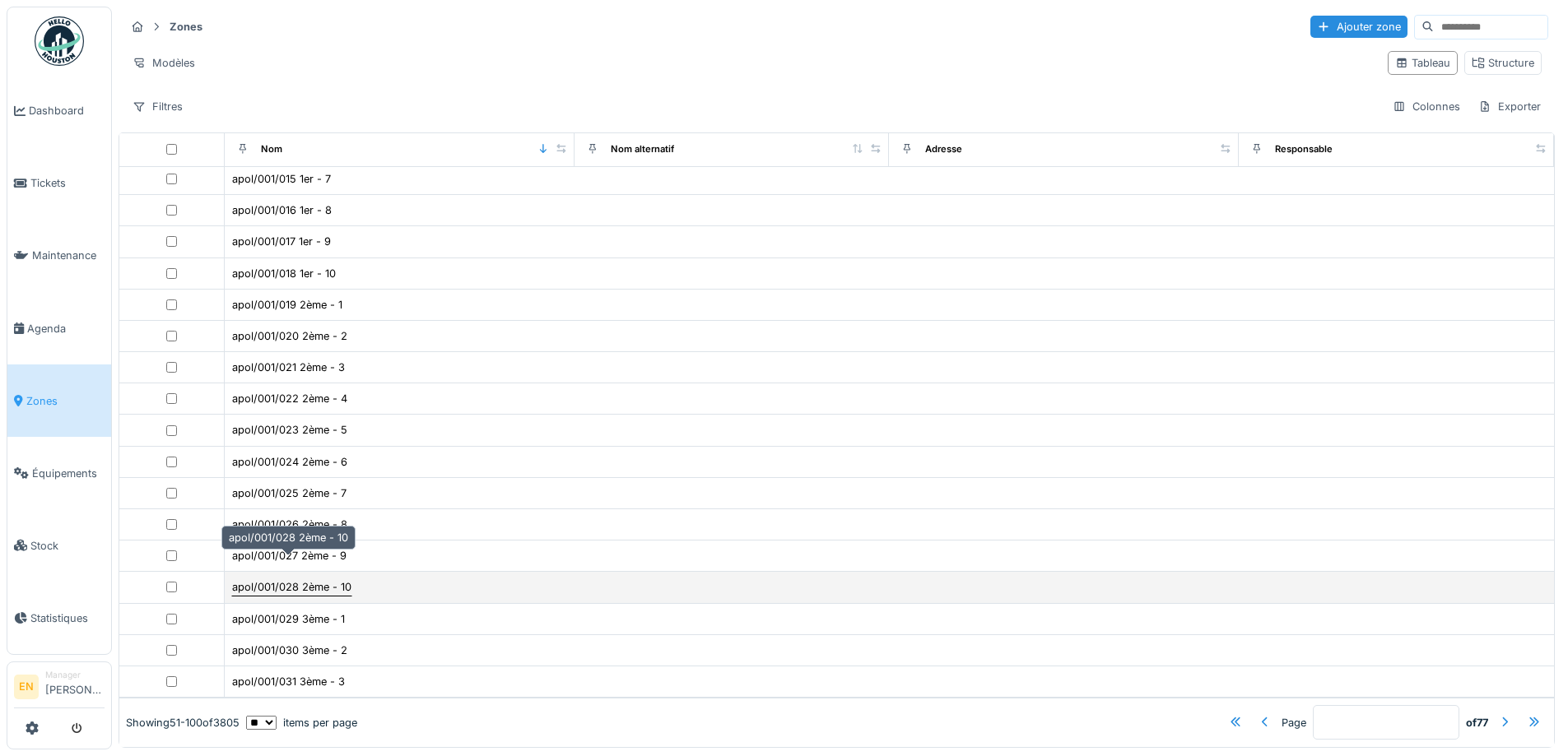
click at [279, 579] on div "apol/001/028 2ème - 10" at bounding box center [292, 587] width 119 height 16
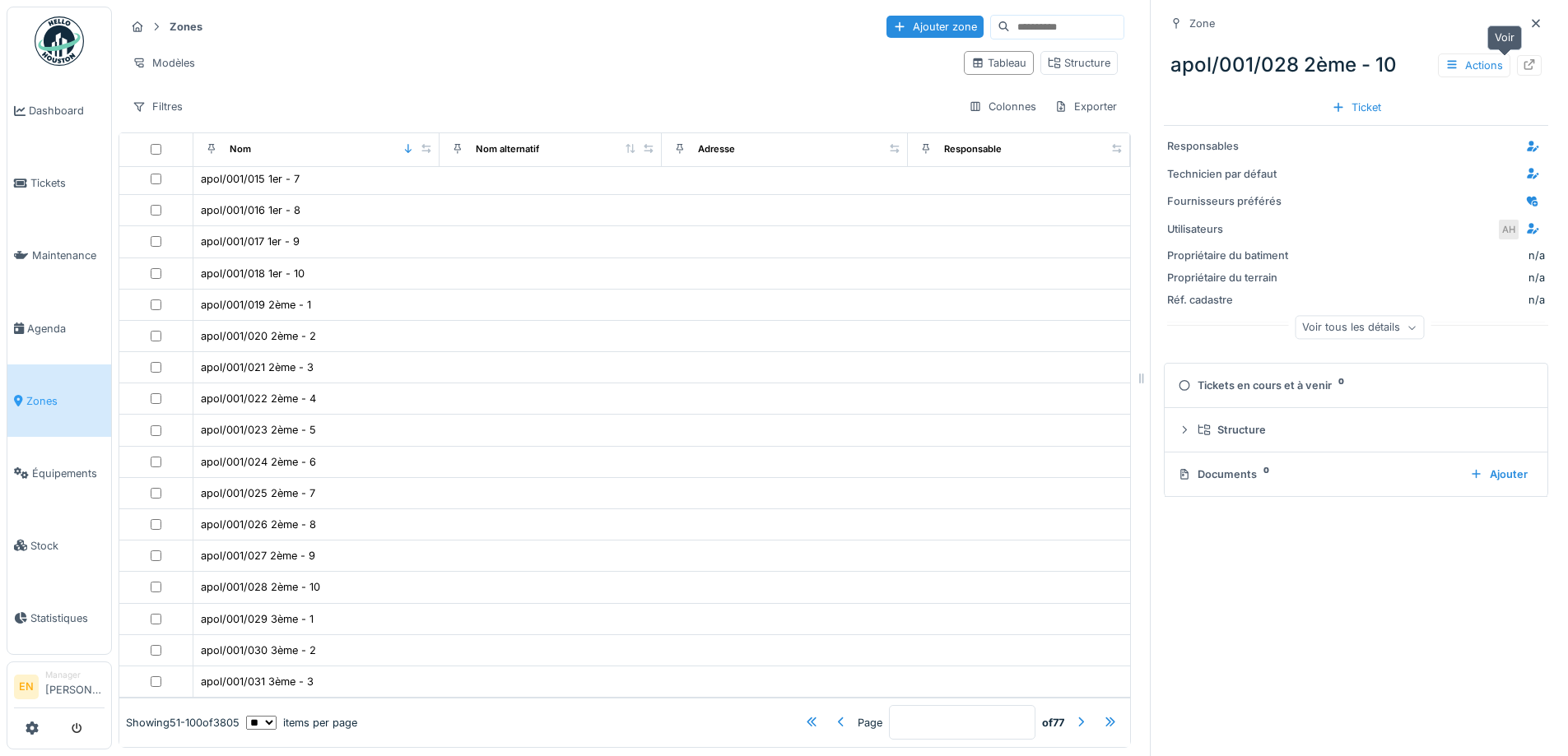
click at [1522, 60] on icon at bounding box center [1529, 65] width 13 height 11
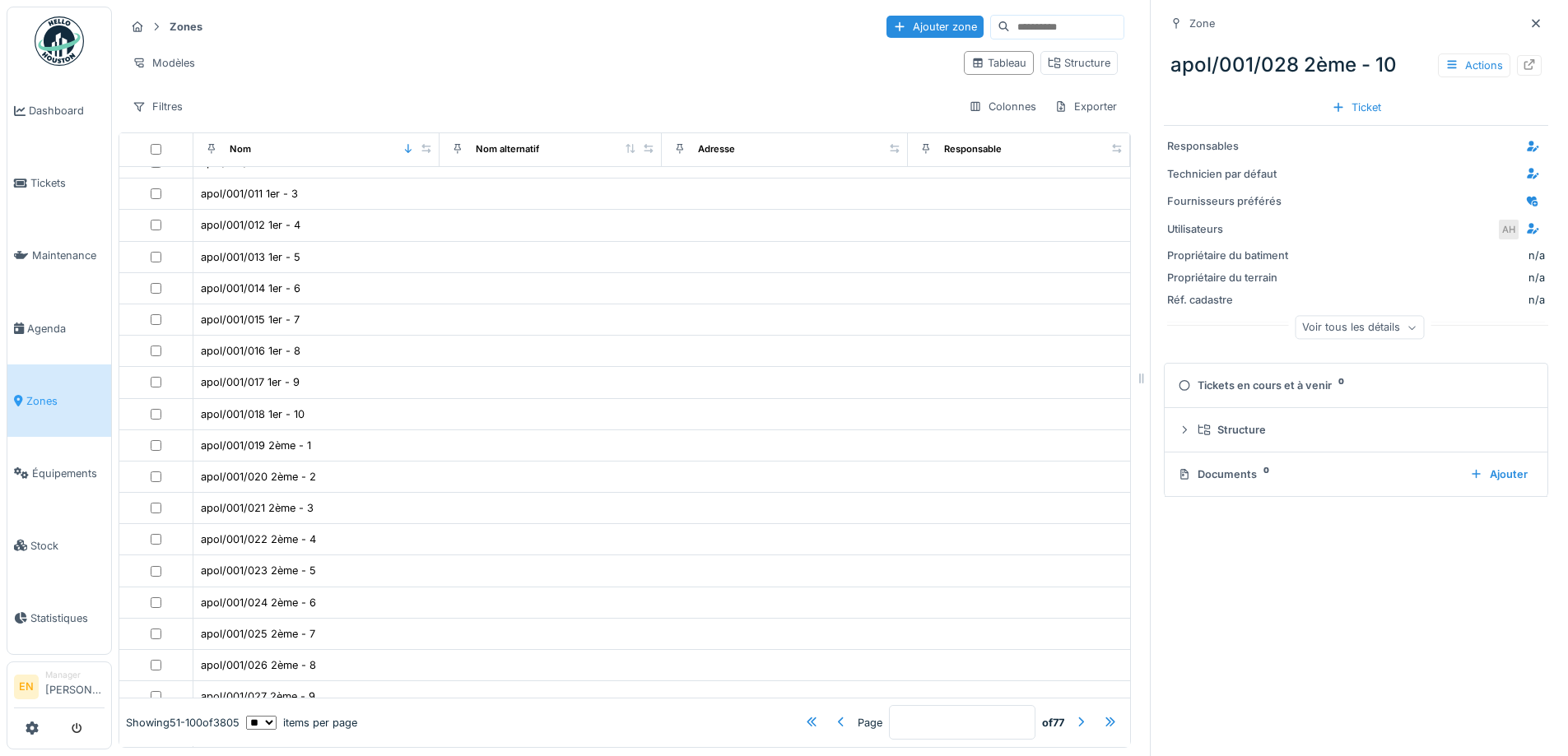
scroll to position [1065, 0]
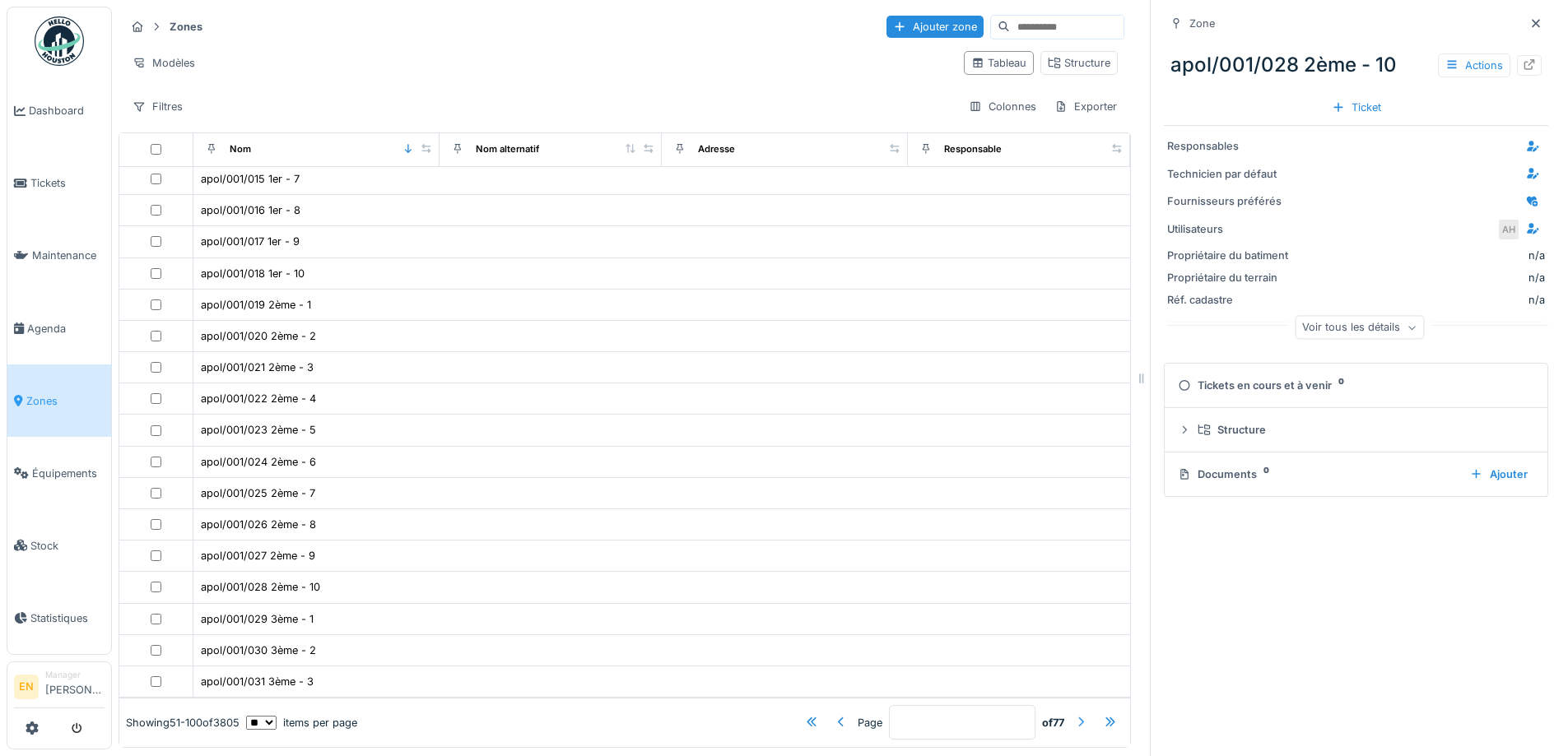
click at [1074, 715] on div at bounding box center [1080, 723] width 13 height 16
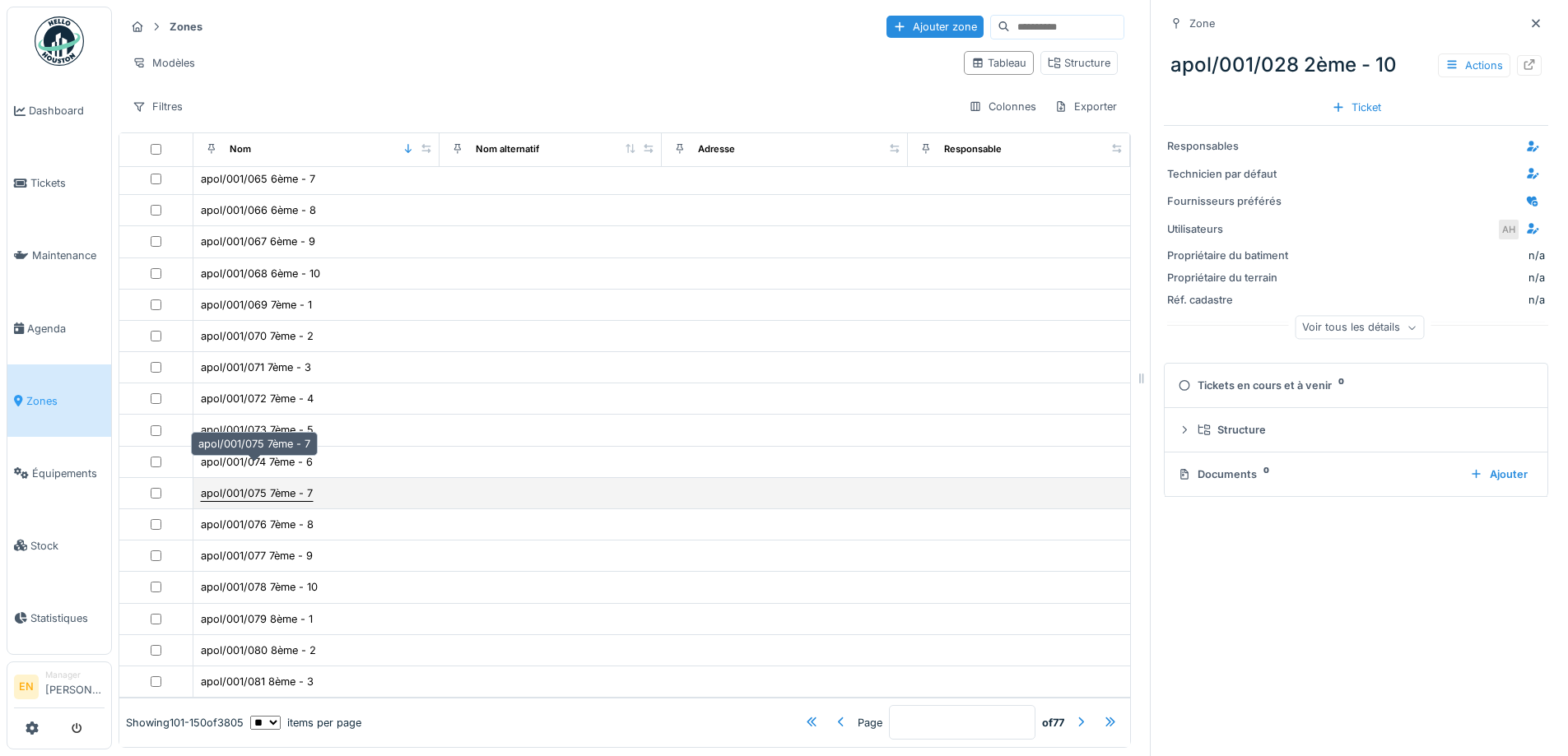
scroll to position [12, 0]
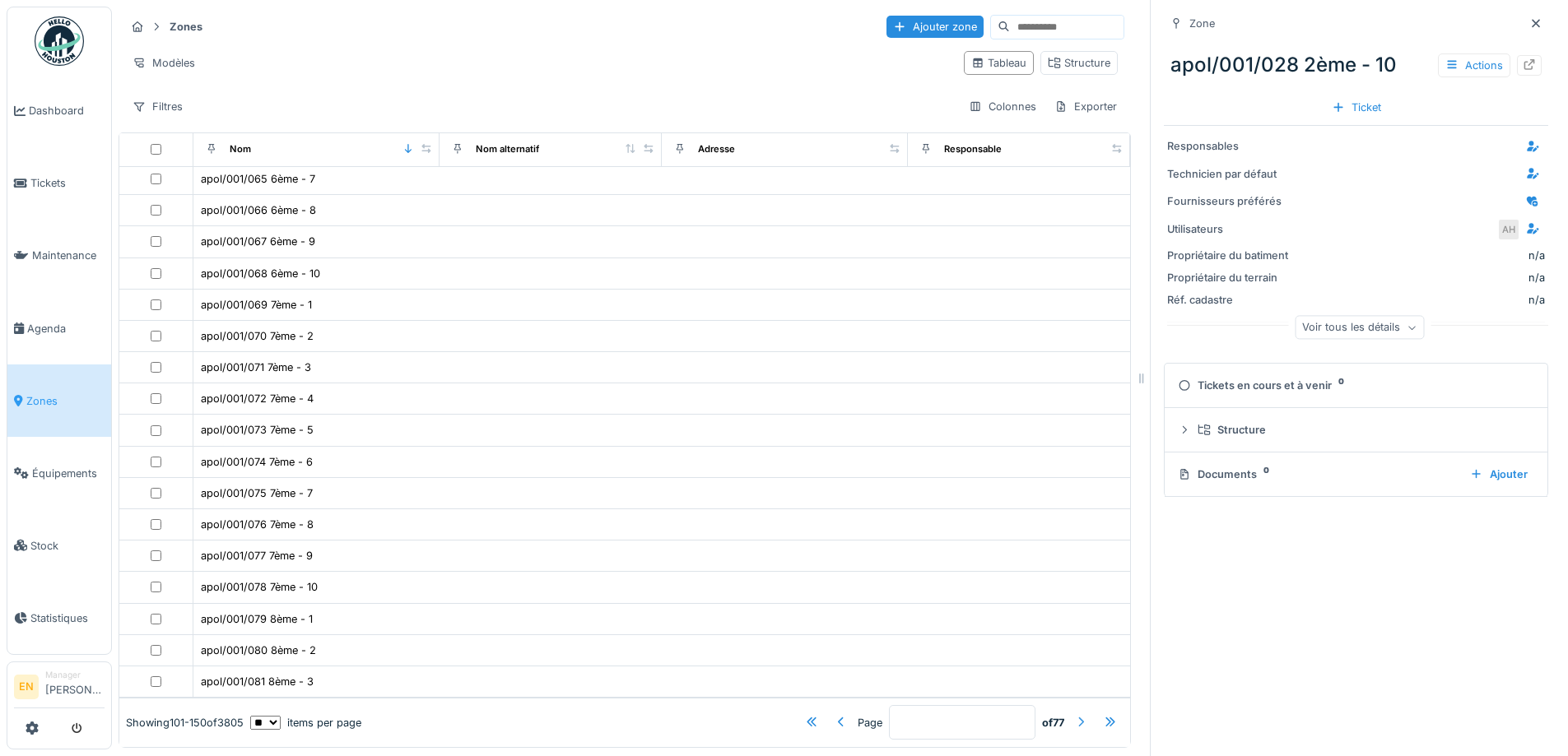
click at [1074, 715] on div at bounding box center [1080, 723] width 13 height 16
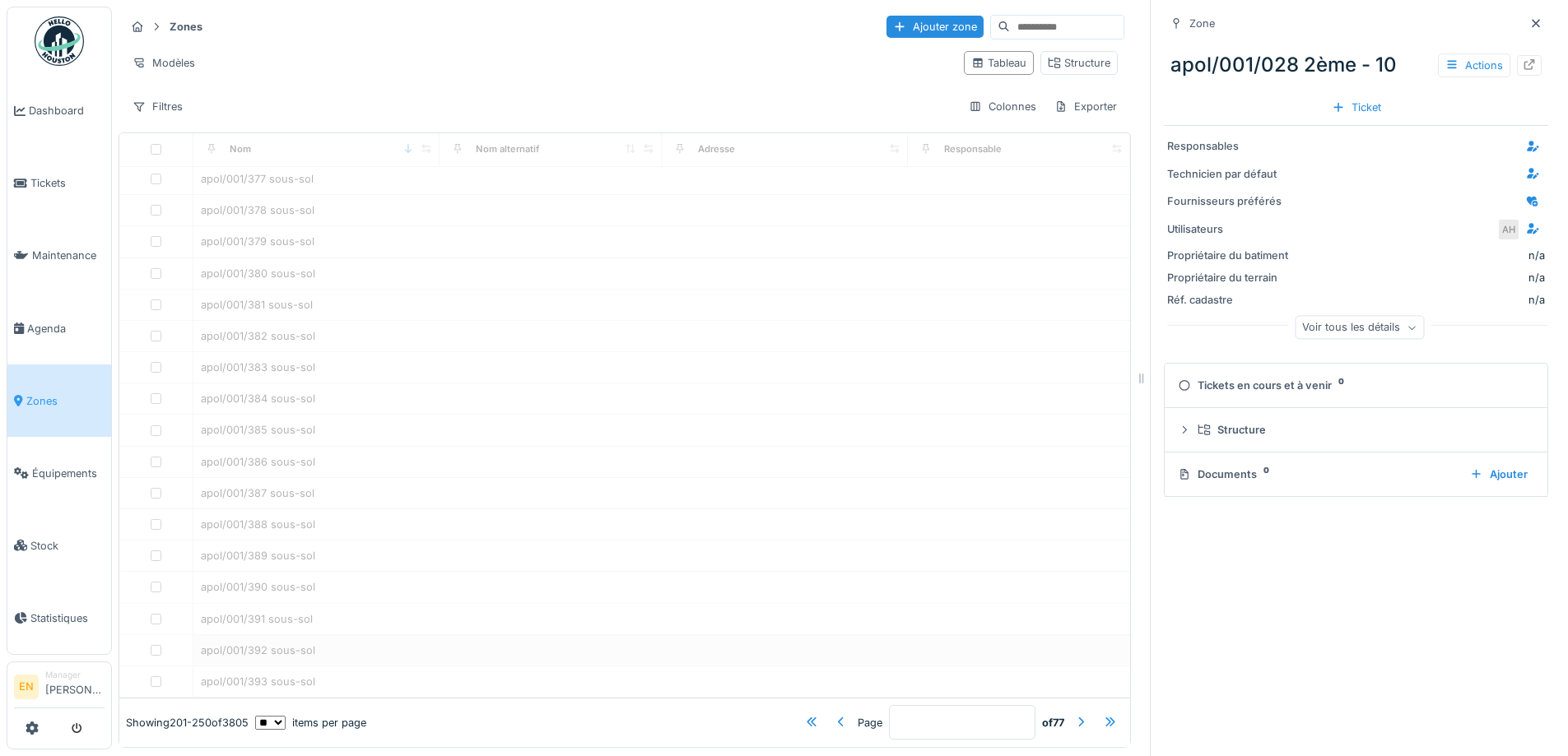
type input "*"
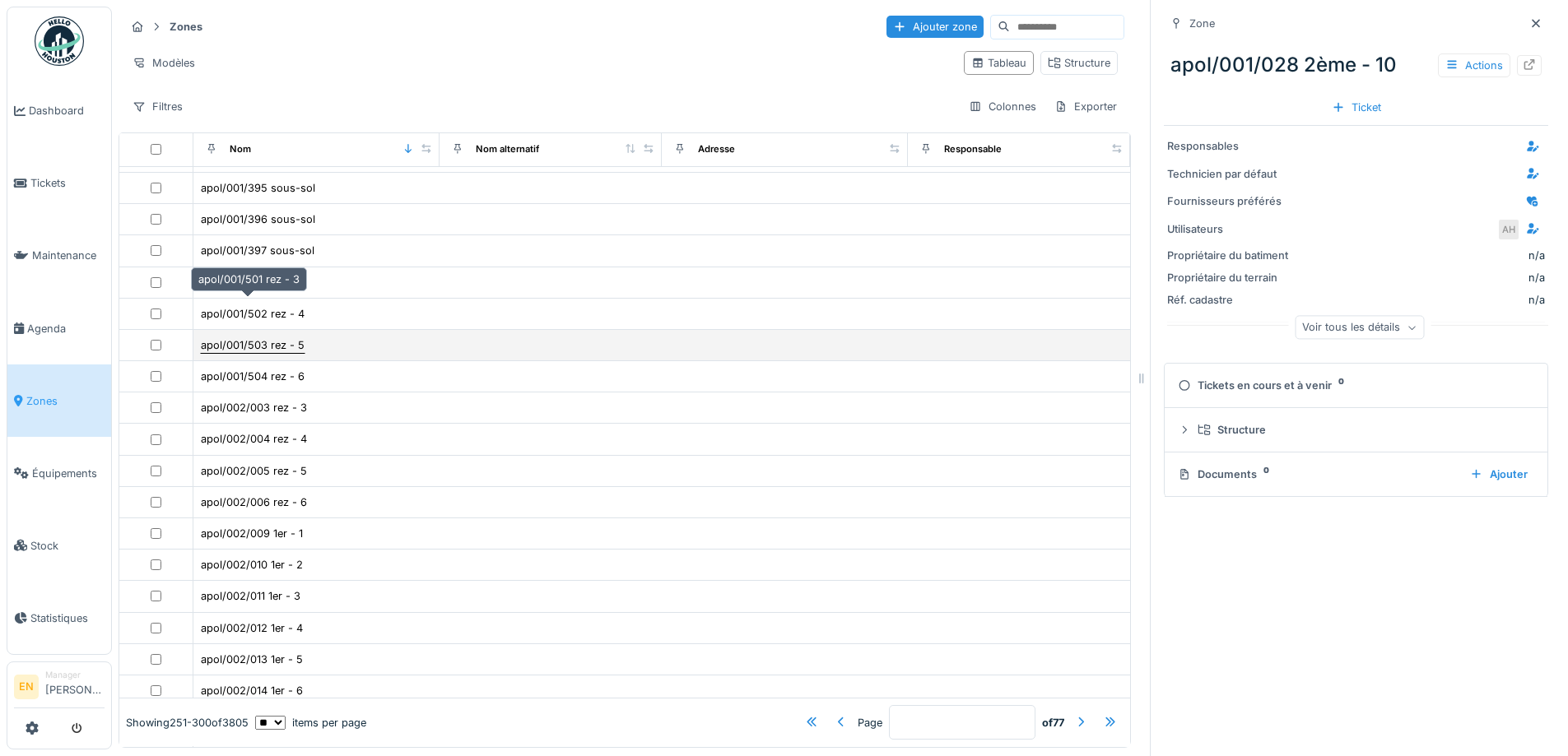
scroll to position [0, 0]
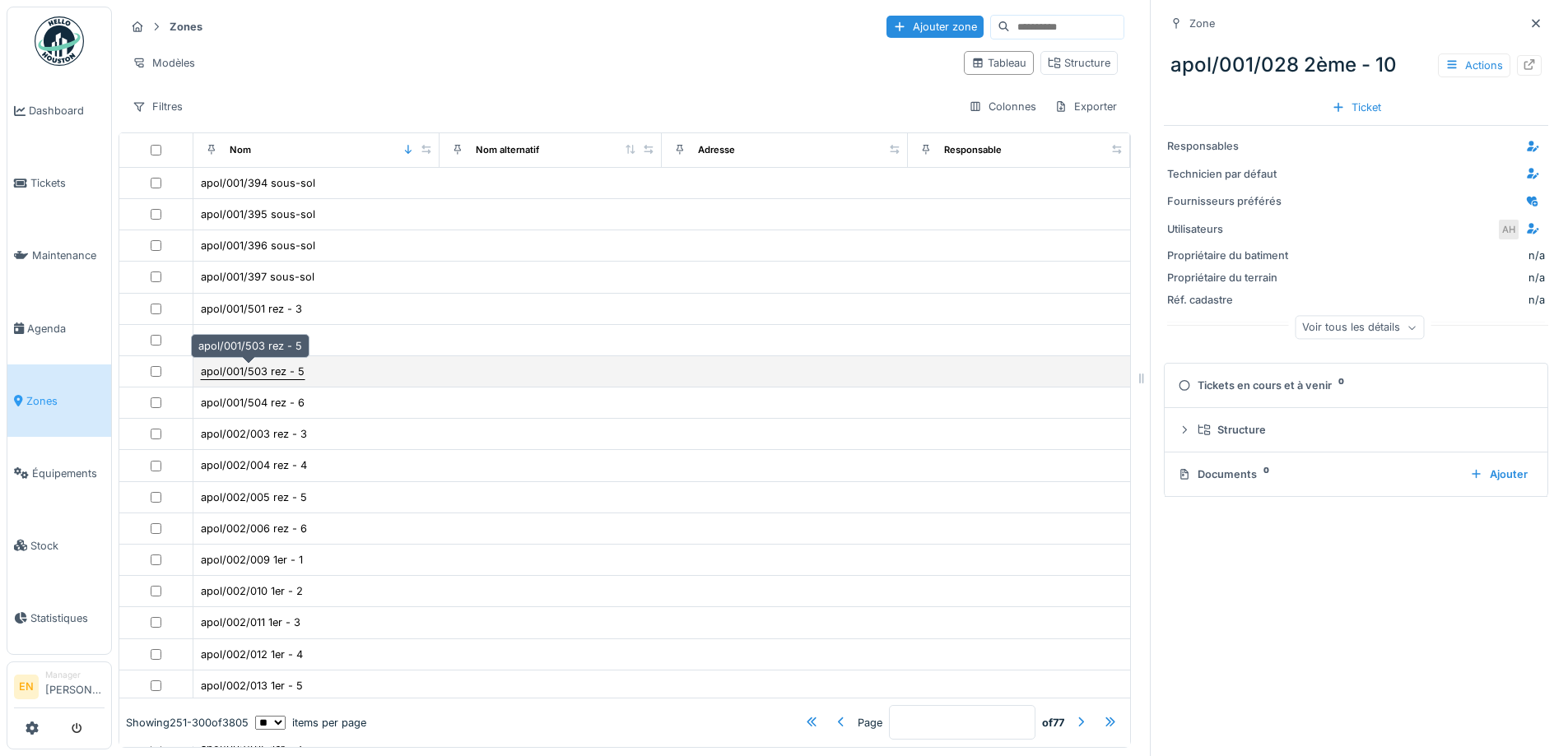
click at [260, 364] on div "apol/001/503 rez - 5" at bounding box center [252, 371] width 103 height 16
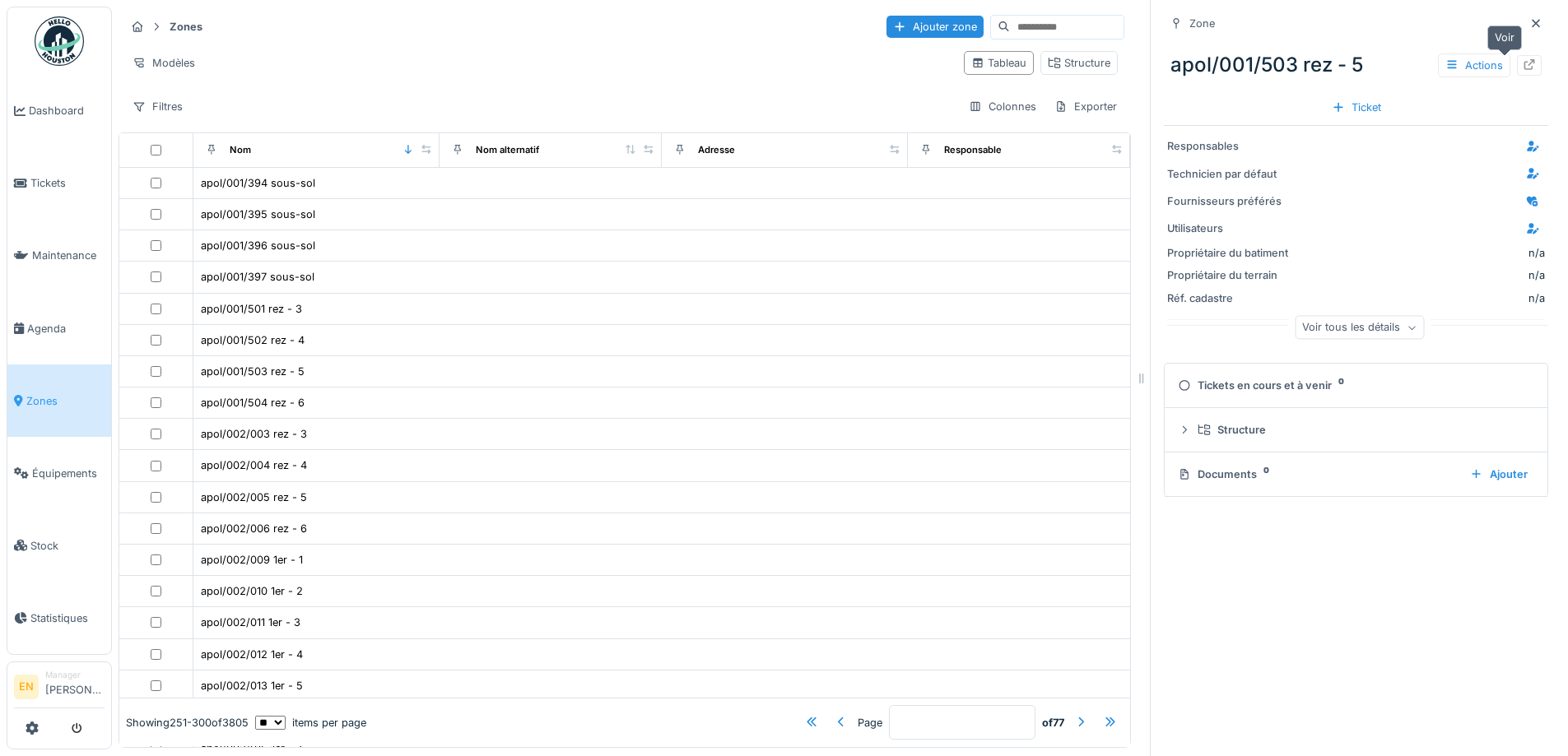
click at [1516, 56] on div at bounding box center [1529, 65] width 25 height 20
click at [1524, 60] on icon at bounding box center [1529, 65] width 11 height 11
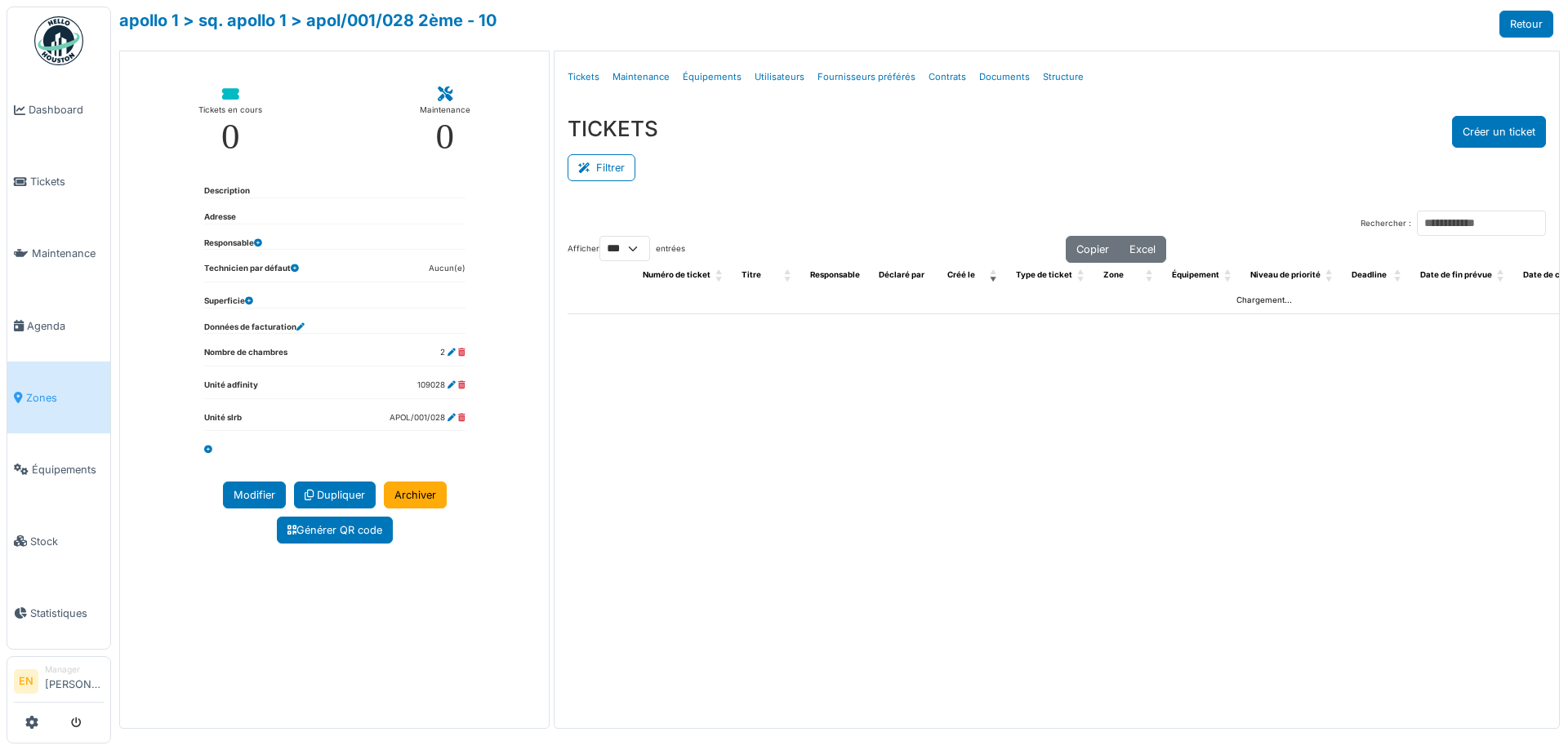
select select "***"
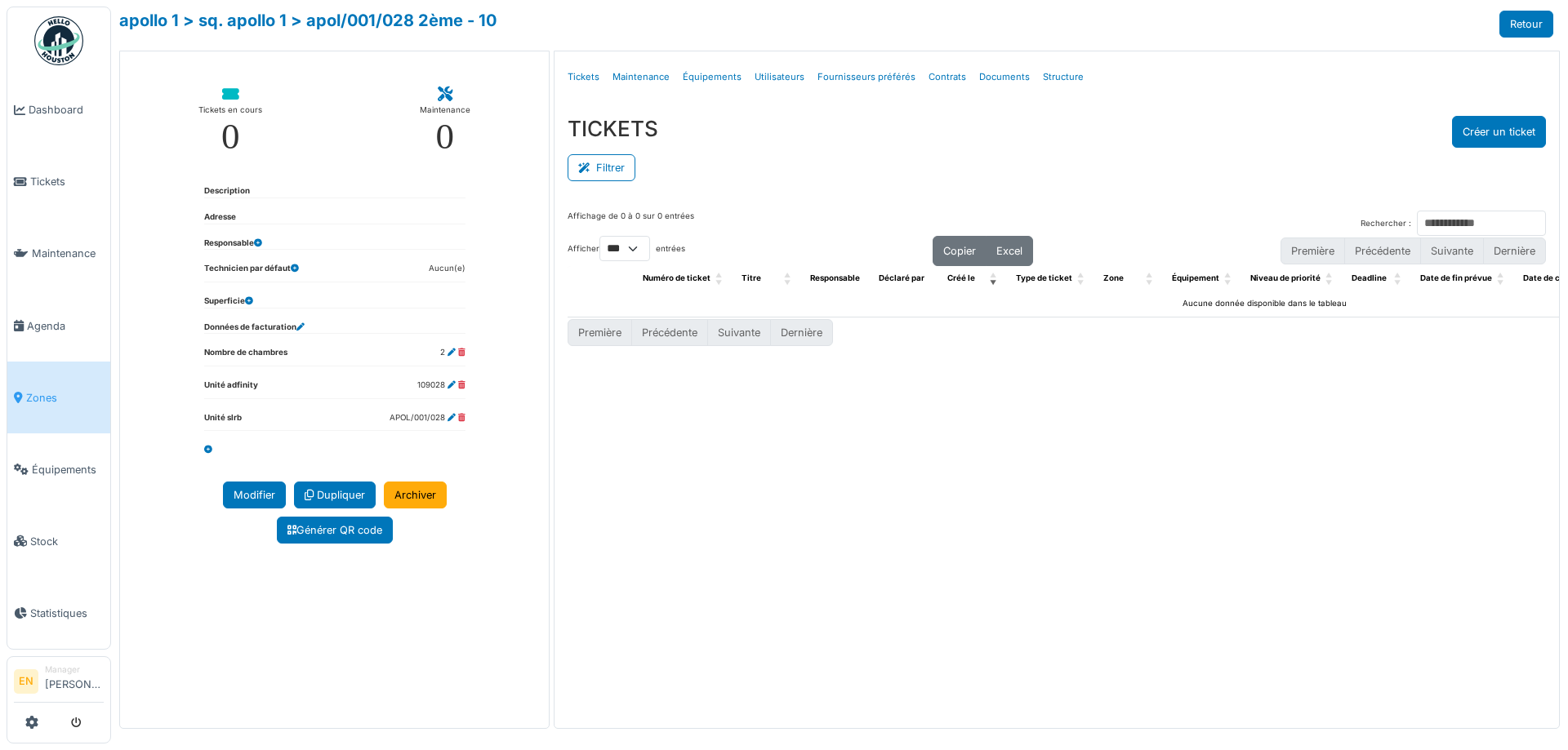
click at [844, 142] on div "TICKETS Créer un ticket" at bounding box center [1056, 131] width 978 height 32
click at [163, 20] on link "apollo 1" at bounding box center [149, 20] width 60 height 20
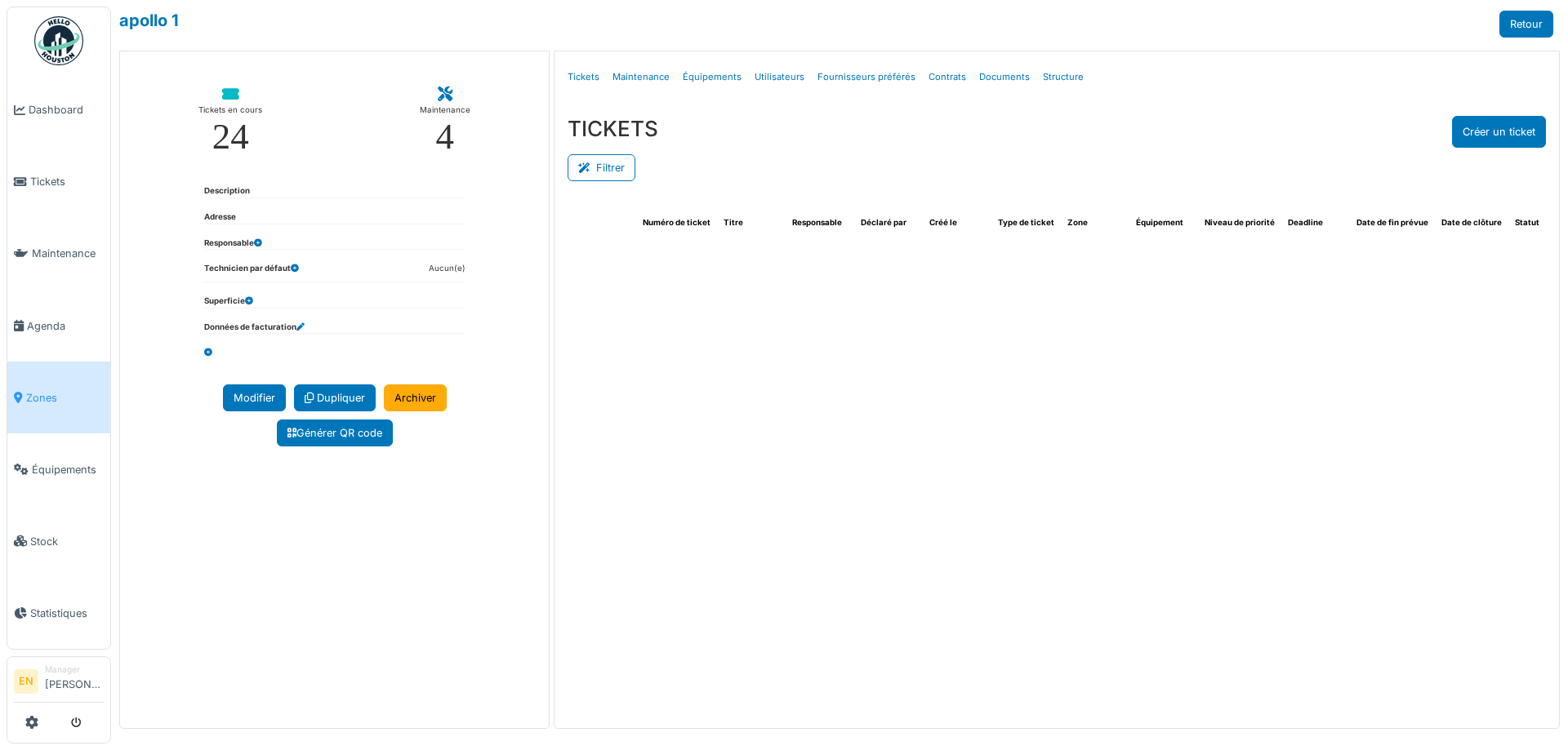
select select "***"
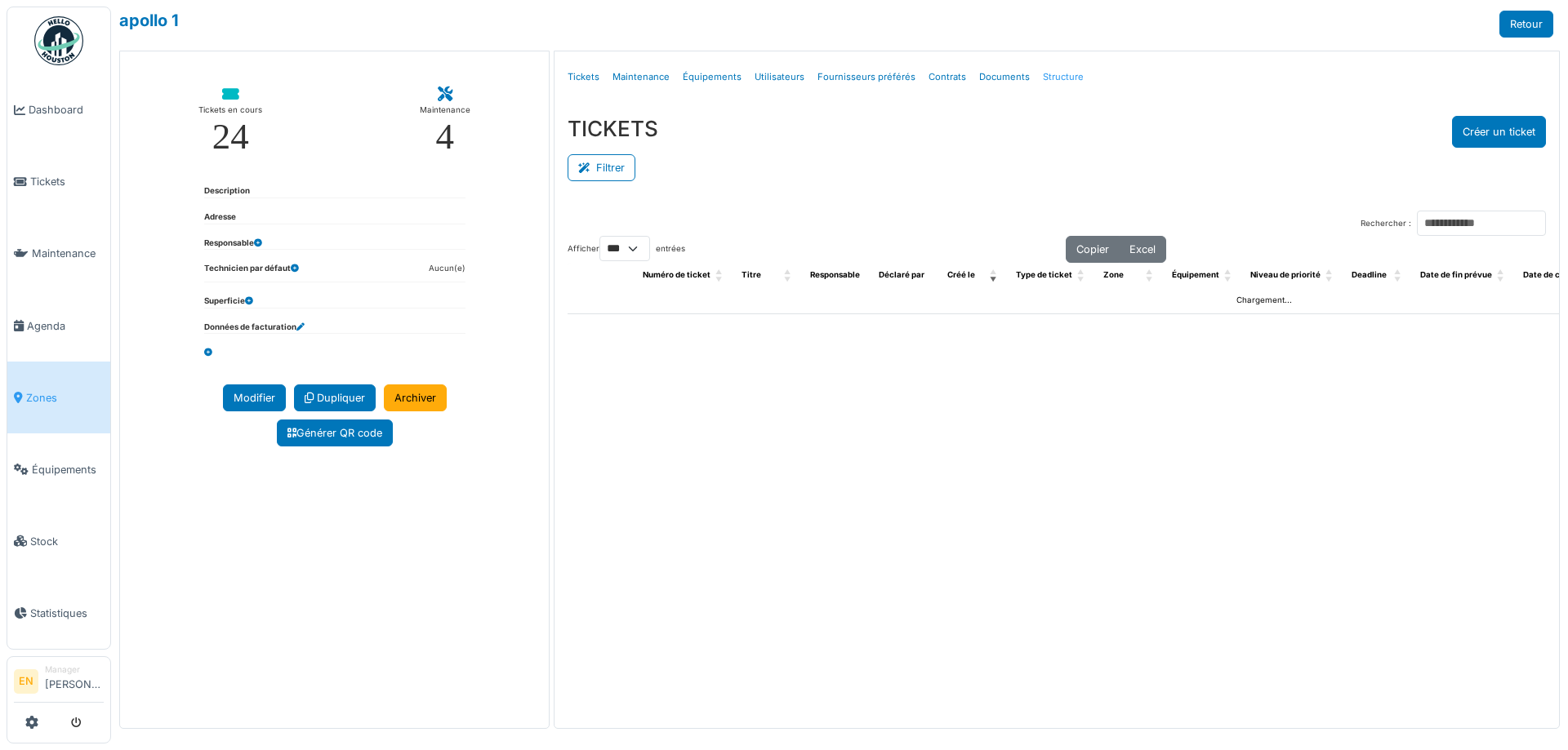
click at [1049, 75] on link "Structure" at bounding box center [1063, 77] width 54 height 38
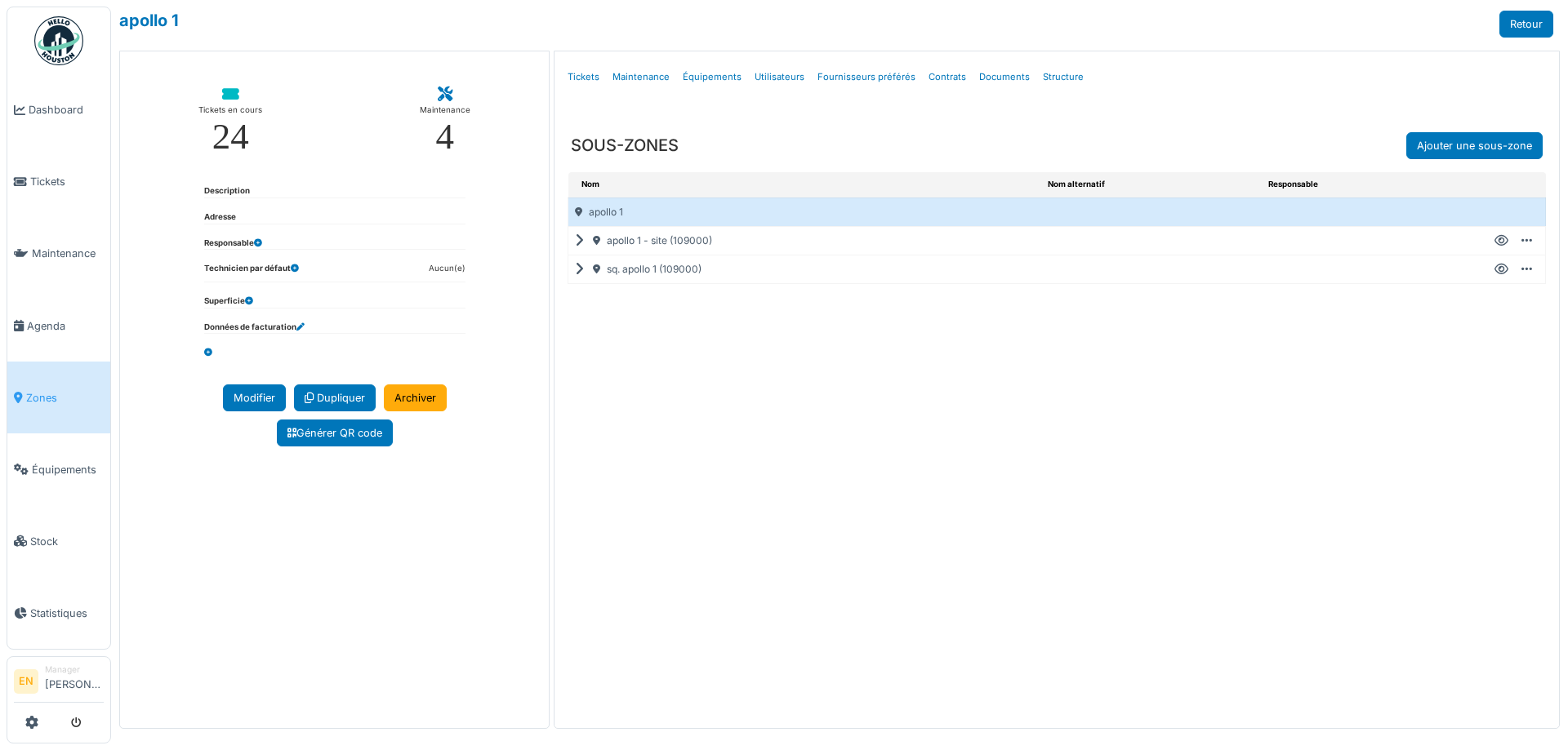
click at [1501, 241] on icon at bounding box center [1501, 241] width 14 height 1
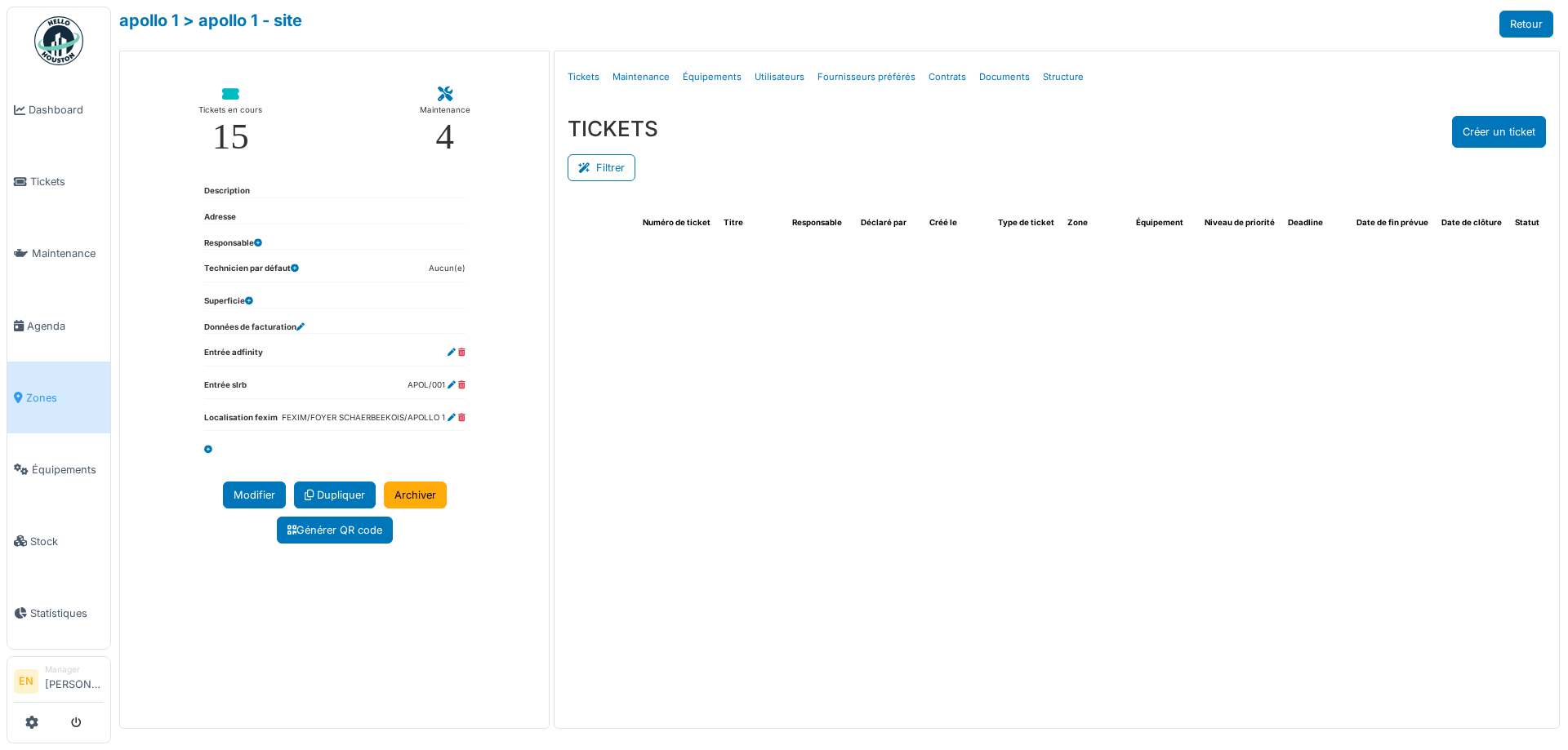
select select "***"
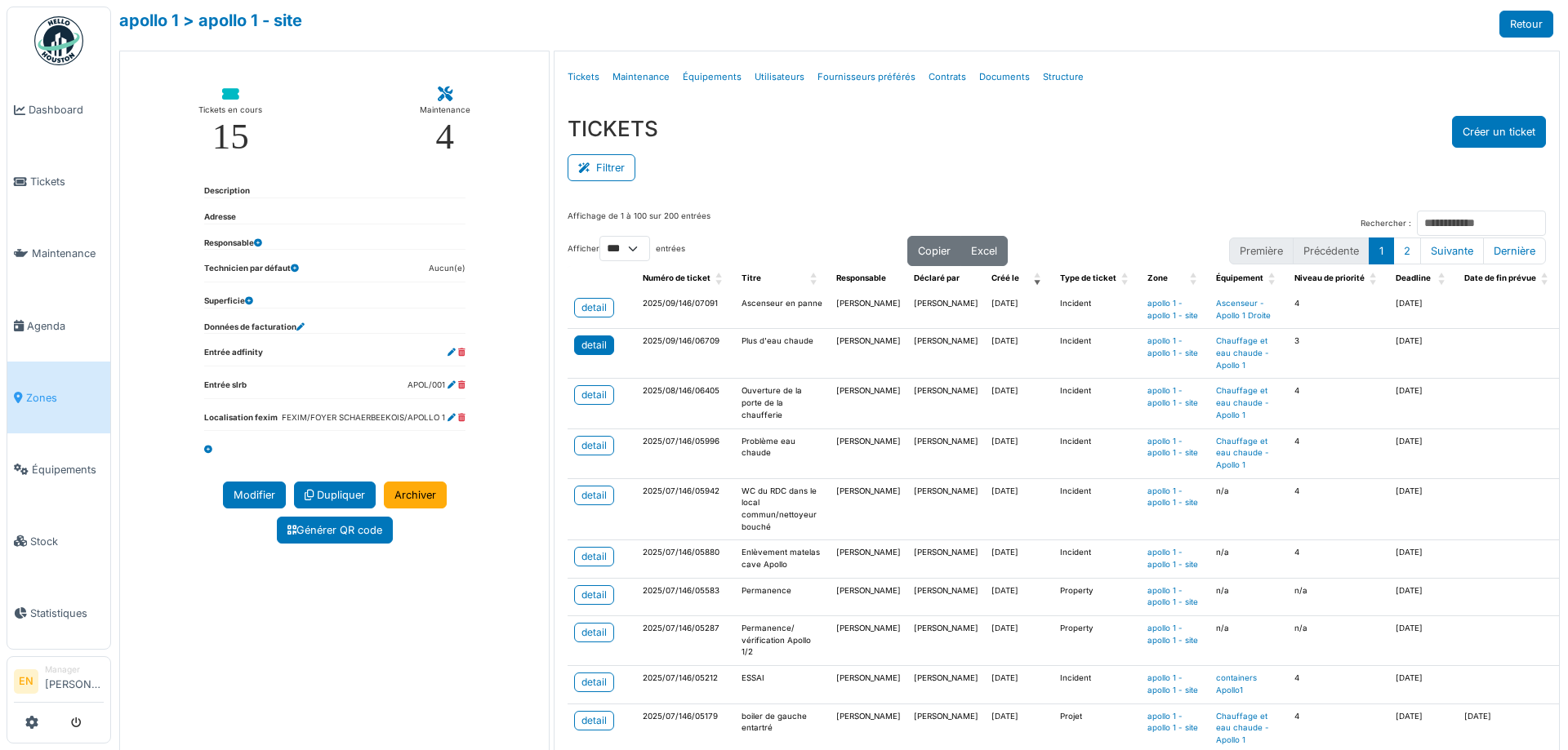
click at [583, 348] on div "detail" at bounding box center [594, 345] width 25 height 15
click at [1148, 149] on div "Filtrer" at bounding box center [1056, 166] width 978 height 37
click at [595, 347] on div "detail" at bounding box center [594, 345] width 25 height 15
click at [1218, 83] on ul "Détails Tickets Maintenance Équipements Utilisateurs Fournisseurs préférés Cont…" at bounding box center [1056, 77] width 991 height 38
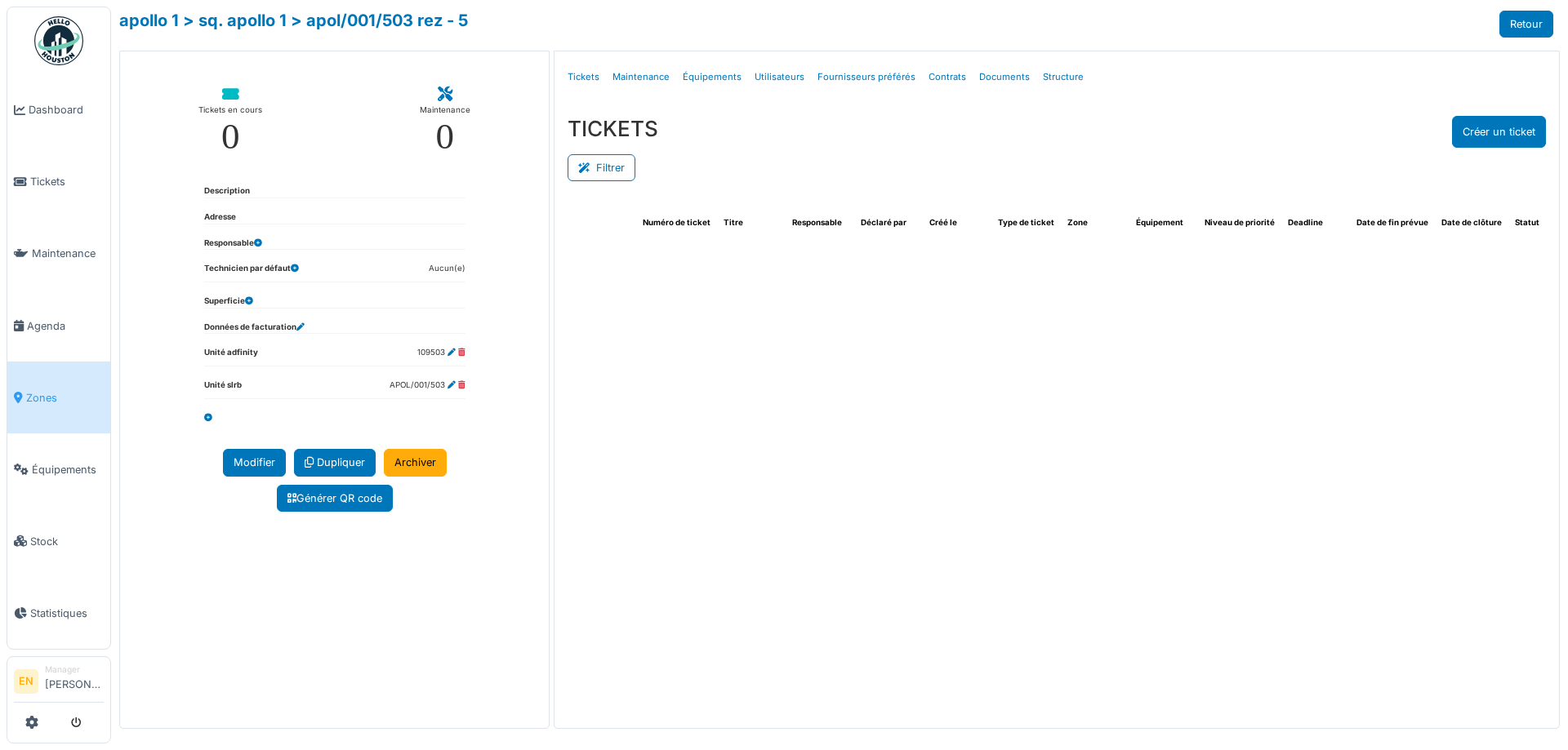
select select "***"
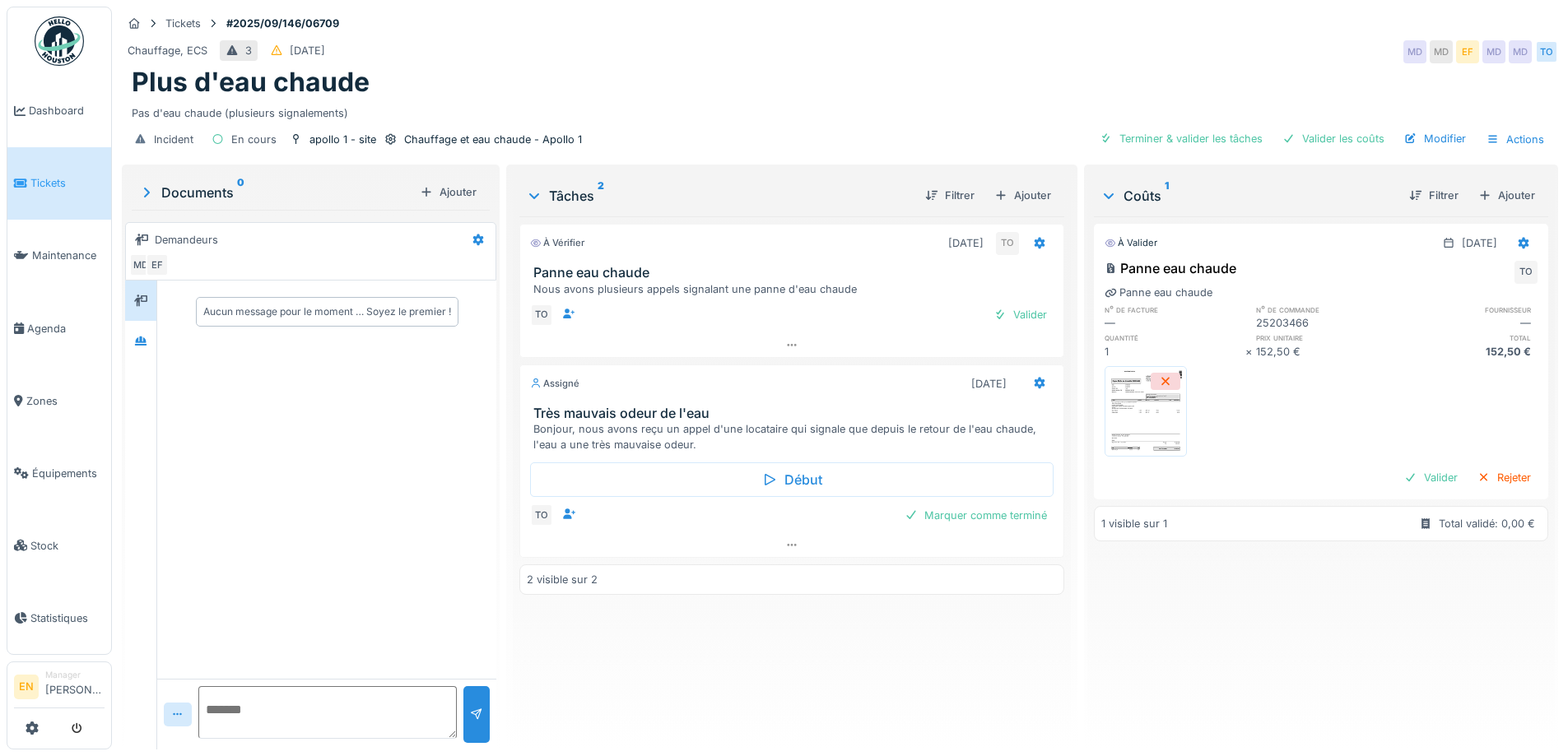
drag, startPoint x: 675, startPoint y: 669, endPoint x: 660, endPoint y: 601, distance: 69.6
click at [673, 667] on div "À vérifier [DATE] TO Panne eau chaude Nous avons plusieurs appels signalant une…" at bounding box center [791, 477] width 544 height 520
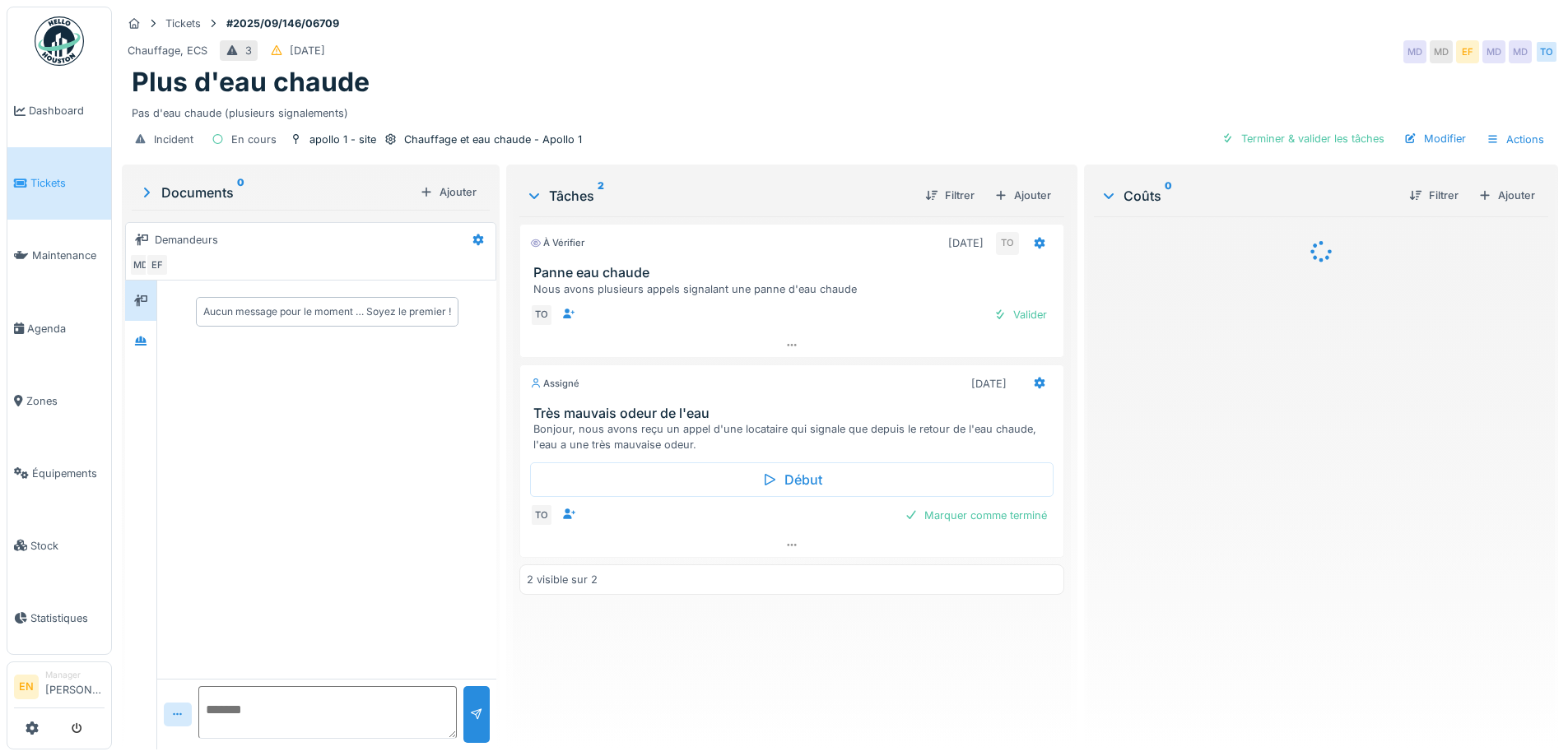
click at [385, 483] on div "Aucun message pour le moment … Soyez le premier !" at bounding box center [326, 479] width 339 height 399
click at [133, 339] on div at bounding box center [141, 341] width 25 height 20
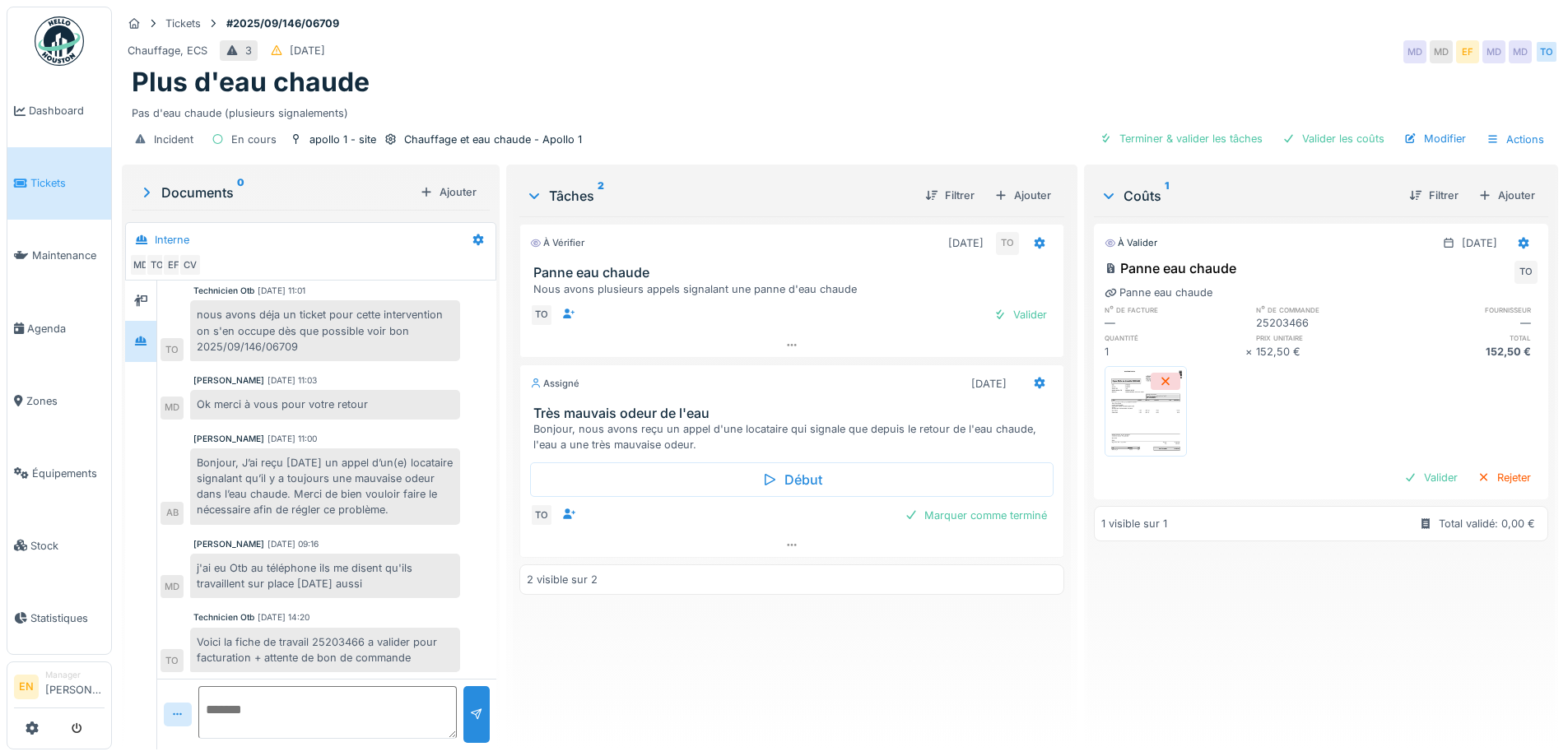
scroll to position [12, 0]
click at [338, 694] on textarea at bounding box center [327, 712] width 258 height 53
click at [285, 711] on textarea "**********" at bounding box center [324, 712] width 253 height 53
type textarea "**********"
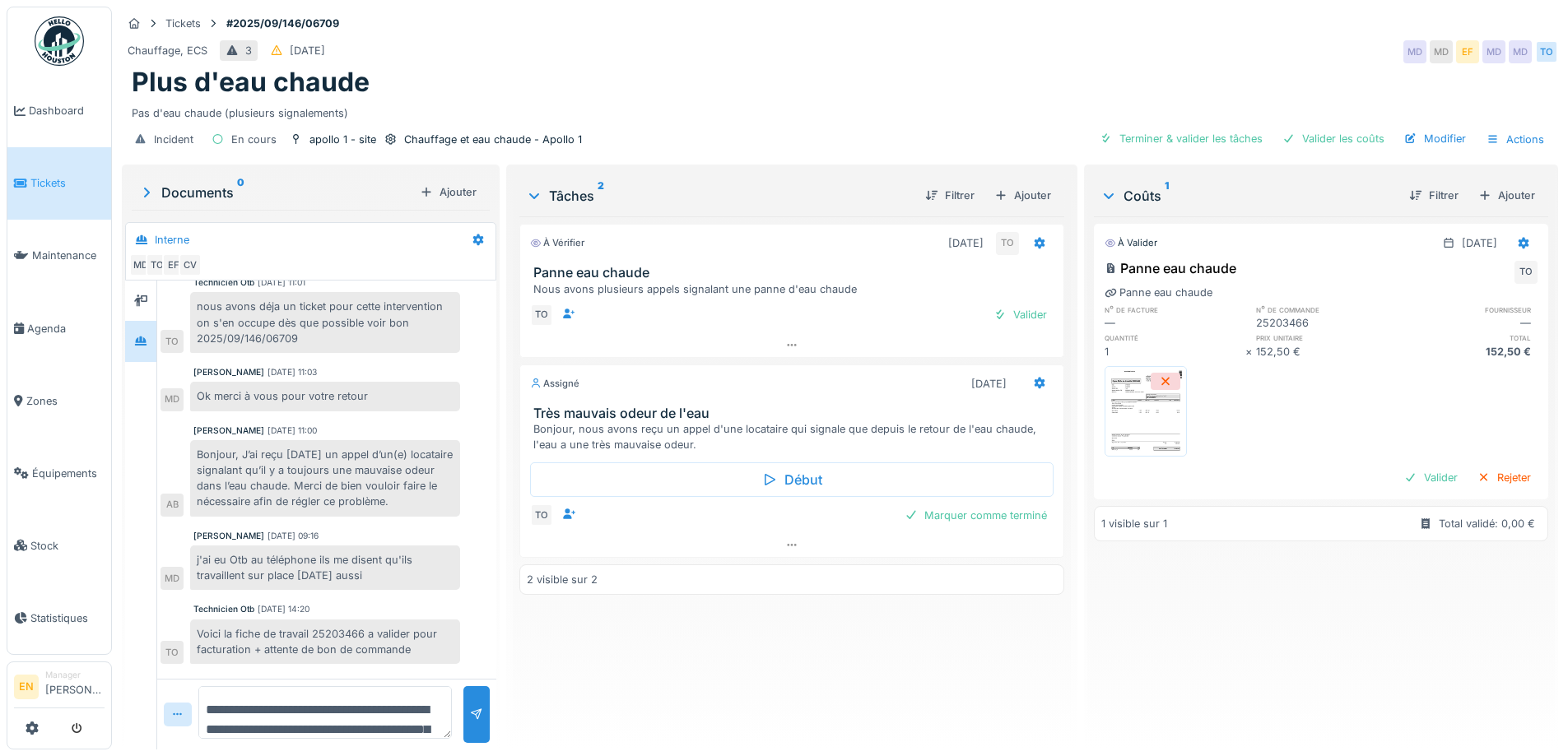
scroll to position [225, 0]
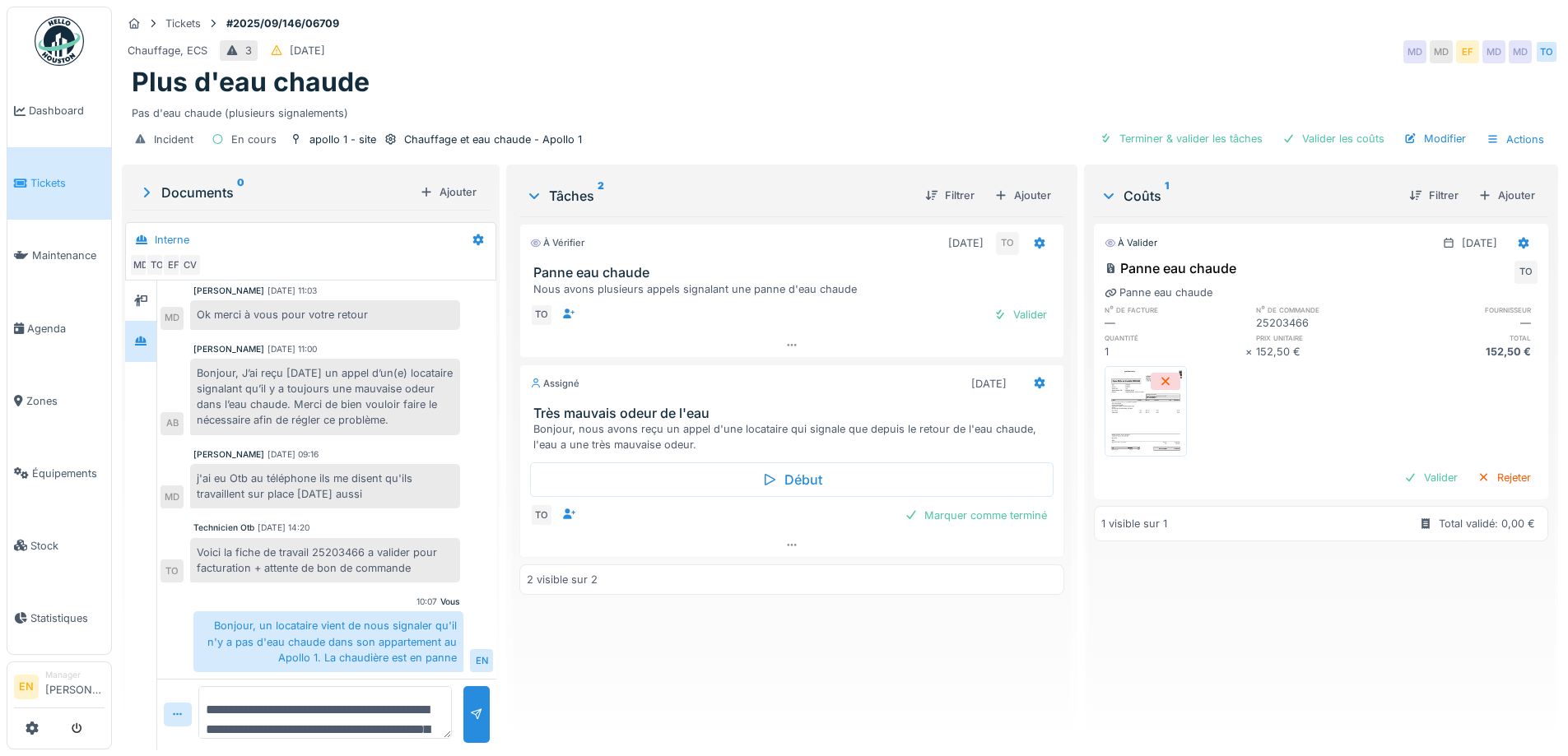
click at [797, 652] on div "À vérifier [DATE] TO Panne eau chaude Nous avons plusieurs appels signalant une…" at bounding box center [791, 477] width 544 height 520
click at [318, 711] on textarea "**********" at bounding box center [324, 712] width 253 height 53
type textarea "**********"
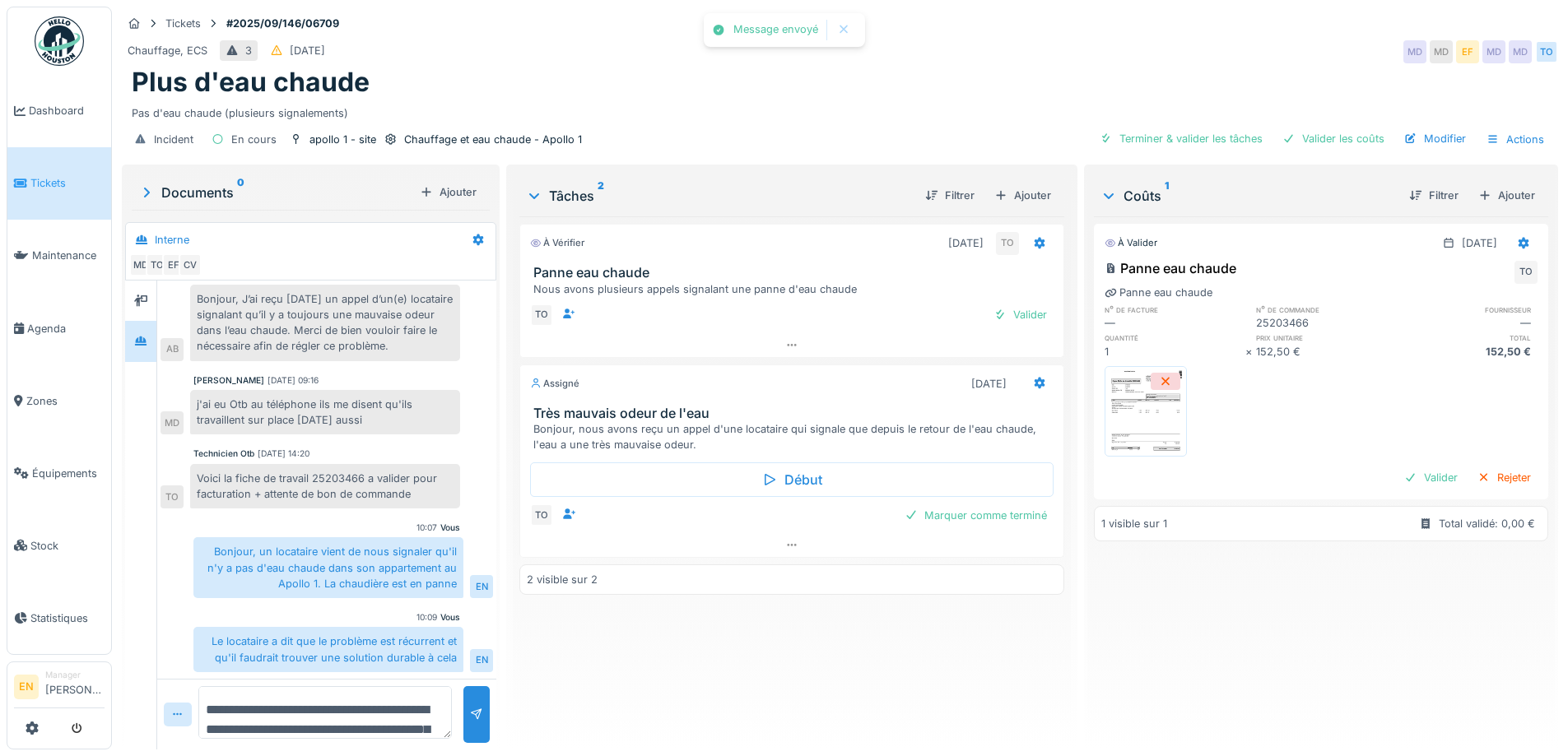
click at [721, 671] on div "À vérifier [DATE] TO Panne eau chaude Nous avons plusieurs appels signalant une…" at bounding box center [791, 477] width 544 height 520
click at [674, 630] on div "À vérifier [DATE] TO Panne eau chaude Nous avons plusieurs appels signalant une…" at bounding box center [791, 477] width 544 height 520
click at [387, 560] on div "Bonjour, un locataire vient de nous signaler qu'il n'y a pas d'eau chaude dans …" at bounding box center [328, 568] width 270 height 61
click at [575, 623] on div "À vérifier [DATE] TO Panne eau chaude Nous avons plusieurs appels signalant une…" at bounding box center [791, 477] width 544 height 520
click at [1028, 184] on div "Ajouter" at bounding box center [1022, 194] width 70 height 22
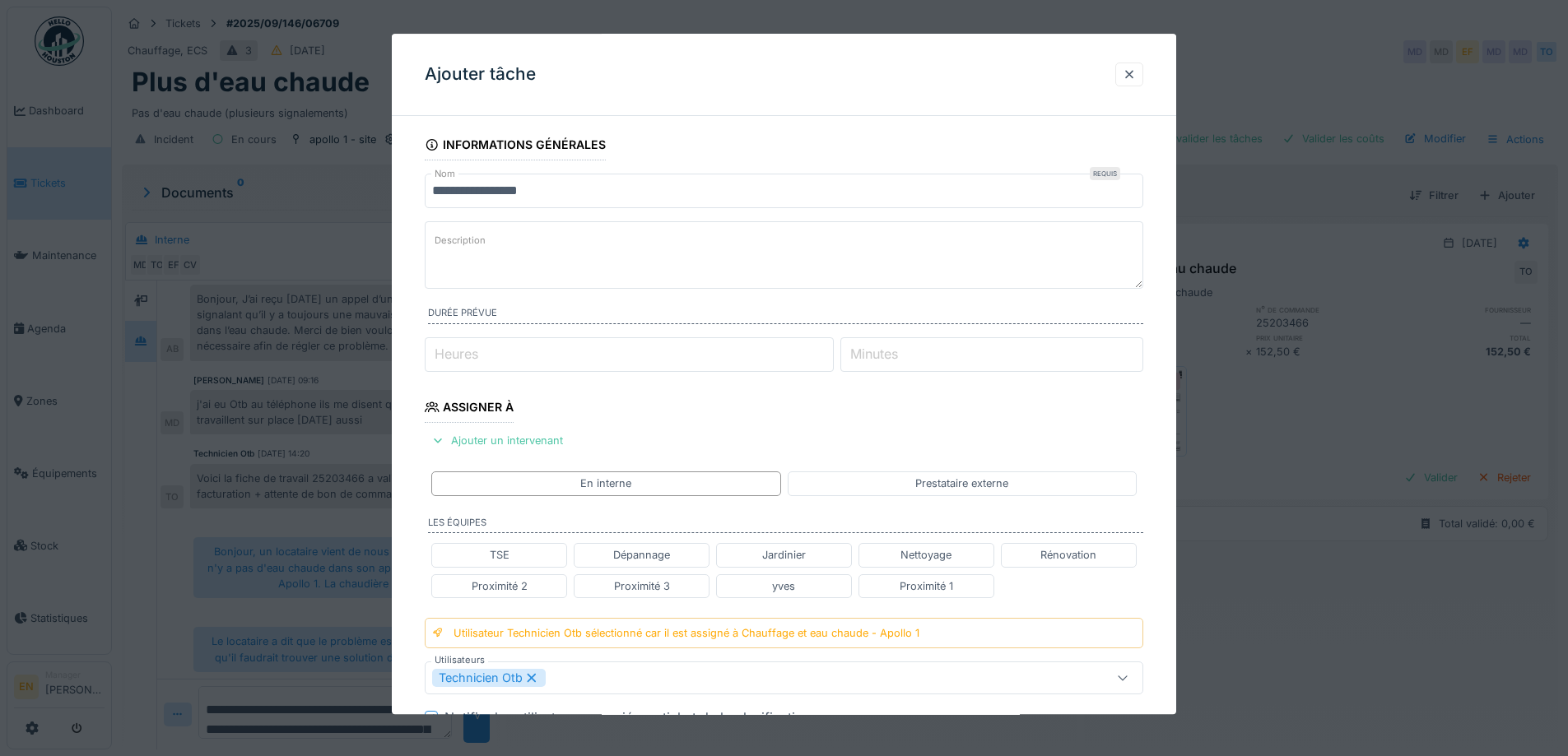
click at [560, 246] on textarea "Description" at bounding box center [784, 255] width 718 height 67
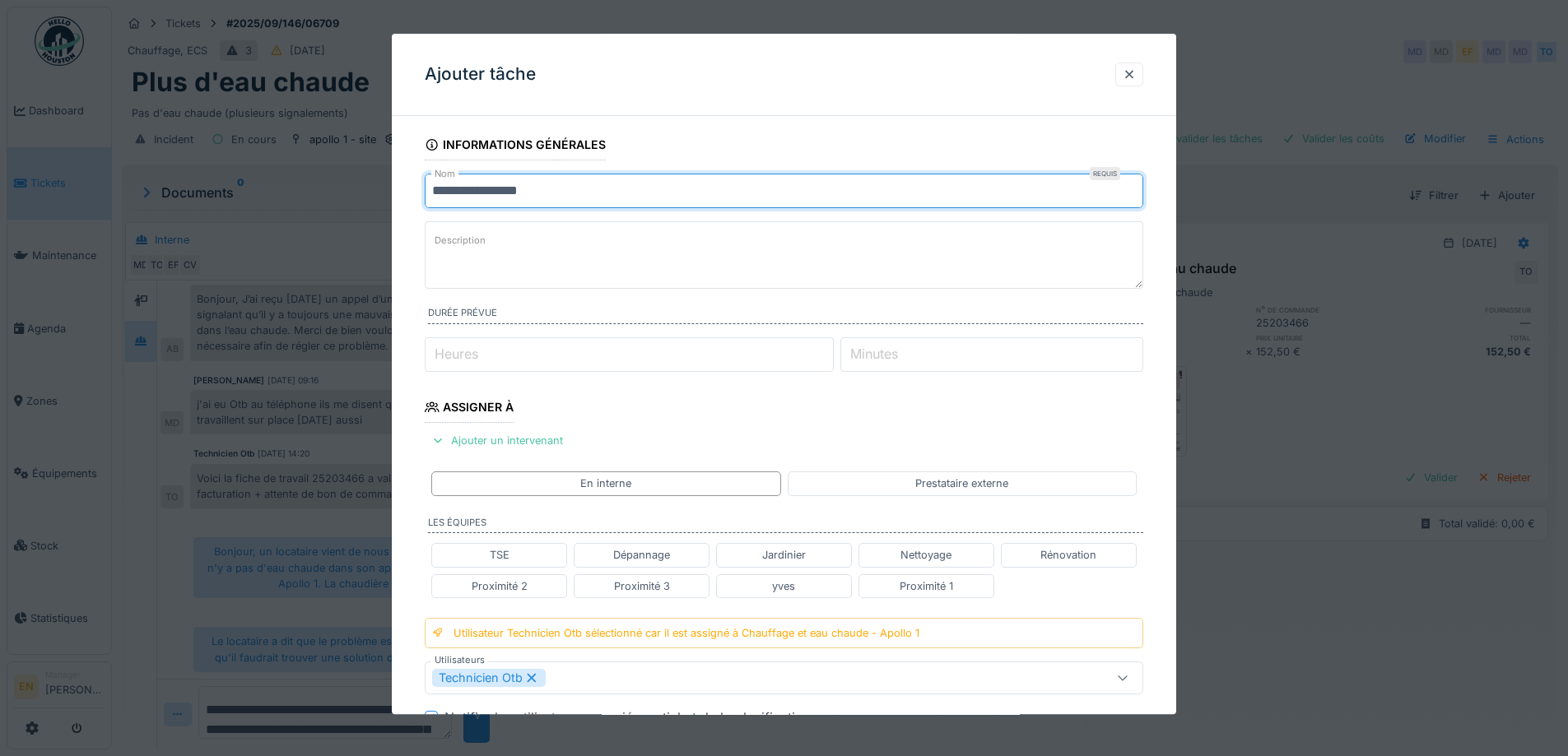
drag, startPoint x: 562, startPoint y: 198, endPoint x: 400, endPoint y: 195, distance: 162.0
click at [400, 195] on div "**********" at bounding box center [783, 662] width 784 height 1068
click at [503, 261] on textarea "Description" at bounding box center [784, 255] width 718 height 67
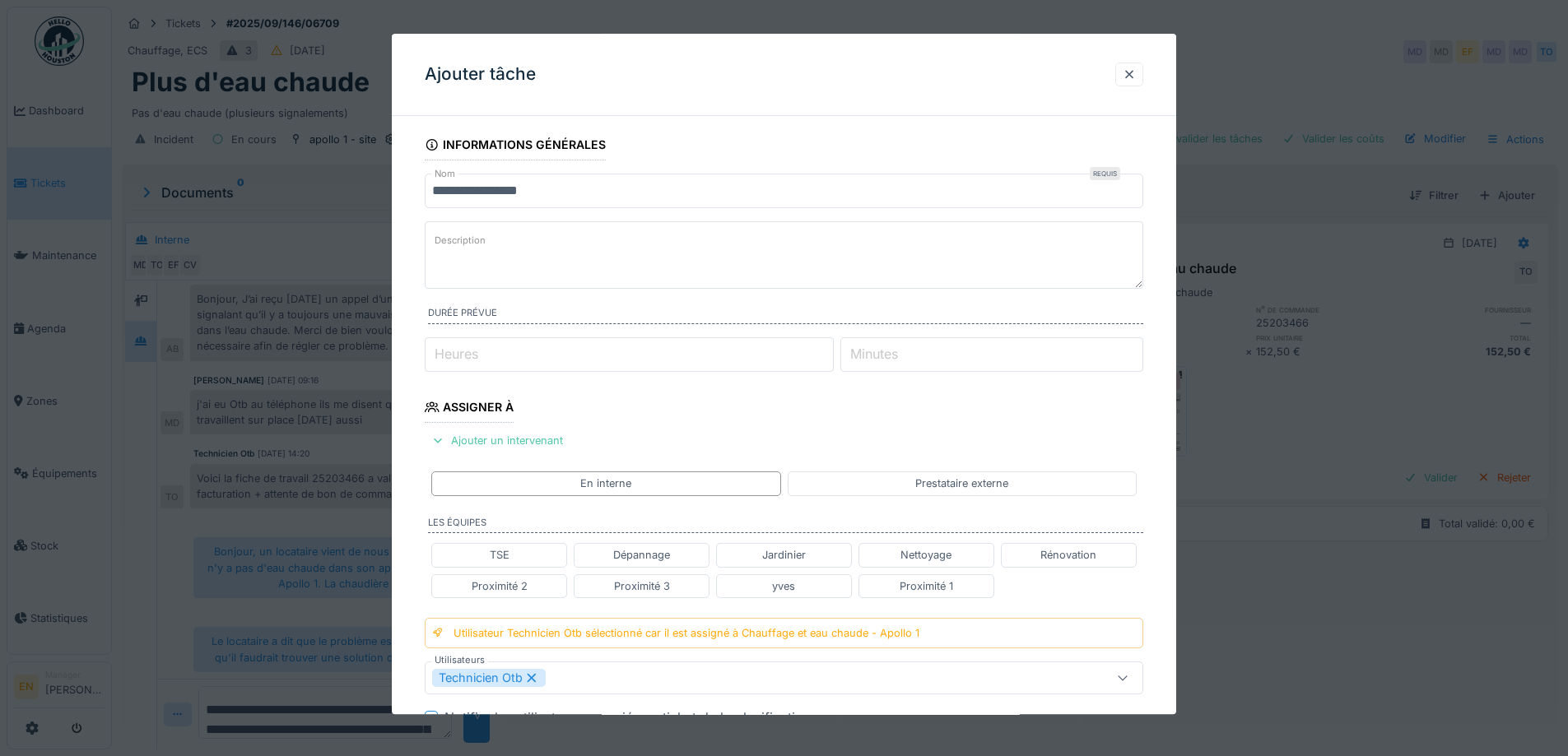
paste textarea "**********"
type textarea "**********"
click at [1135, 74] on div at bounding box center [1128, 74] width 13 height 16
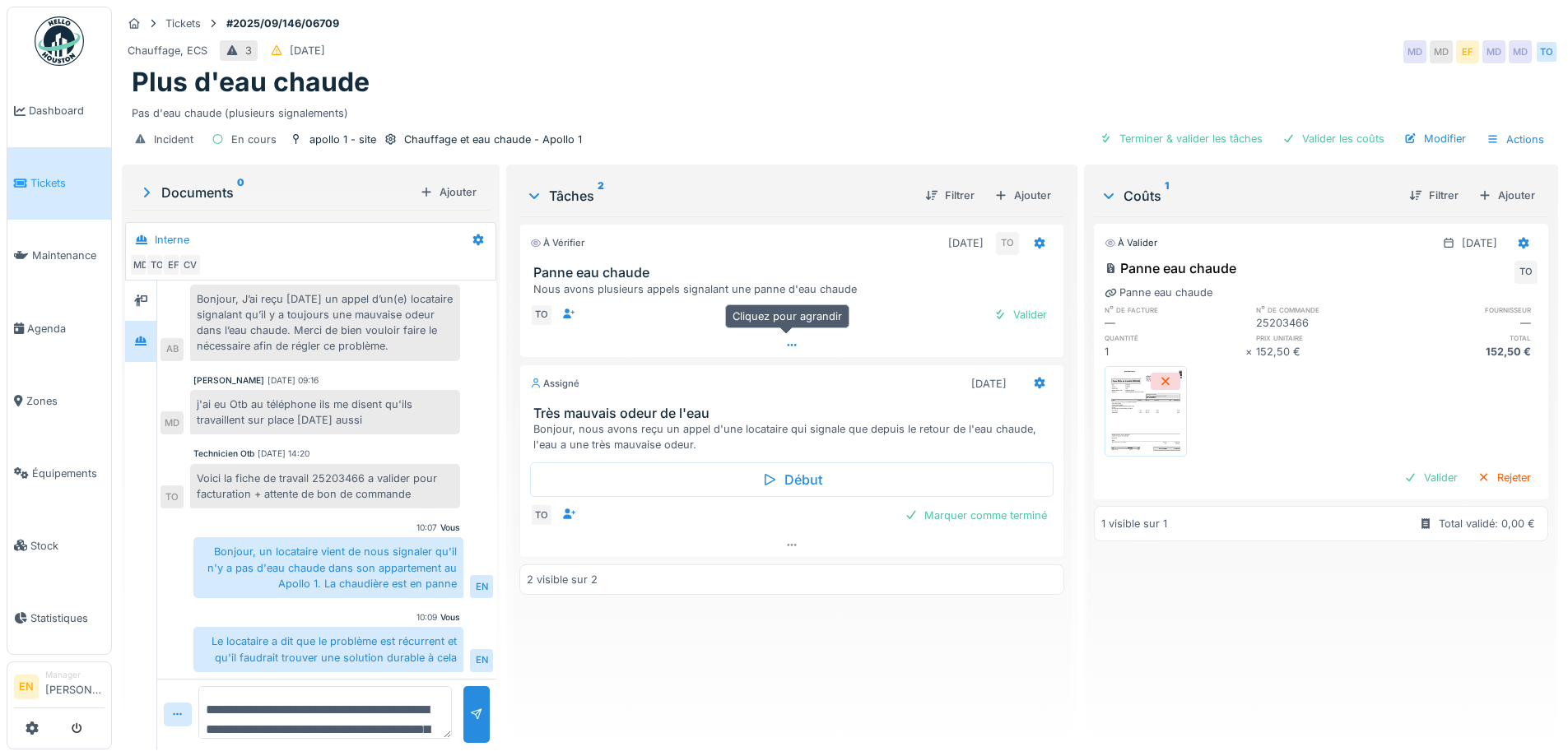
click at [787, 344] on icon at bounding box center [791, 345] width 9 height 3
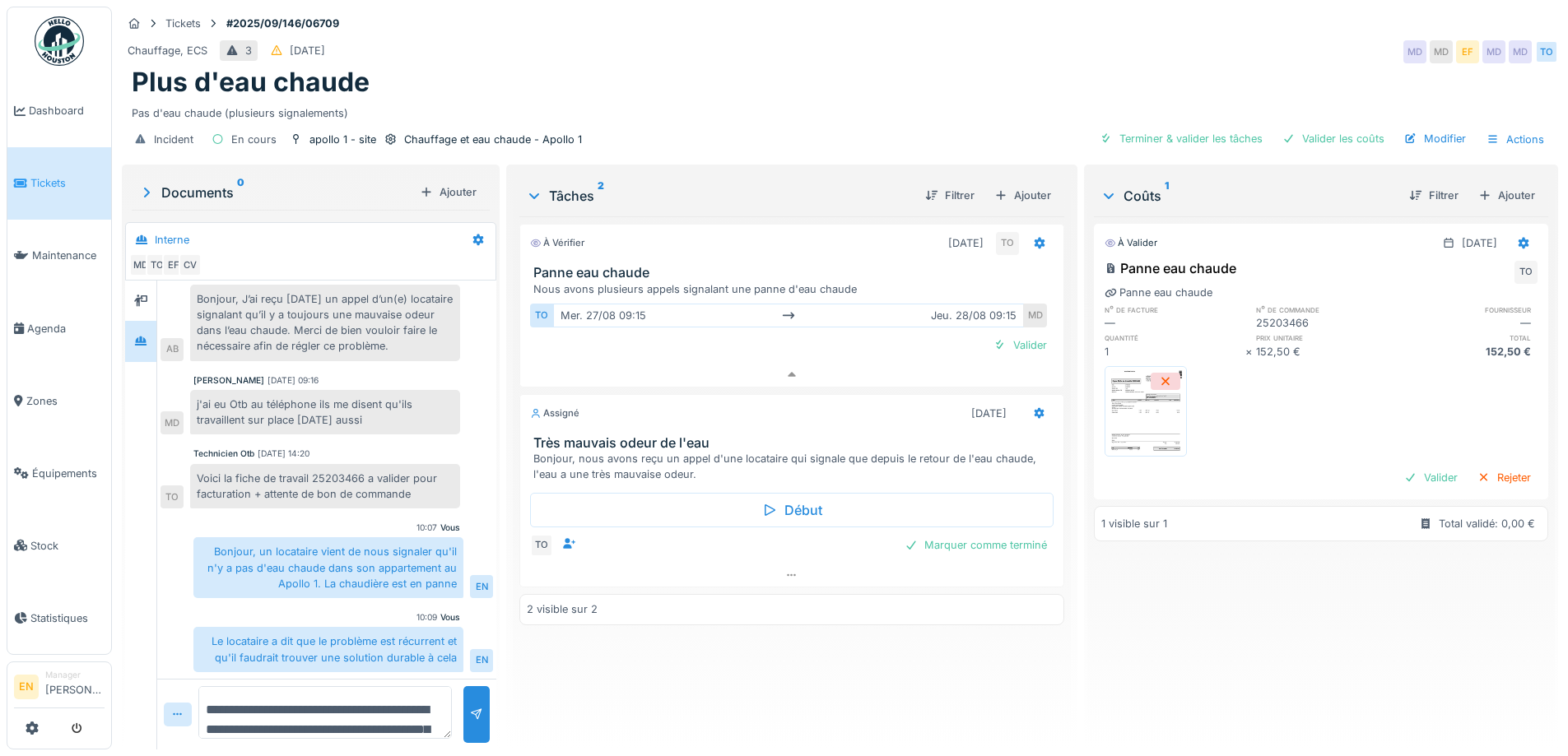
drag, startPoint x: 827, startPoint y: 683, endPoint x: 611, endPoint y: 448, distance: 319.2
click at [825, 682] on div "À vérifier [DATE] TO Panne eau chaude Nous avons plusieurs appels signalant une…" at bounding box center [791, 477] width 544 height 520
drag, startPoint x: 527, startPoint y: 256, endPoint x: 648, endPoint y: 252, distance: 121.1
click at [648, 265] on div "Panne eau chaude Nous avons plusieurs appels signalant une panne d'eau chaude" at bounding box center [791, 280] width 542 height 32
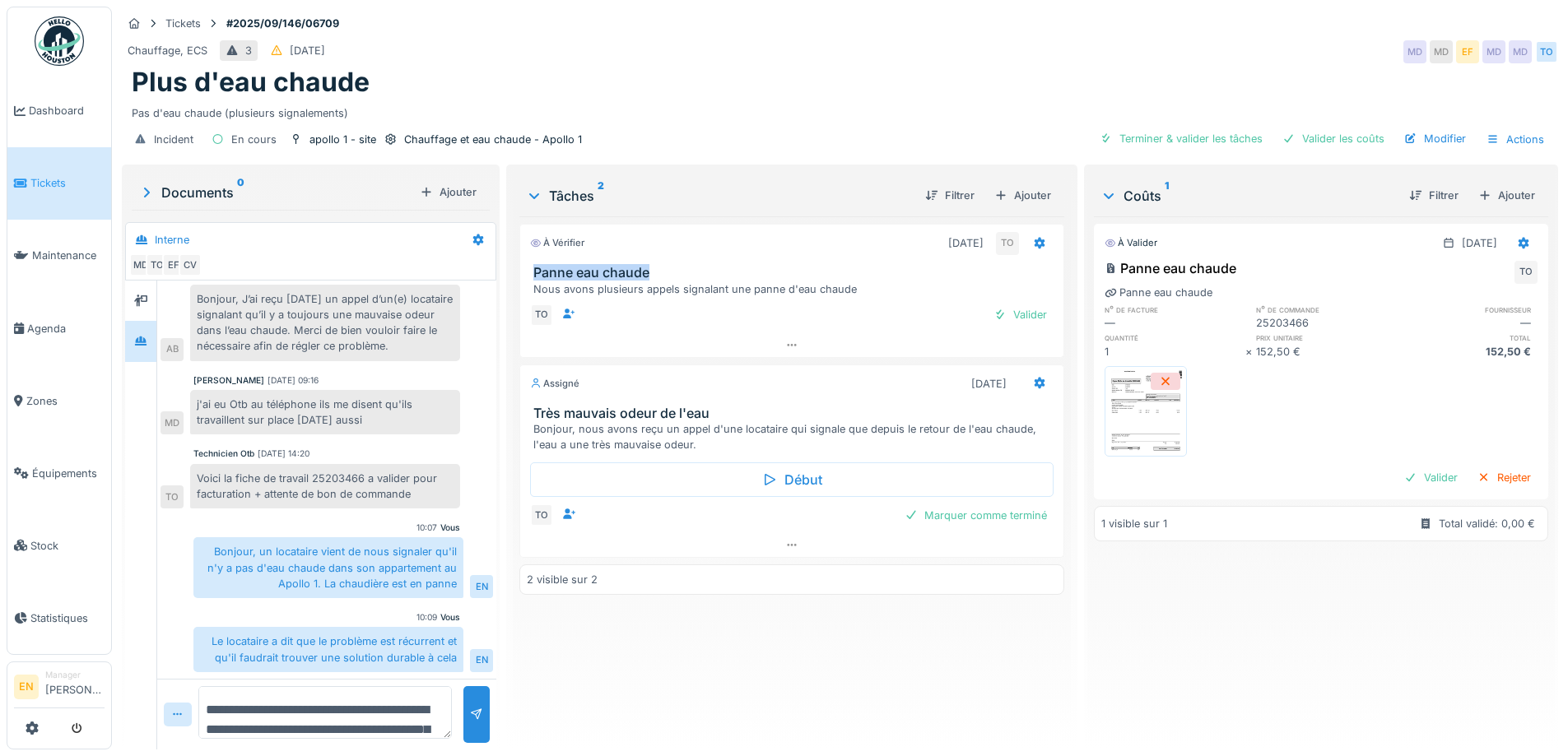
copy h3 "Panne eau chaude"
click at [1039, 184] on div "Ajouter" at bounding box center [1022, 194] width 70 height 22
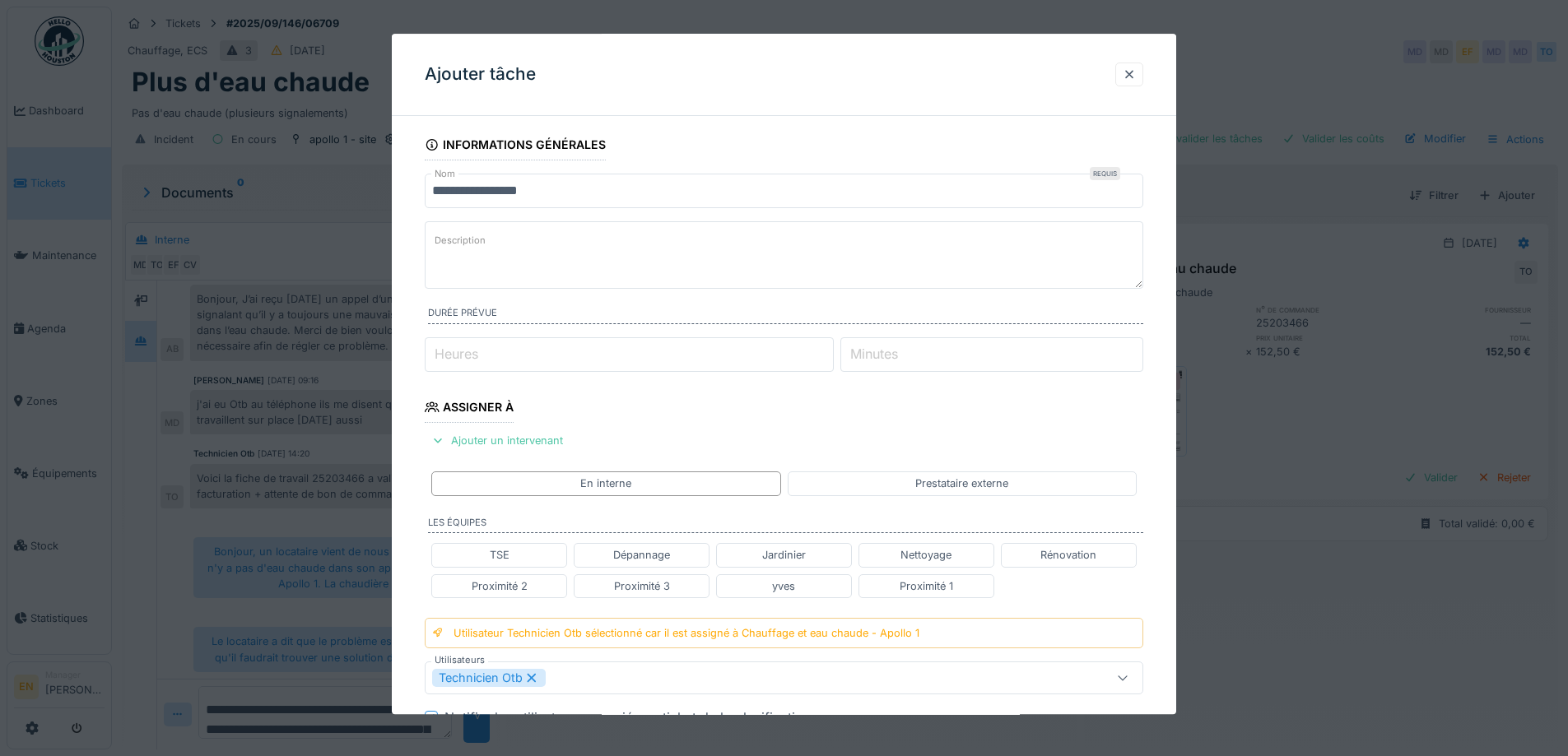
click at [472, 251] on label "Description" at bounding box center [460, 241] width 58 height 20
click at [472, 251] on textarea "Description" at bounding box center [784, 255] width 718 height 67
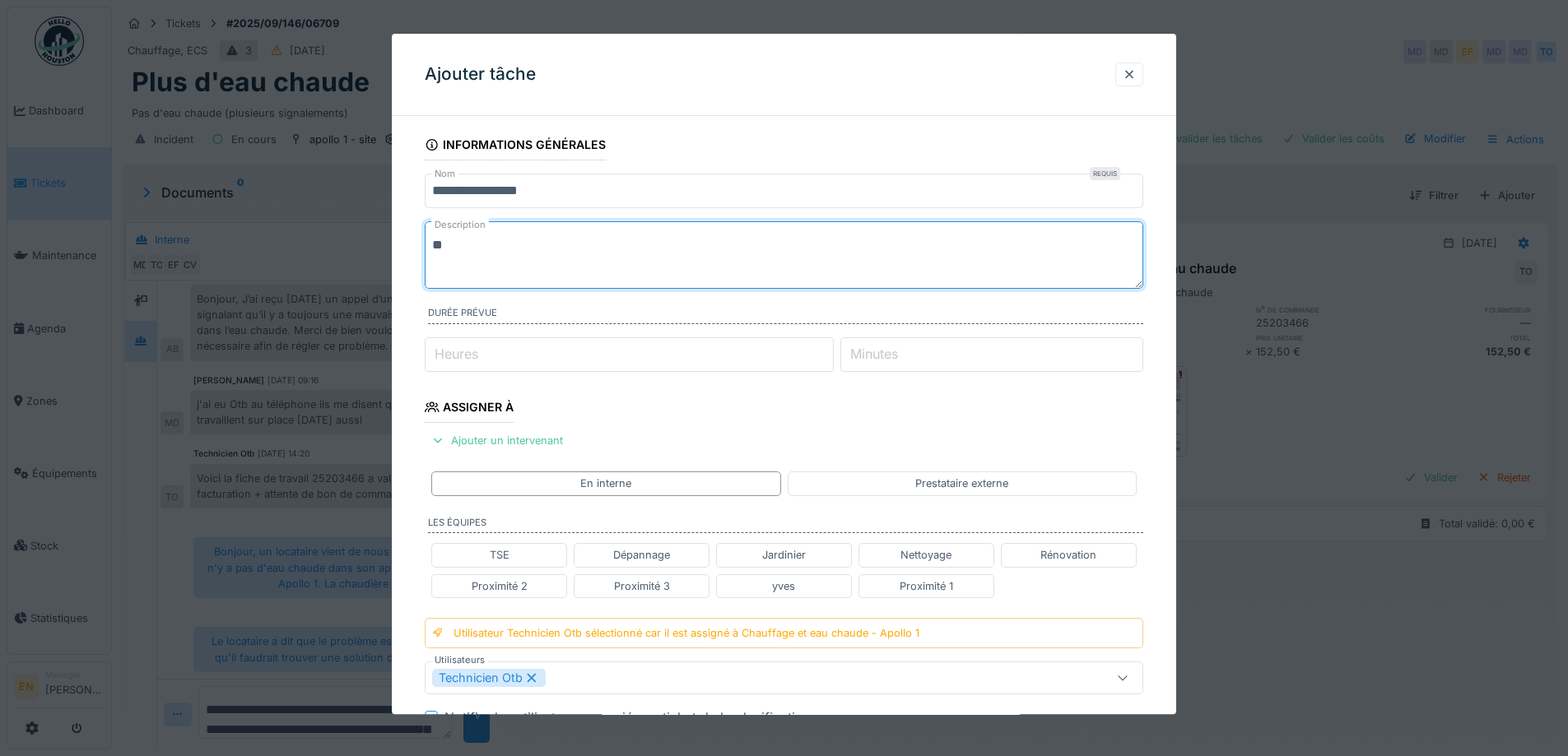
type textarea "*"
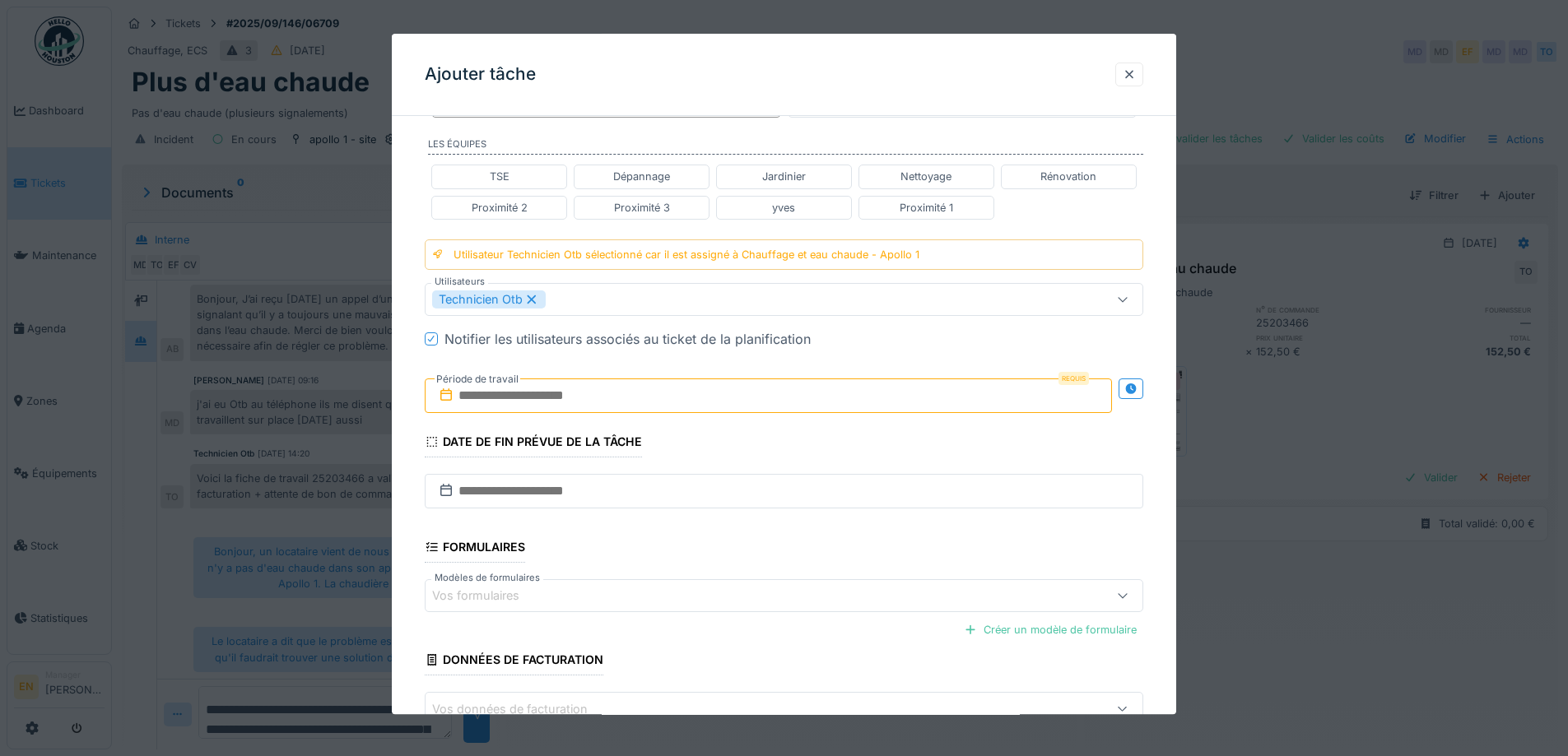
scroll to position [412, 0]
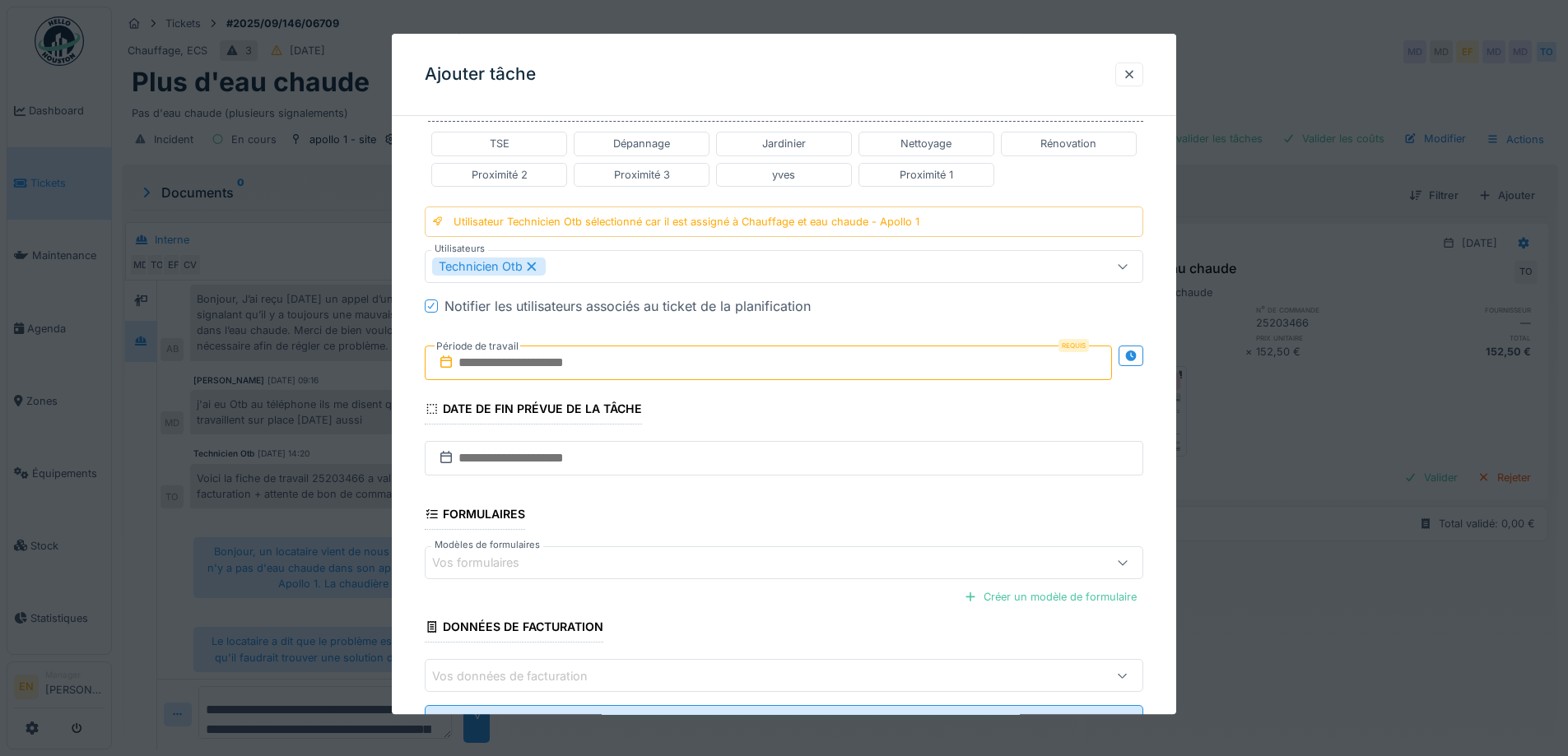
type textarea "**********"
click at [585, 355] on input "text" at bounding box center [768, 363] width 687 height 34
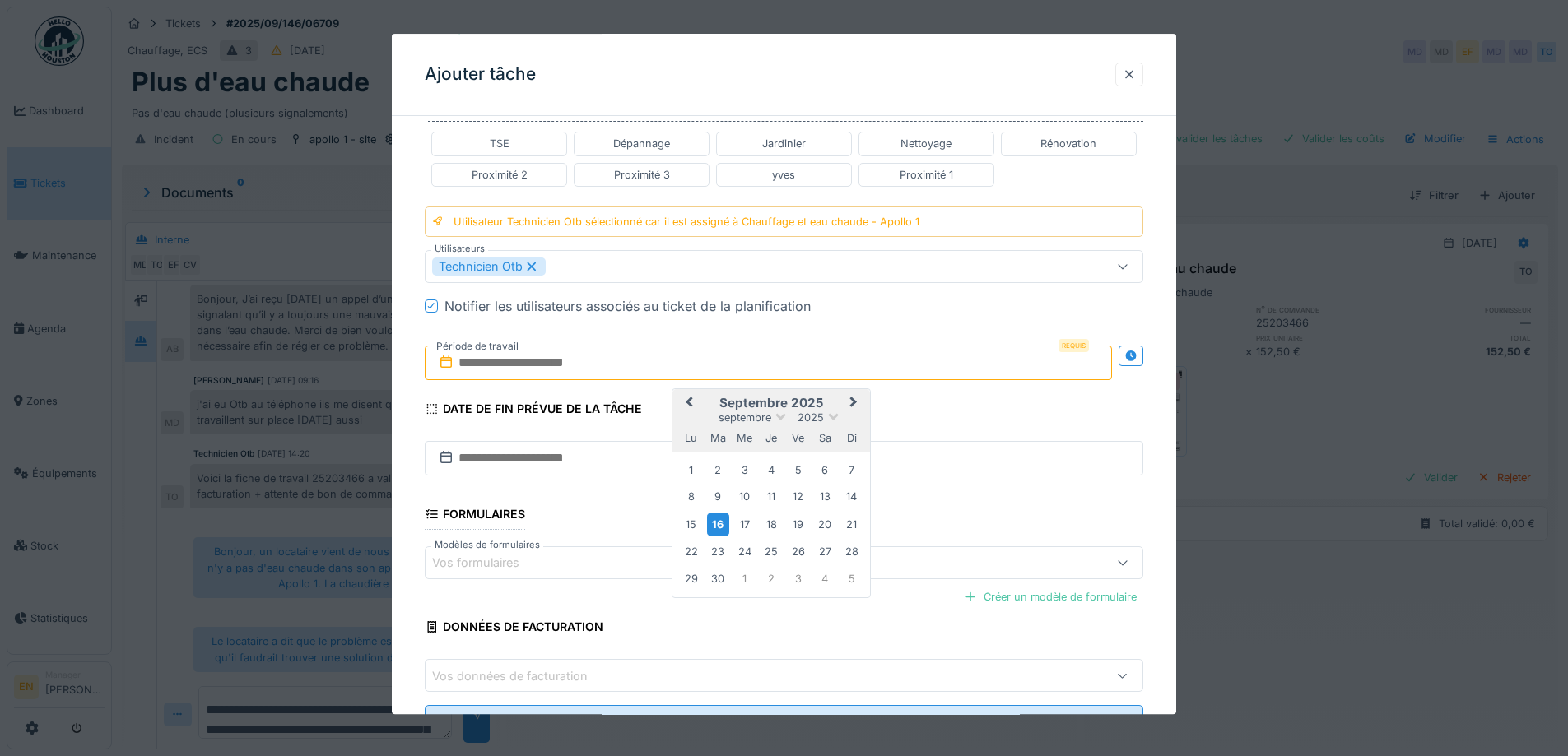
click at [721, 527] on div "16" at bounding box center [717, 524] width 22 height 24
click at [804, 526] on div "19" at bounding box center [797, 524] width 22 height 22
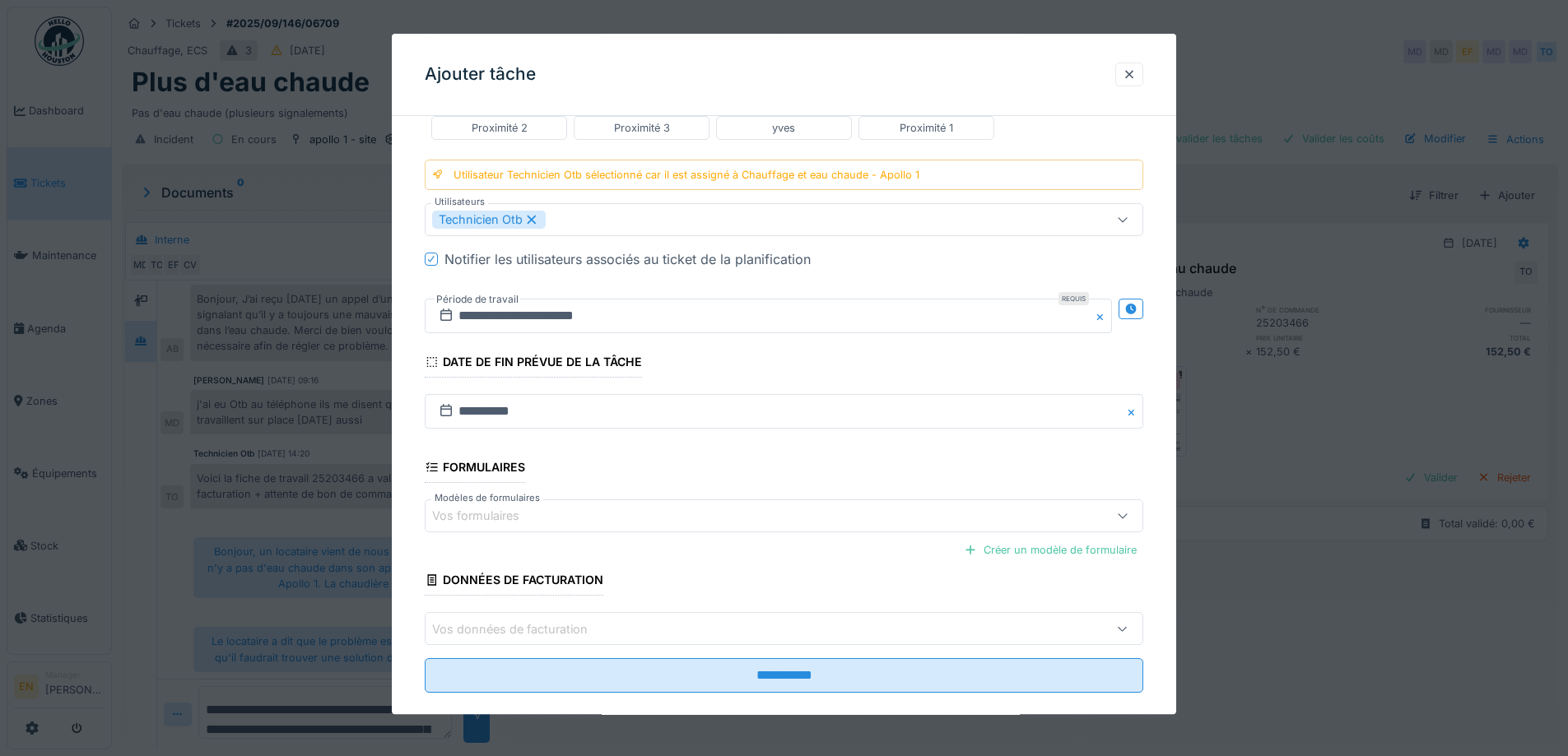
scroll to position [483, 0]
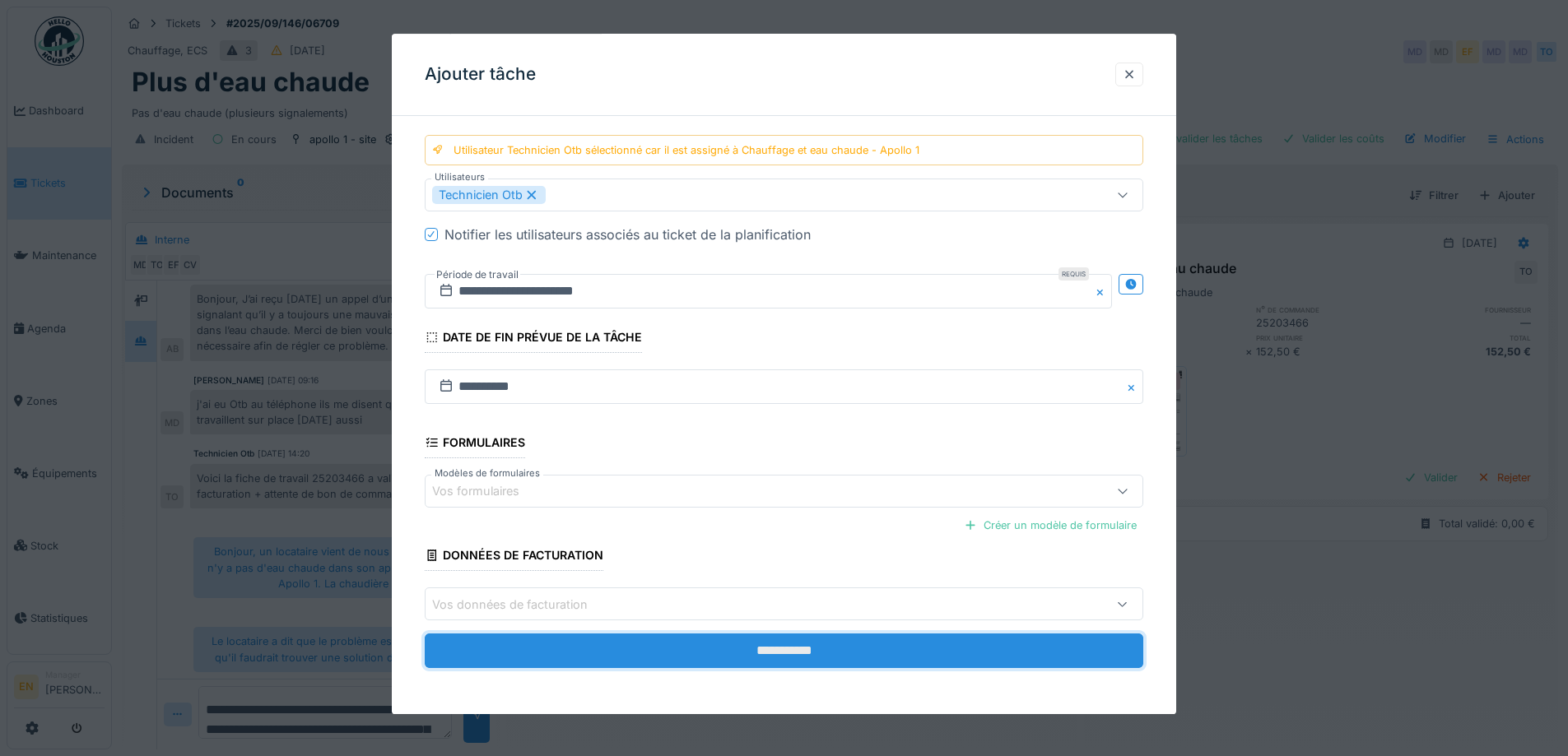
click at [759, 646] on input "**********" at bounding box center [784, 651] width 718 height 34
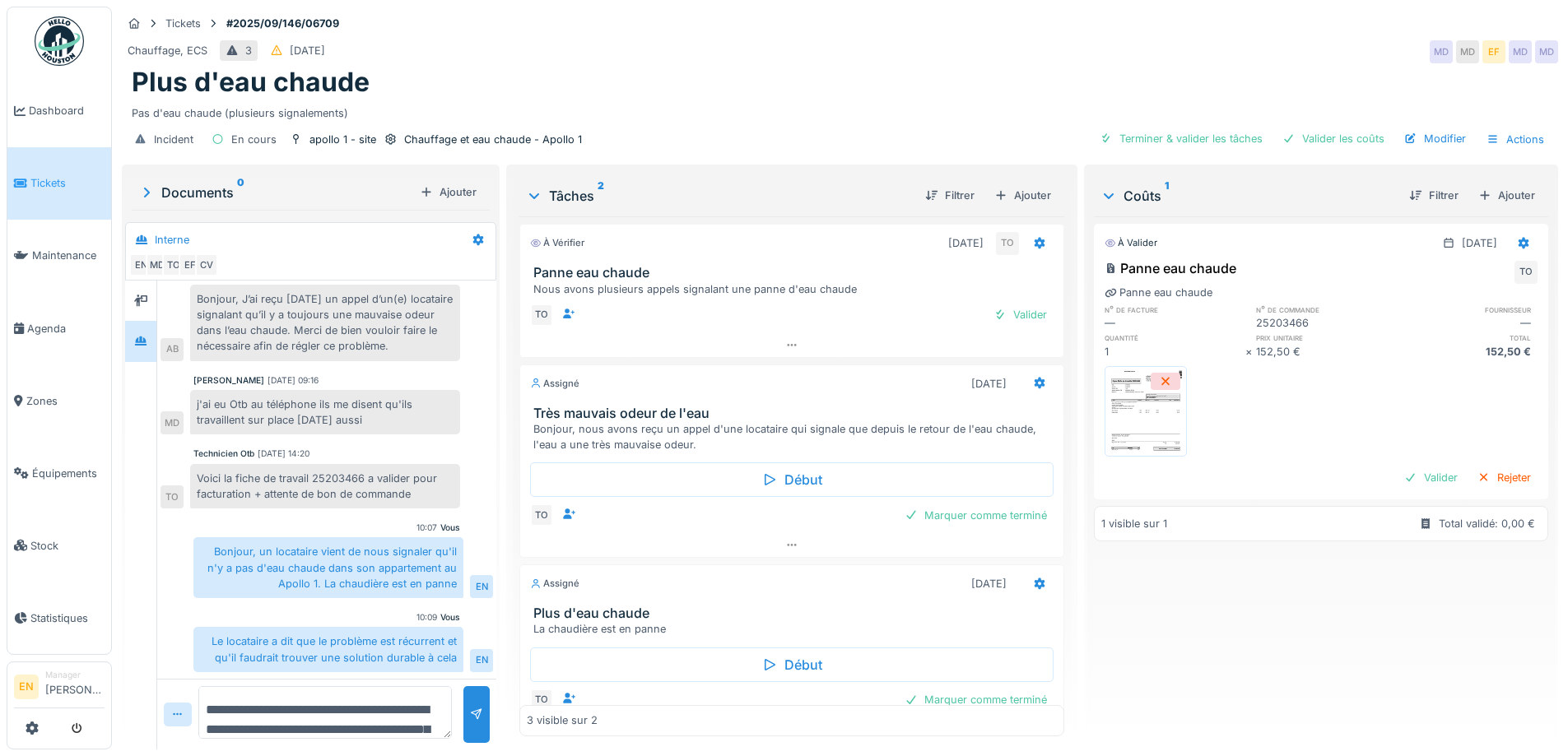
scroll to position [43, 0]
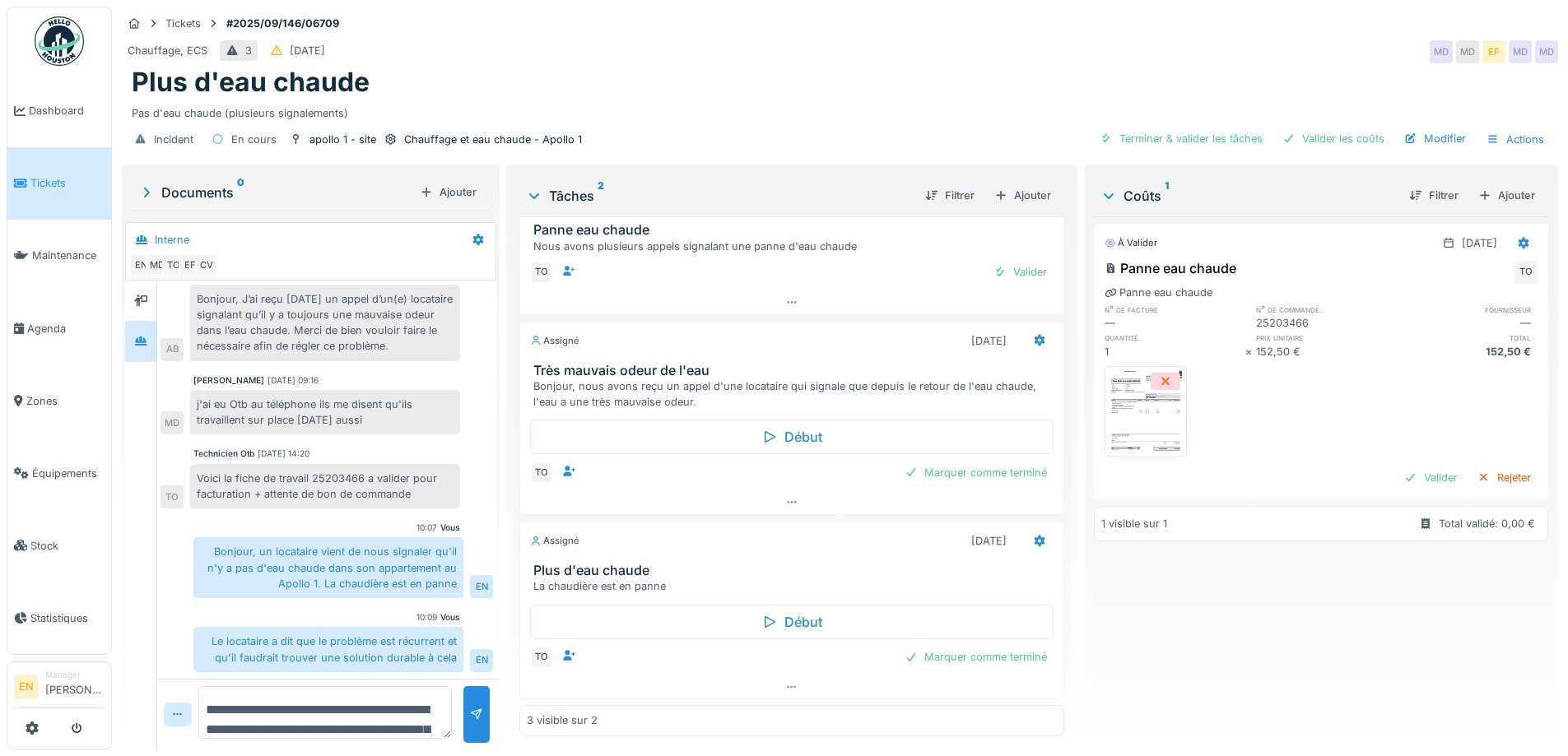
click at [624, 37] on div "Chauffage, ECS 3 [DATE] MD MD EF MD MD" at bounding box center [839, 52] width 1436 height 30
click at [693, 121] on div "Incident En cours apollo 1 - site Chauffage et eau chaude - Apollo 1 Terminer &…" at bounding box center [839, 139] width 1436 height 37
click at [822, 79] on div "Plus d'eau chaude" at bounding box center [839, 82] width 1416 height 32
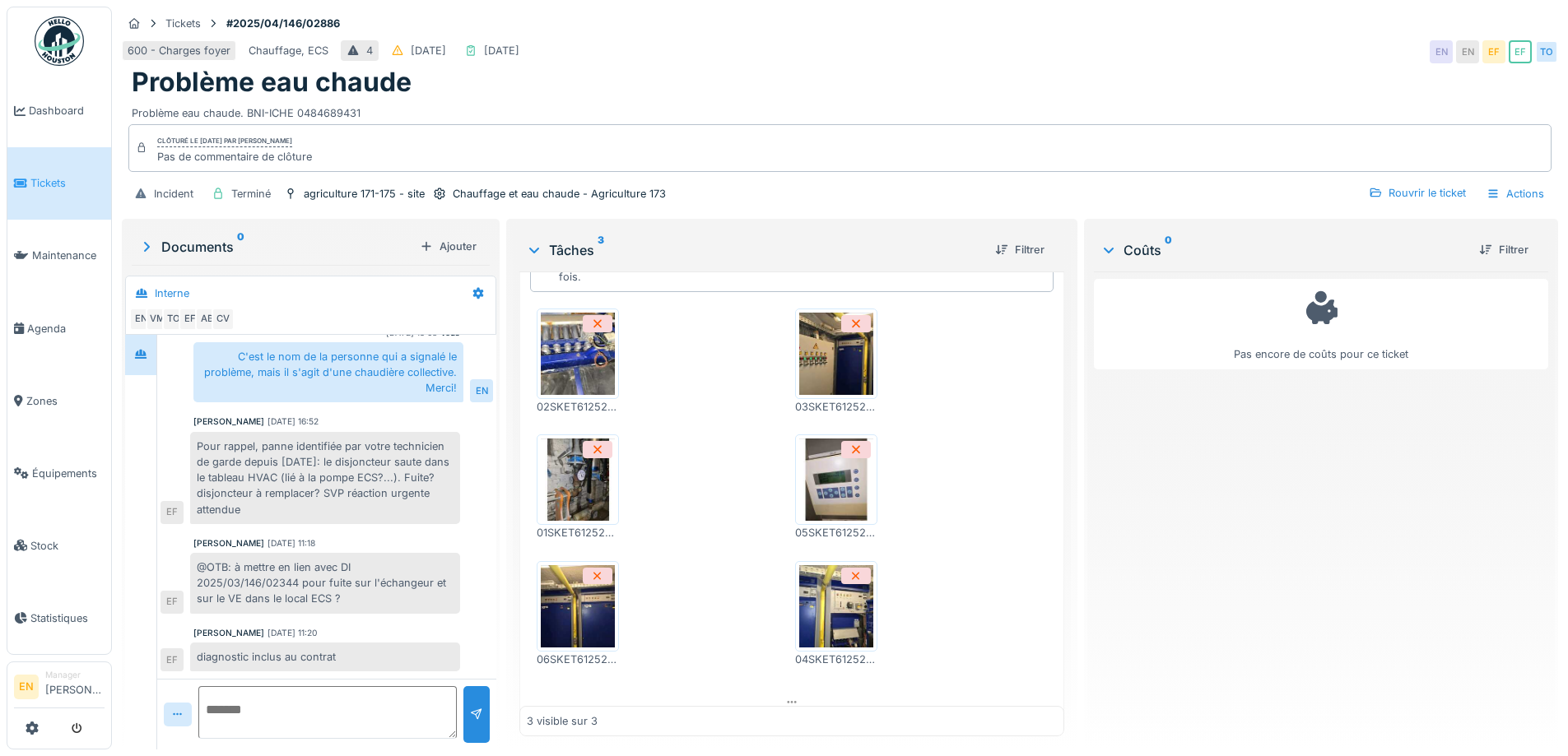
scroll to position [364, 0]
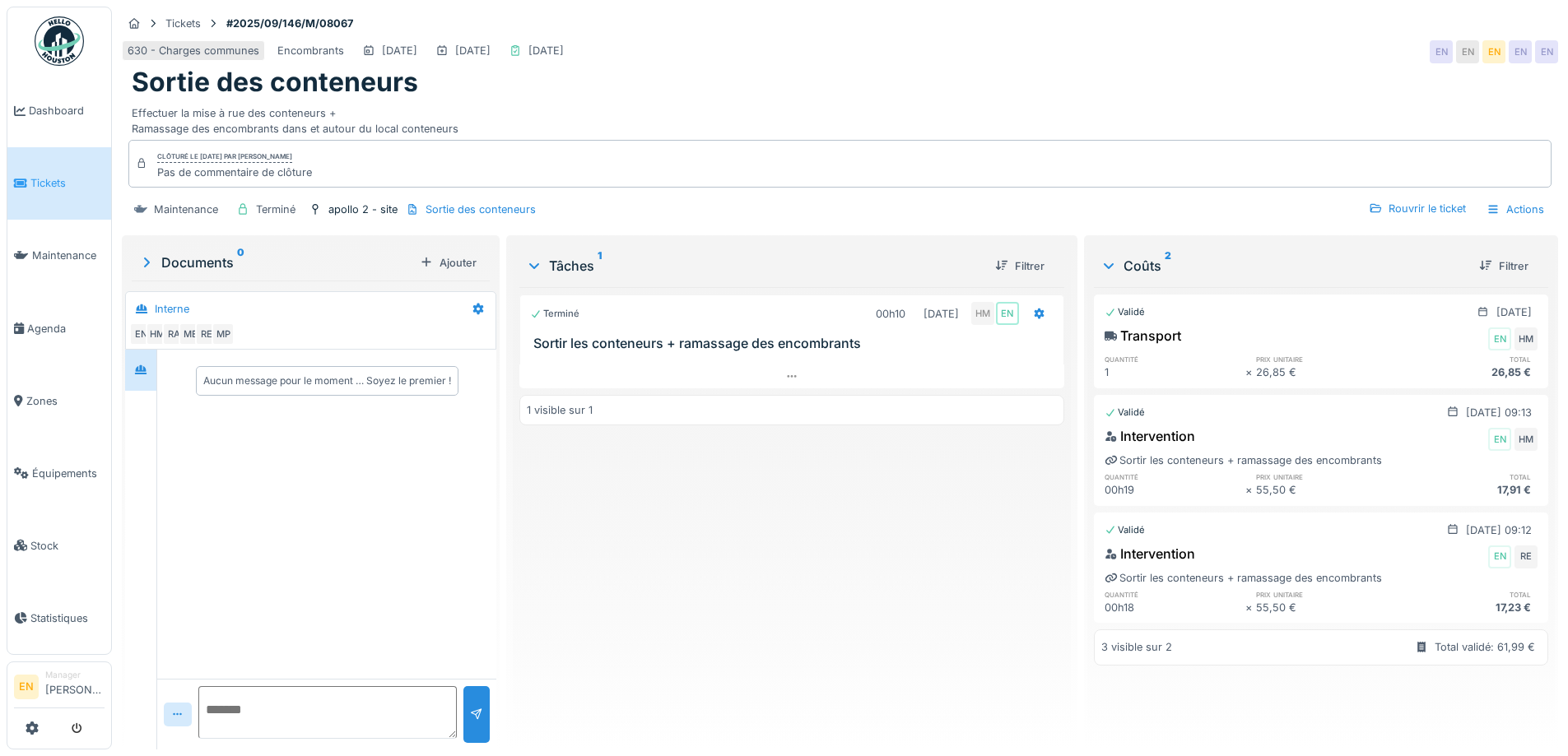
click at [808, 81] on div "Sortie des conteneurs" at bounding box center [839, 82] width 1416 height 32
click at [65, 58] on img at bounding box center [59, 41] width 49 height 49
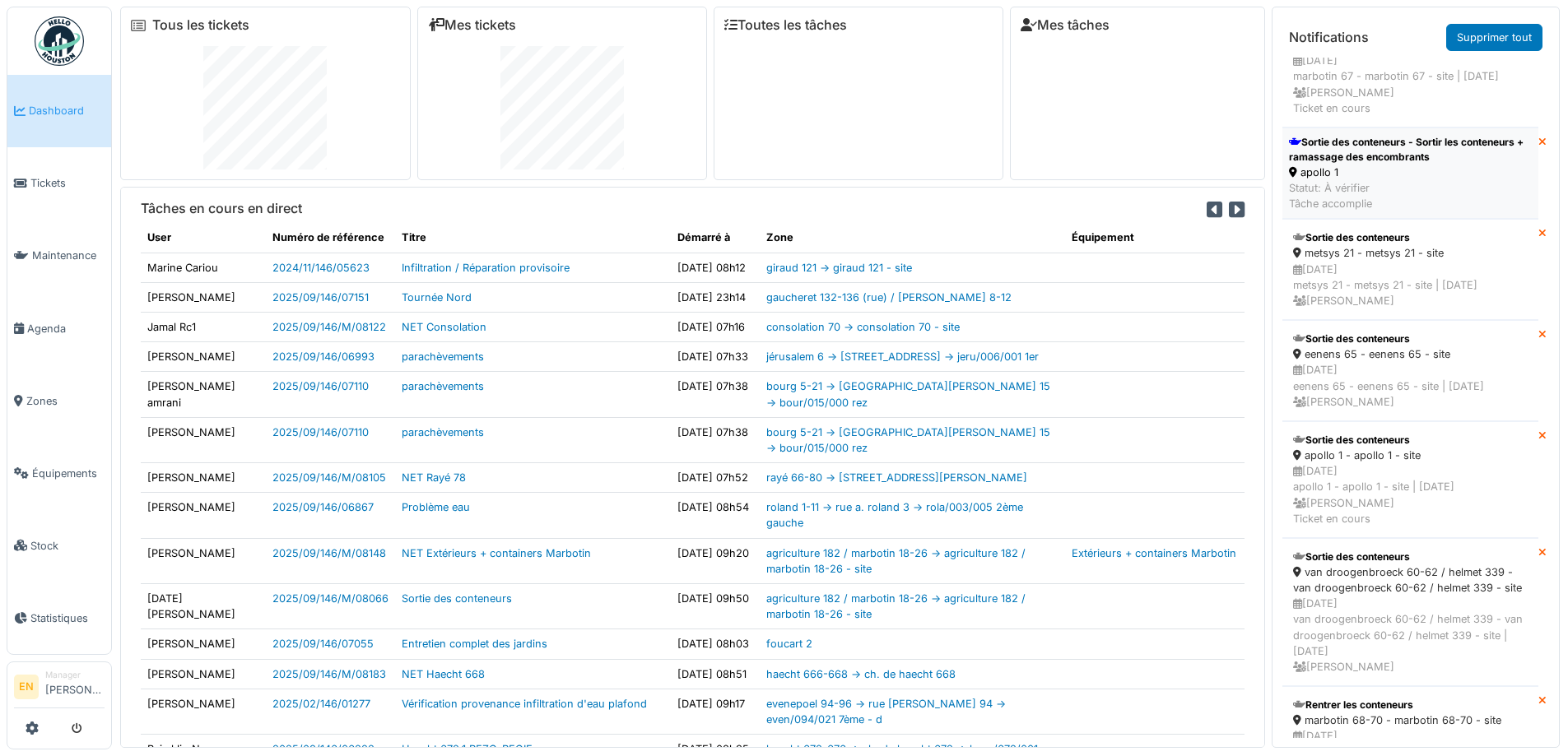
scroll to position [494, 0]
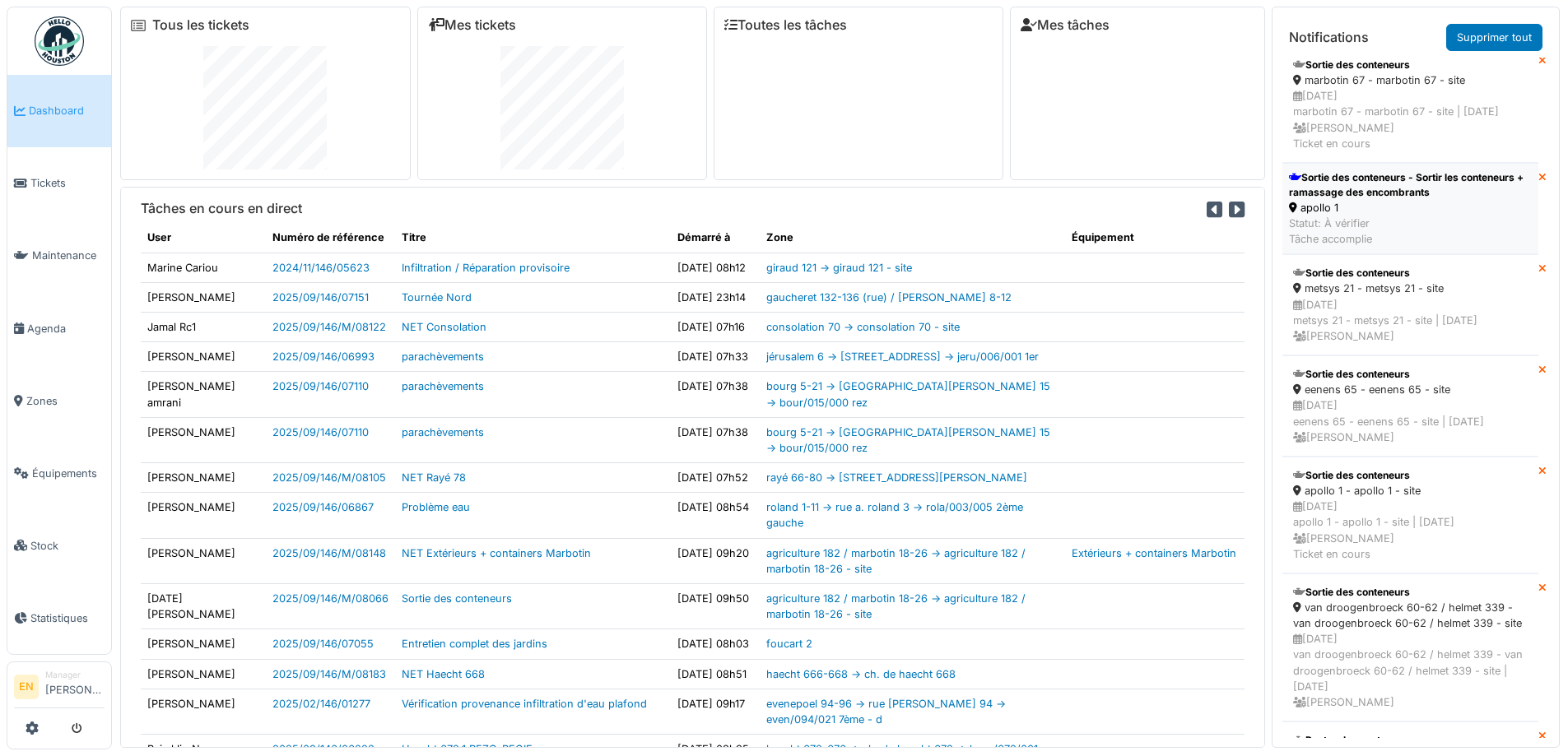
click at [1390, 200] on div "Sortie des conteneurs - Sortir les conteneurs + ramassage des encombrants" at bounding box center [1409, 185] width 243 height 30
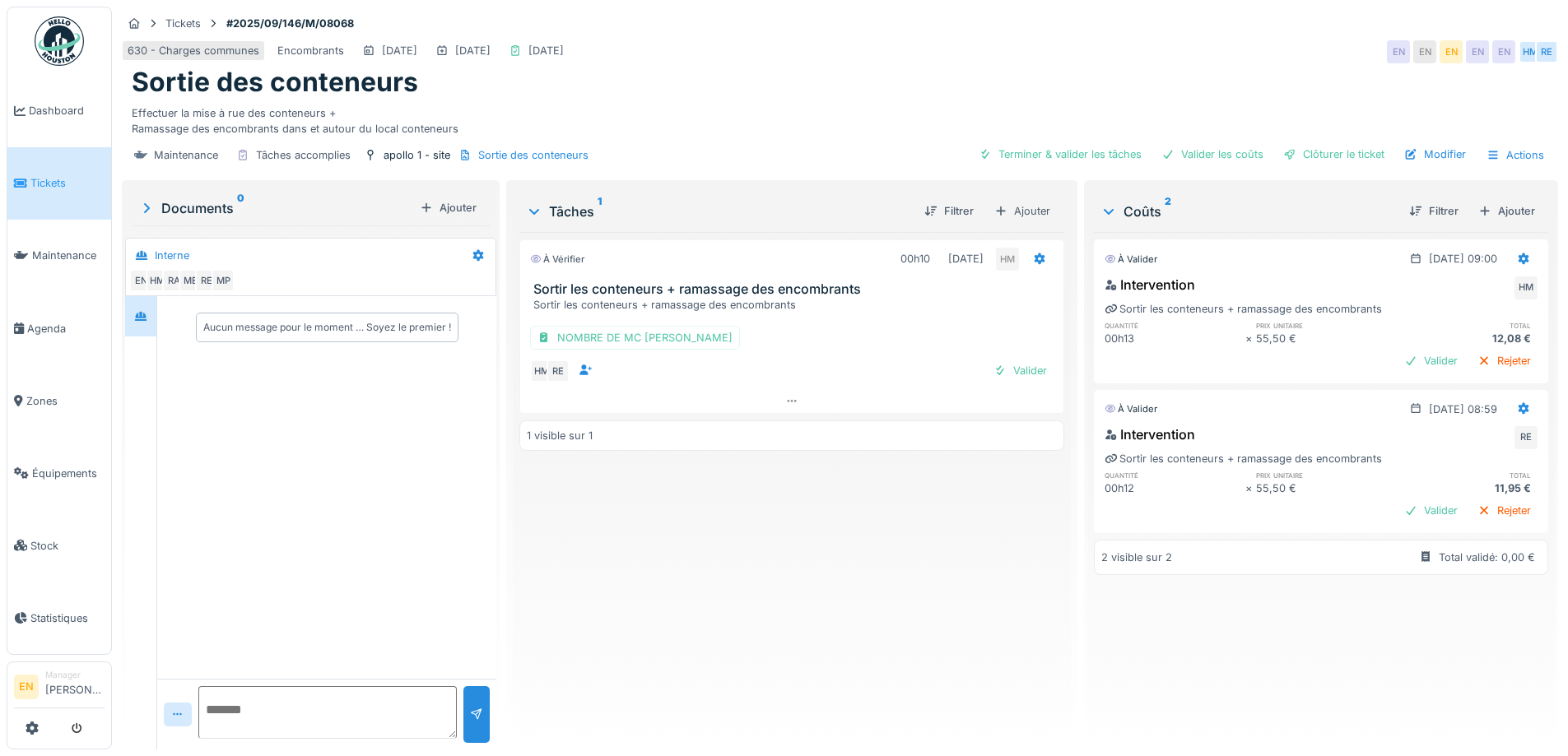
drag, startPoint x: 740, startPoint y: 597, endPoint x: 743, endPoint y: 605, distance: 8.5
click at [742, 604] on div "À vérifier 00h10 16/09/2025 HM Sortir les conteneurs + ramassage des encombrant…" at bounding box center [791, 484] width 544 height 505
click at [770, 611] on div "À vérifier 00h10 16/09/2025 HM Sortir les conteneurs + ramassage des encombrant…" at bounding box center [791, 484] width 544 height 505
click at [999, 536] on div "À vérifier 00h10 [DATE] HM Sortir les conteneurs + ramassage des encombrants So…" at bounding box center [791, 484] width 544 height 505
click at [768, 541] on div "À vérifier 00h10 [DATE] HM Sortir les conteneurs + ramassage des encombrants So…" at bounding box center [791, 484] width 544 height 505
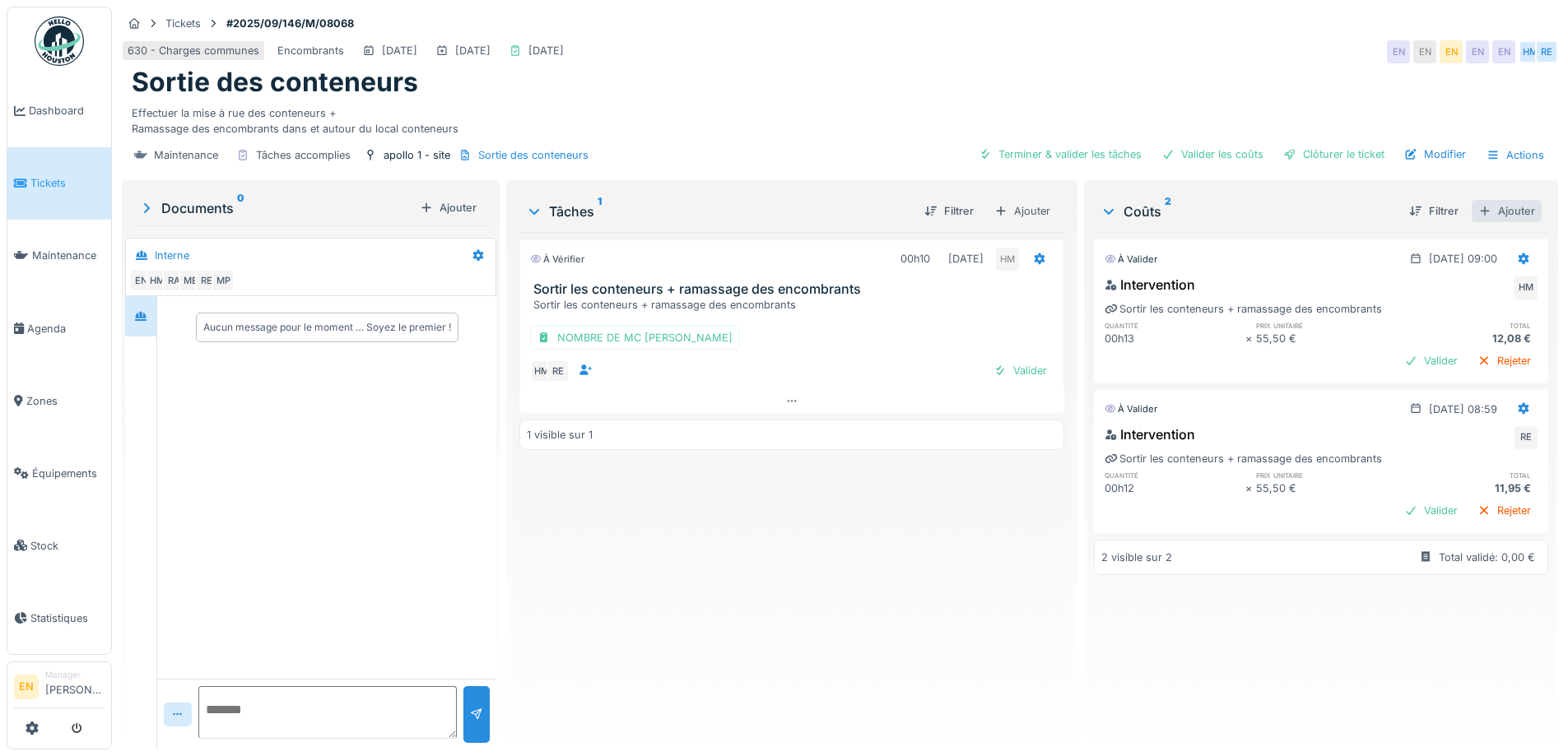
click at [1480, 215] on div "Ajouter" at bounding box center [1507, 210] width 70 height 22
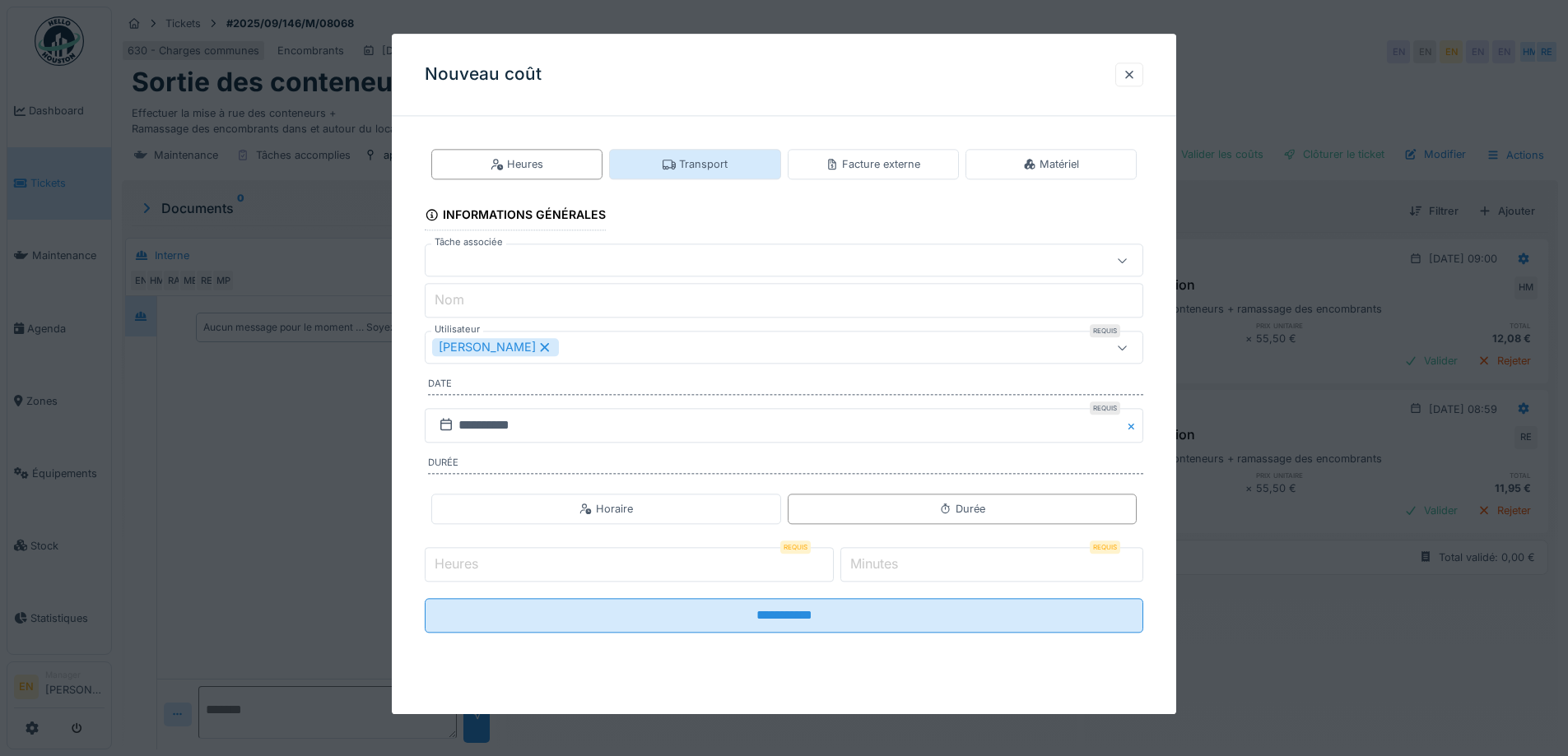
click at [699, 165] on div "Transport" at bounding box center [695, 164] width 65 height 16
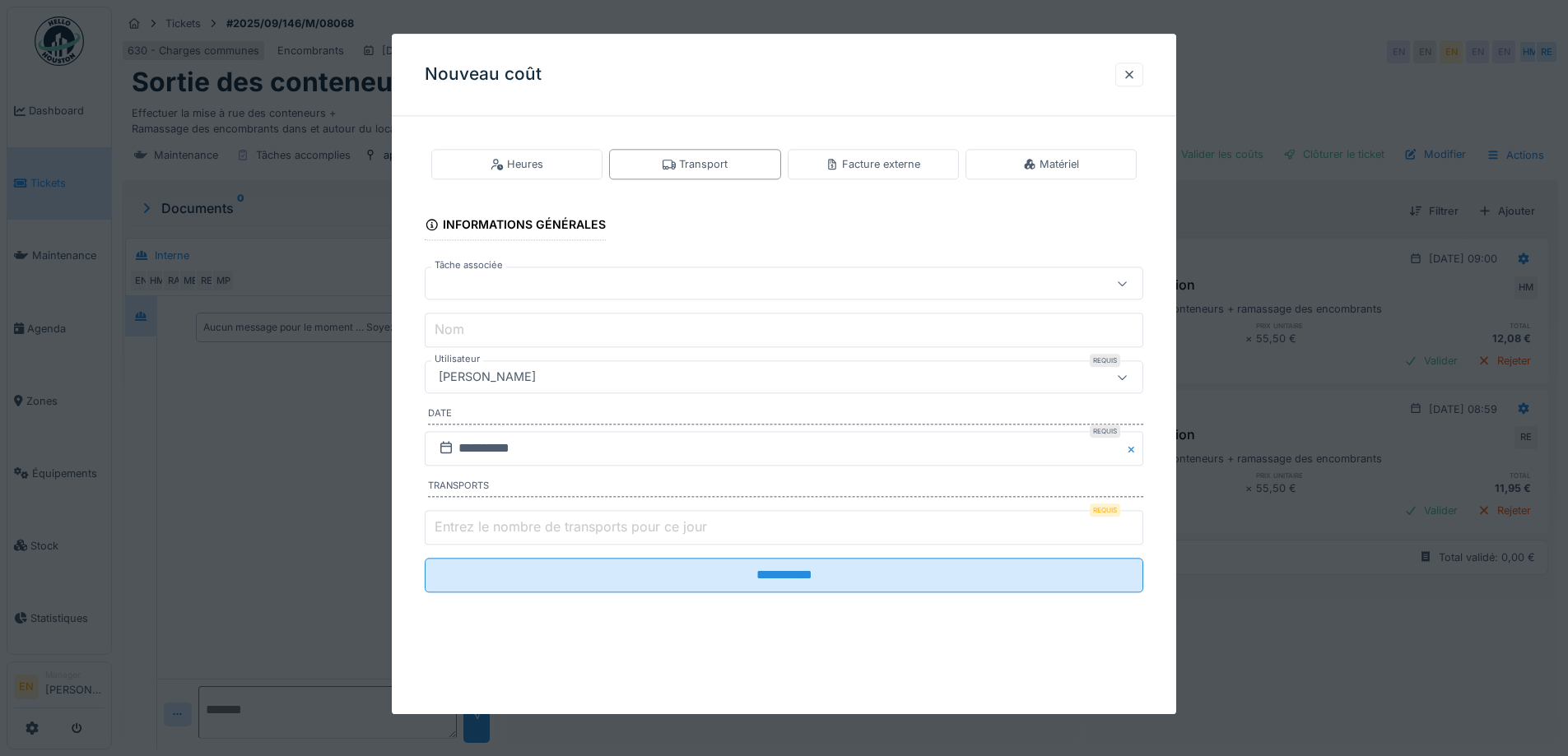
type input "*"
click at [1135, 522] on input "*" at bounding box center [784, 526] width 718 height 34
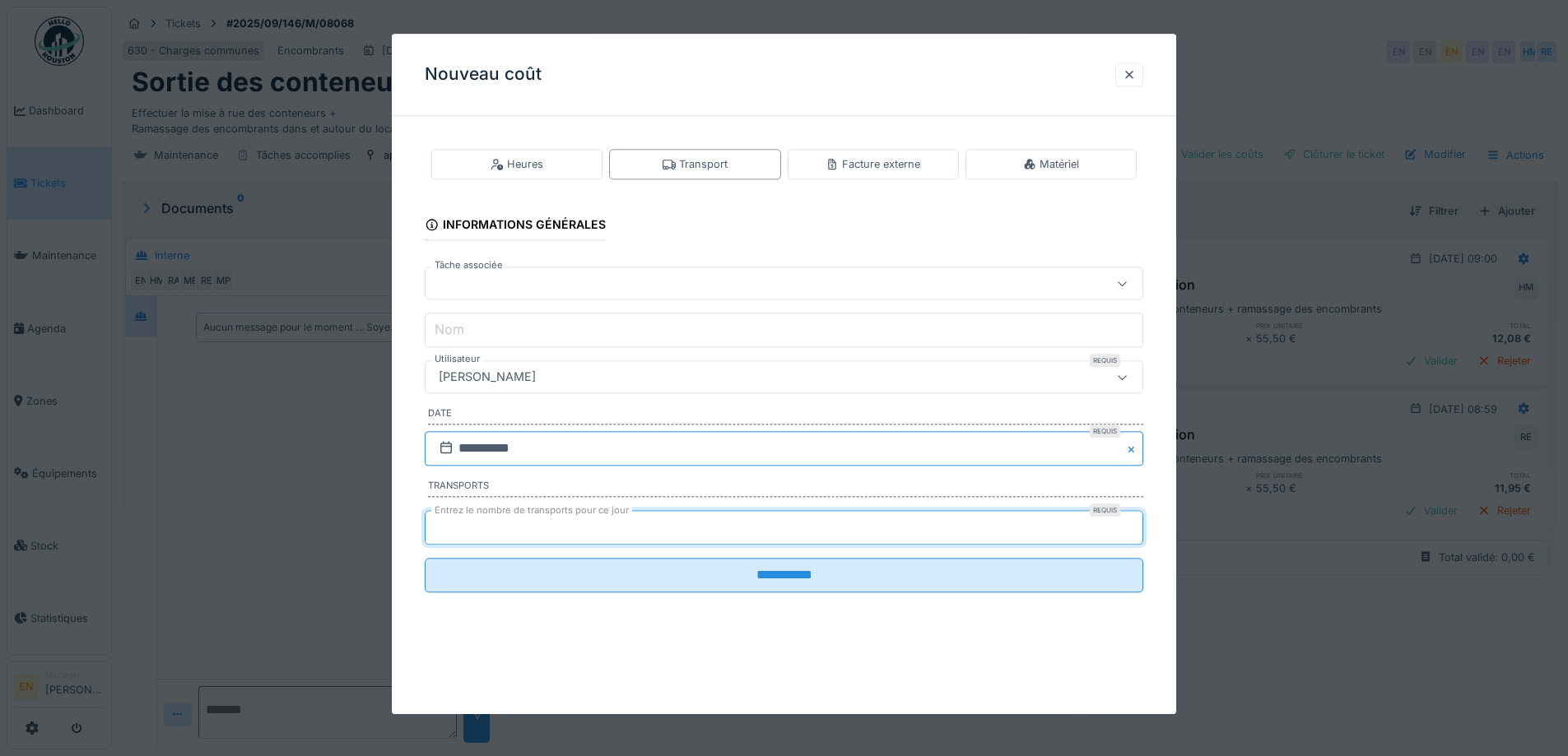
click at [612, 452] on input "**********" at bounding box center [784, 448] width 718 height 34
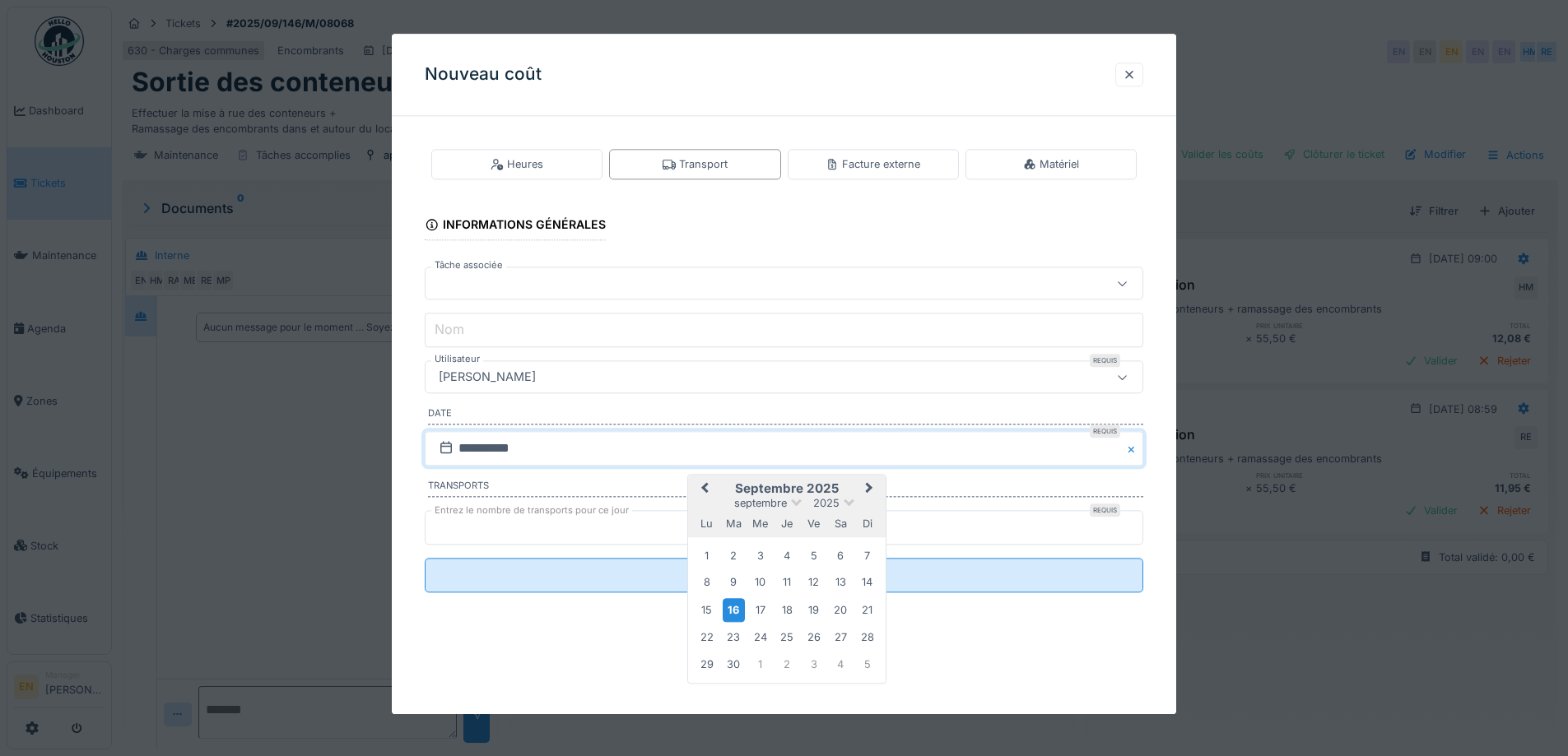
click at [636, 383] on div "[PERSON_NAME]" at bounding box center [741, 378] width 619 height 18
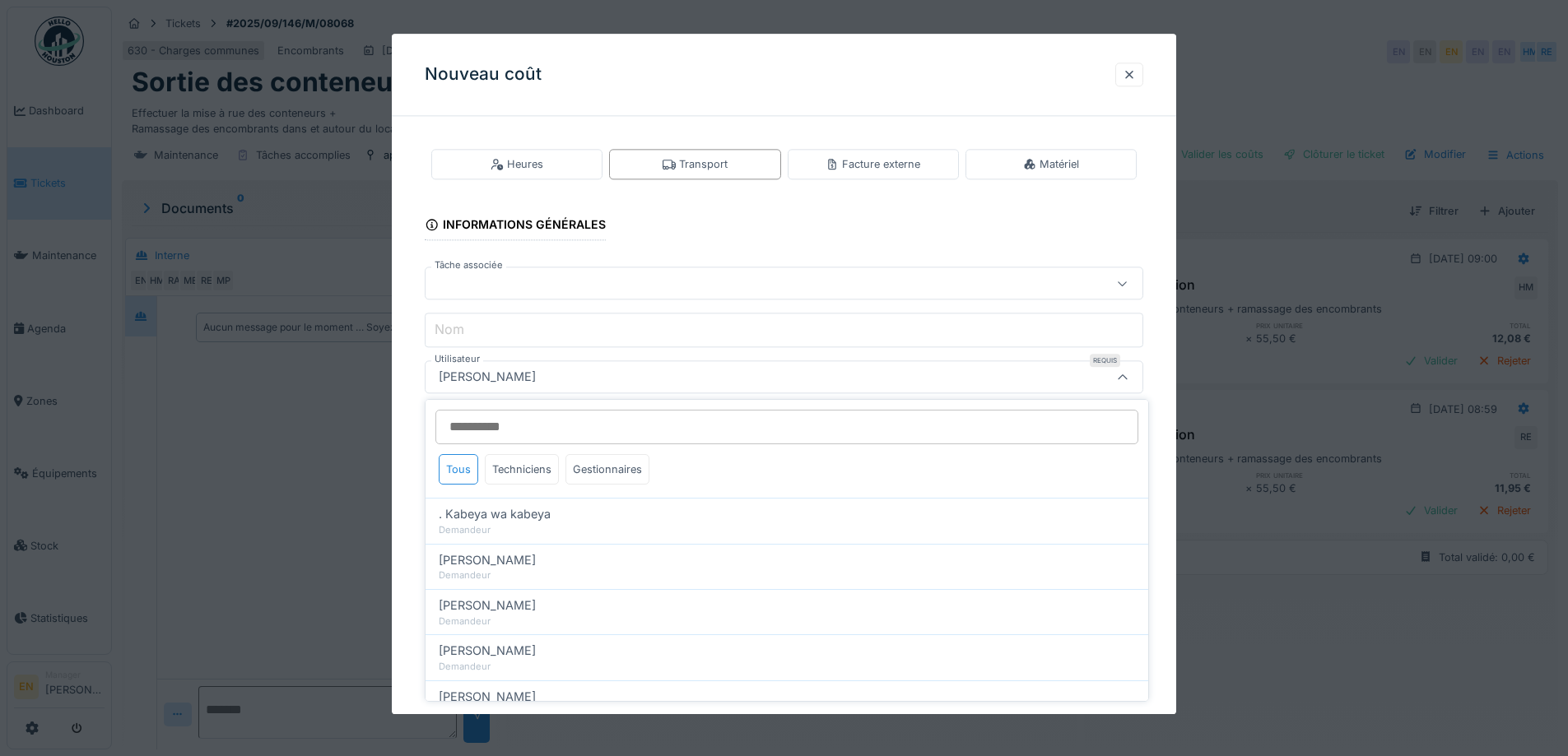
click at [606, 429] on input "Utilisateur" at bounding box center [787, 427] width 703 height 34
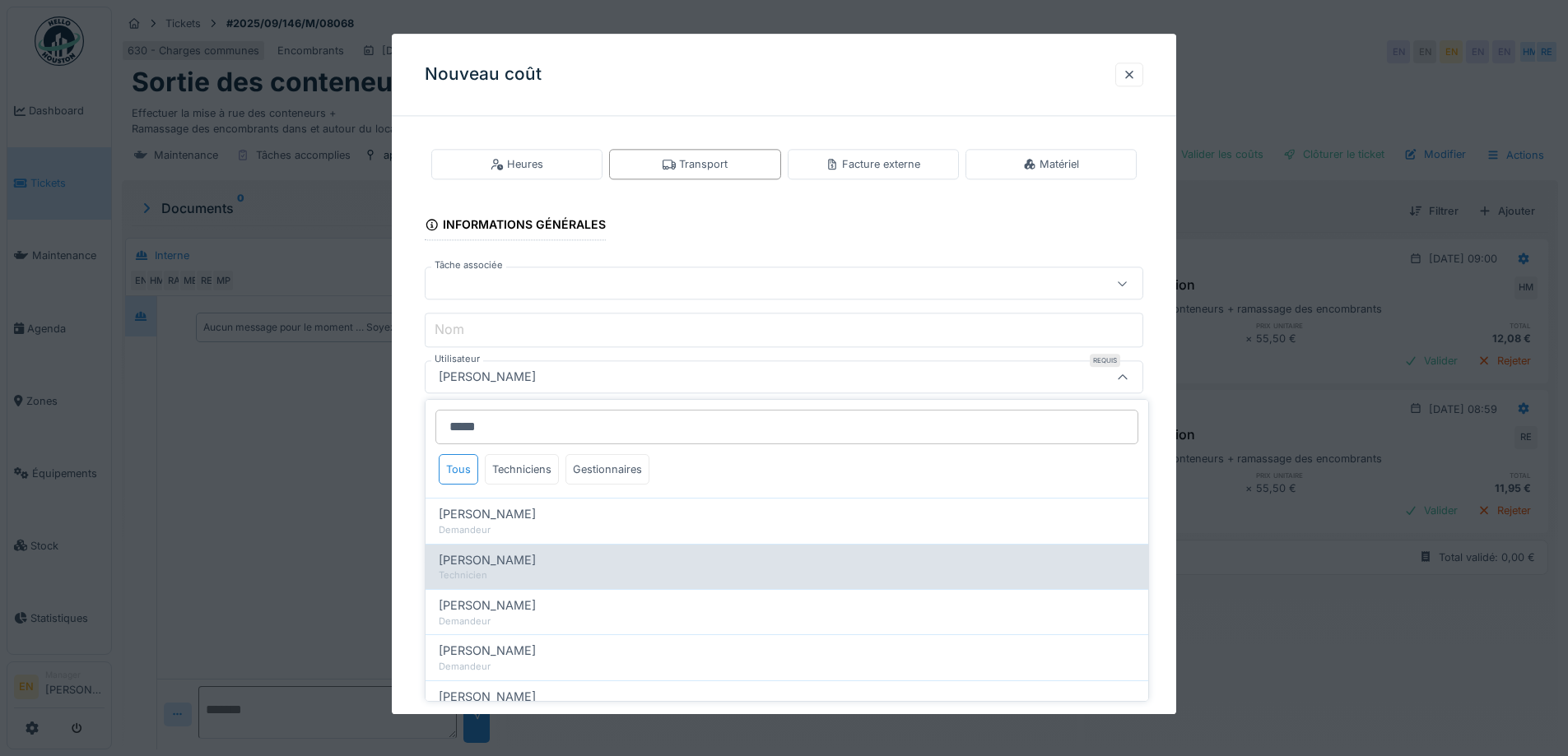
type input "*****"
click at [533, 569] on div "Technicien" at bounding box center [787, 576] width 696 height 14
type input "****"
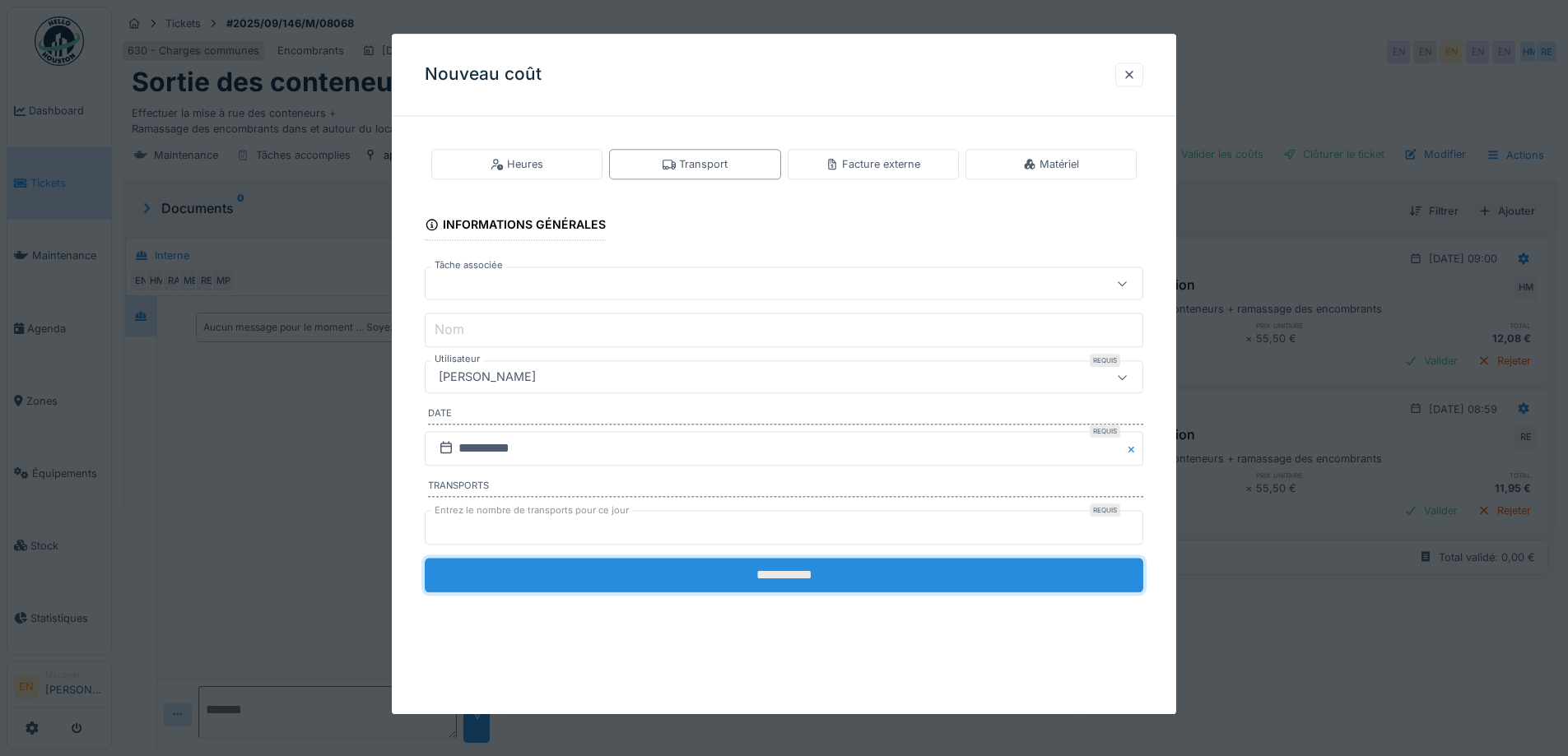
click at [806, 579] on input "**********" at bounding box center [784, 575] width 718 height 34
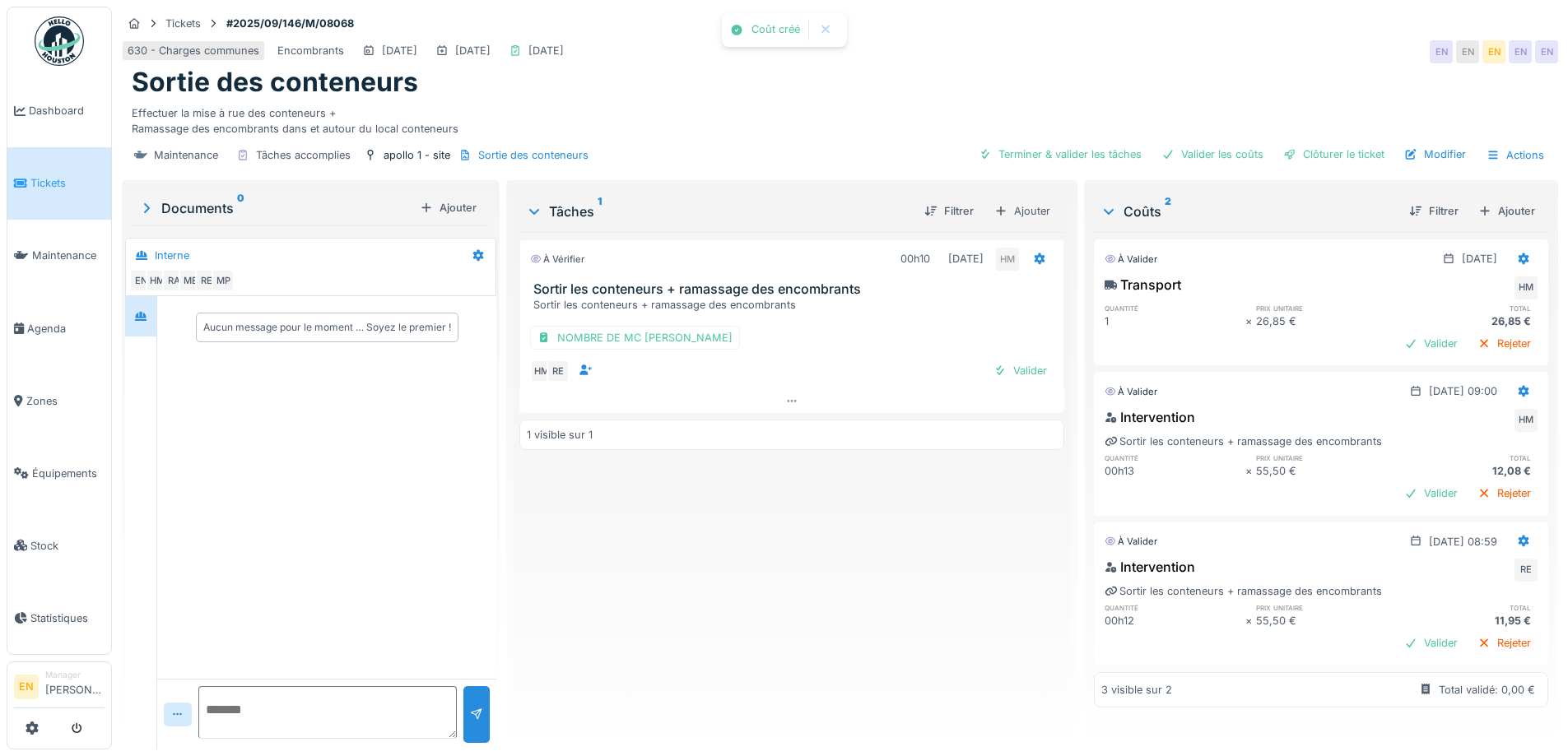
click at [795, 585] on div "À vérifier 00h10 [DATE] HM Sortir les conteneurs + ramassage des encombrants So…" at bounding box center [791, 484] width 544 height 505
click at [1312, 157] on div "Clôturer le ticket" at bounding box center [1333, 153] width 115 height 22
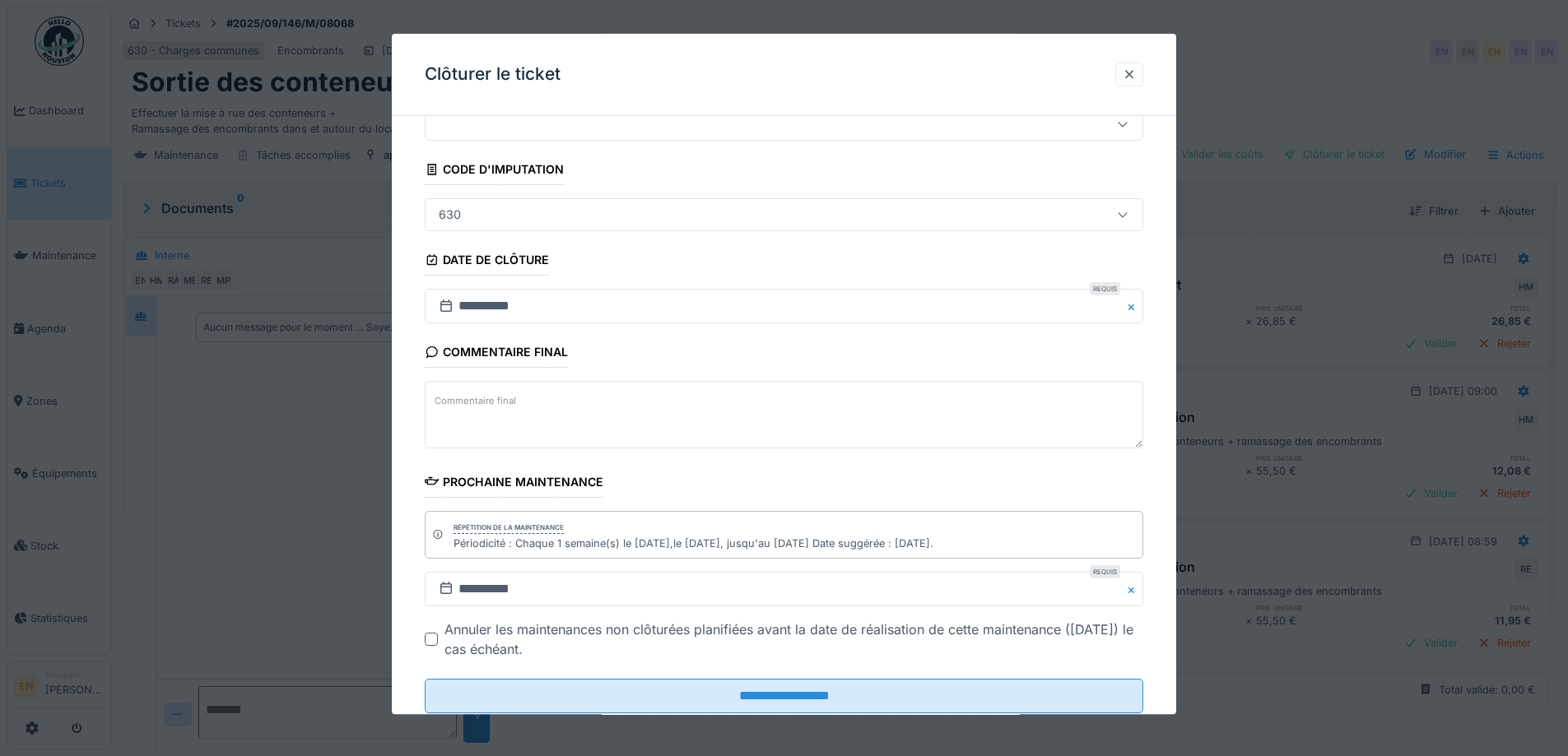
scroll to position [111, 0]
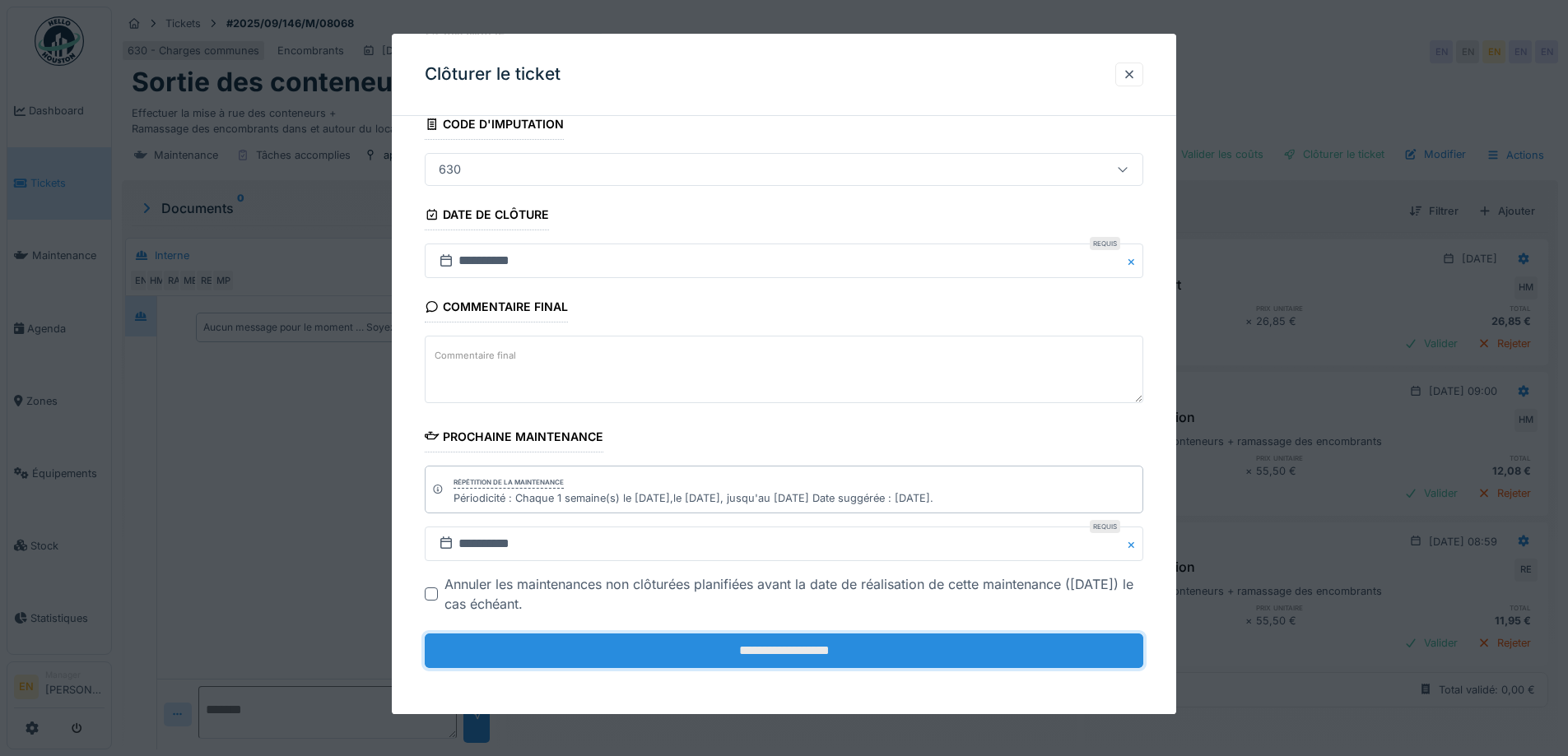
click at [776, 645] on input "**********" at bounding box center [784, 650] width 718 height 34
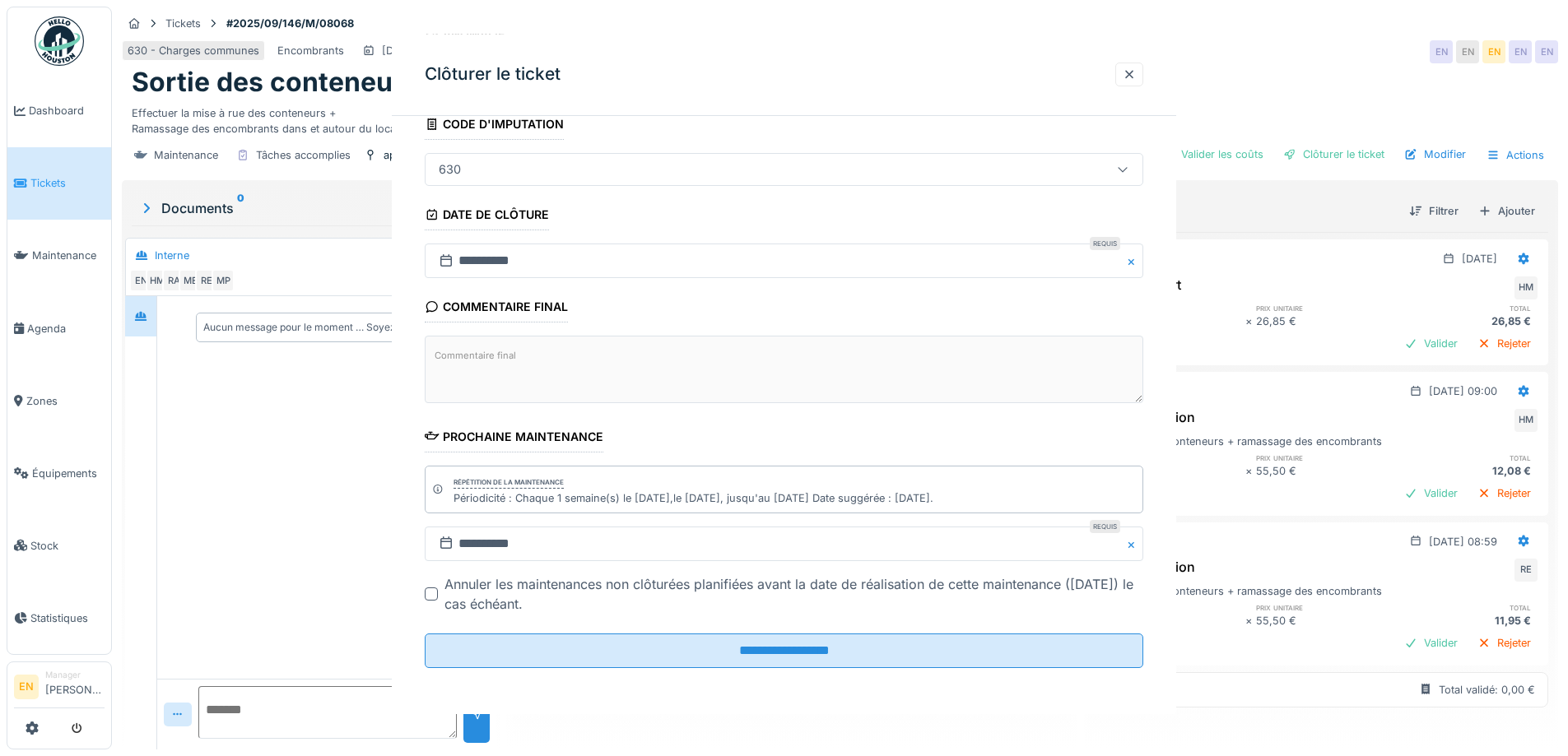
scroll to position [0, 0]
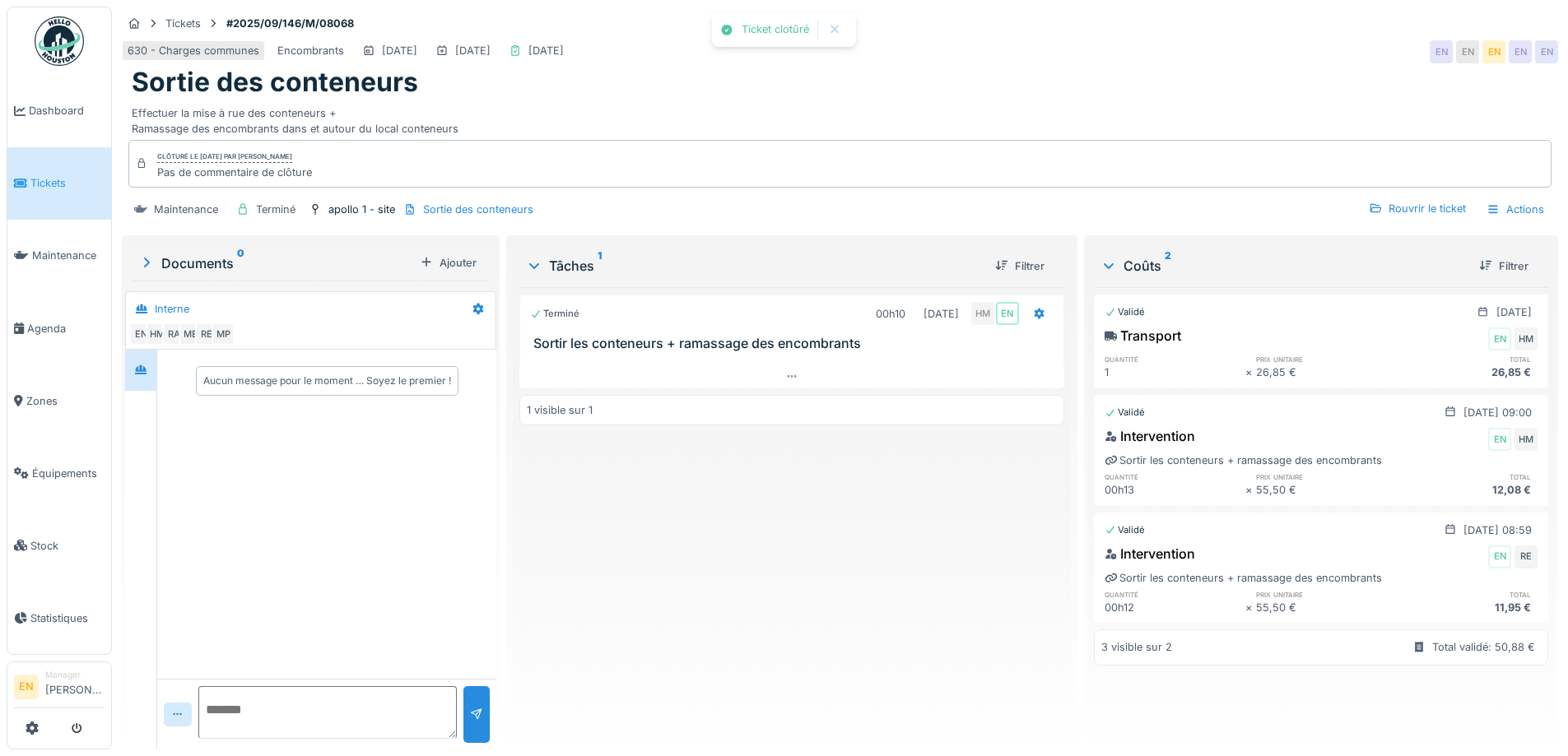
drag, startPoint x: 786, startPoint y: 610, endPoint x: 348, endPoint y: 237, distance: 575.3
click at [786, 609] on div "Terminé 00h10 16/09/2025 HM EN Sortir les conteneurs + ramassage des encombrant…" at bounding box center [791, 512] width 544 height 449
click at [62, 60] on img at bounding box center [59, 41] width 49 height 49
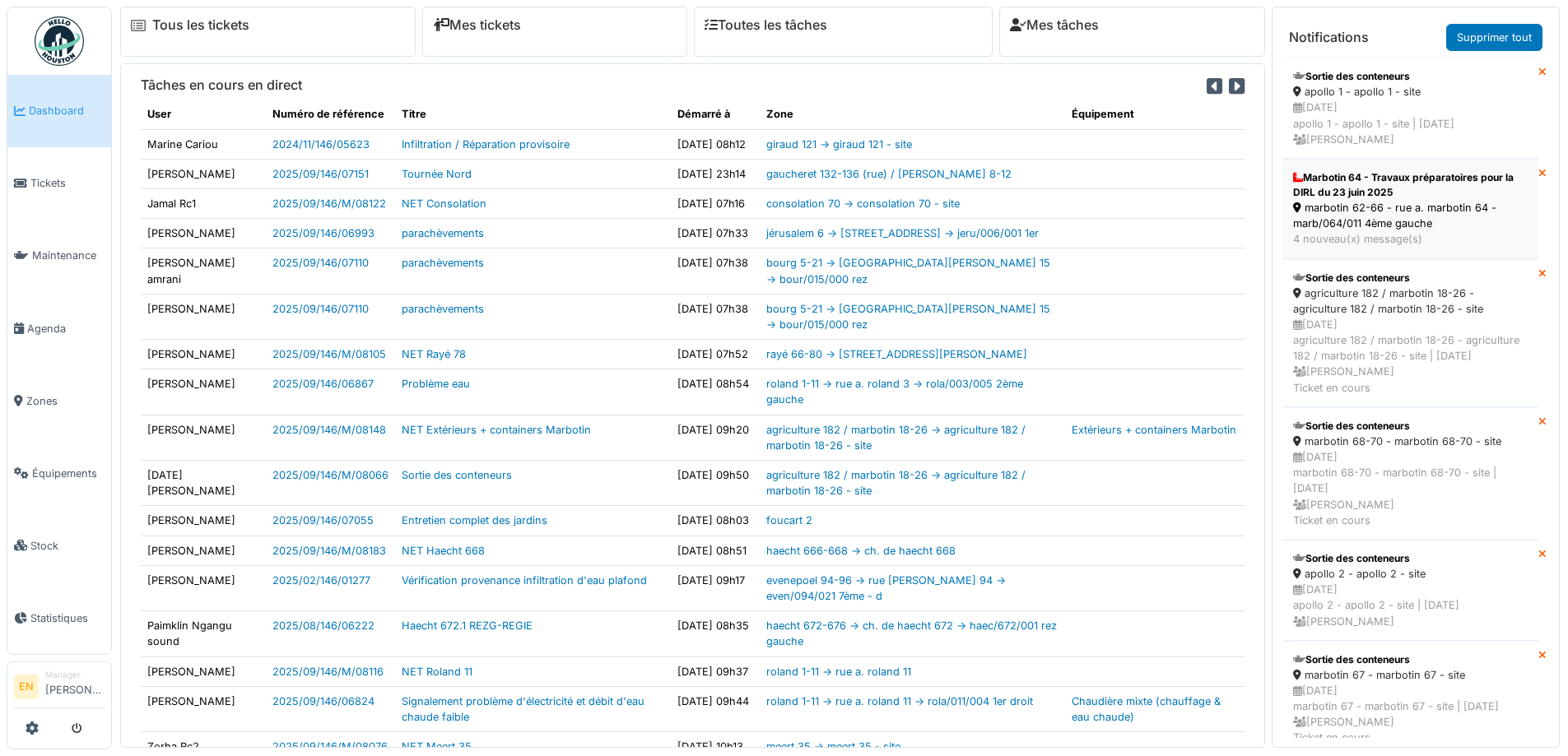
click at [1355, 217] on div "marbotin 62-66 - rue a. marbotin 64 - marb/064/011 4ème gauche" at bounding box center [1410, 215] width 235 height 32
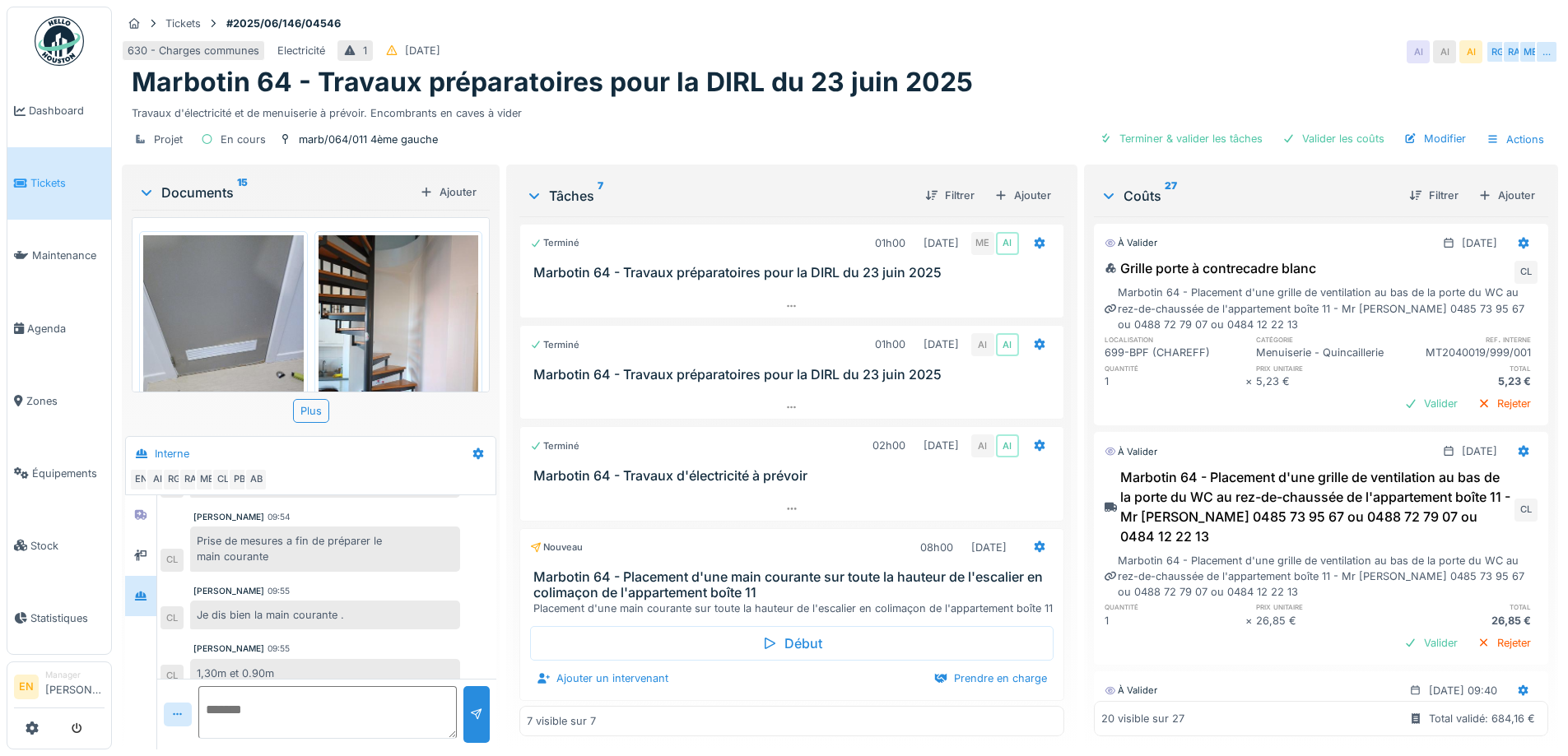
scroll to position [12, 0]
click at [395, 300] on img at bounding box center [399, 342] width 160 height 213
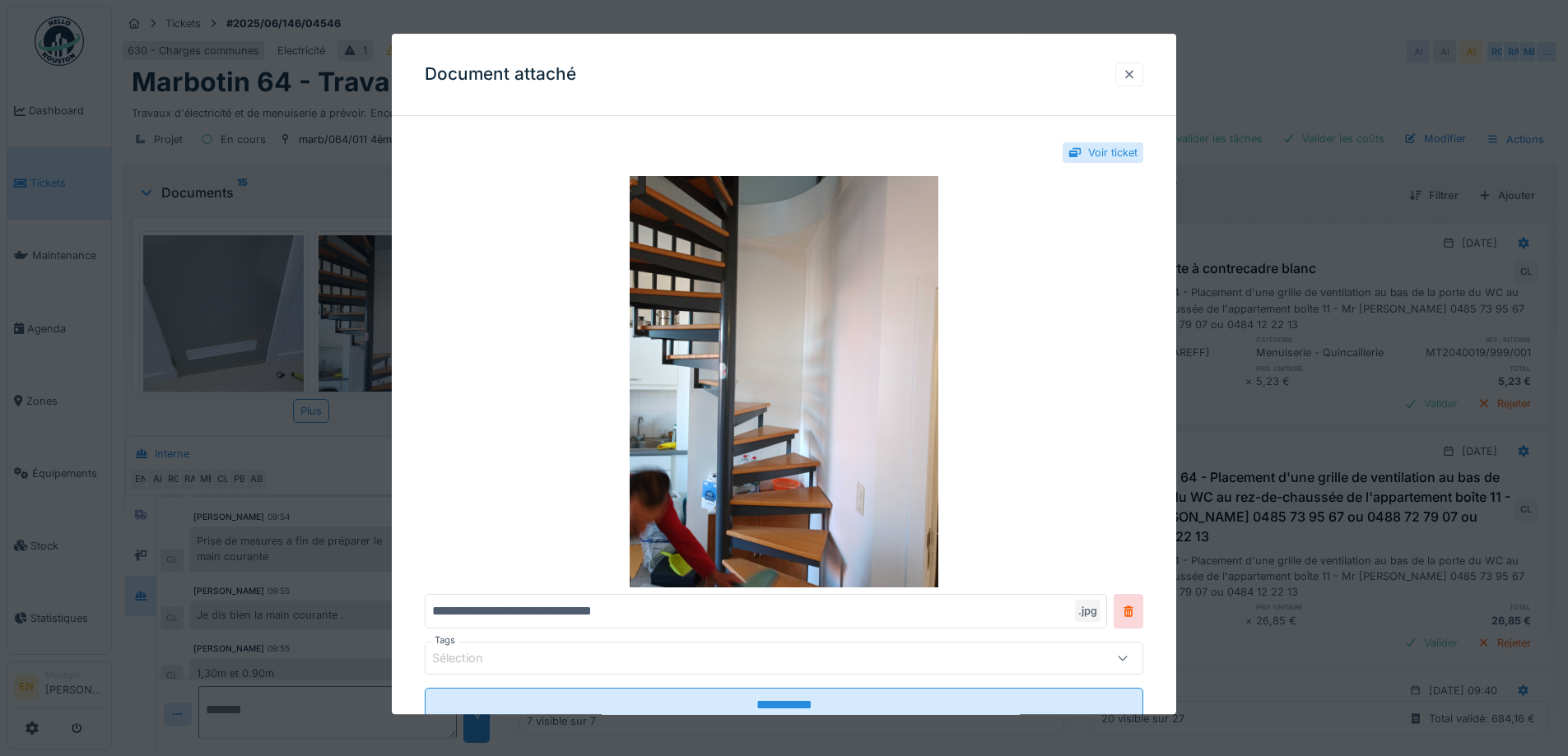
click at [1135, 81] on div at bounding box center [1128, 74] width 13 height 16
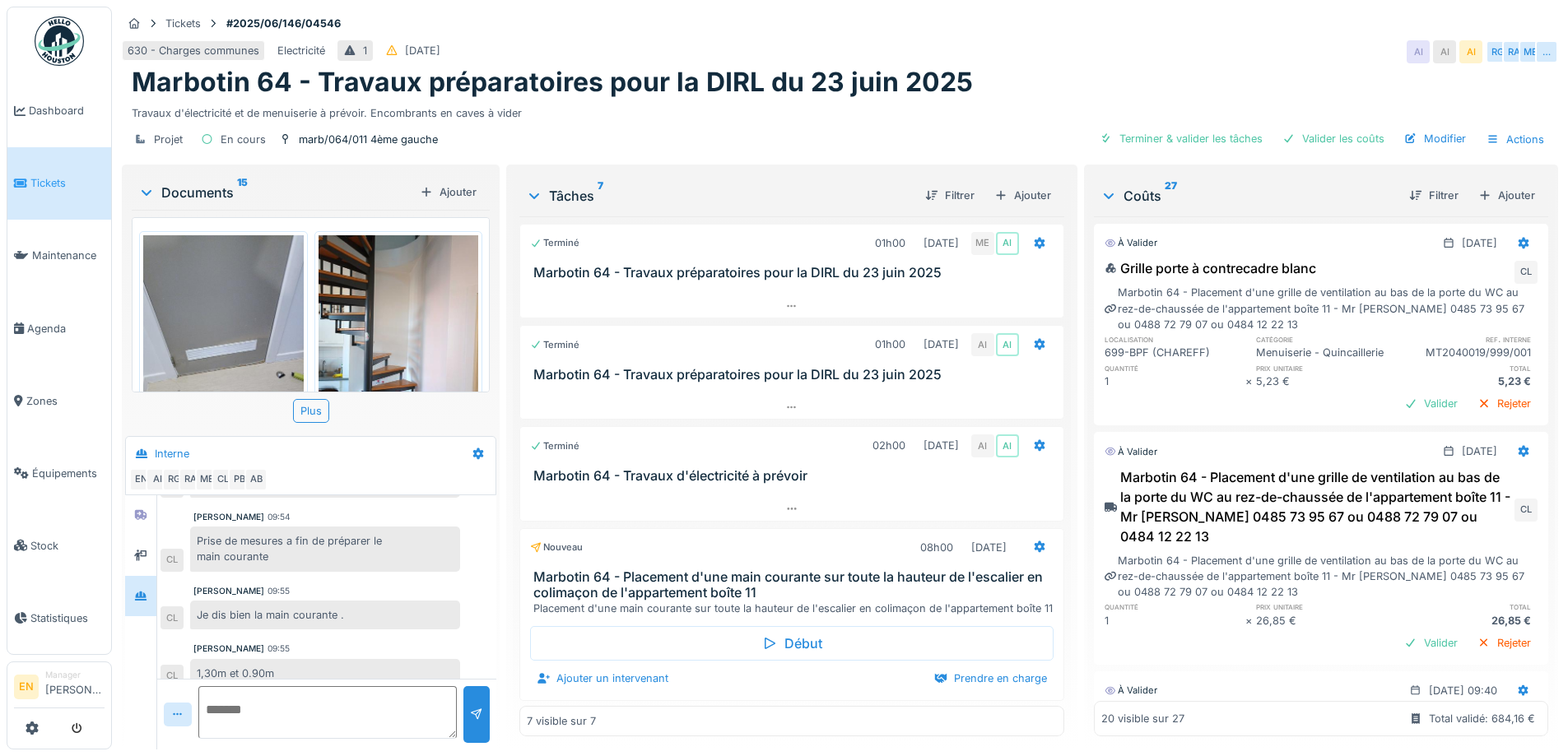
click at [230, 338] on img at bounding box center [222, 342] width 160 height 213
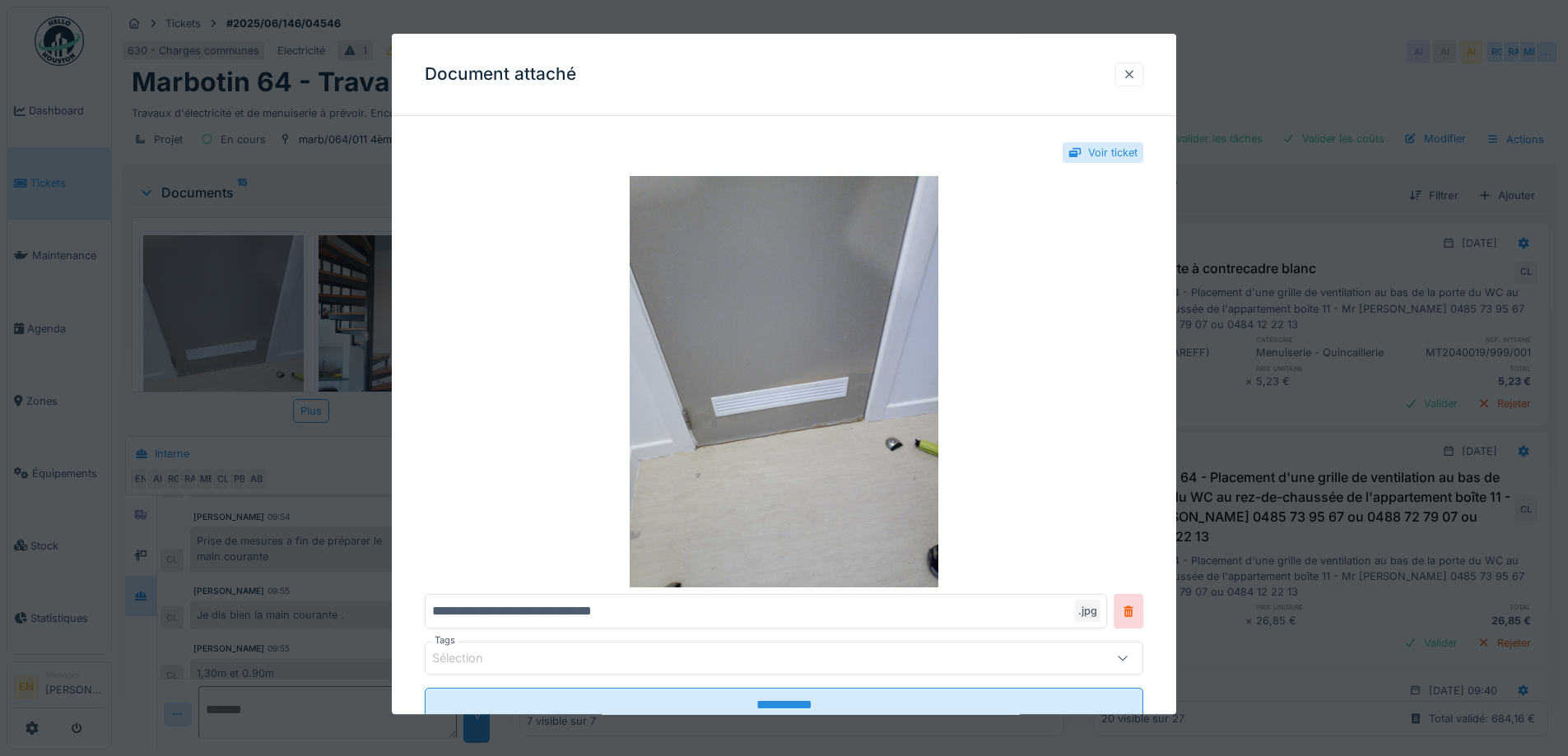
click at [1143, 81] on div at bounding box center [1129, 74] width 28 height 24
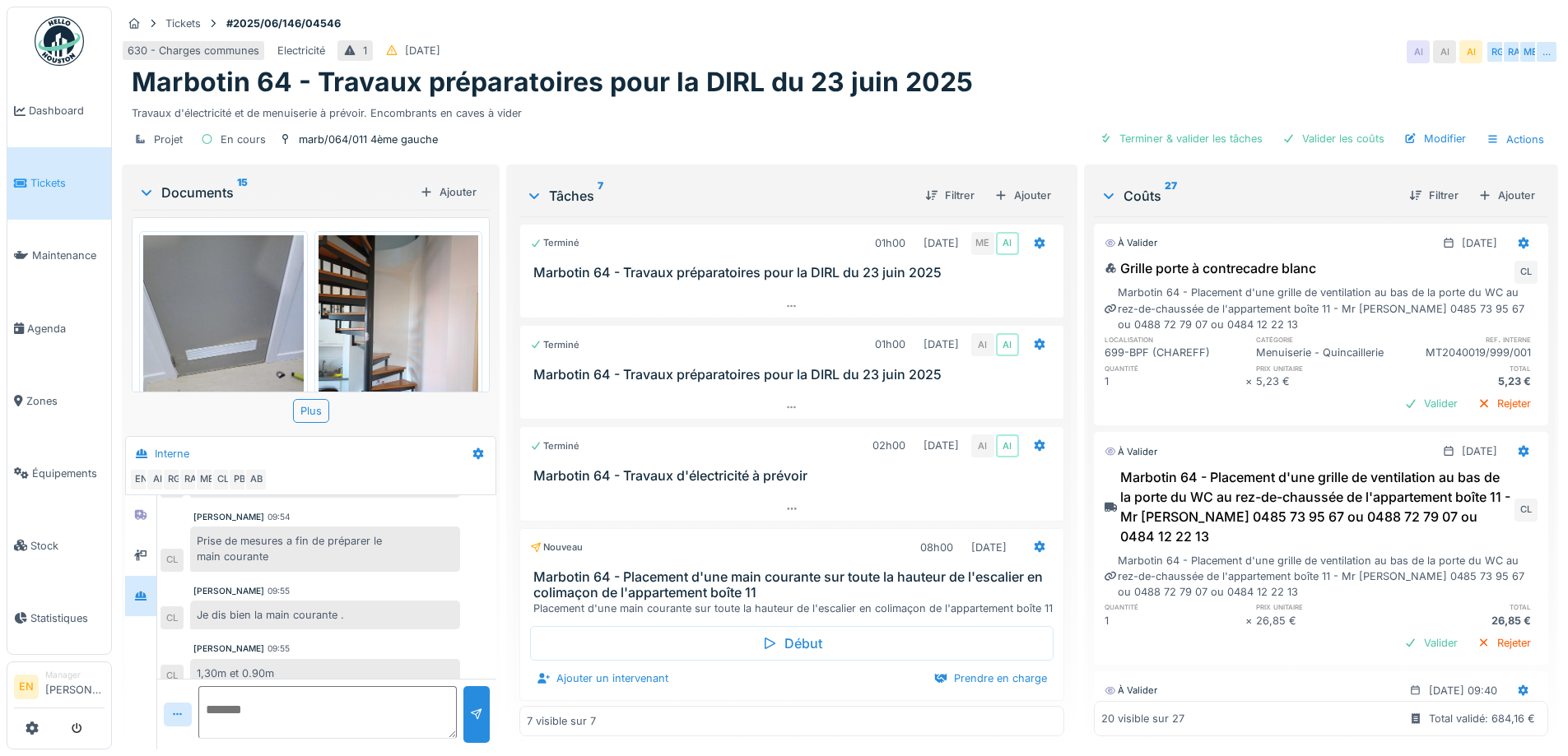
click at [390, 331] on img at bounding box center [399, 342] width 160 height 213
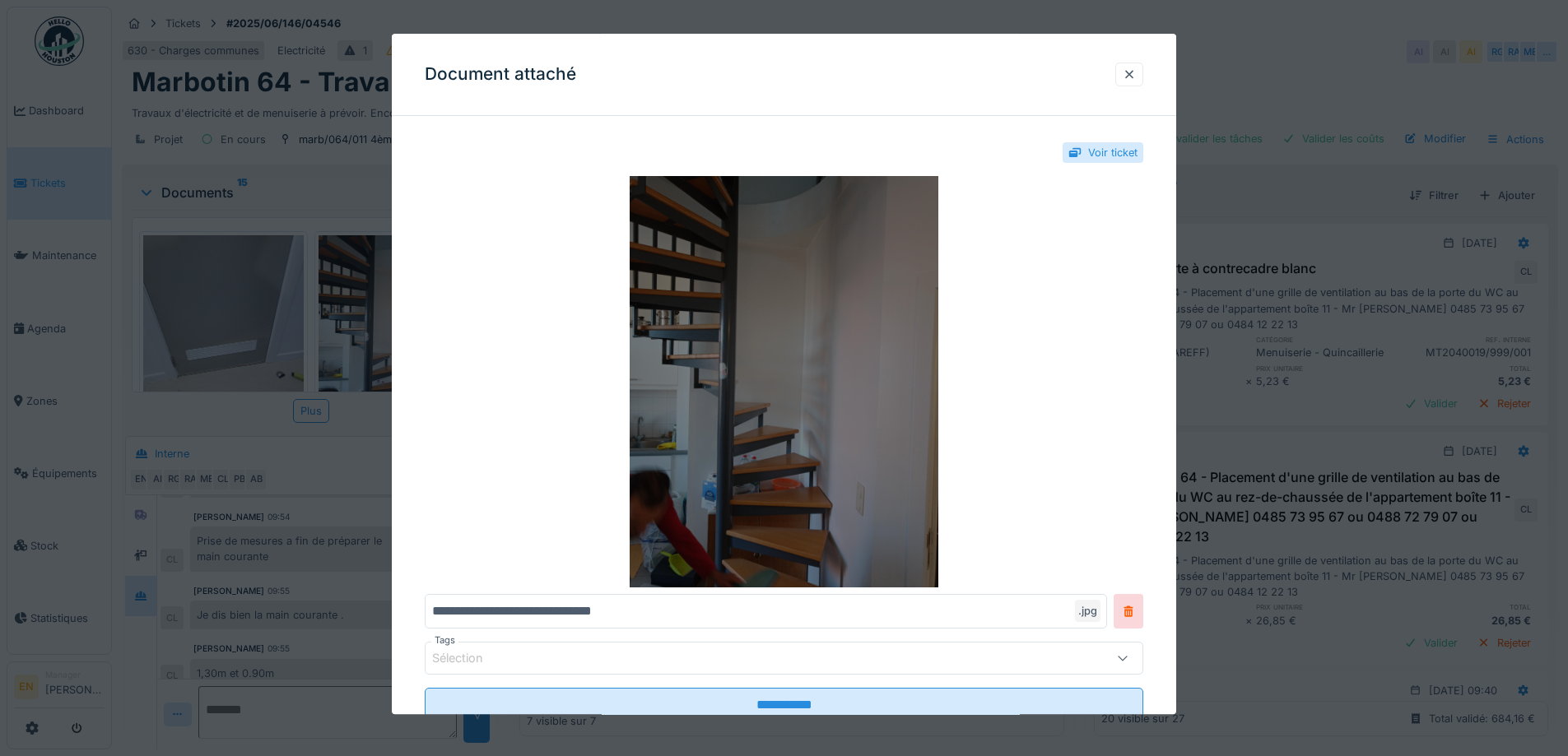
click at [913, 307] on img at bounding box center [784, 383] width 718 height 412
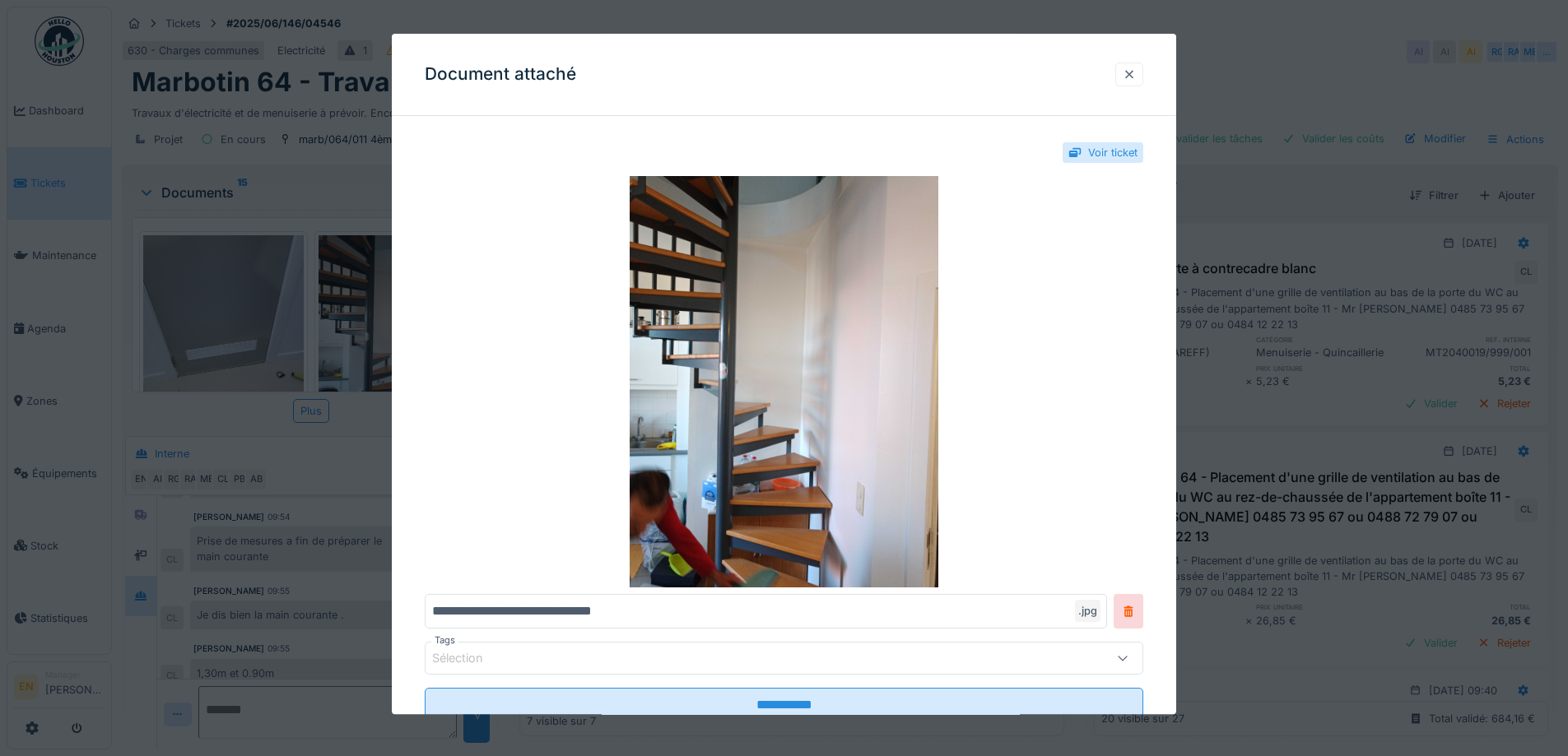
click at [1135, 74] on div at bounding box center [1128, 74] width 13 height 16
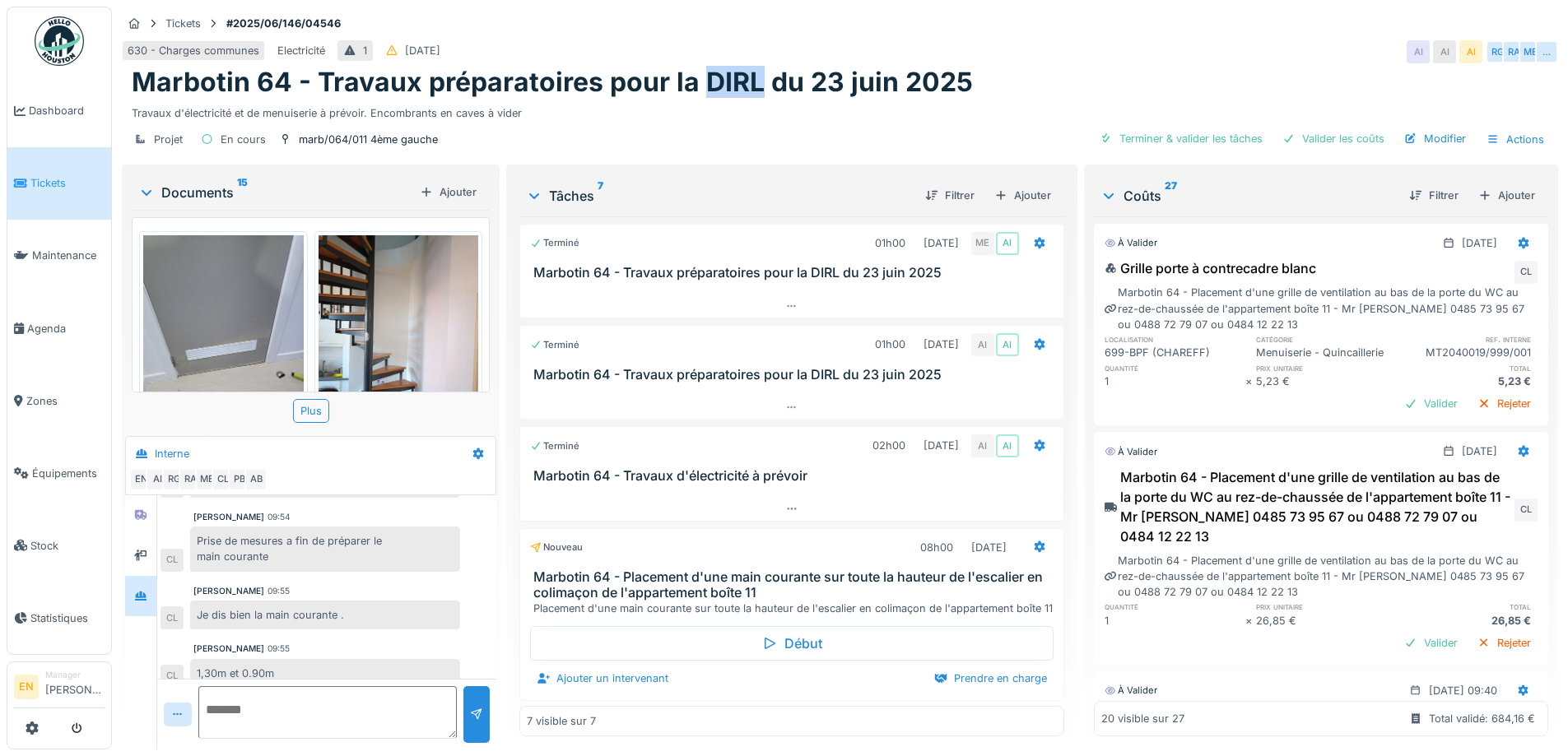
drag, startPoint x: 697, startPoint y: 72, endPoint x: 753, endPoint y: 68, distance: 56.1
click at [753, 68] on h1 "Marbotin 64 - Travaux préparatoires pour la DIRL du 23 juin 2025" at bounding box center [552, 82] width 841 height 32
copy h1 "DIRL"
click at [1177, 37] on div "630 - Charges communes Electricité 1 [DATE] AI AI AI RG RA ME …" at bounding box center [839, 52] width 1436 height 30
click at [1161, 37] on div "630 - Charges communes Electricité 1 [DATE] AI AI AI RG RA ME …" at bounding box center [839, 52] width 1436 height 30
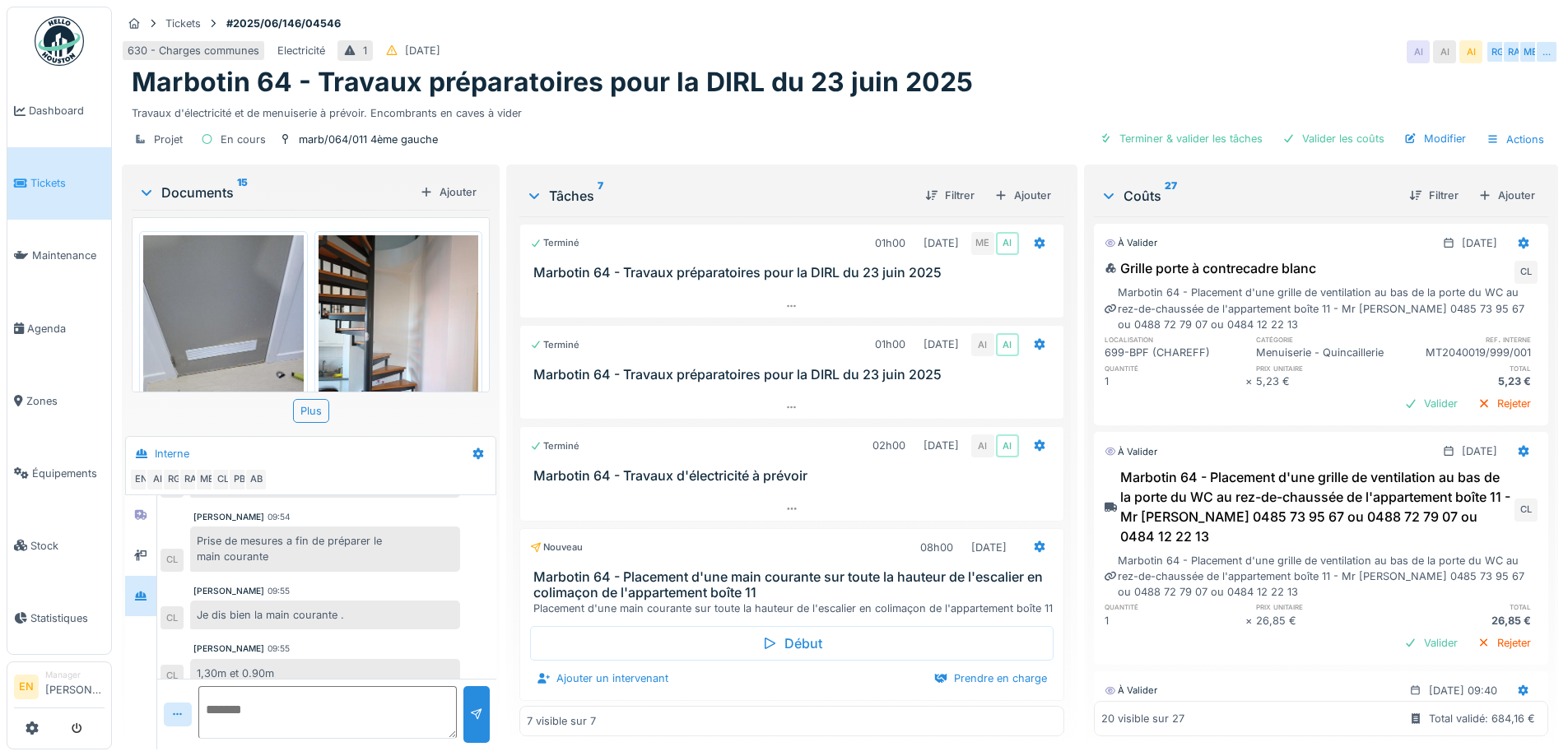
click at [1020, 67] on div "Marbotin 64 - Travaux préparatoires pour la DIRL du 23 juin 2025" at bounding box center [839, 82] width 1416 height 32
click at [1032, 83] on div "Marbotin 64 - Travaux préparatoires pour la DIRL du 23 juin 2025" at bounding box center [839, 82] width 1416 height 32
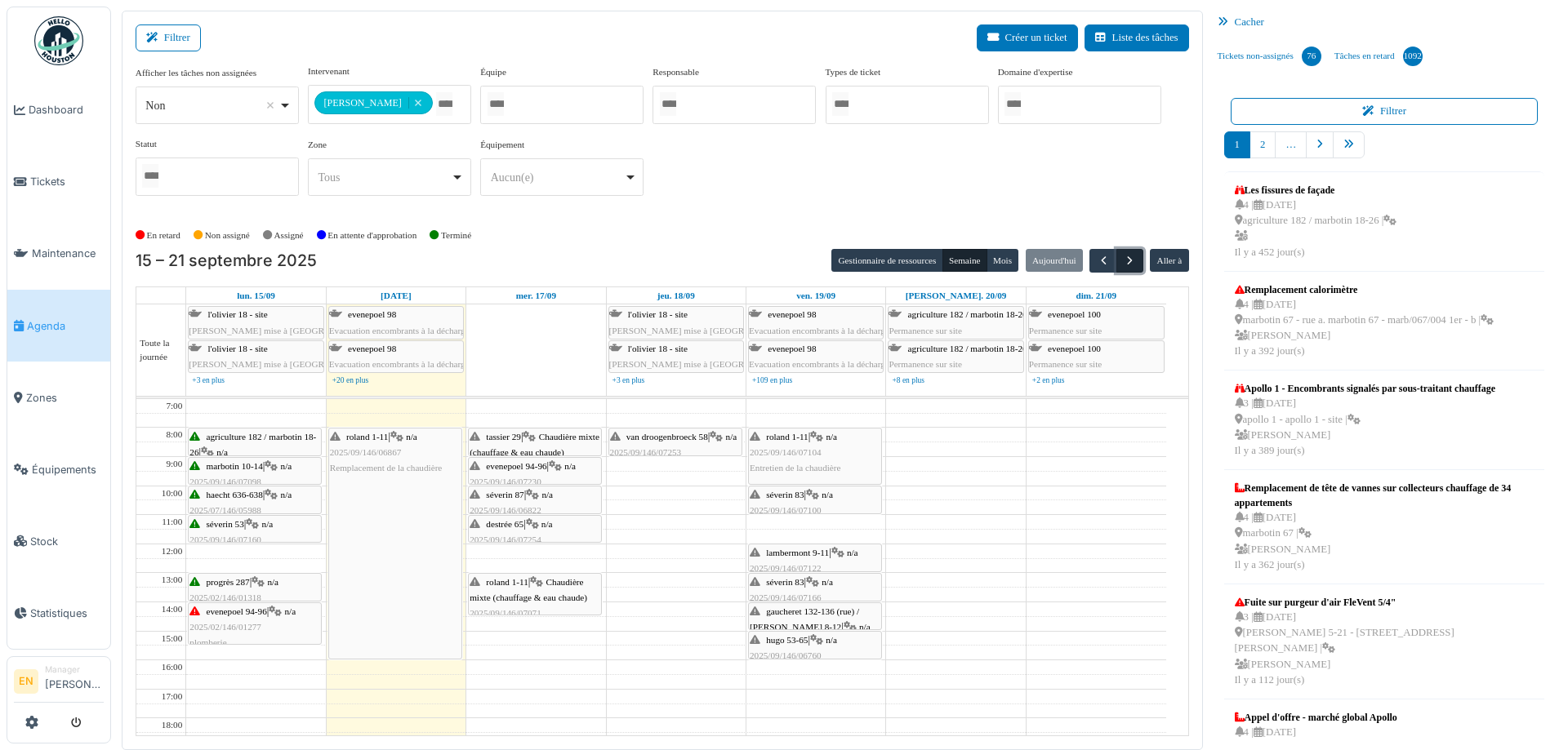
click at [1116, 262] on button "button" at bounding box center [1129, 261] width 27 height 23
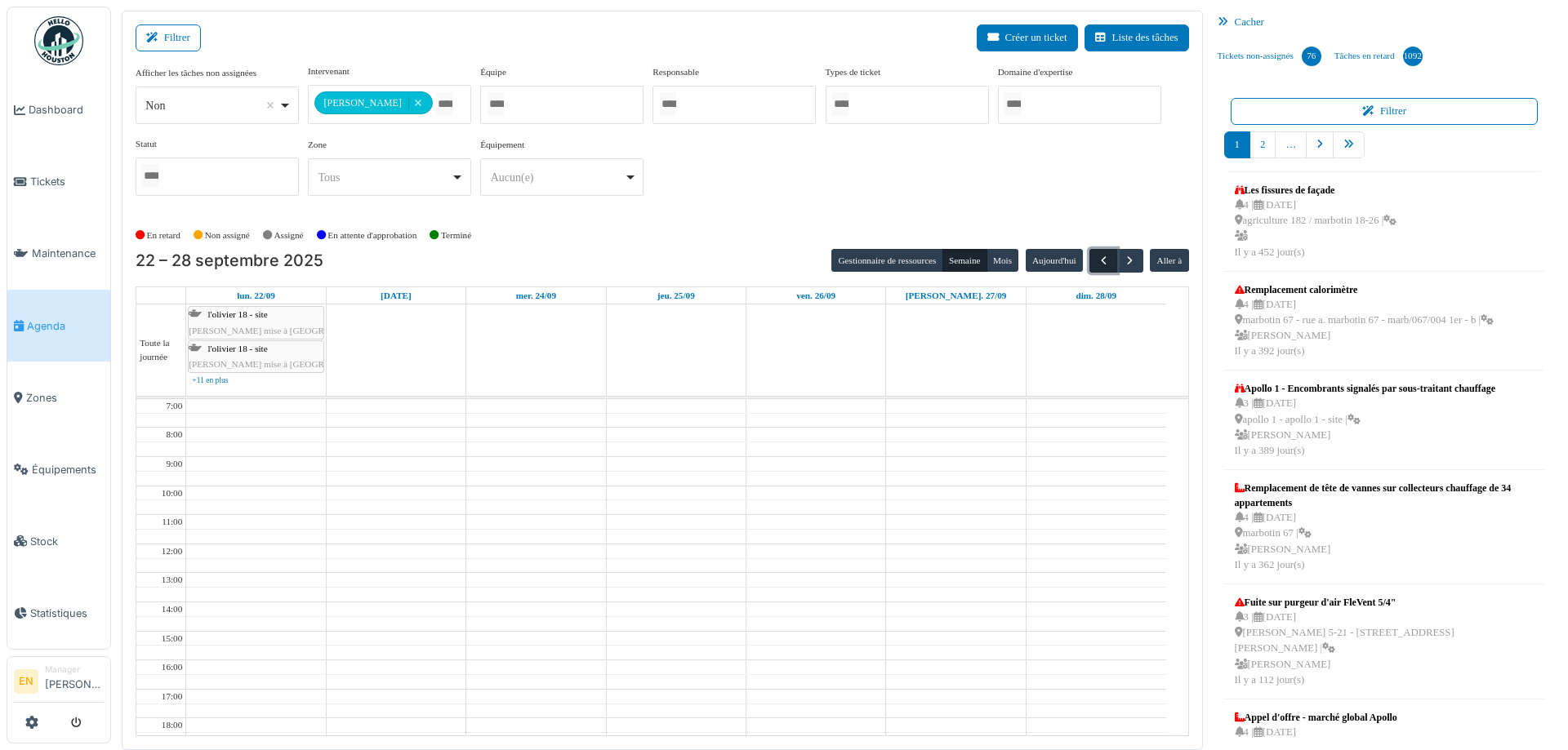
click at [1097, 262] on span "button" at bounding box center [1104, 261] width 14 height 14
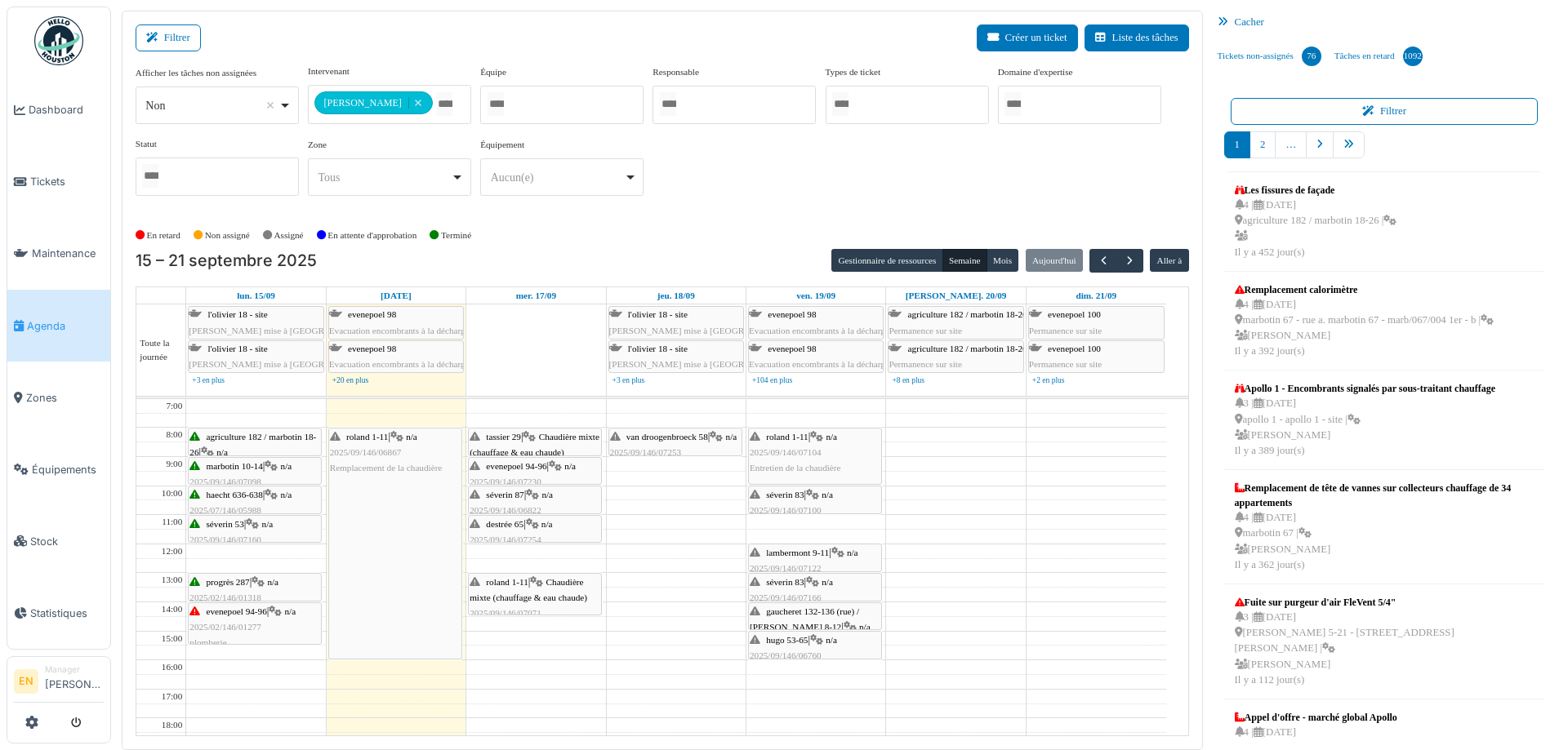
click at [791, 196] on div "**********" at bounding box center [662, 136] width 1053 height 144
click at [691, 183] on div "**********" at bounding box center [662, 136] width 1053 height 144
click at [209, 626] on span "2025/02/146/01277" at bounding box center [225, 627] width 72 height 10
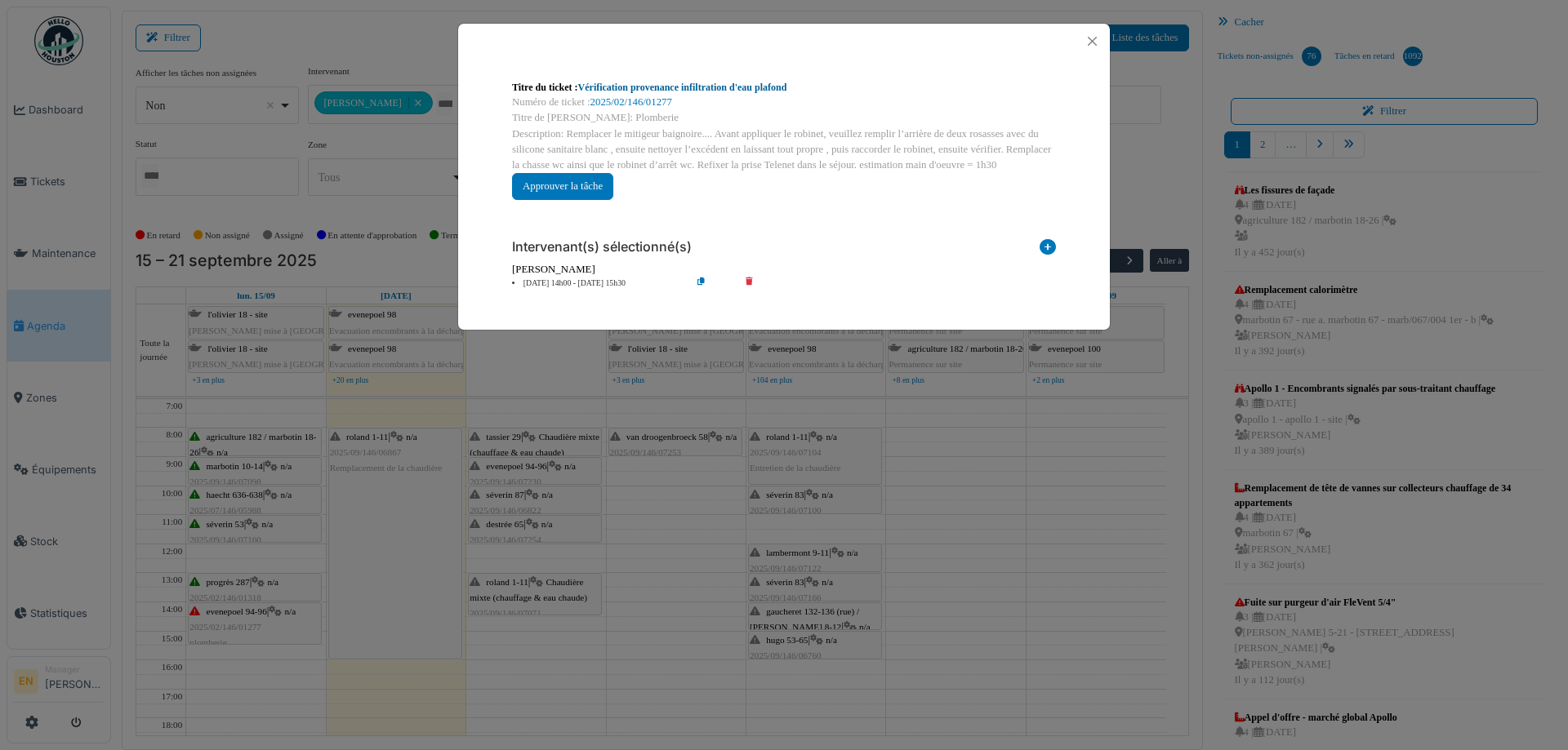
click at [760, 87] on link "Vérification provenance infiltration d'eau plafond" at bounding box center [682, 87] width 209 height 11
click at [1090, 39] on button "Close" at bounding box center [1092, 41] width 22 height 22
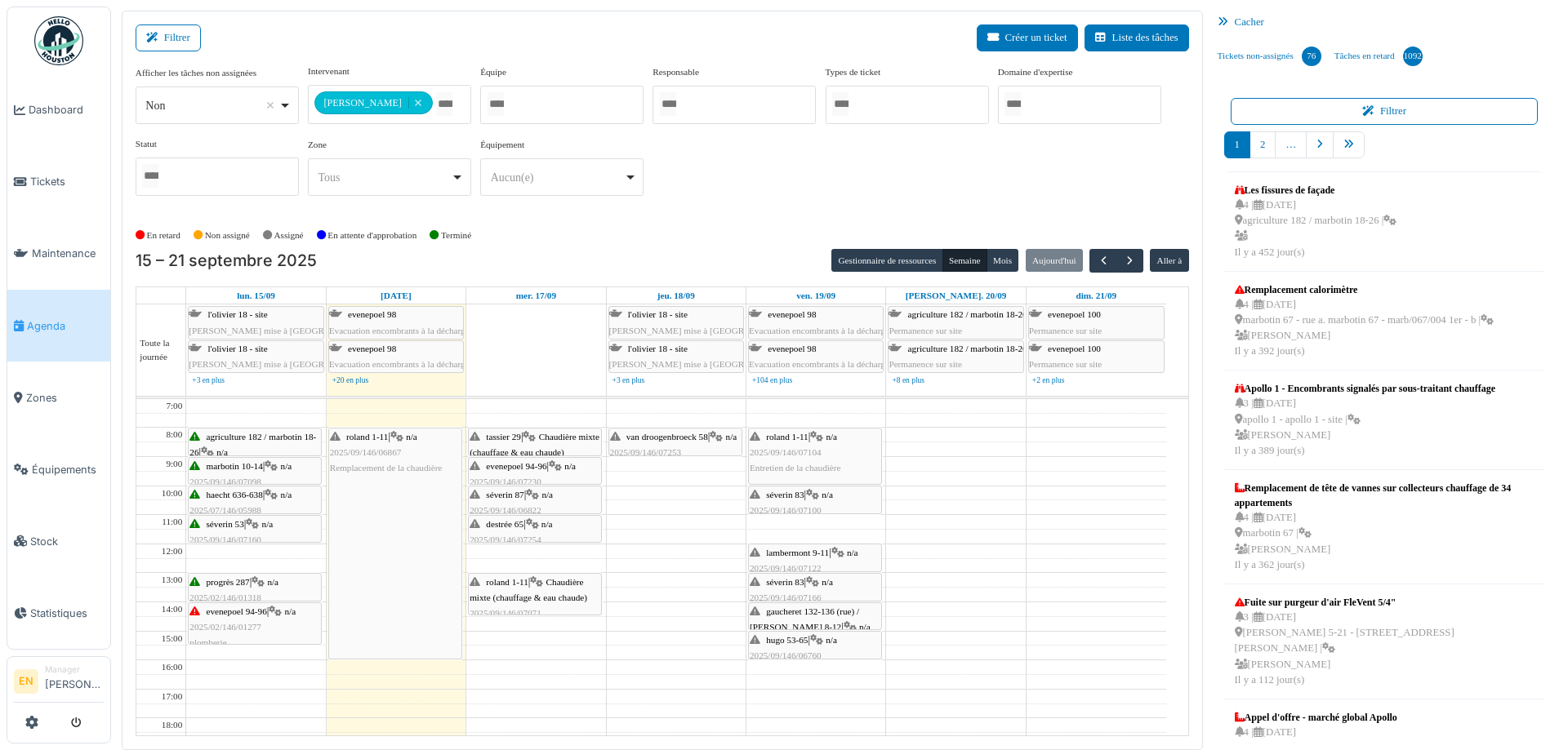
click at [835, 202] on div "**********" at bounding box center [662, 136] width 1053 height 144
click at [718, 220] on div "**********" at bounding box center [662, 143] width 1053 height 157
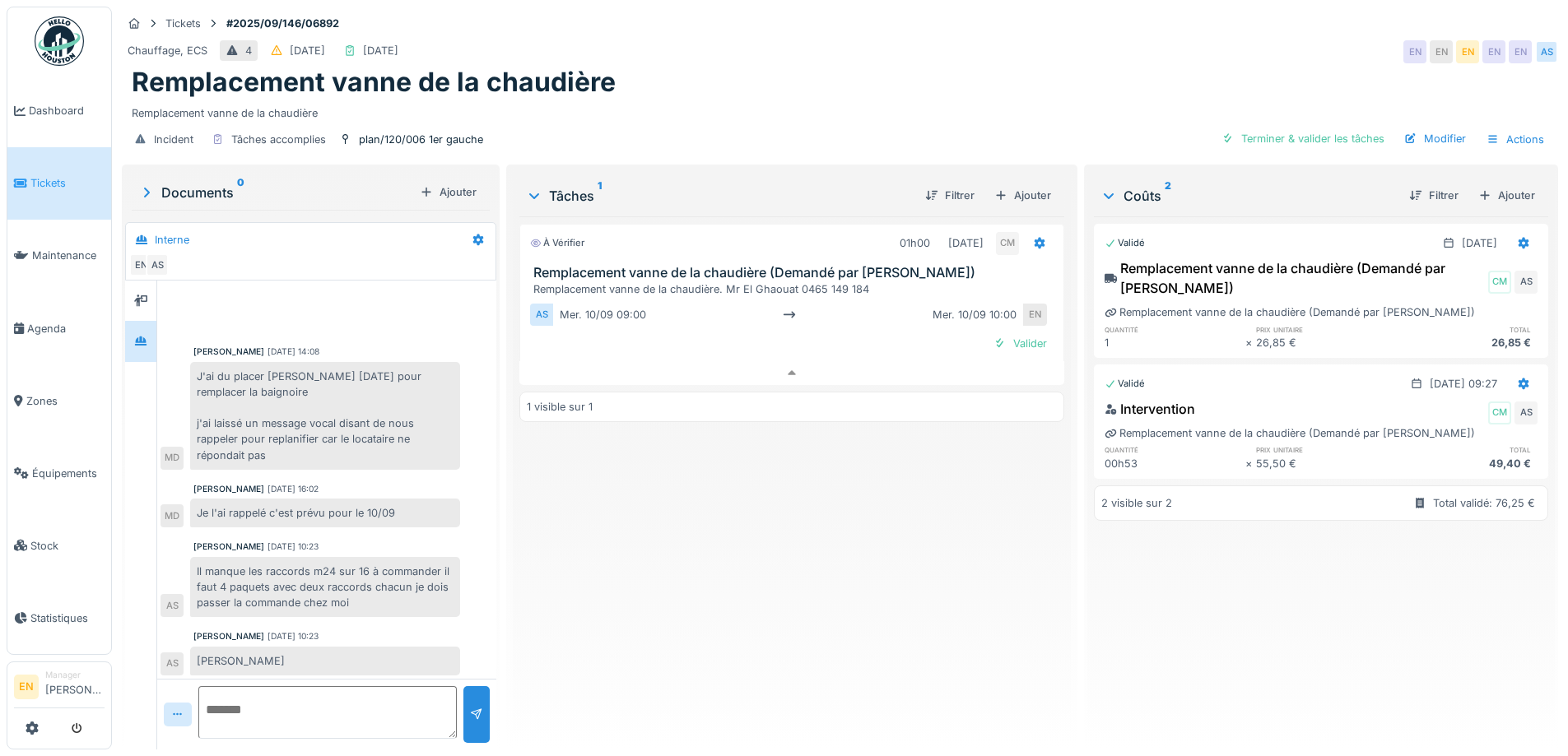
scroll to position [61, 0]
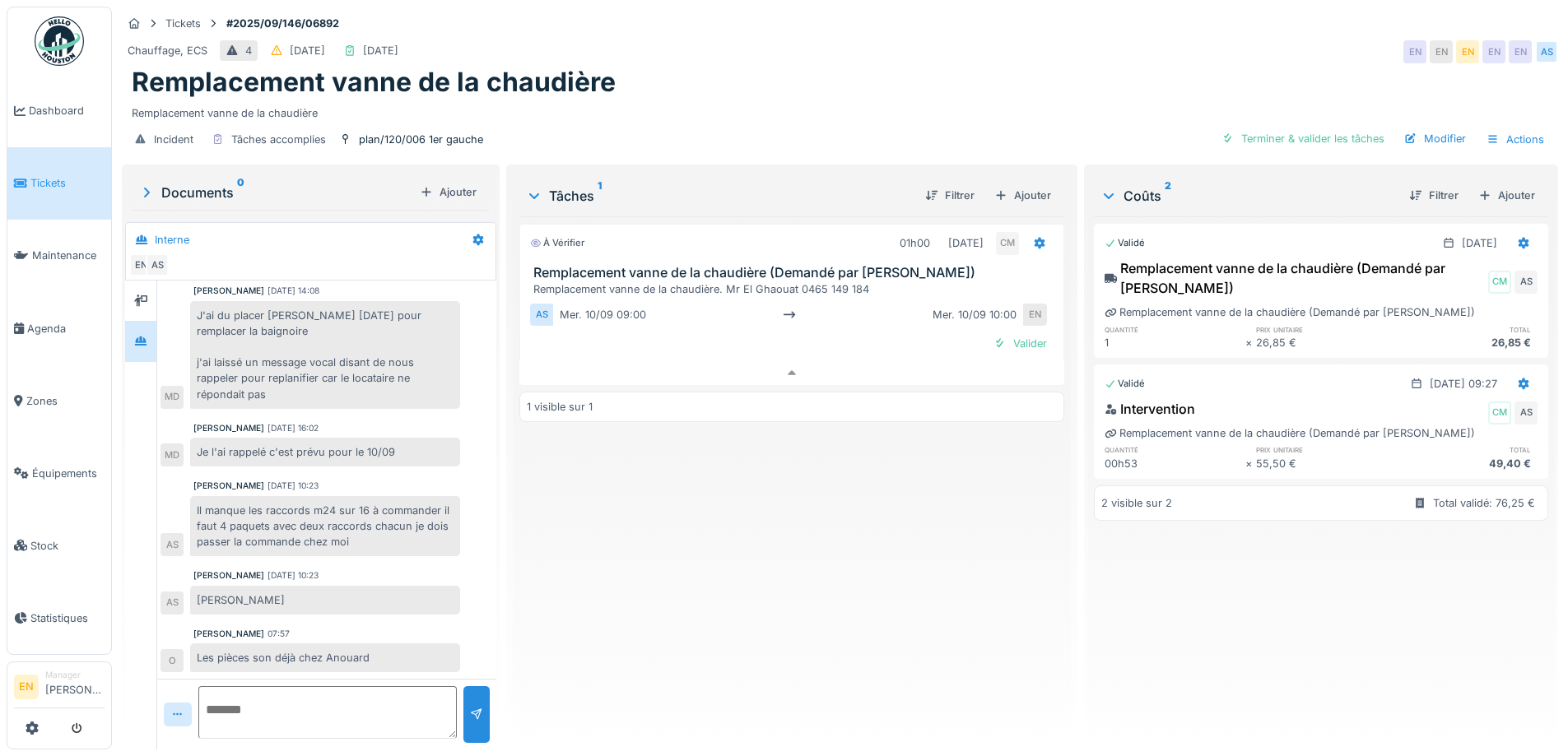
click at [759, 576] on div "À vérifier 01h00 [DATE] CM Remplacement vanne de la chaudière (Demandé par Anou…" at bounding box center [791, 477] width 544 height 520
click at [788, 611] on div "À vérifier 01h00 [DATE] CM Remplacement vanne de la chaudière (Demandé par Anou…" at bounding box center [791, 477] width 544 height 520
click at [715, 546] on div "À vérifier 01h00 [DATE] CM Remplacement vanne de la chaudière (Demandé par Anou…" at bounding box center [791, 477] width 544 height 520
click at [735, 103] on div "Remplacement vanne de la chaudière" at bounding box center [839, 110] width 1416 height 22
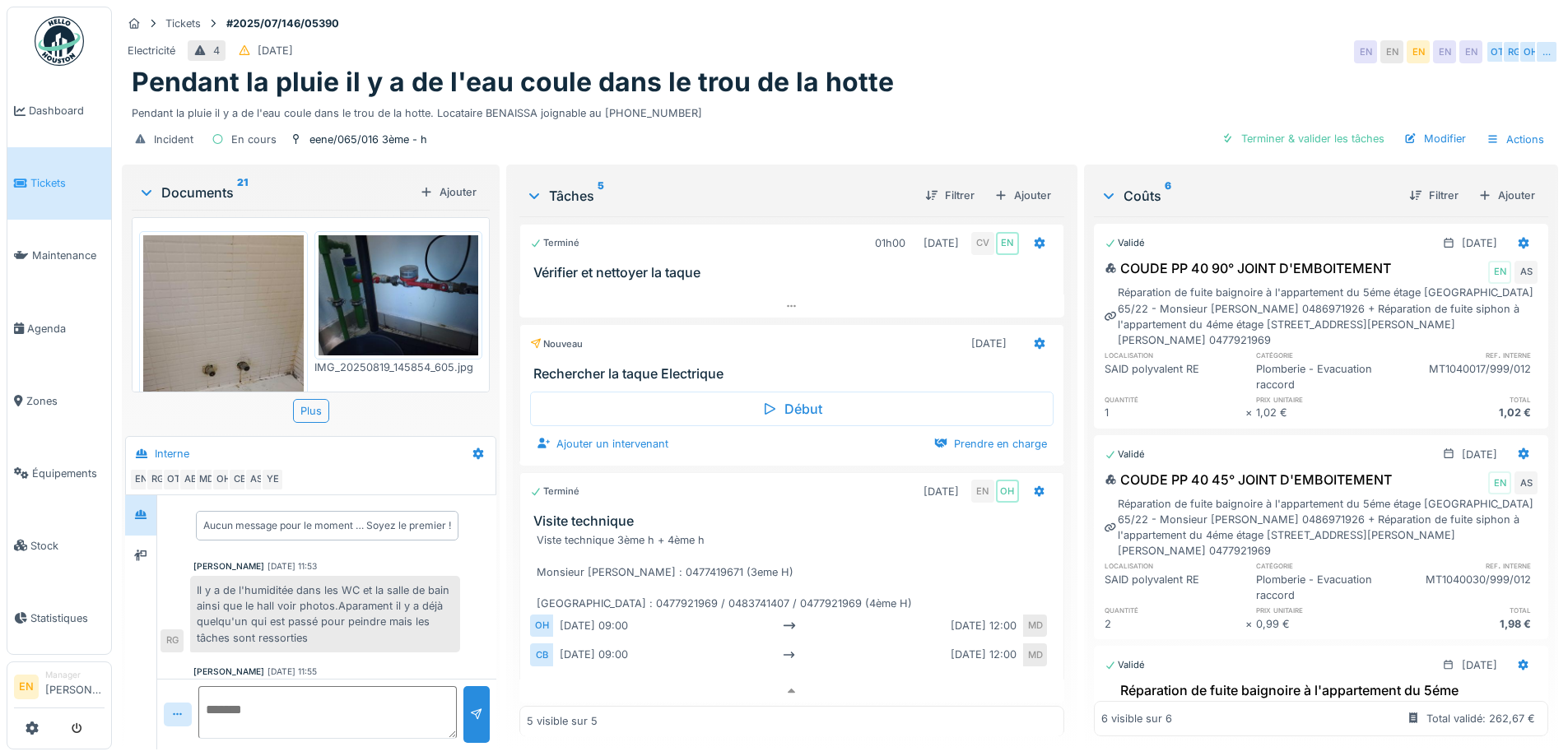
scroll to position [30, 0]
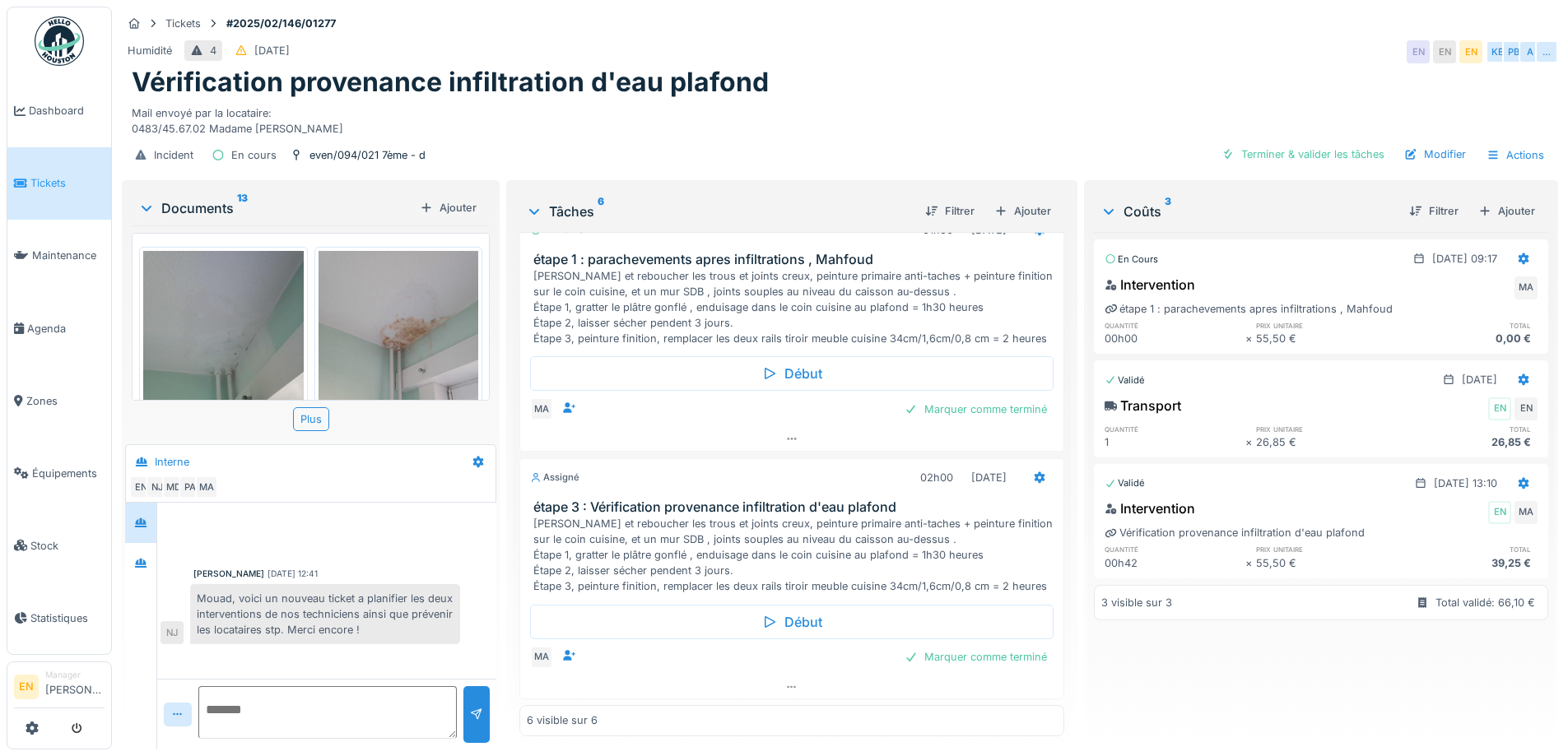
scroll to position [12, 0]
click at [786, 682] on icon at bounding box center [791, 688] width 13 height 11
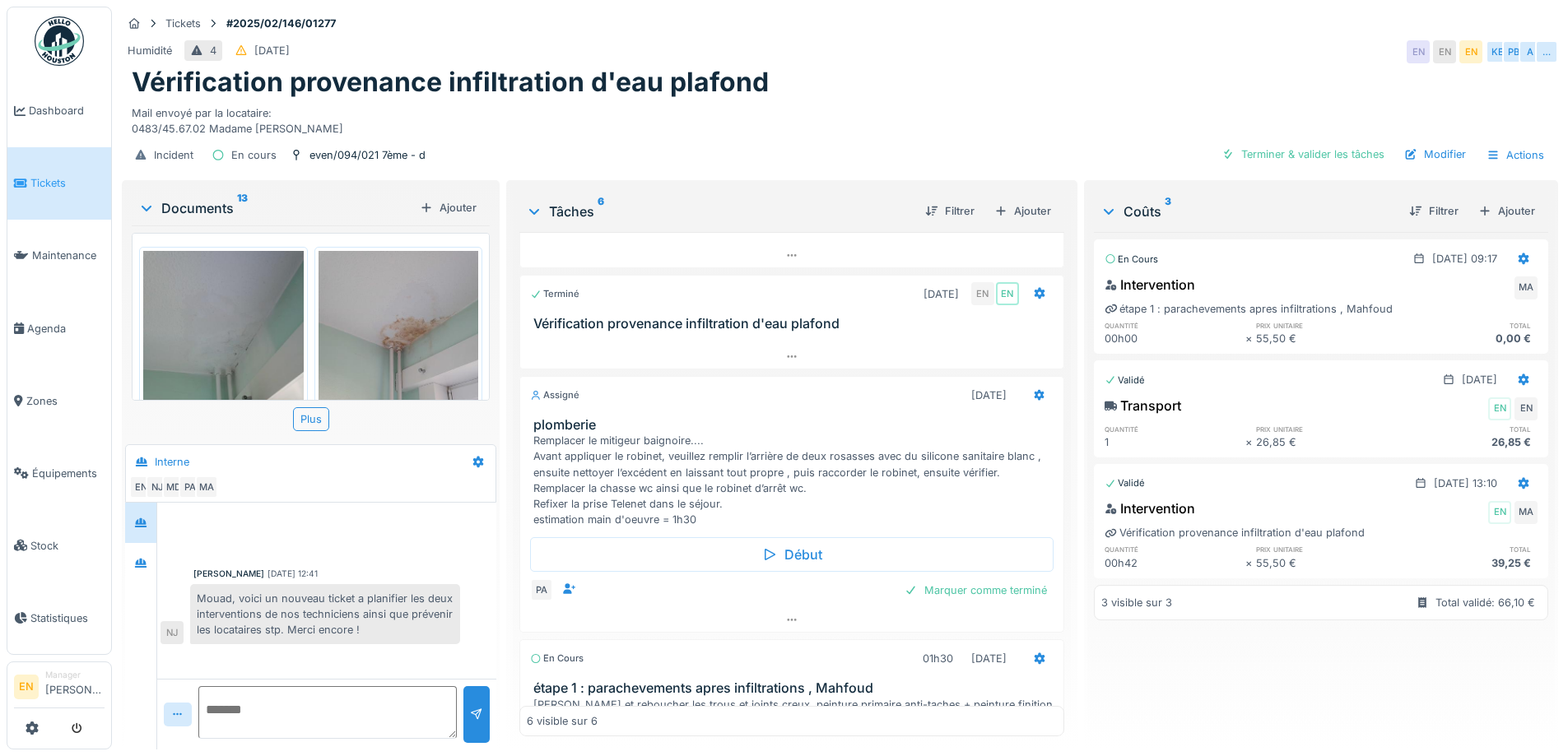
scroll to position [251, 0]
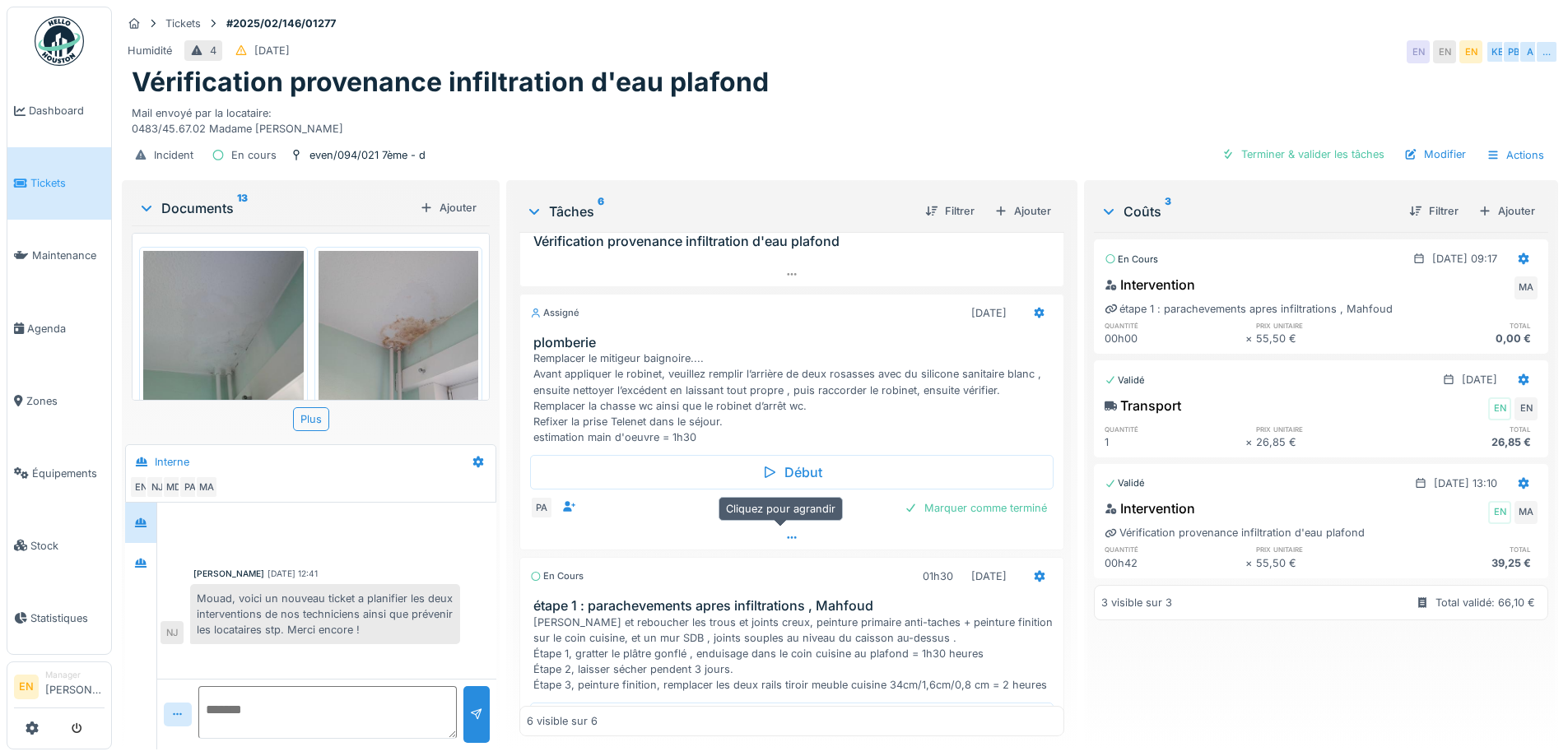
click at [785, 533] on icon at bounding box center [791, 538] width 13 height 11
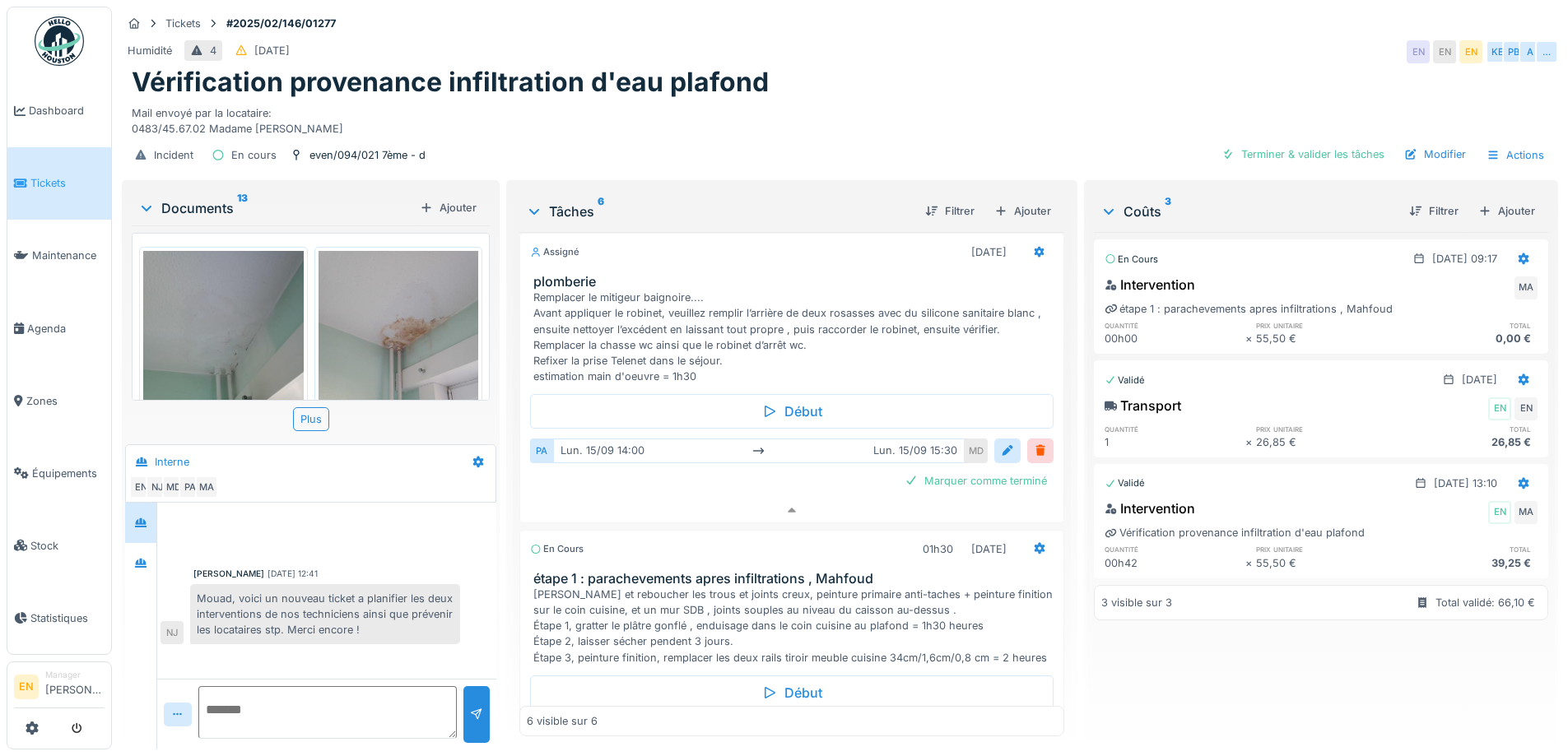
scroll to position [0, 0]
click at [879, 130] on div "Mail envoyé par la locataire: 0483/45.67.02 Madame [PERSON_NAME]" at bounding box center [839, 117] width 1416 height 38
click at [832, 104] on div "Mail envoyé par la locataire: 0483/45.67.02 Madame [PERSON_NAME]" at bounding box center [839, 117] width 1416 height 38
click at [1146, 59] on div "Humidité 4 [DATE] EN EN EN KE [GEOGRAPHIC_DATA] A …" at bounding box center [839, 52] width 1436 height 30
